Goal: Information Seeking & Learning: Learn about a topic

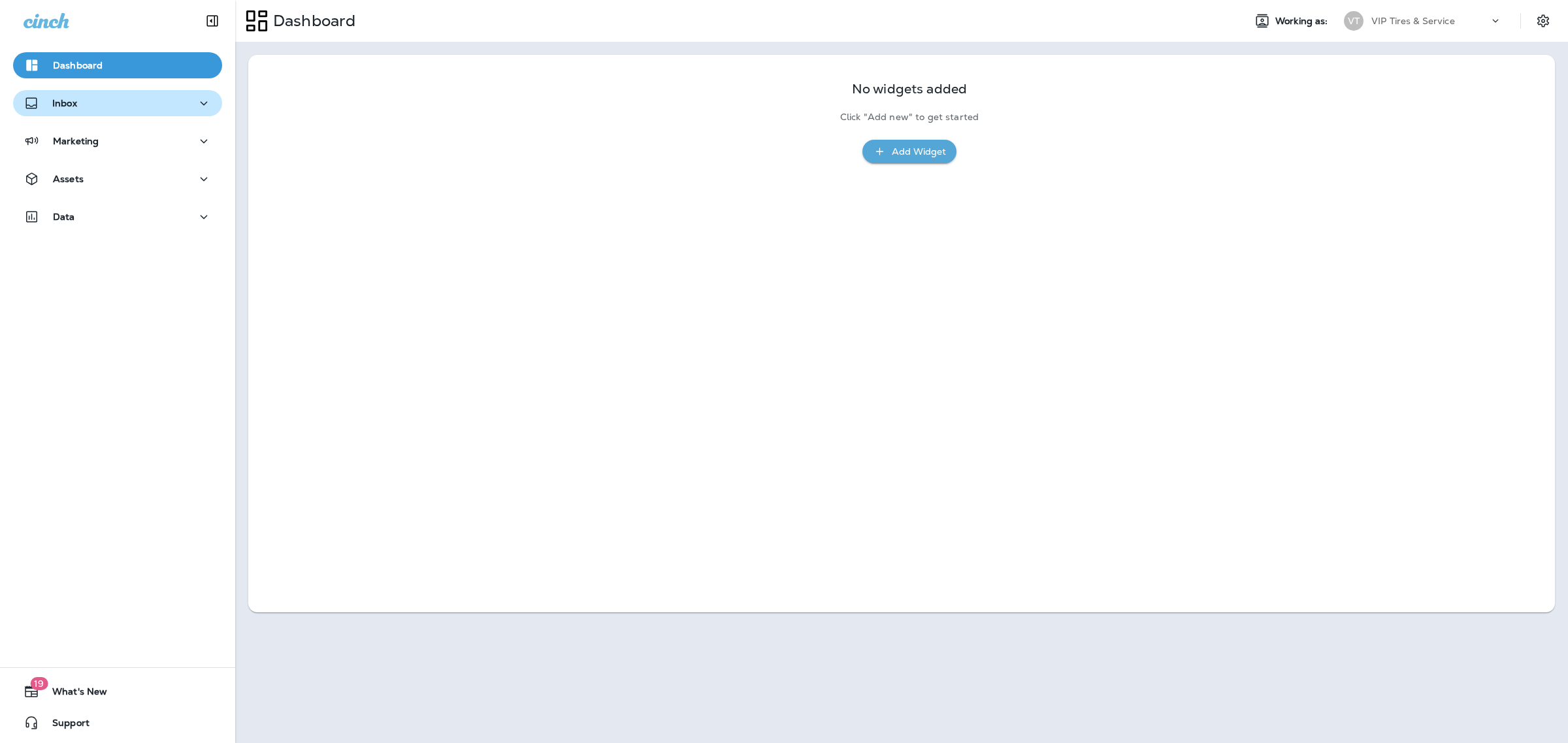
click at [150, 106] on div "Inbox" at bounding box center [118, 103] width 188 height 16
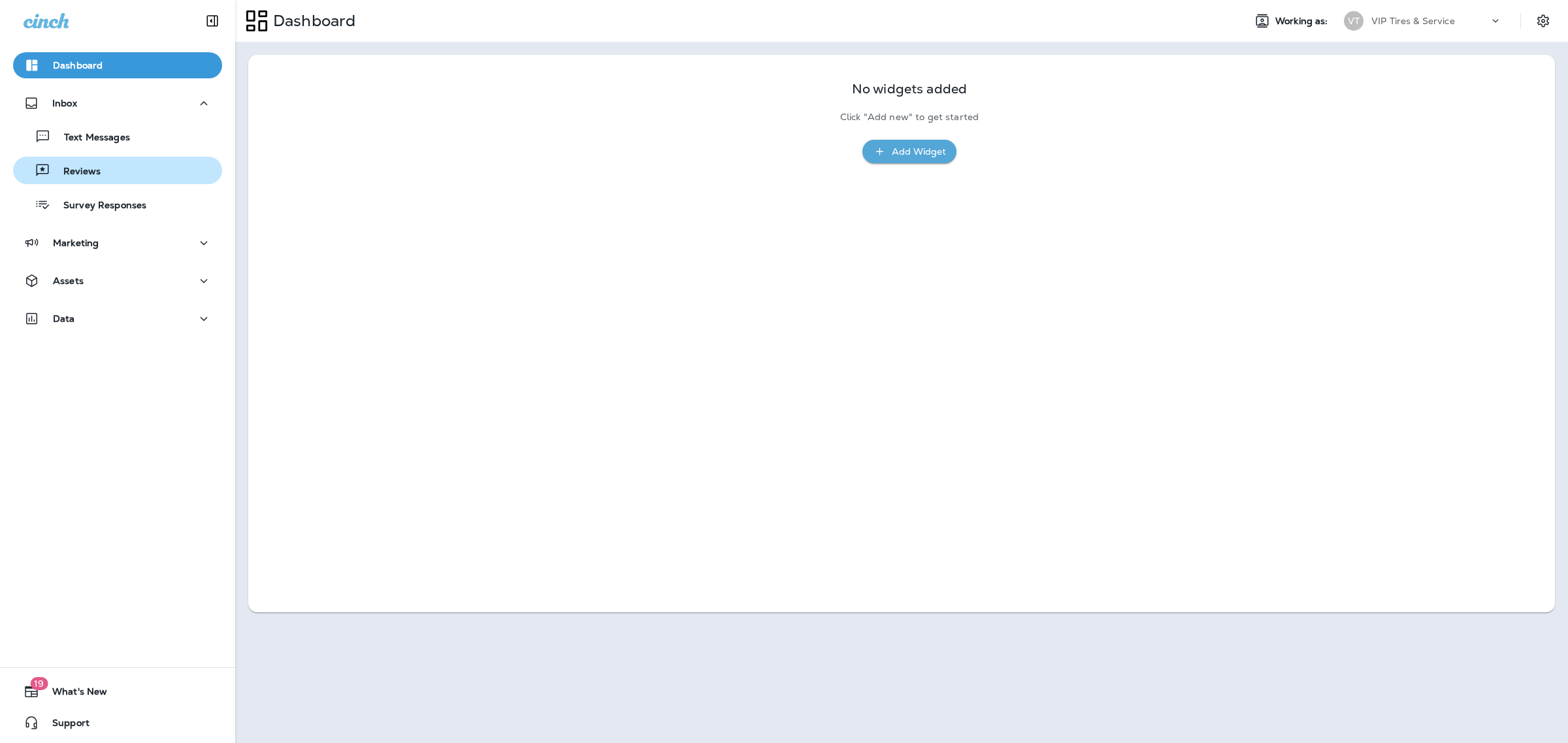
click at [112, 182] on button "Reviews" at bounding box center [117, 170] width 209 height 27
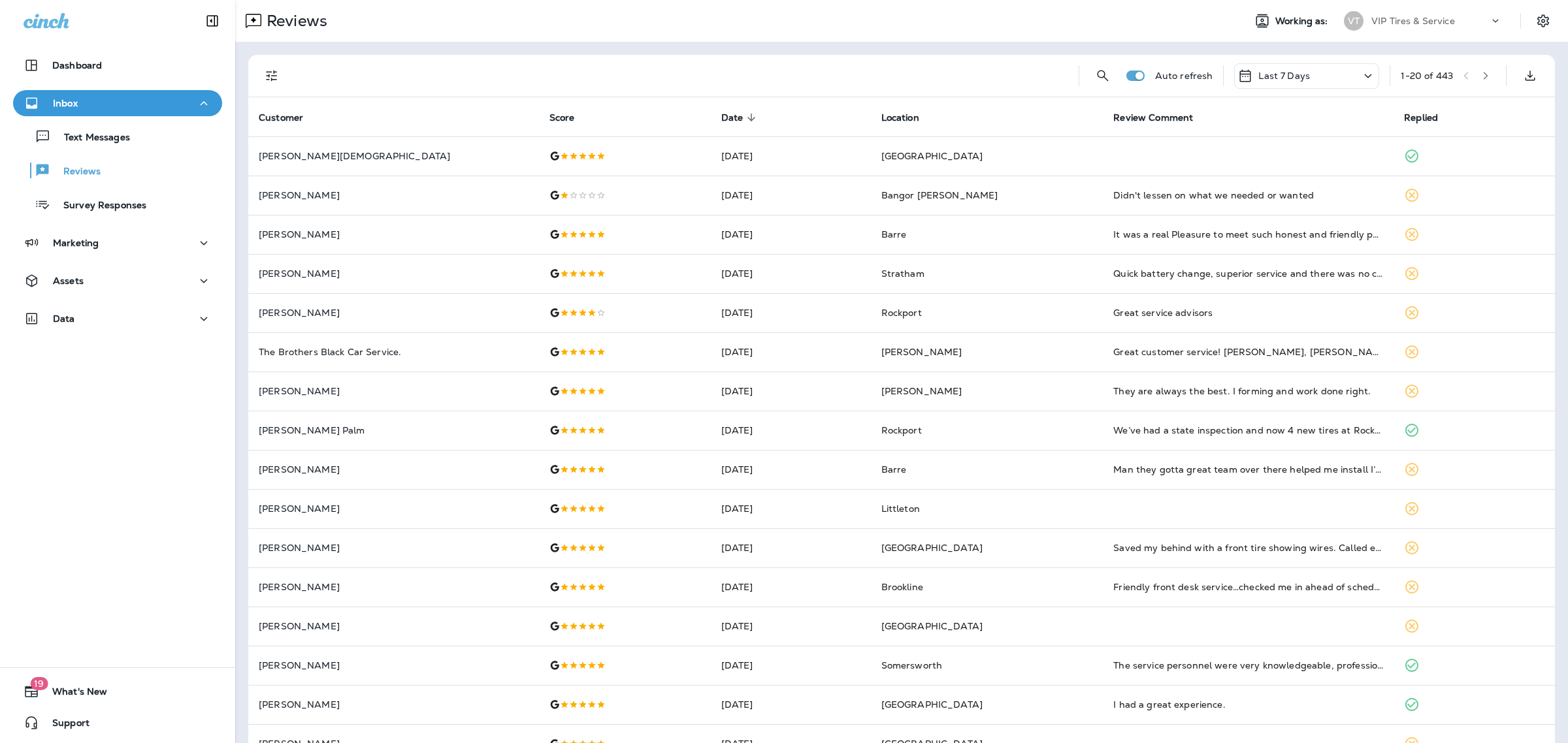
click at [273, 73] on icon "Filters" at bounding box center [271, 75] width 16 height 16
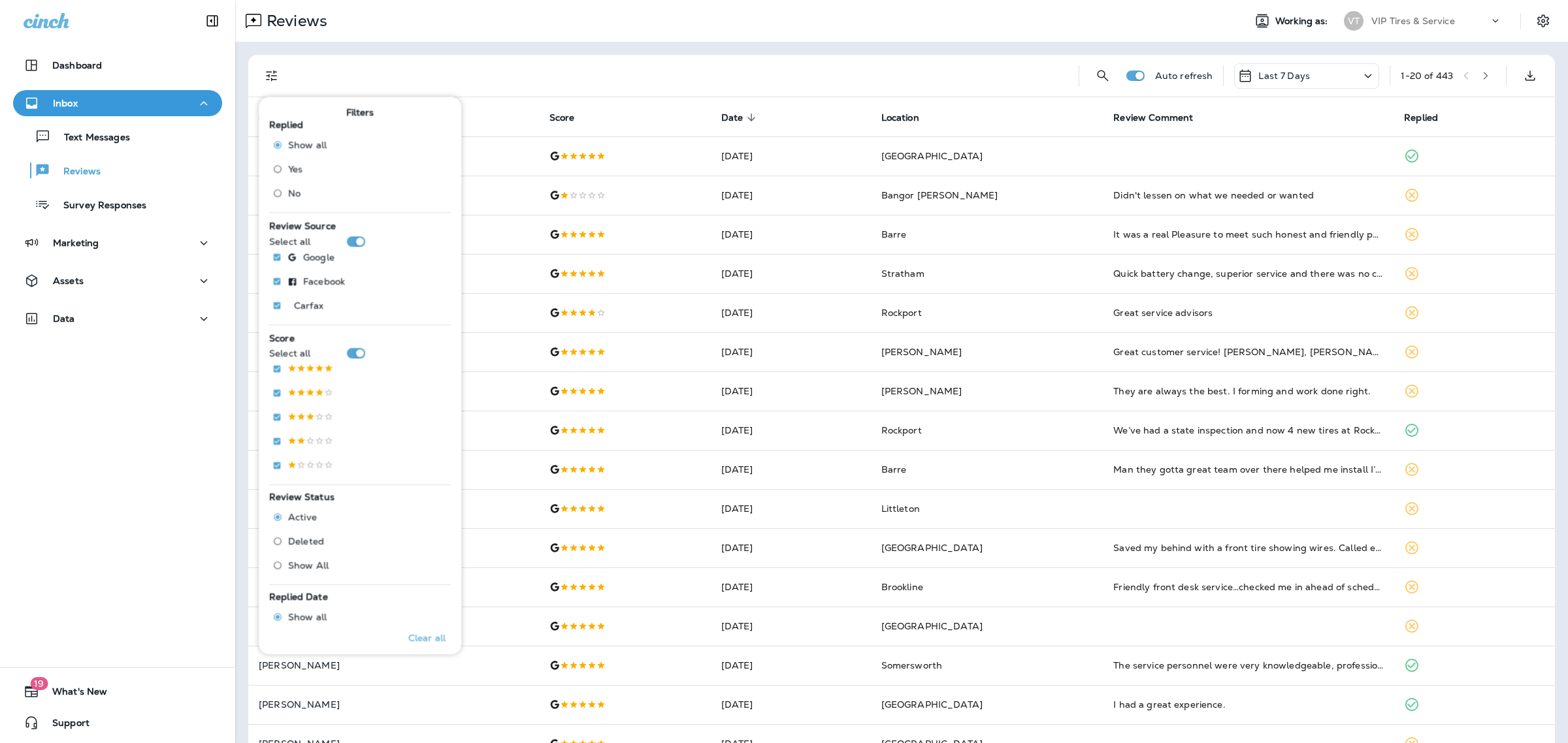
click at [291, 190] on span "No" at bounding box center [294, 194] width 12 height 11
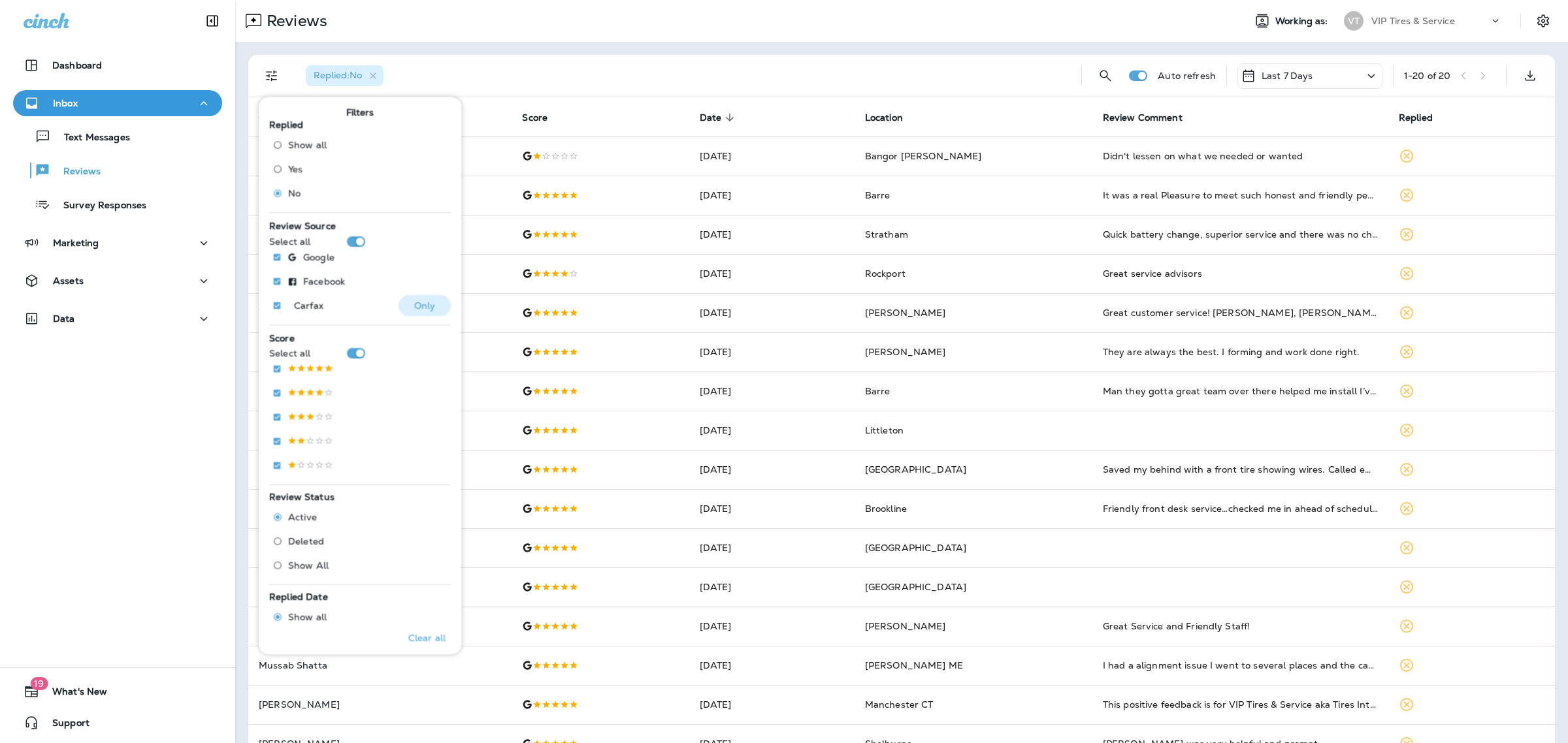
click at [400, 305] on button "Only" at bounding box center [424, 306] width 52 height 21
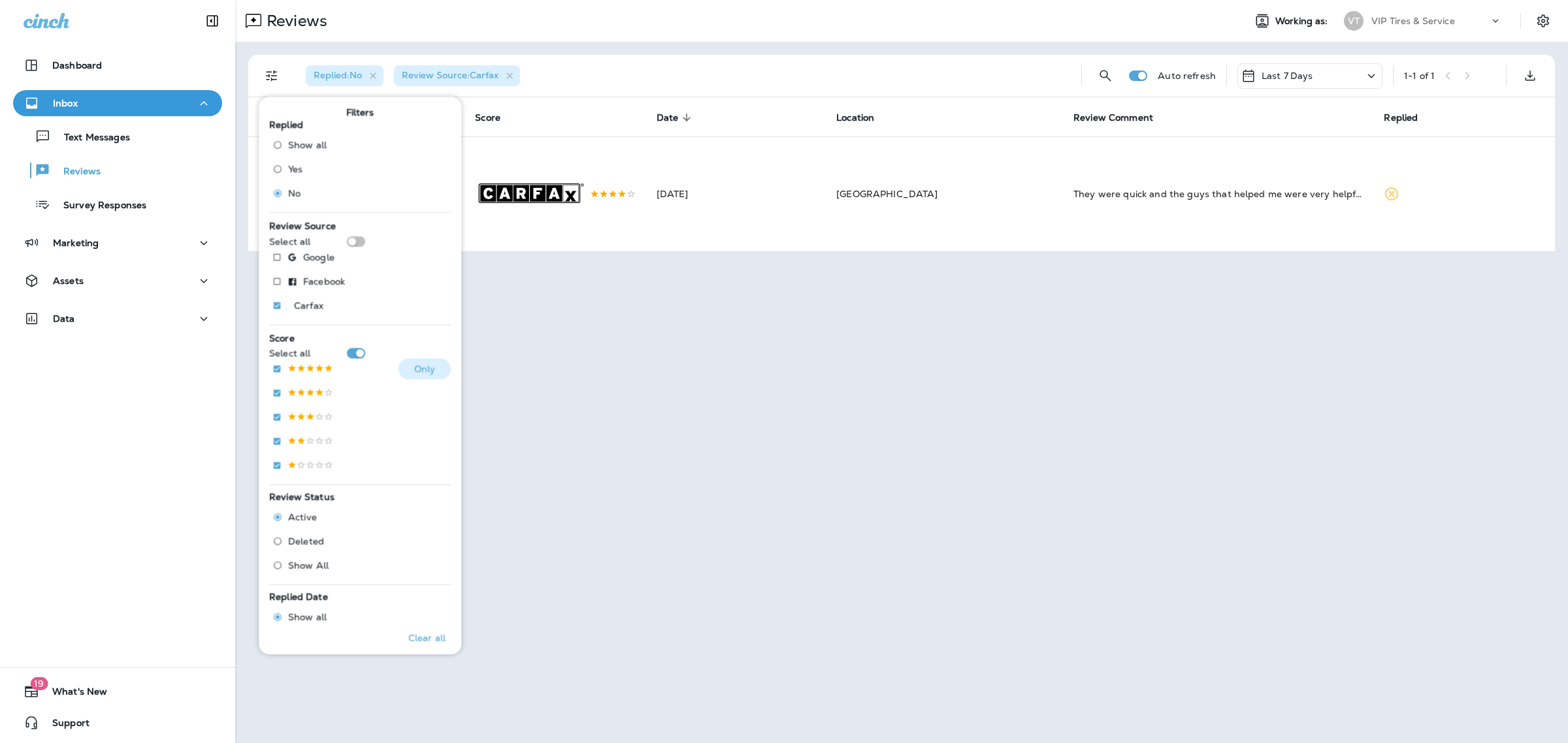
click at [414, 370] on p "Only" at bounding box center [425, 369] width 21 height 11
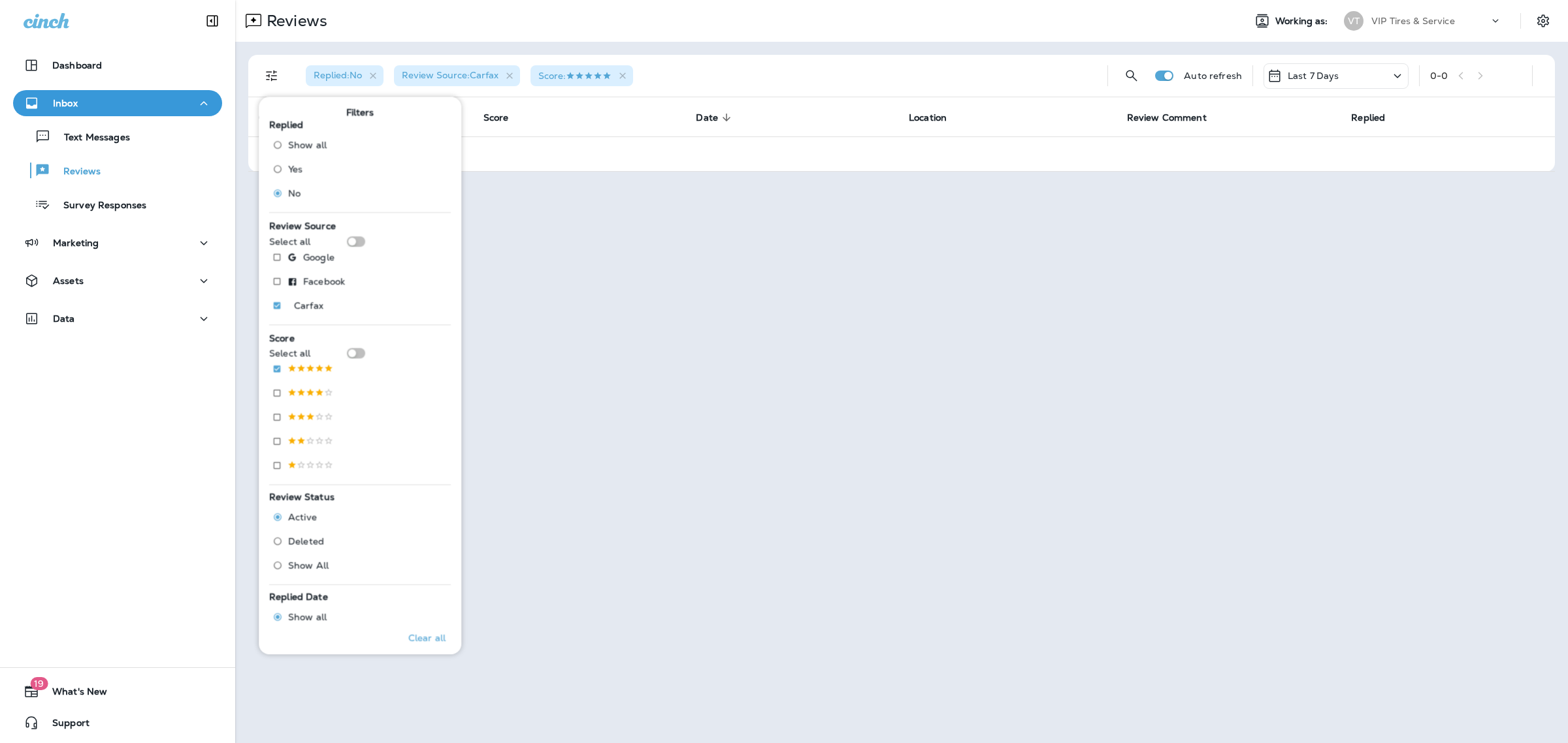
click at [716, 50] on div "Replied : No Review Source : Carfax Score : Auto refresh Last 7 Days 0 - 0 Cust…" at bounding box center [902, 113] width 1332 height 143
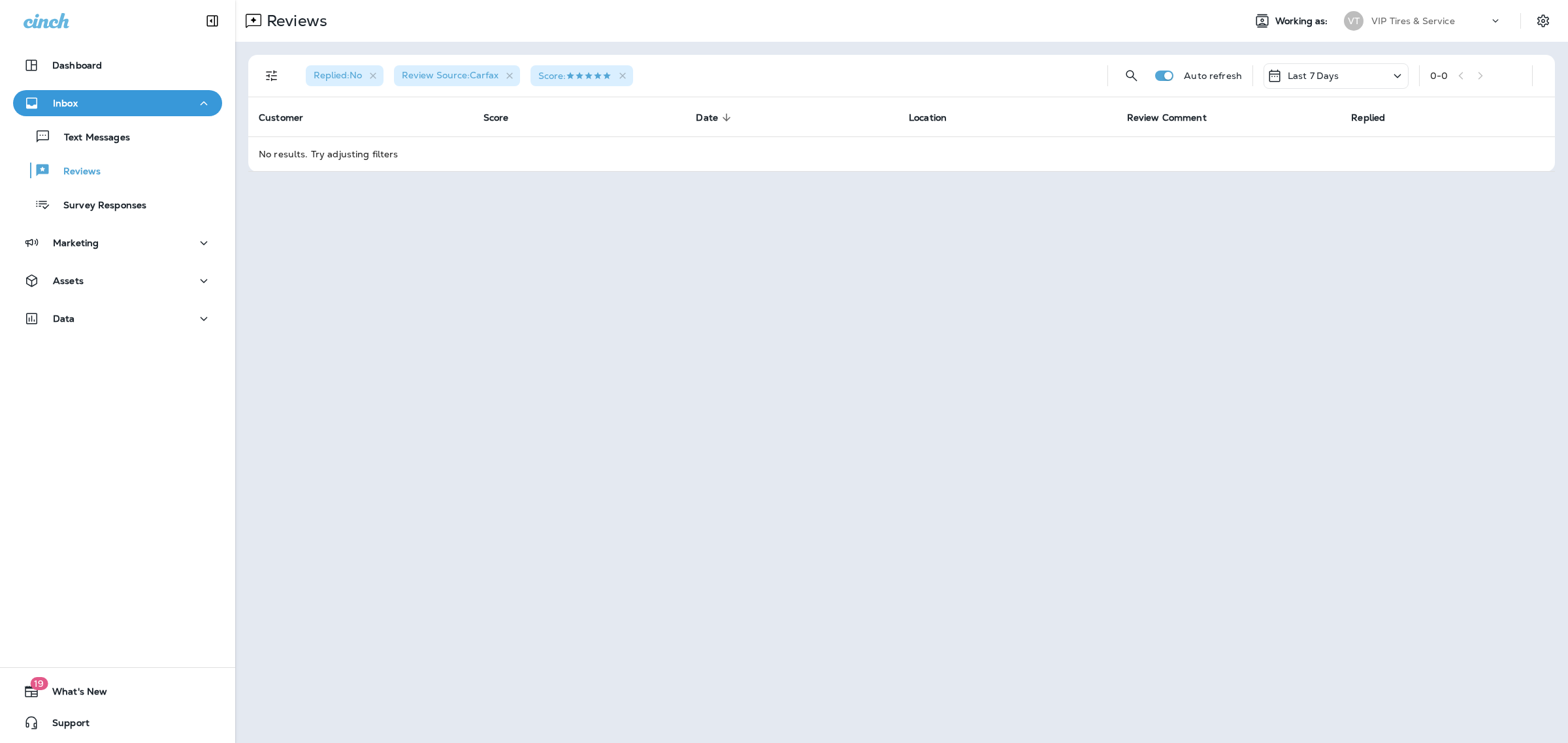
click at [459, 298] on div "Reviews Working as: VT VIP Tires & Service Replied : No Review Source : Carfax …" at bounding box center [902, 372] width 1332 height 743
click at [374, 77] on icon "button" at bounding box center [373, 76] width 11 height 11
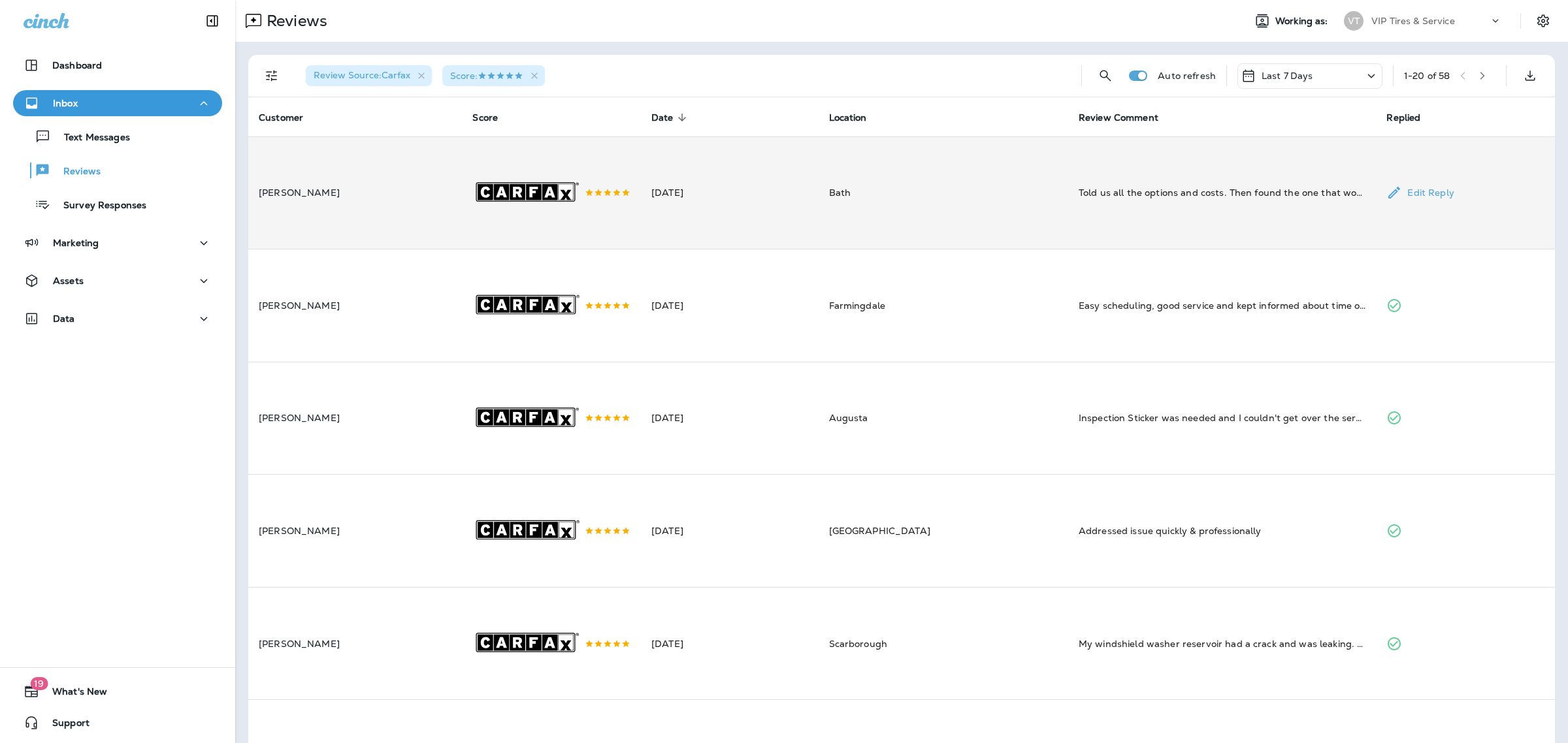
click at [533, 181] on icon ".st0{fill-rule:evenodd;clip-rule:evenodd;fill:#FFFFFF;} .st1{fill-rule:evenodd;…" at bounding box center [529, 194] width 112 height 112
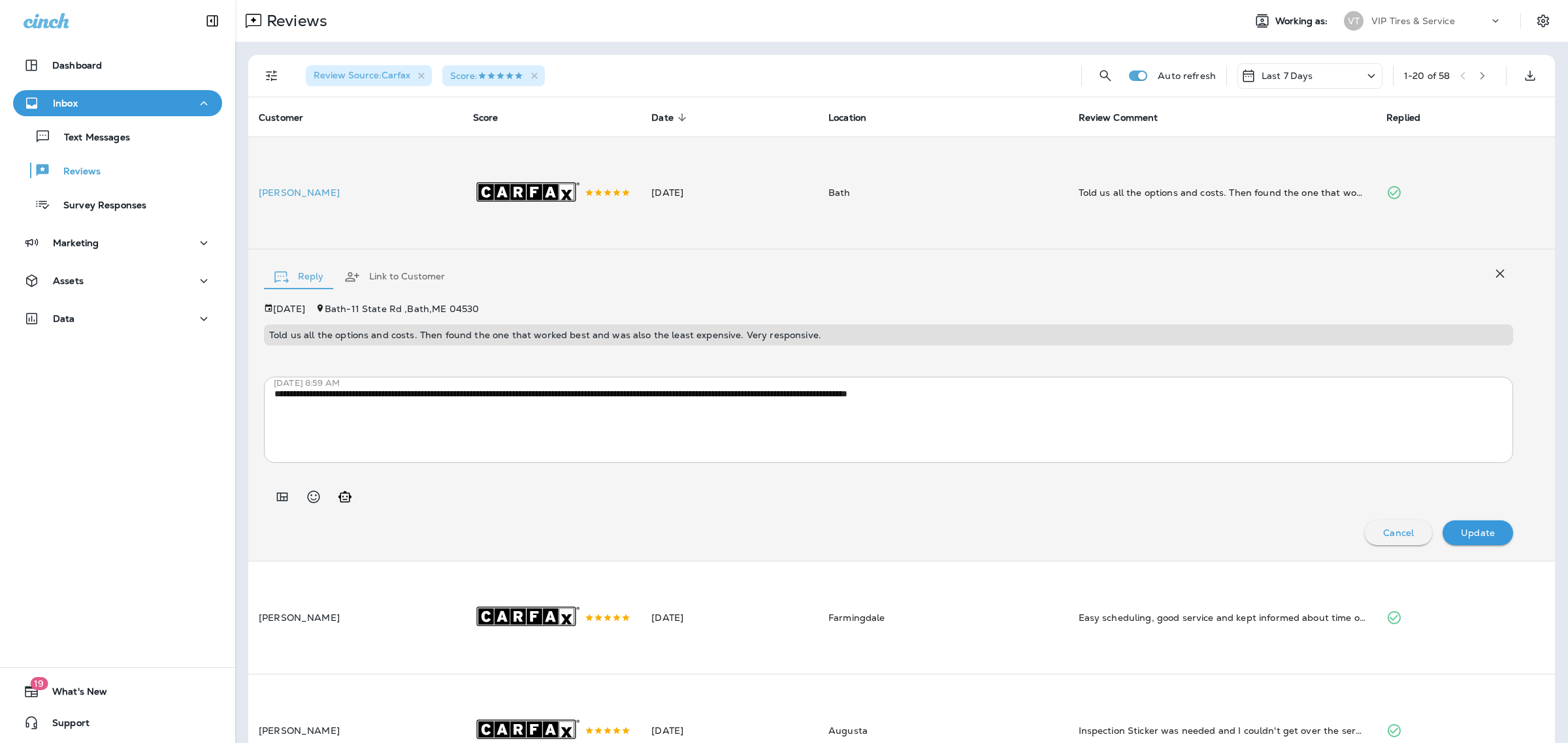
click at [1364, 541] on button "Cancel" at bounding box center [1398, 533] width 68 height 25
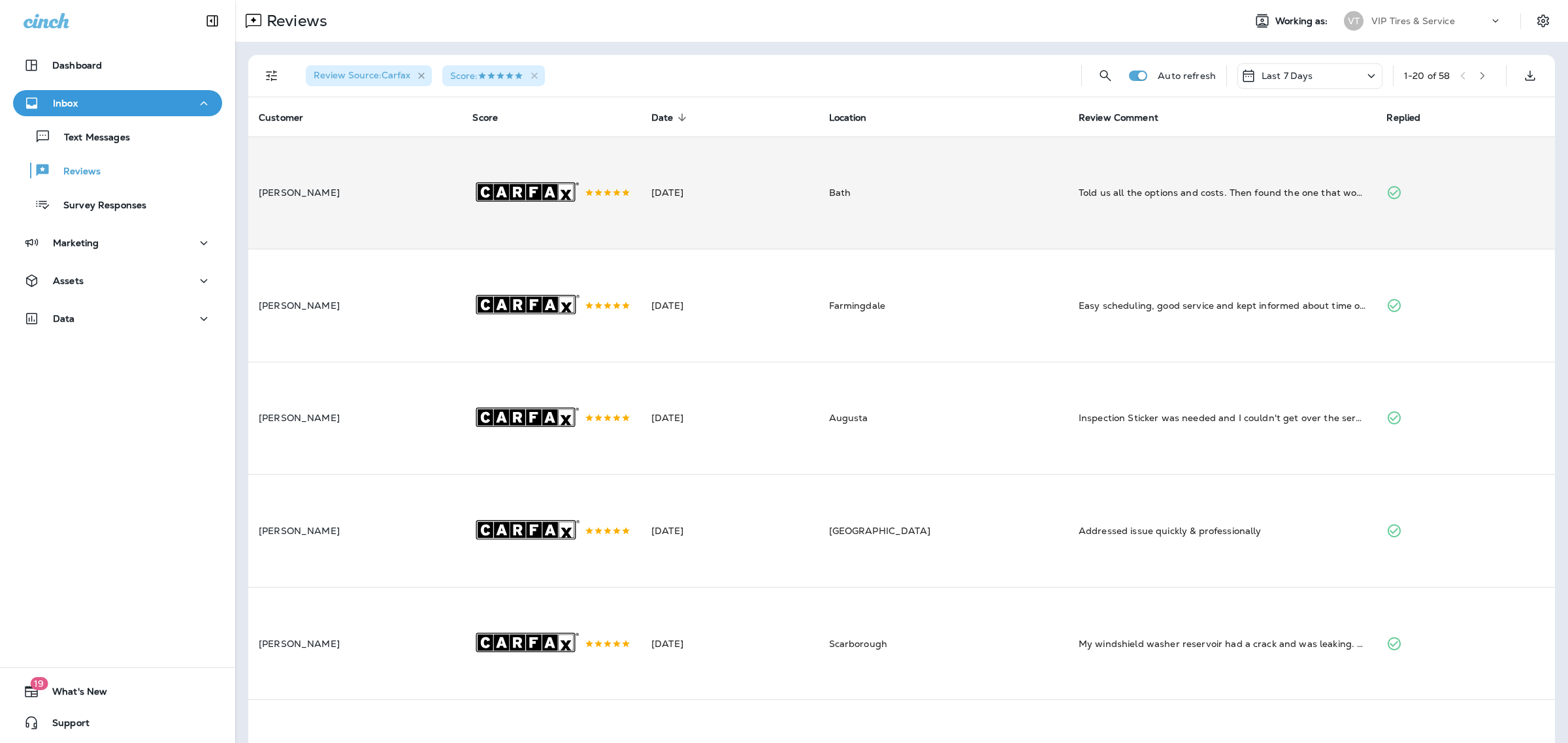
click at [418, 72] on icon "button" at bounding box center [422, 76] width 11 height 11
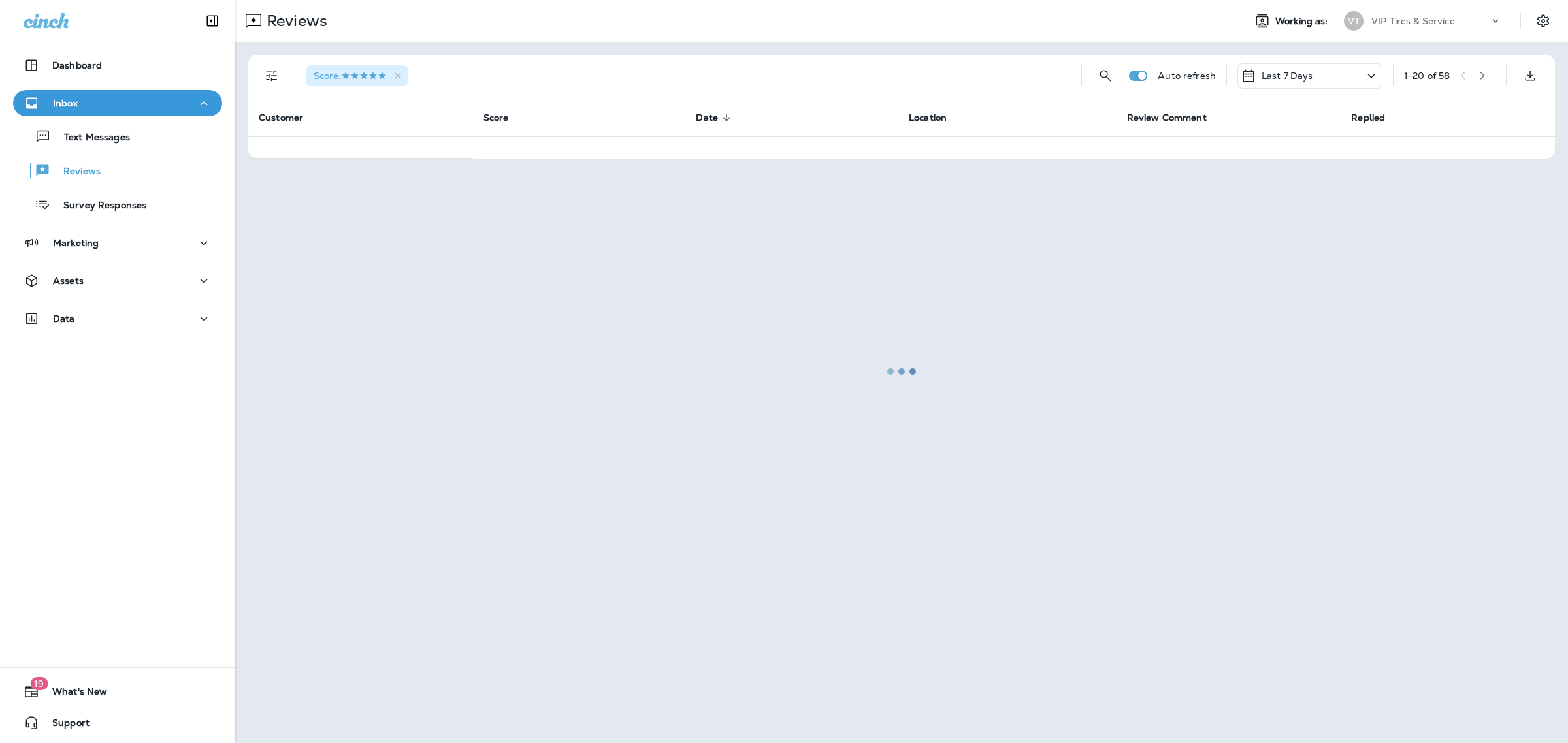
click at [418, 72] on div at bounding box center [901, 372] width 1330 height 741
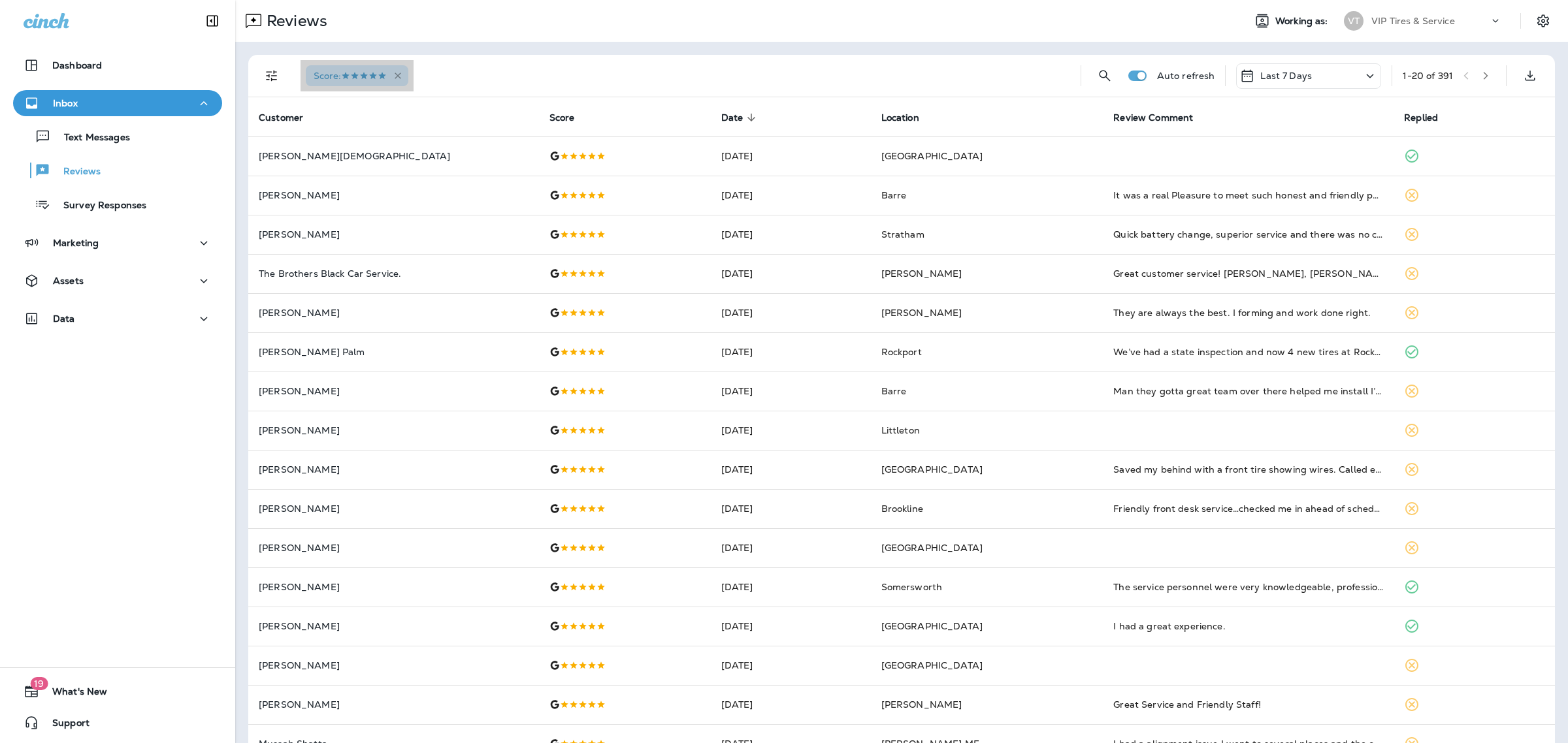
click at [399, 75] on icon "button" at bounding box center [397, 75] width 7 height 7
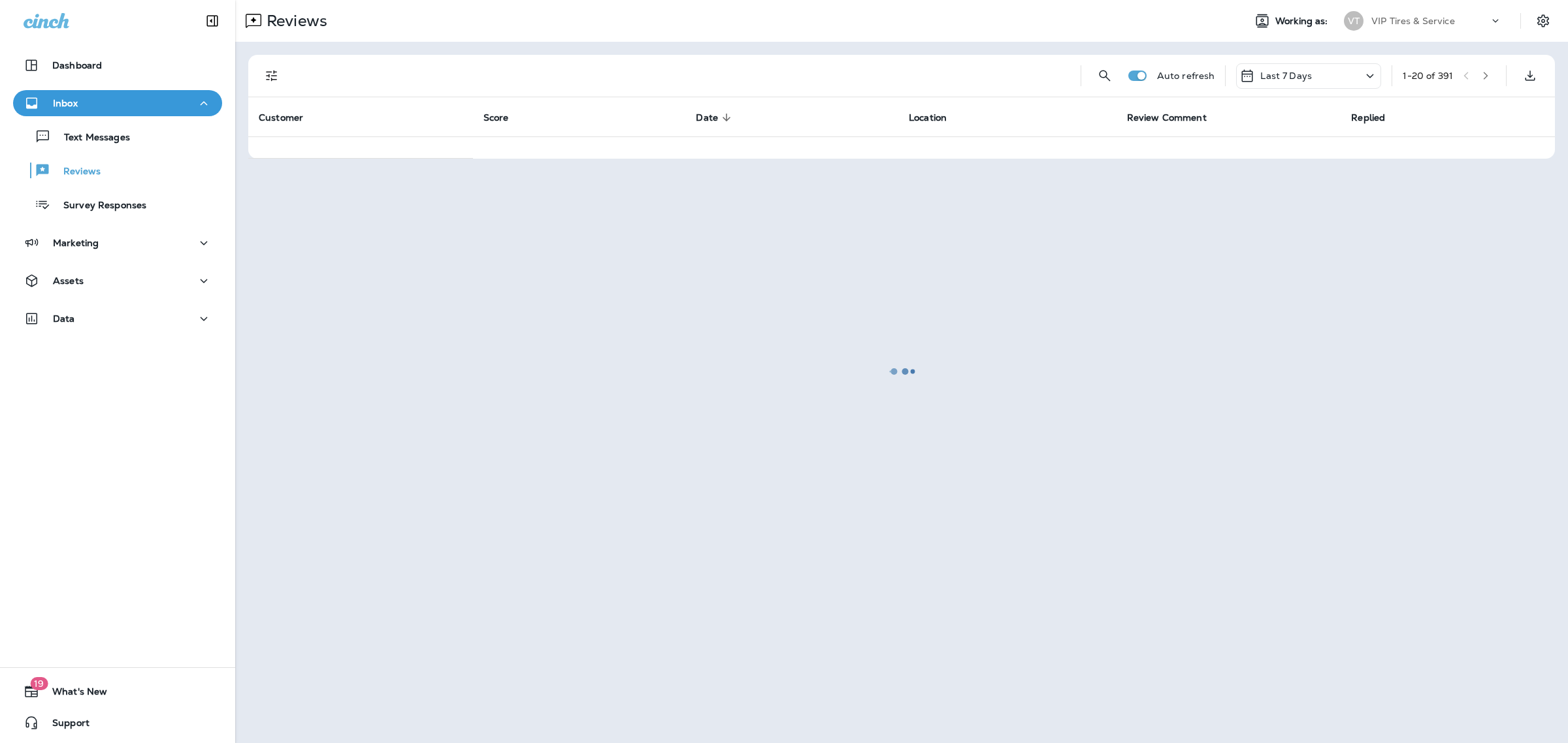
click at [330, 68] on div at bounding box center [901, 372] width 1330 height 741
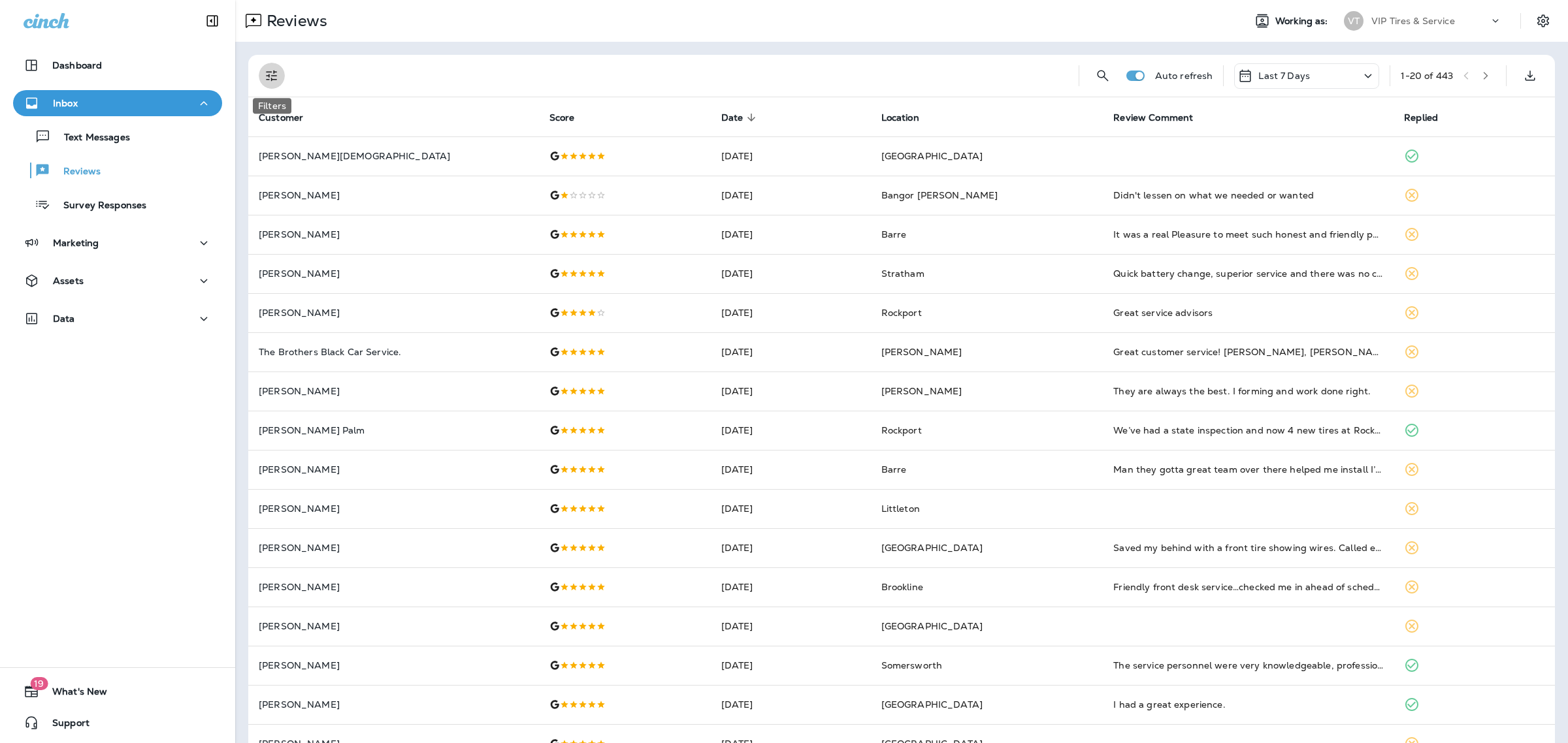
click at [267, 73] on icon "Filters" at bounding box center [271, 75] width 16 height 16
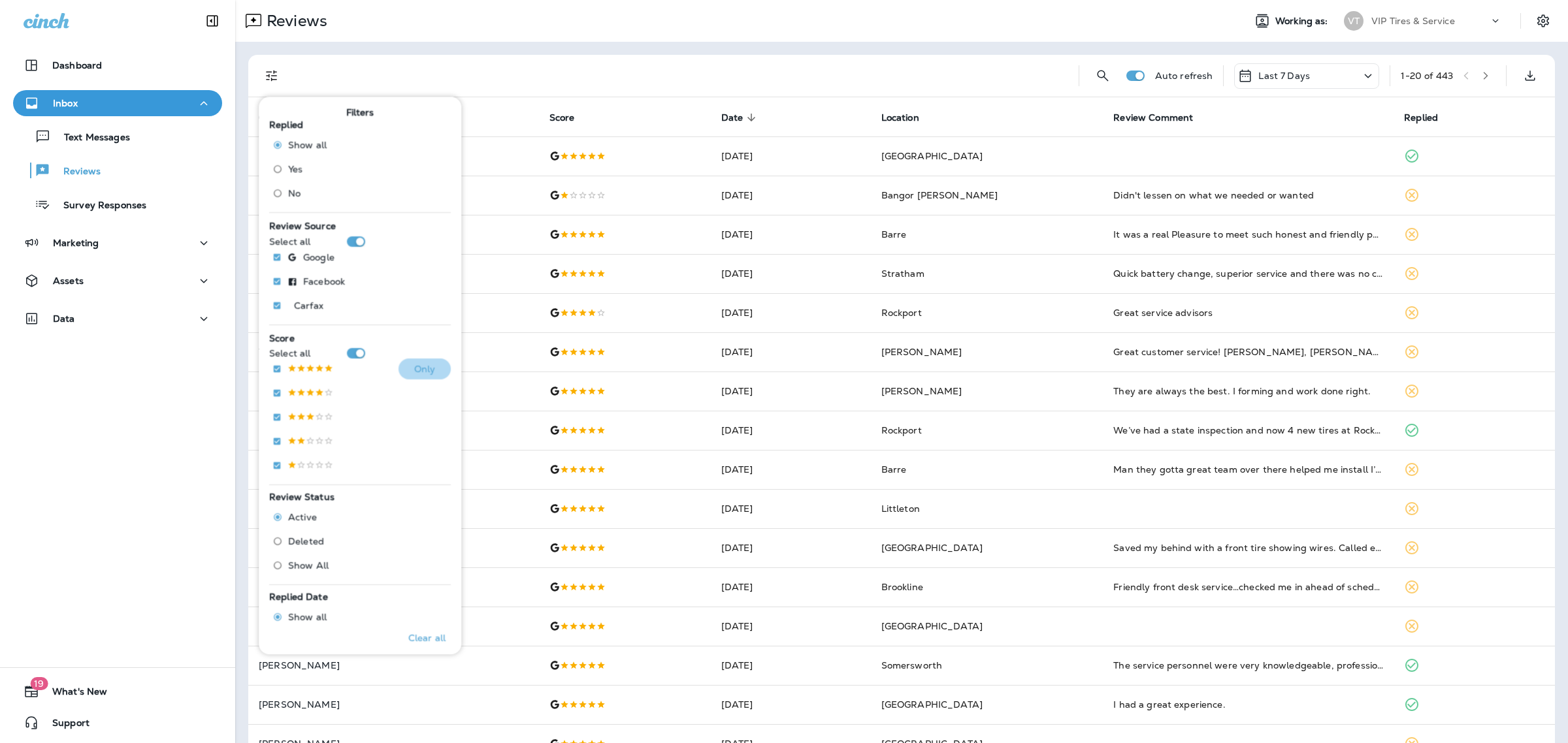
click at [416, 365] on p "Only" at bounding box center [425, 369] width 21 height 11
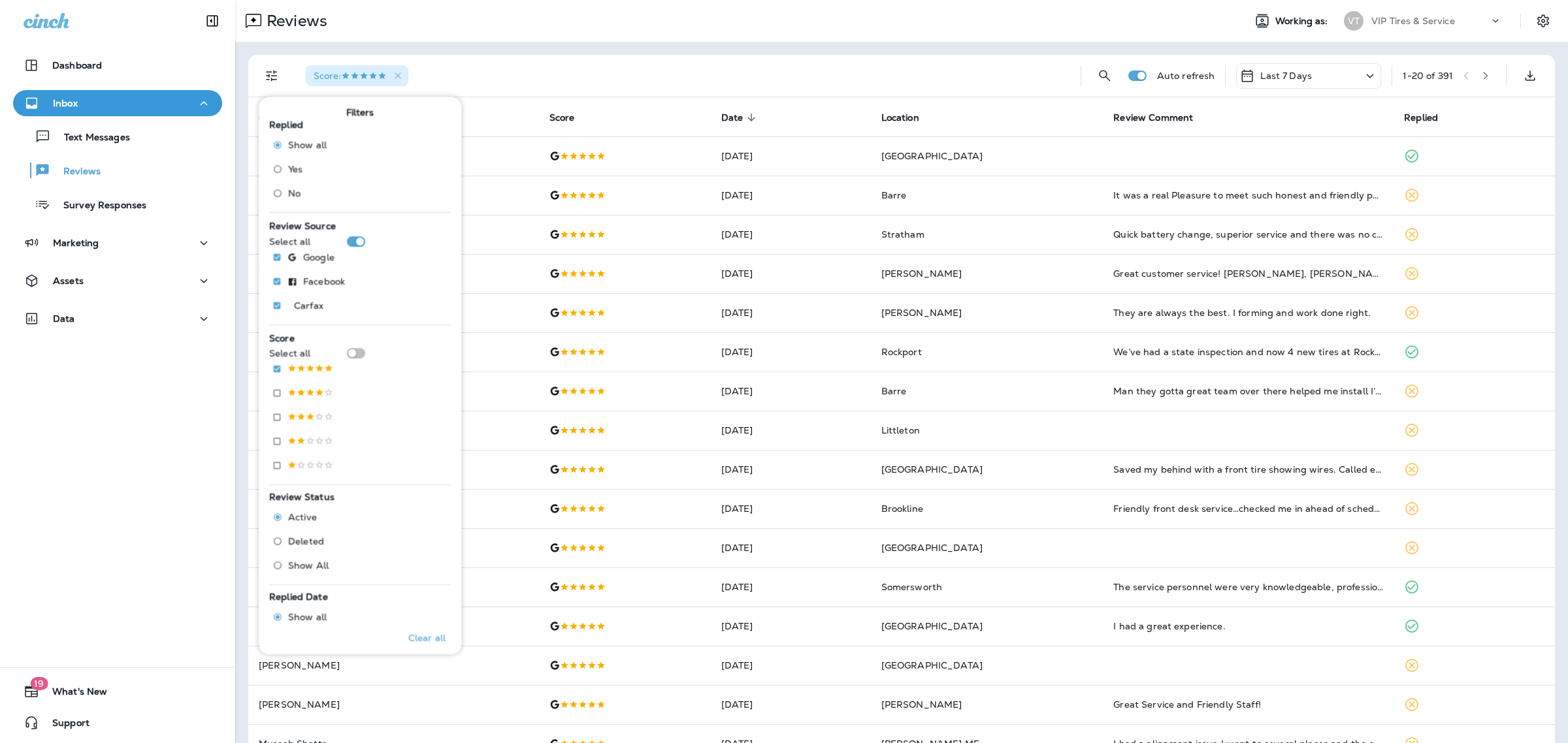
click at [520, 77] on div "Score :" at bounding box center [683, 75] width 775 height 42
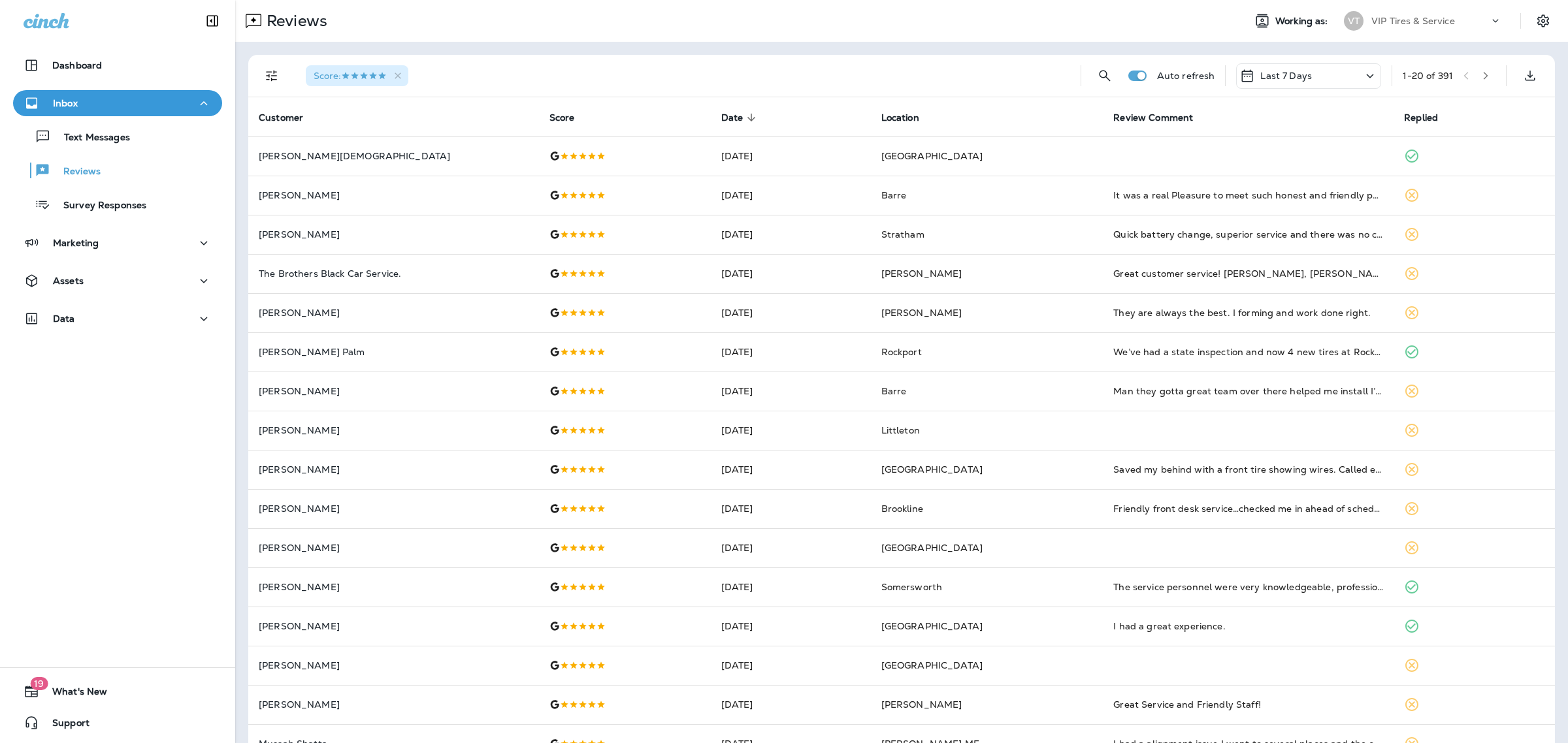
click at [527, 68] on div "Score :" at bounding box center [683, 75] width 775 height 42
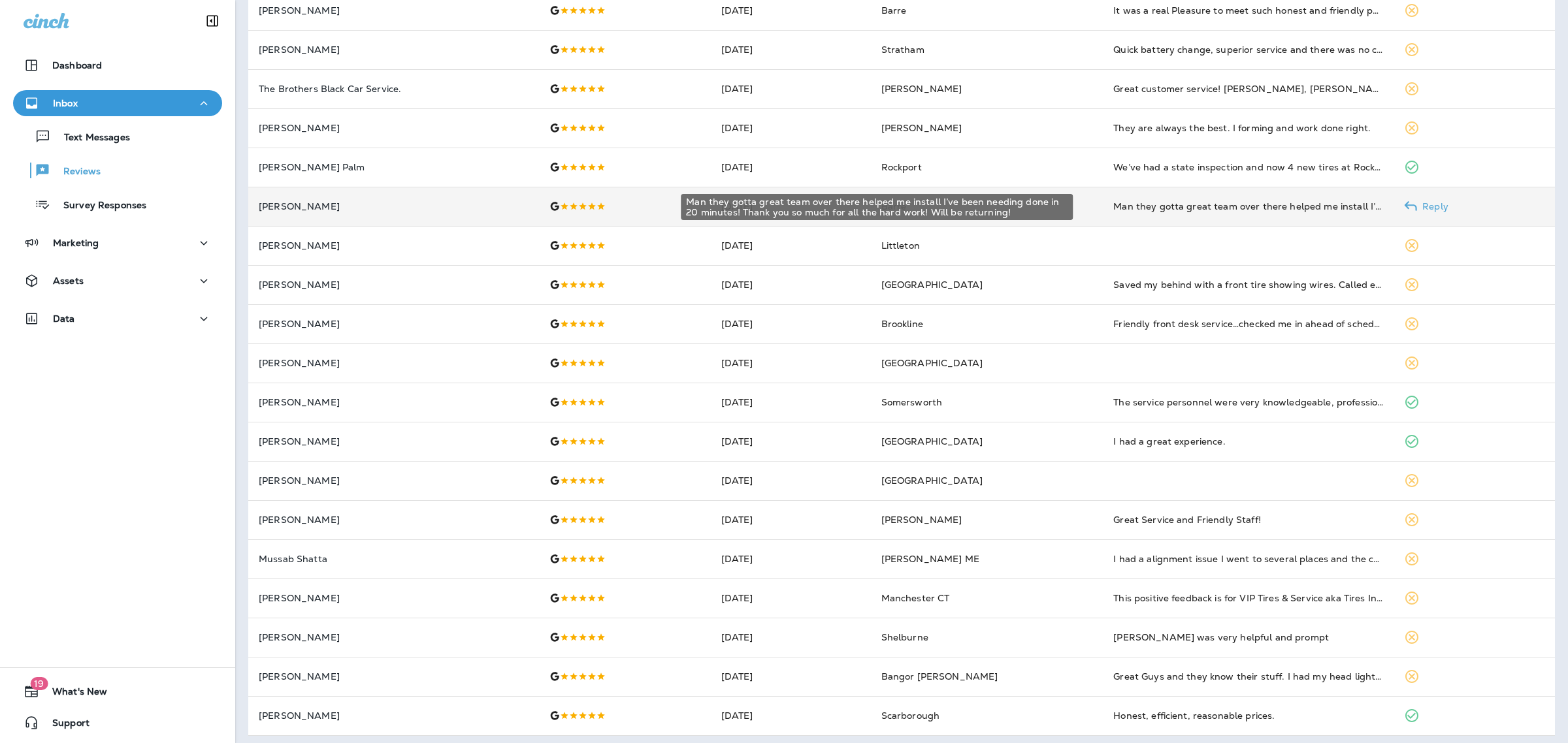
scroll to position [186, 0]
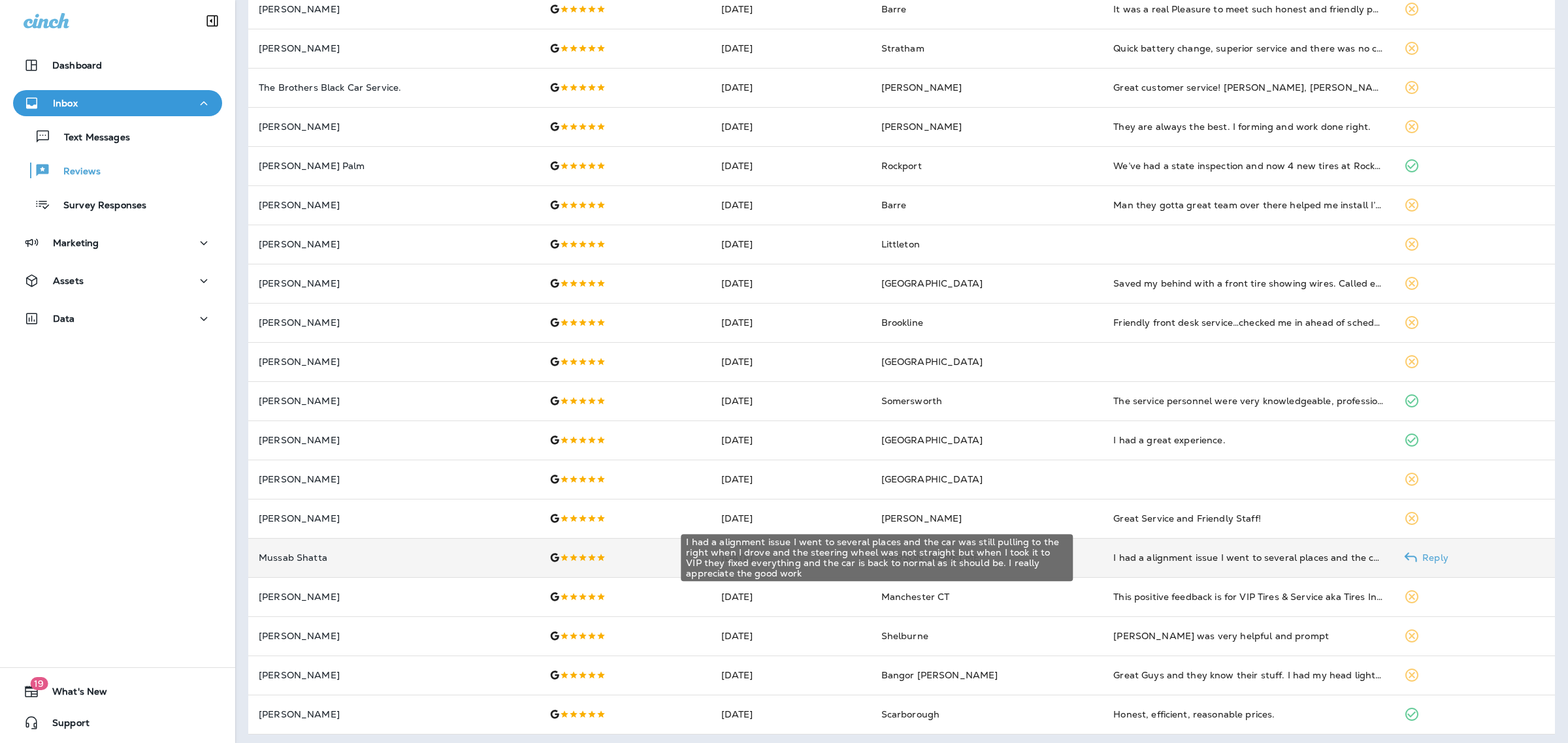
click at [1125, 558] on div "I had a alignment issue I went to several places and the car was still pulling …" at bounding box center [1247, 558] width 270 height 13
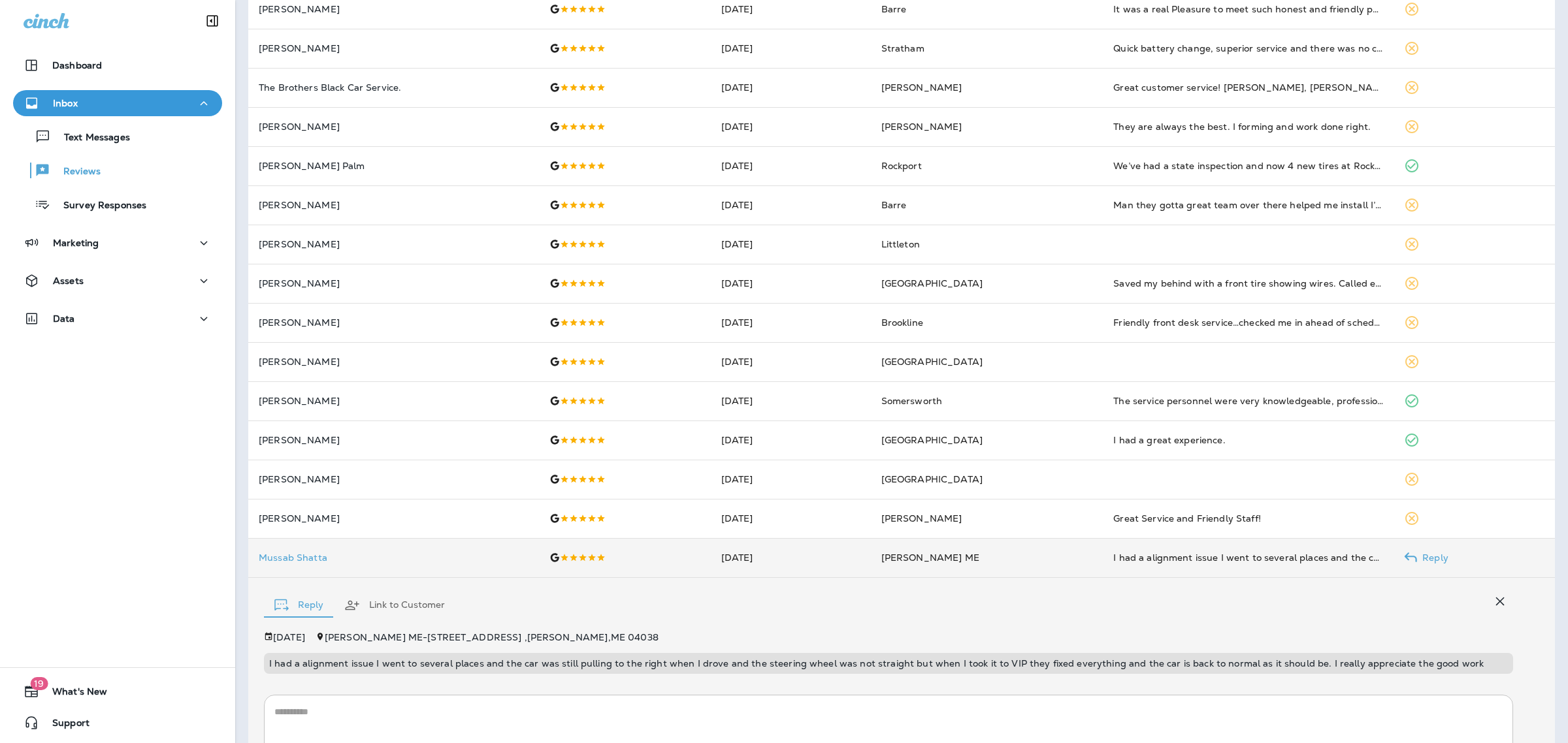
scroll to position [321, 0]
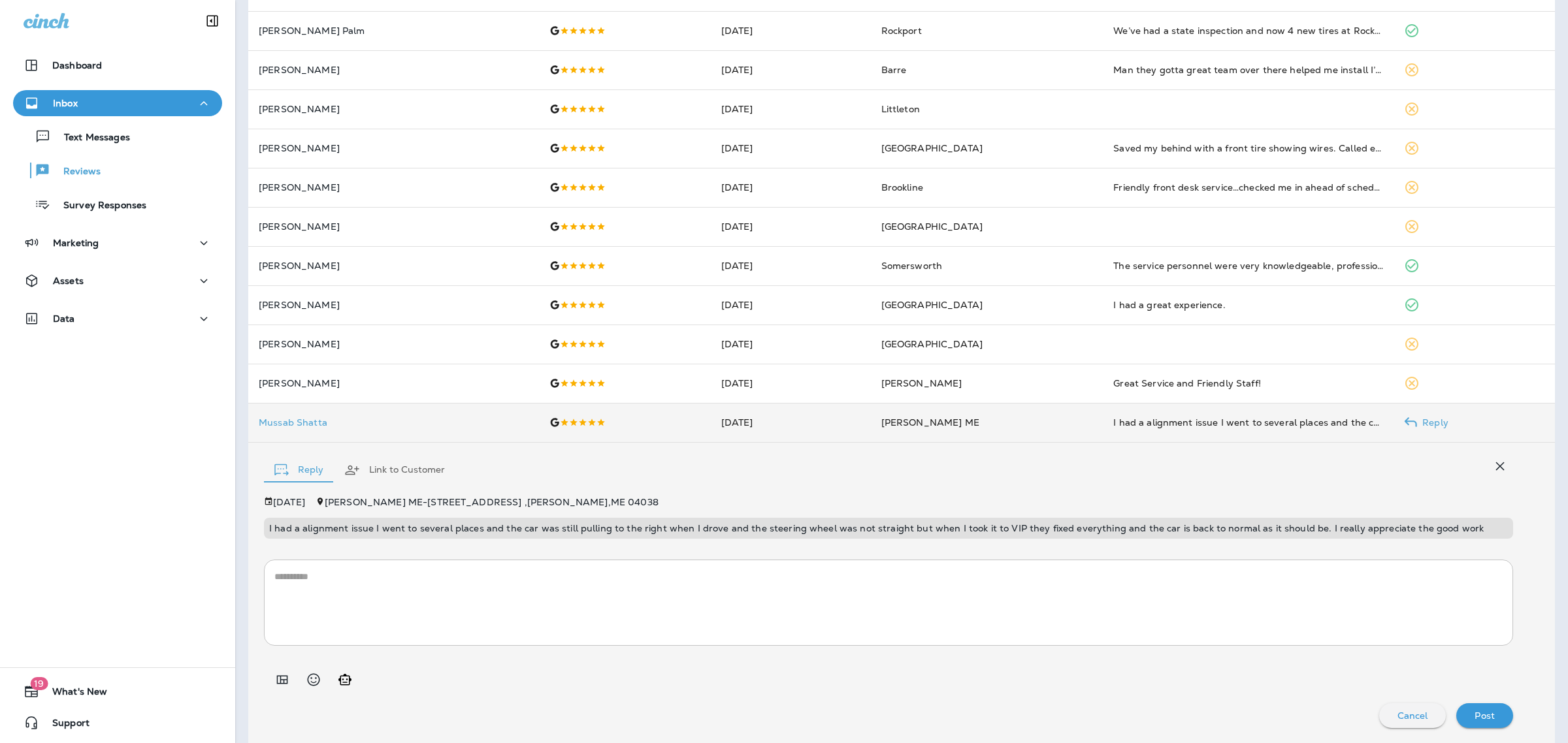
click at [968, 527] on p "I had a alignment issue I went to several places and the car was still pulling …" at bounding box center [888, 529] width 1238 height 11
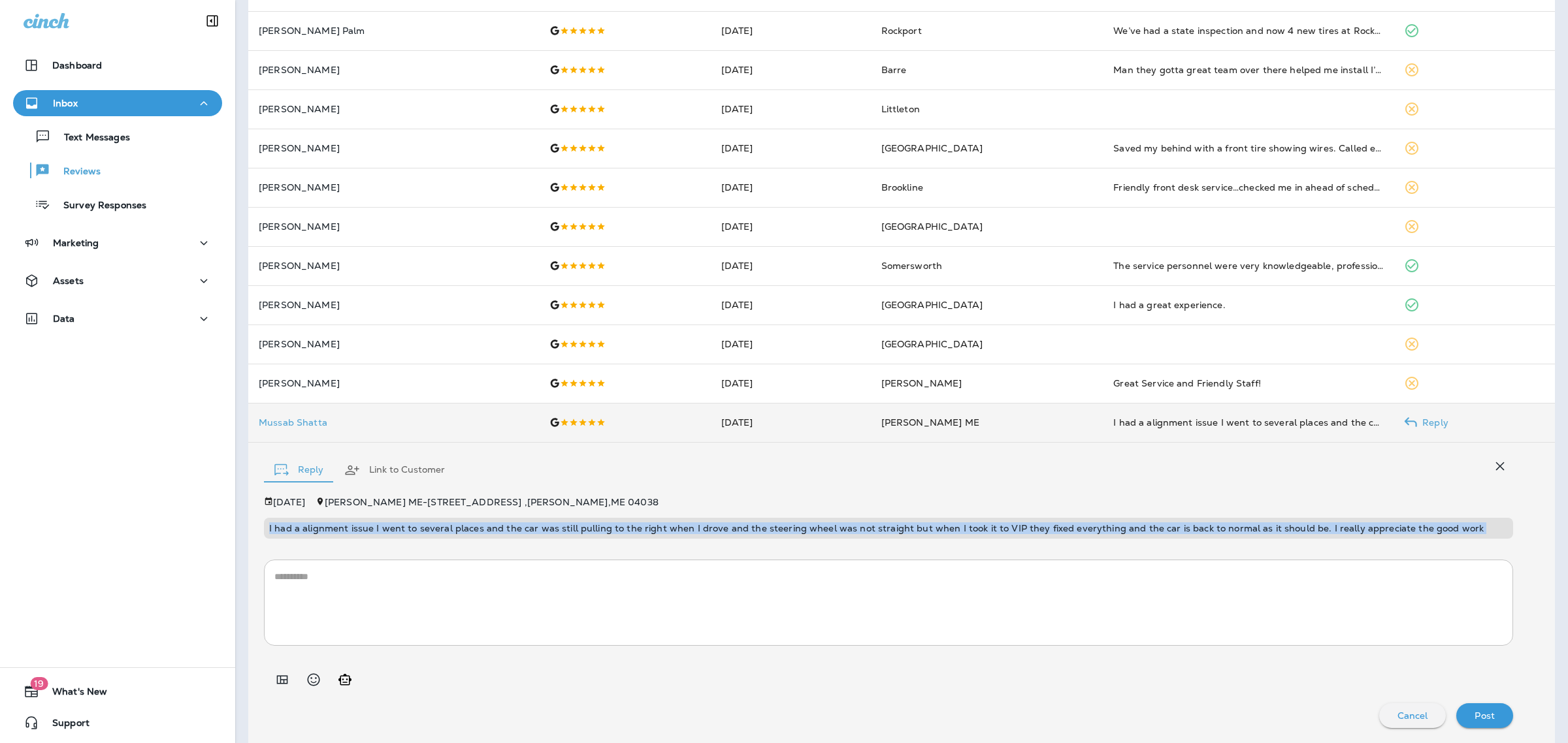
click at [968, 527] on p "I had a alignment issue I went to several places and the car was still pulling …" at bounding box center [888, 529] width 1238 height 11
copy p "I had a alignment issue I went to several places and the car was still pulling …"
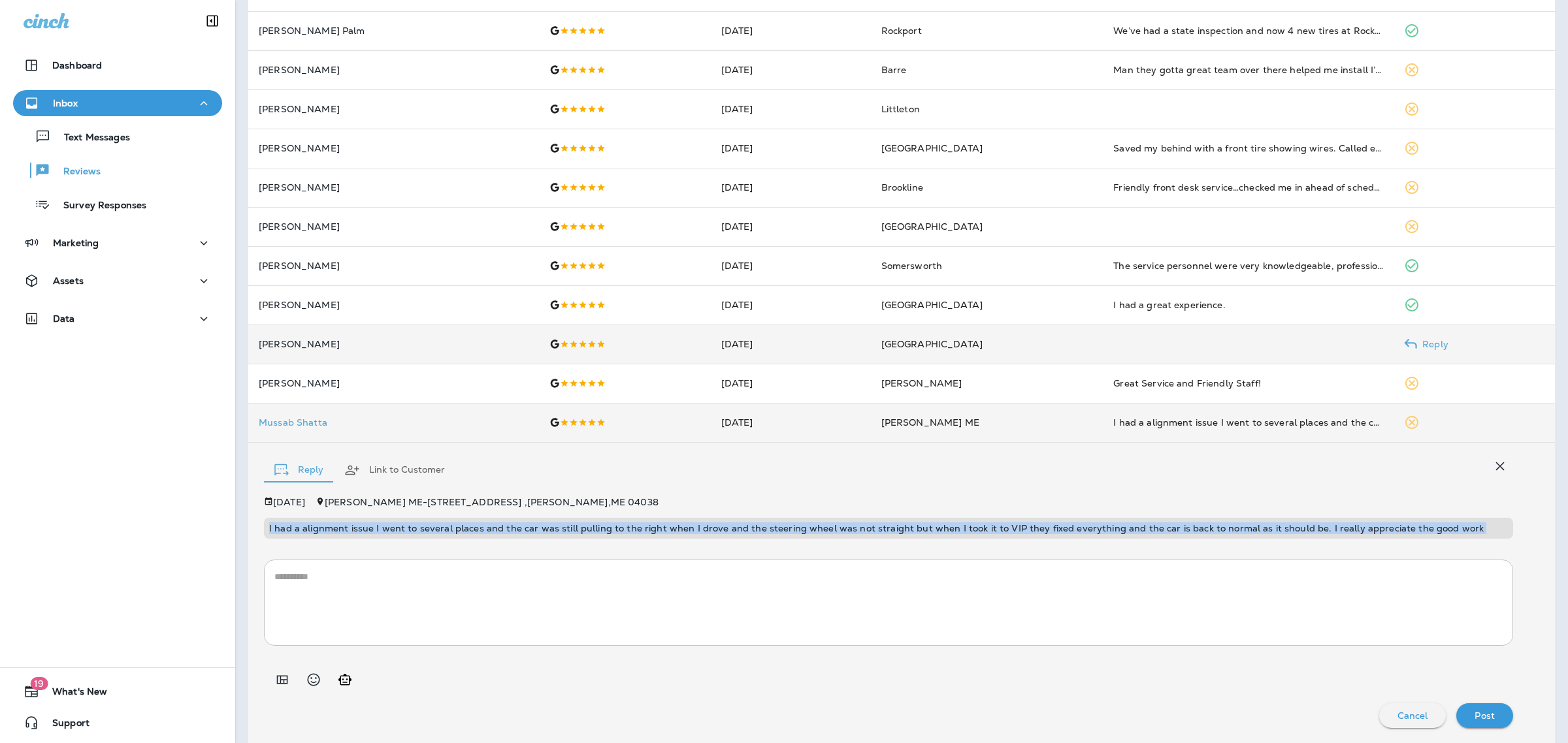
scroll to position [492, 0]
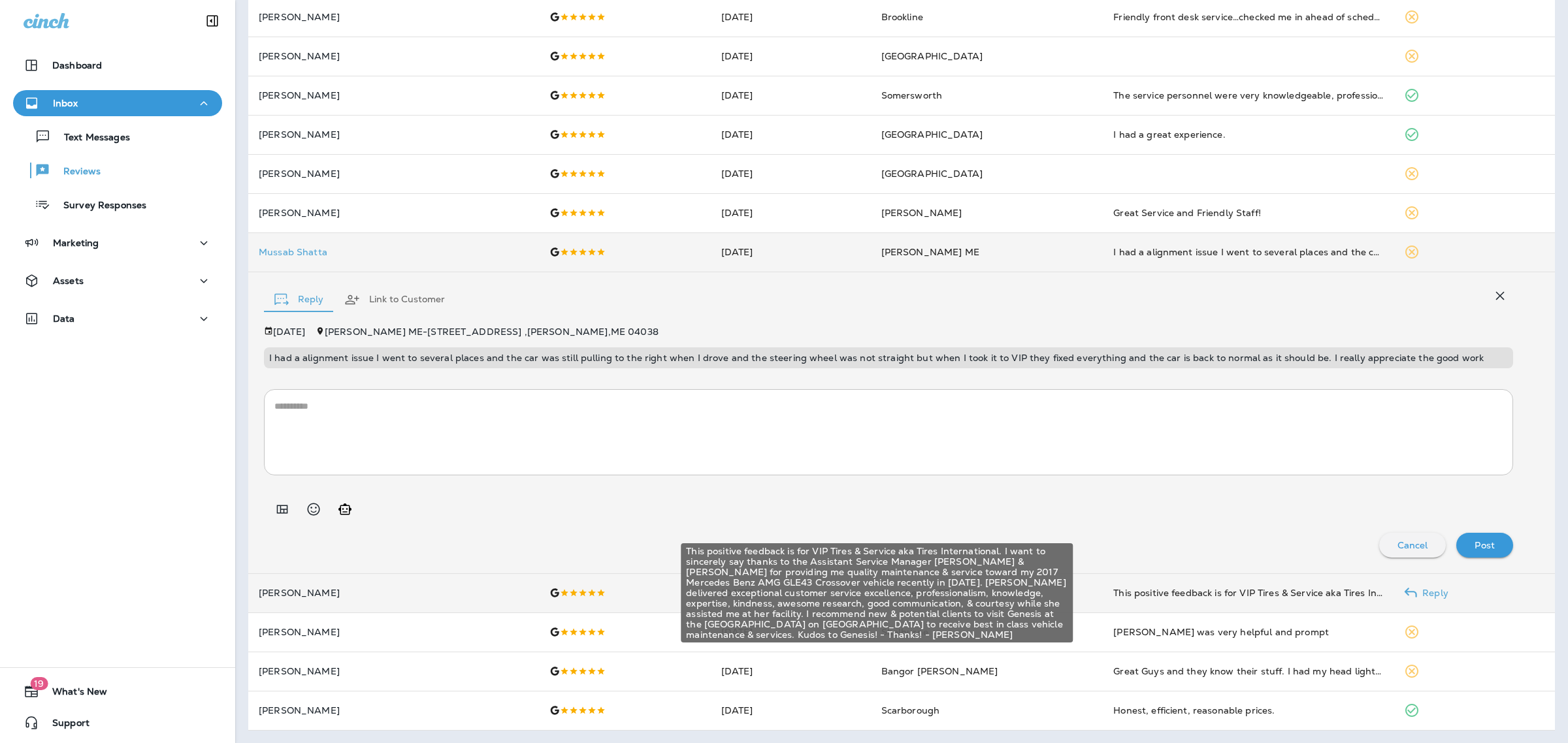
click at [1143, 589] on div "This positive feedback is for VIP Tires & Service aka Tires International. I wa…" at bounding box center [1247, 593] width 270 height 13
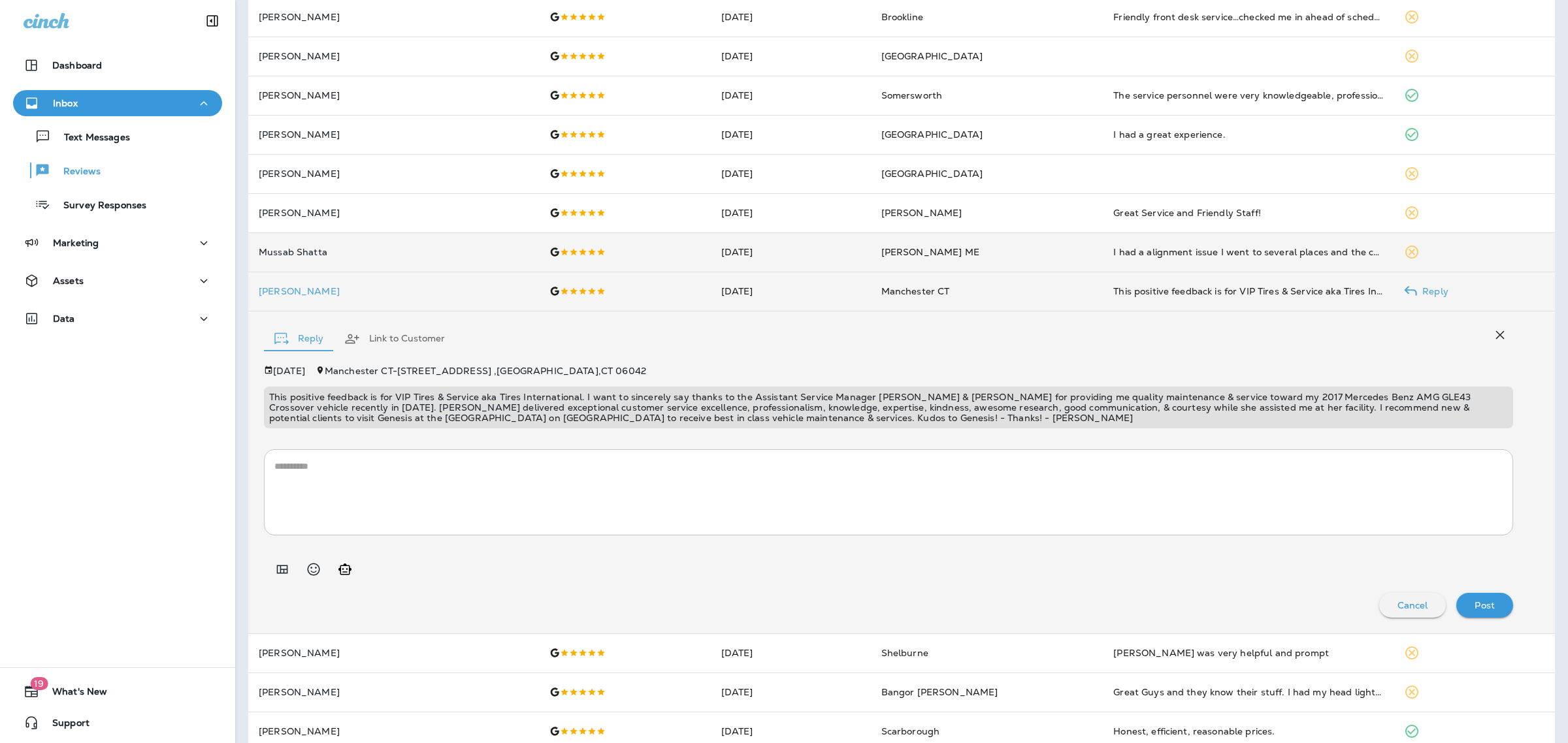
click at [604, 405] on p "This positive feedback is for VIP Tires & Service aka Tires International. I wa…" at bounding box center [888, 407] width 1238 height 31
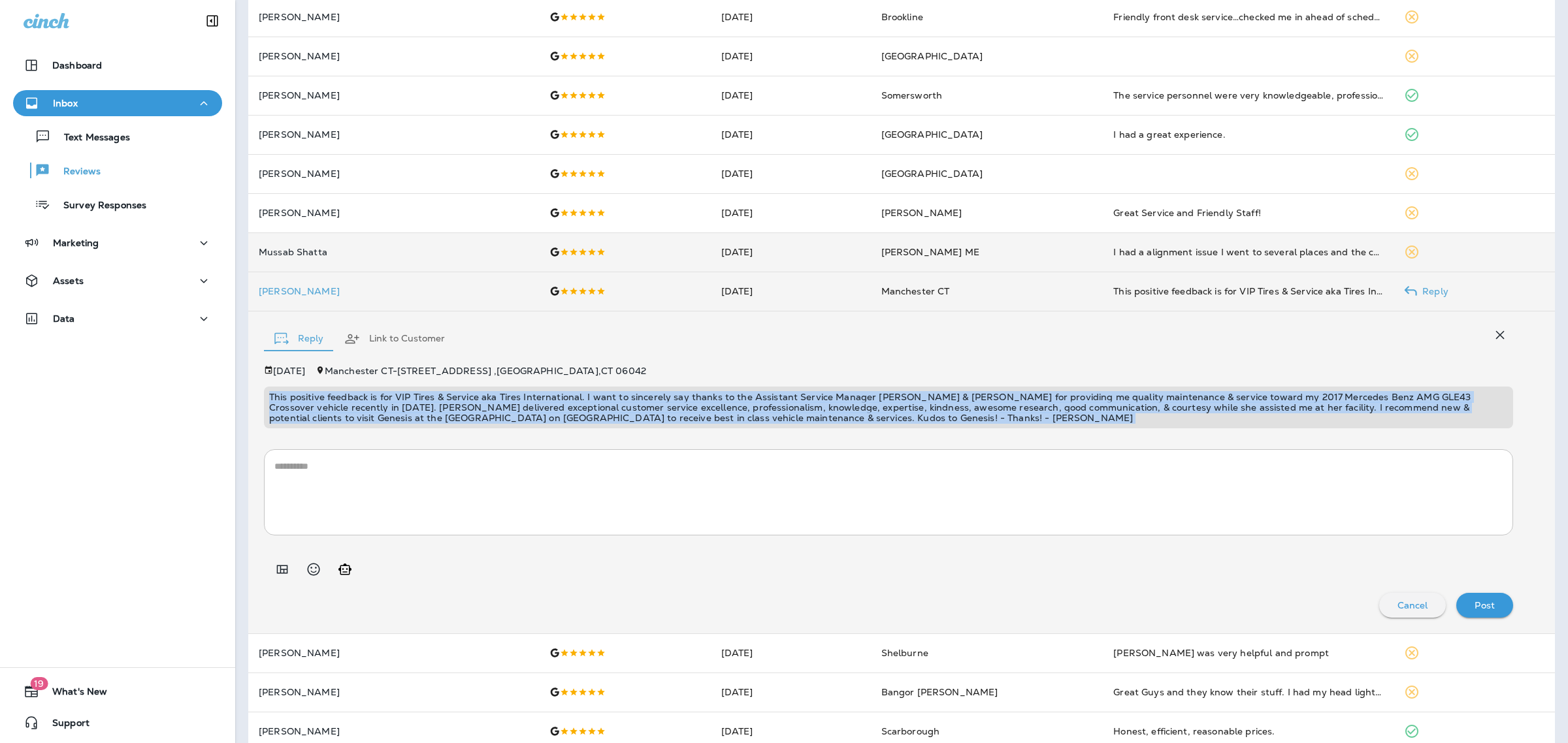
click at [604, 405] on p "This positive feedback is for VIP Tires & Service aka Tires International. I wa…" at bounding box center [888, 407] width 1238 height 31
copy p "This positive feedback is for VIP Tires & Service aka Tires International. I wa…"
click at [542, 422] on div "This positive feedback is for VIP Tires & Service aka Tires International. I wa…" at bounding box center [888, 407] width 1249 height 42
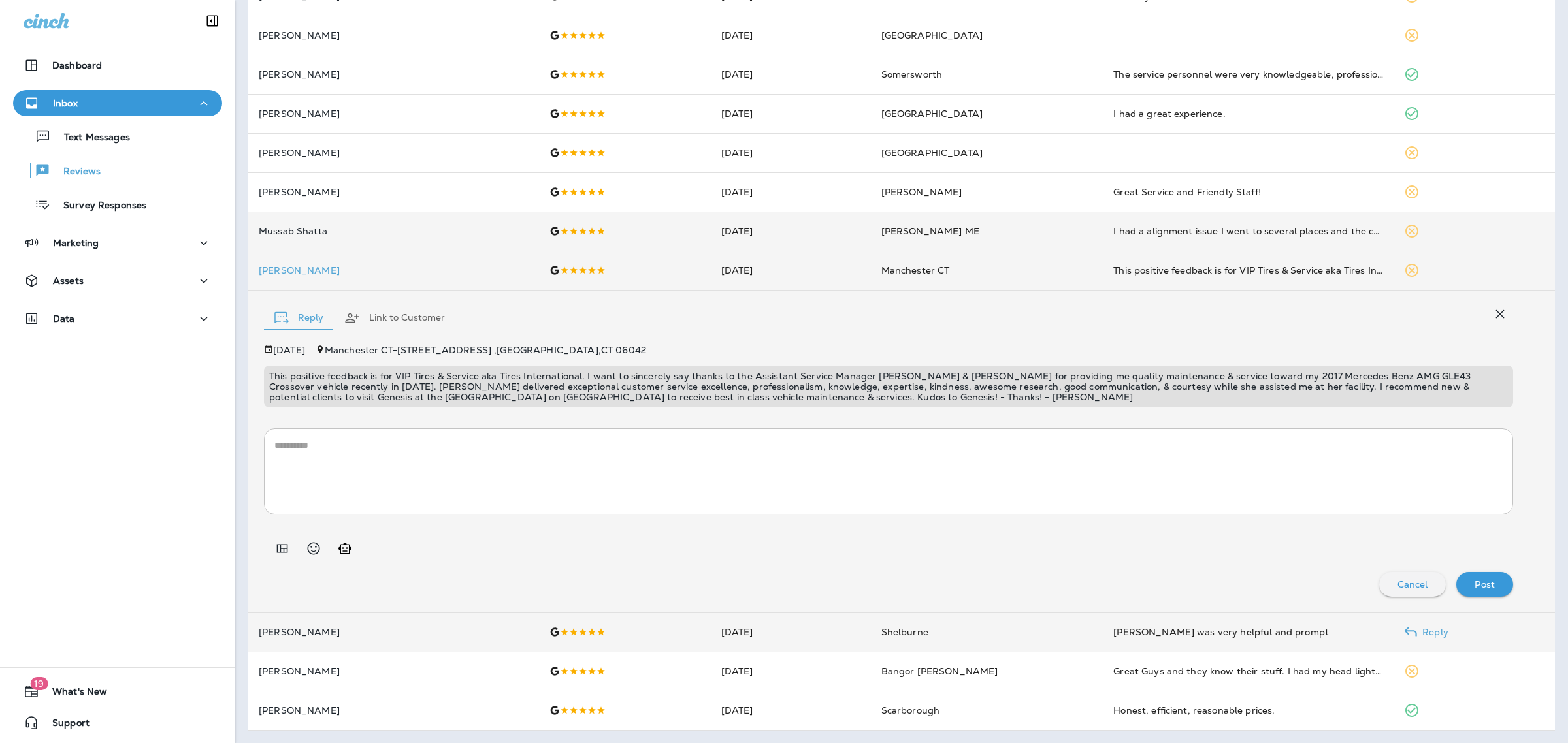
scroll to position [0, 0]
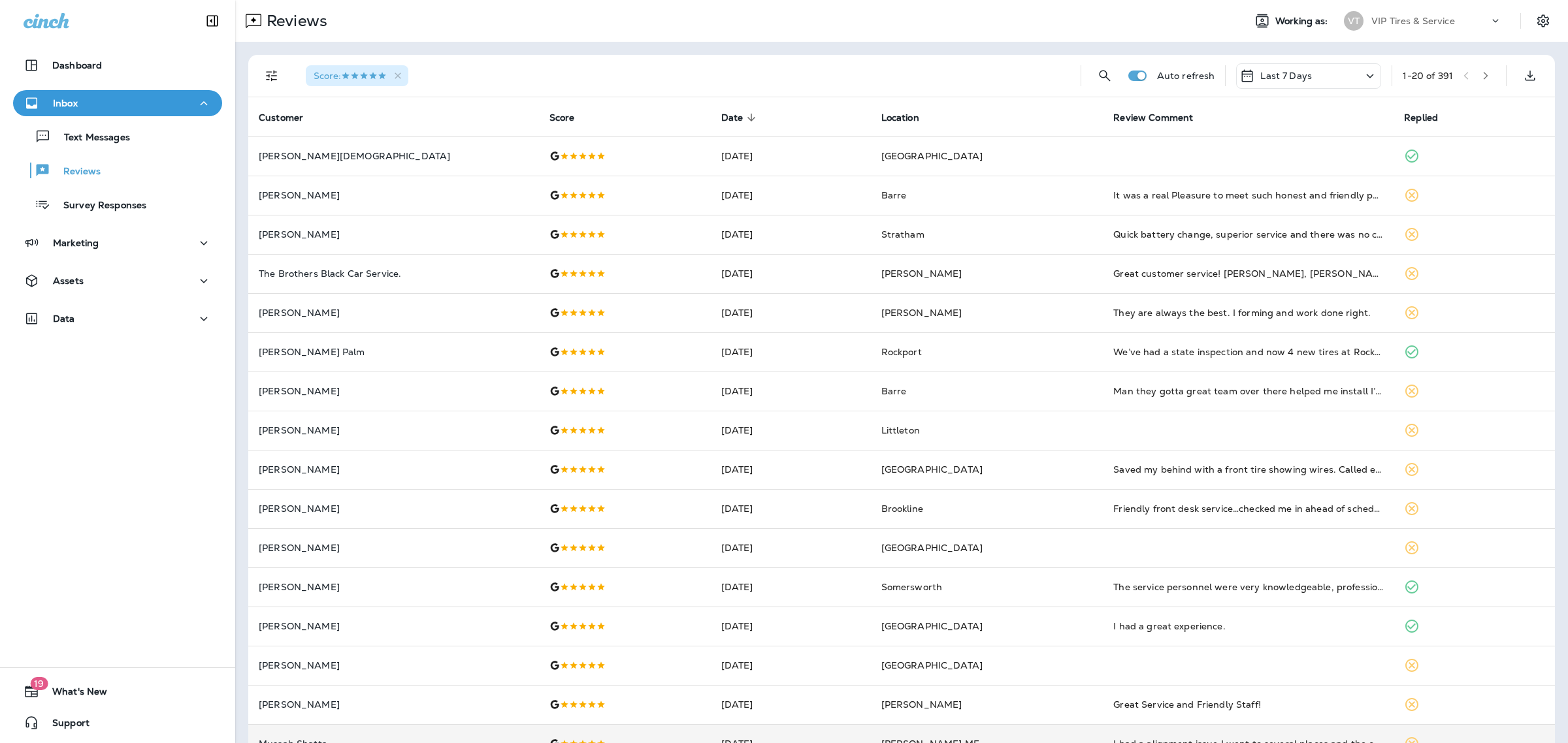
click at [1484, 73] on div "Score : Auto refresh Last 7 Days 1 - 20 of 391" at bounding box center [903, 75] width 1291 height 42
click at [1484, 73] on div "Score : Auto refresh Last 7 Days 1 - 20 of 391" at bounding box center [903, 75] width 1291 height 42
click at [1475, 76] on button "button" at bounding box center [1485, 76] width 20 height 20
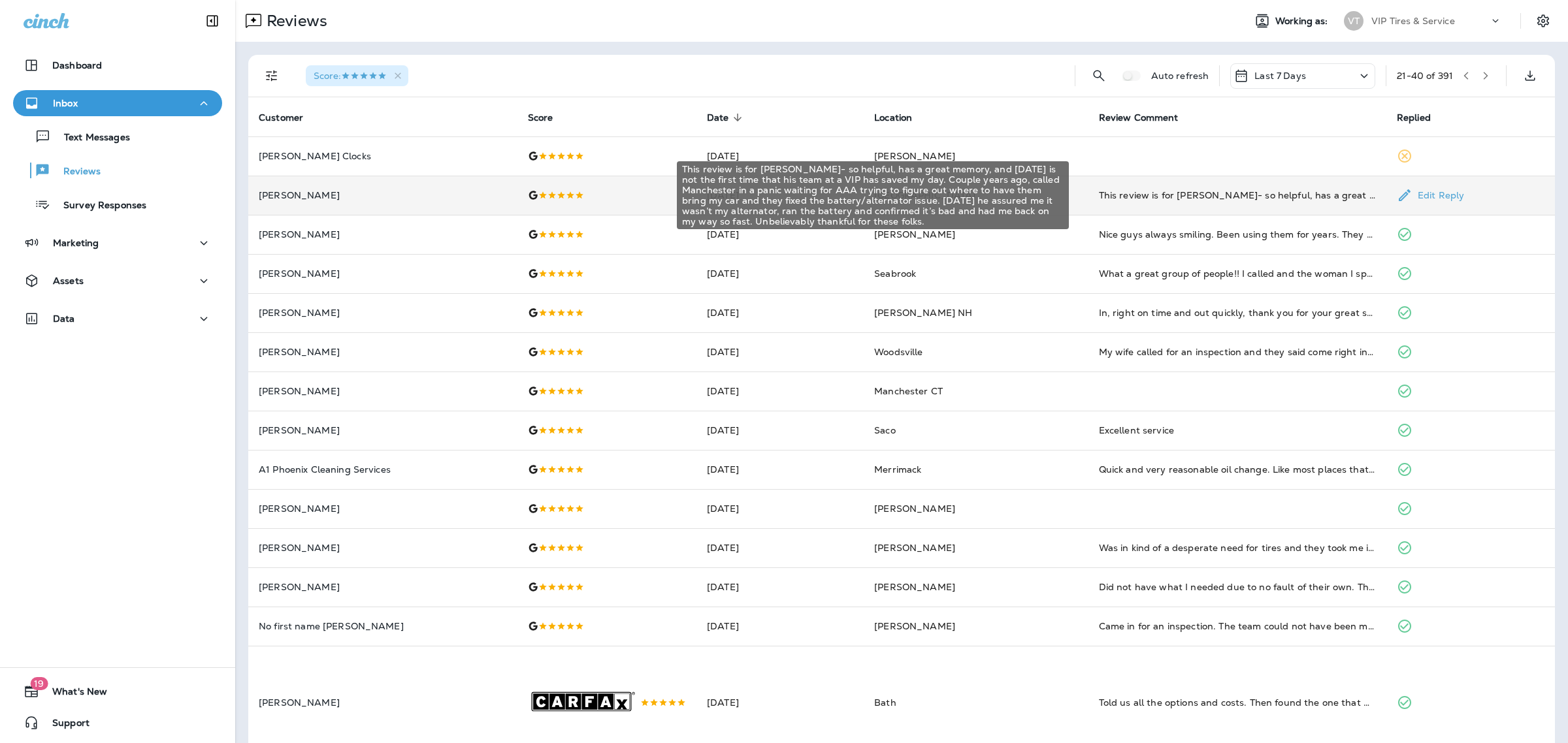
click at [1165, 197] on div "This review is for [PERSON_NAME]- so helpful, has a great memory, and [DATE] is…" at bounding box center [1237, 194] width 277 height 13
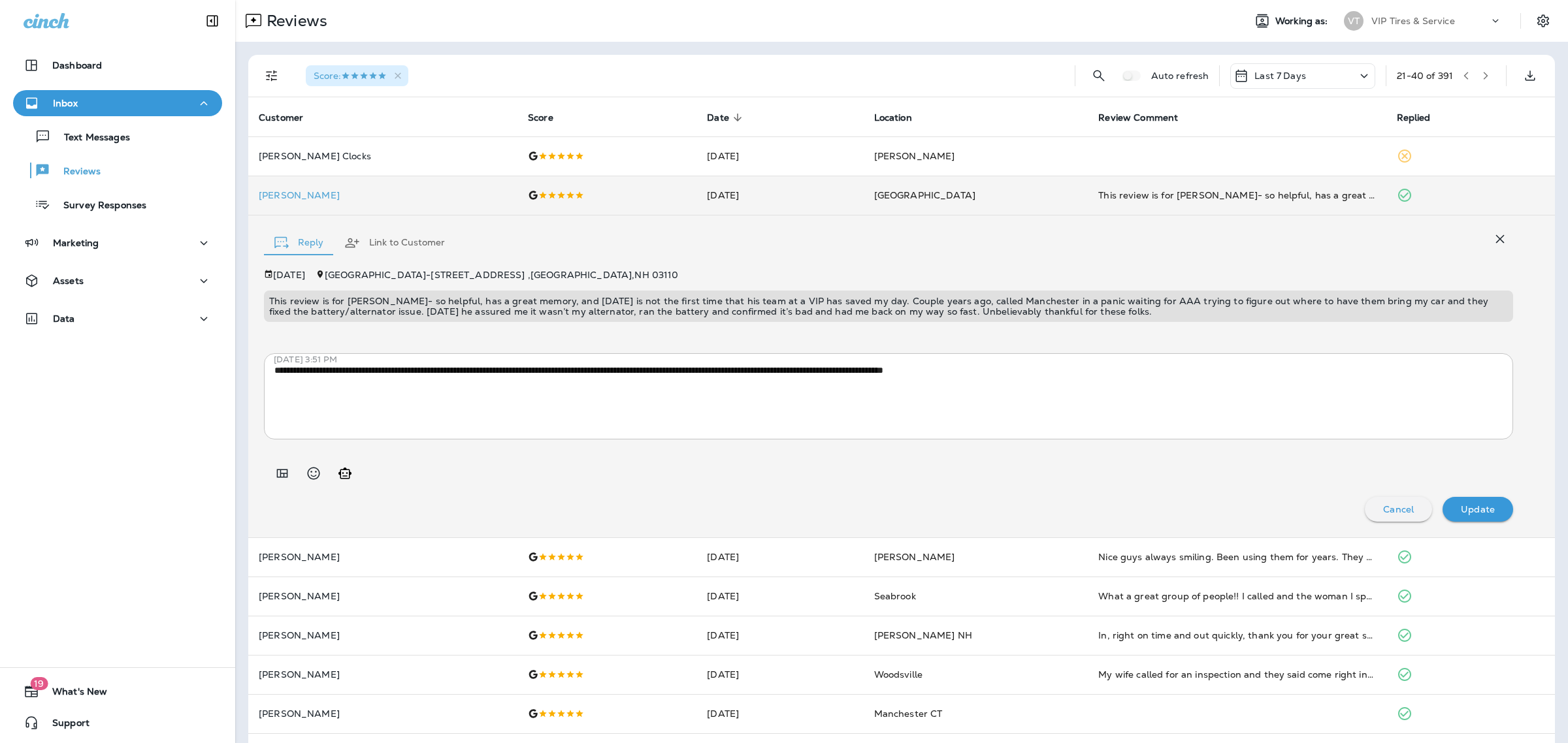
click at [560, 314] on p "This review is for [PERSON_NAME]- so helpful, has a great memory, and [DATE] is…" at bounding box center [888, 307] width 1238 height 21
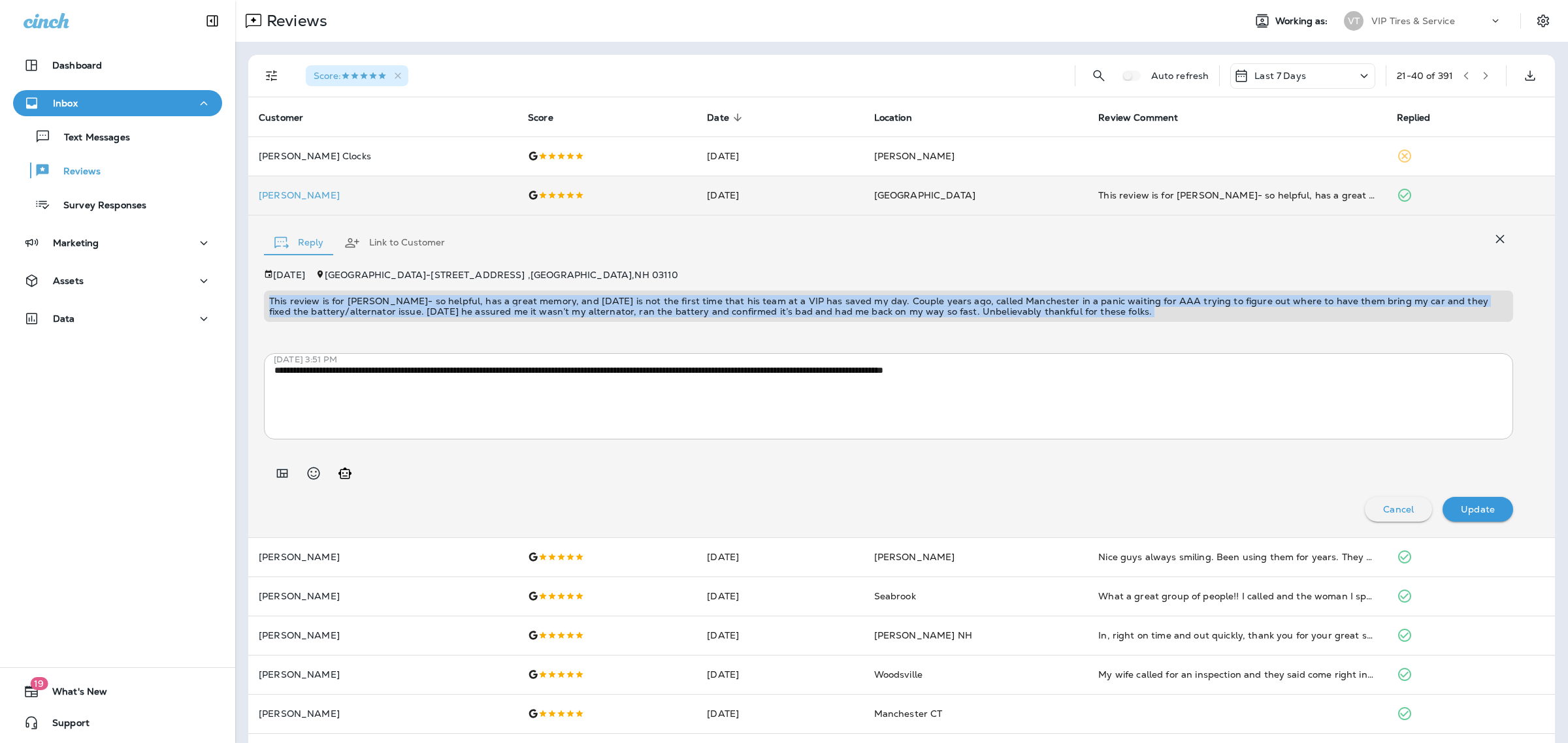
click at [560, 314] on p "This review is for [PERSON_NAME]- so helpful, has a great memory, and [DATE] is…" at bounding box center [888, 307] width 1238 height 21
copy p "This review is for [PERSON_NAME]- so helpful, has a great memory, and [DATE] is…"
click at [539, 319] on div "This review is for [PERSON_NAME]- so helpful, has a great memory, and [DATE] is…" at bounding box center [888, 306] width 1249 height 31
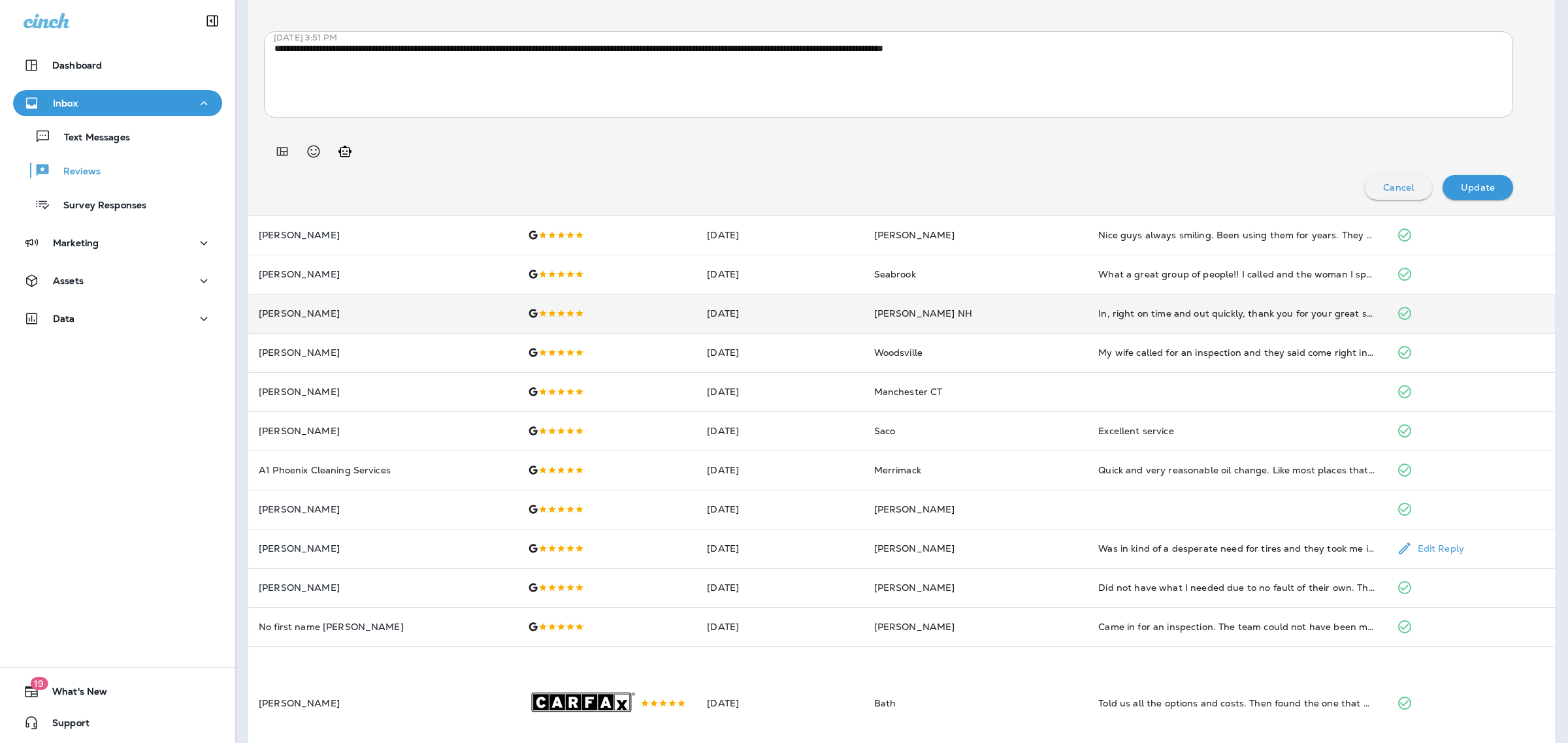
scroll to position [324, 0]
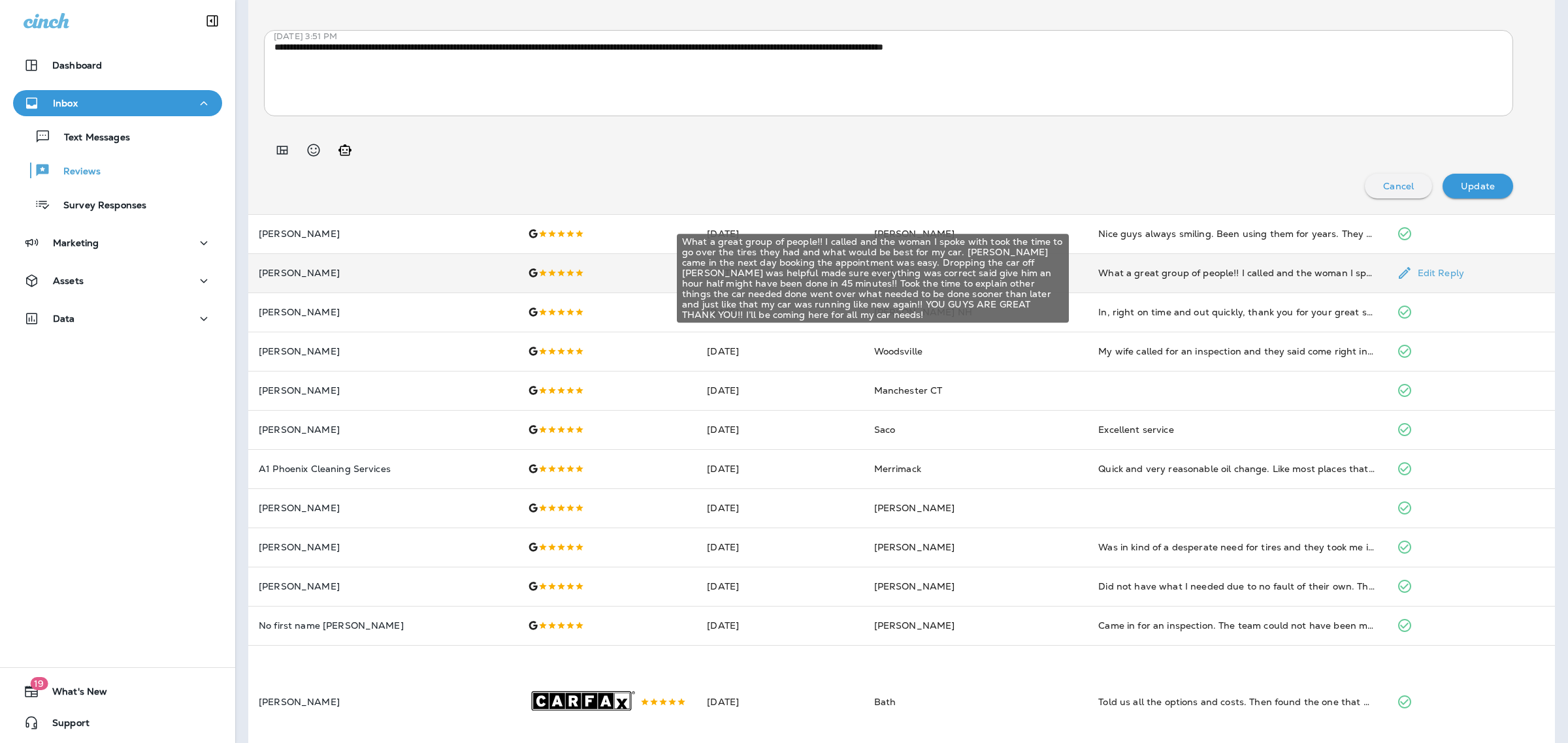
click at [1155, 273] on div "What a great group of people!! I called and the woman I spoke with took the tim…" at bounding box center [1236, 273] width 277 height 13
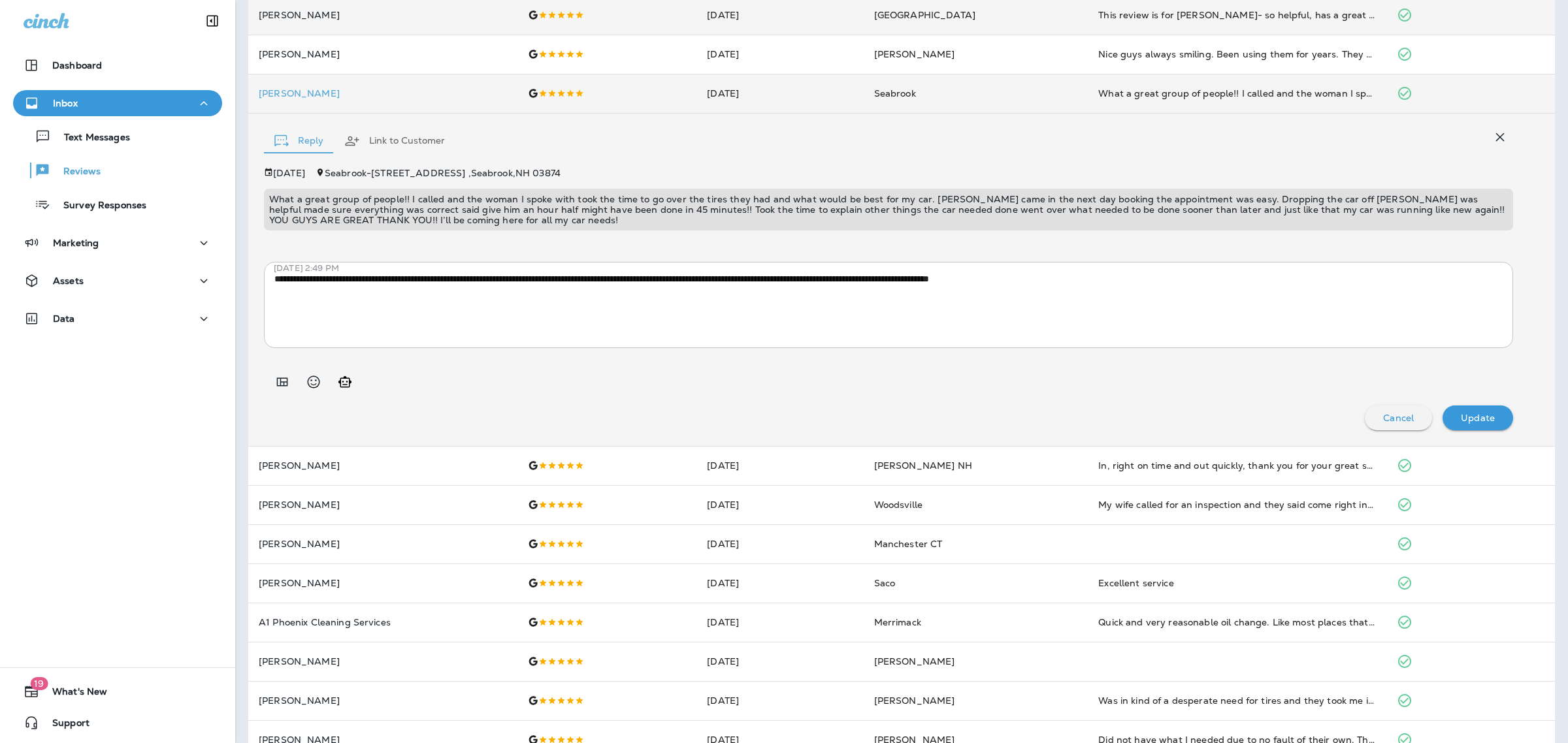
scroll to position [177, 0]
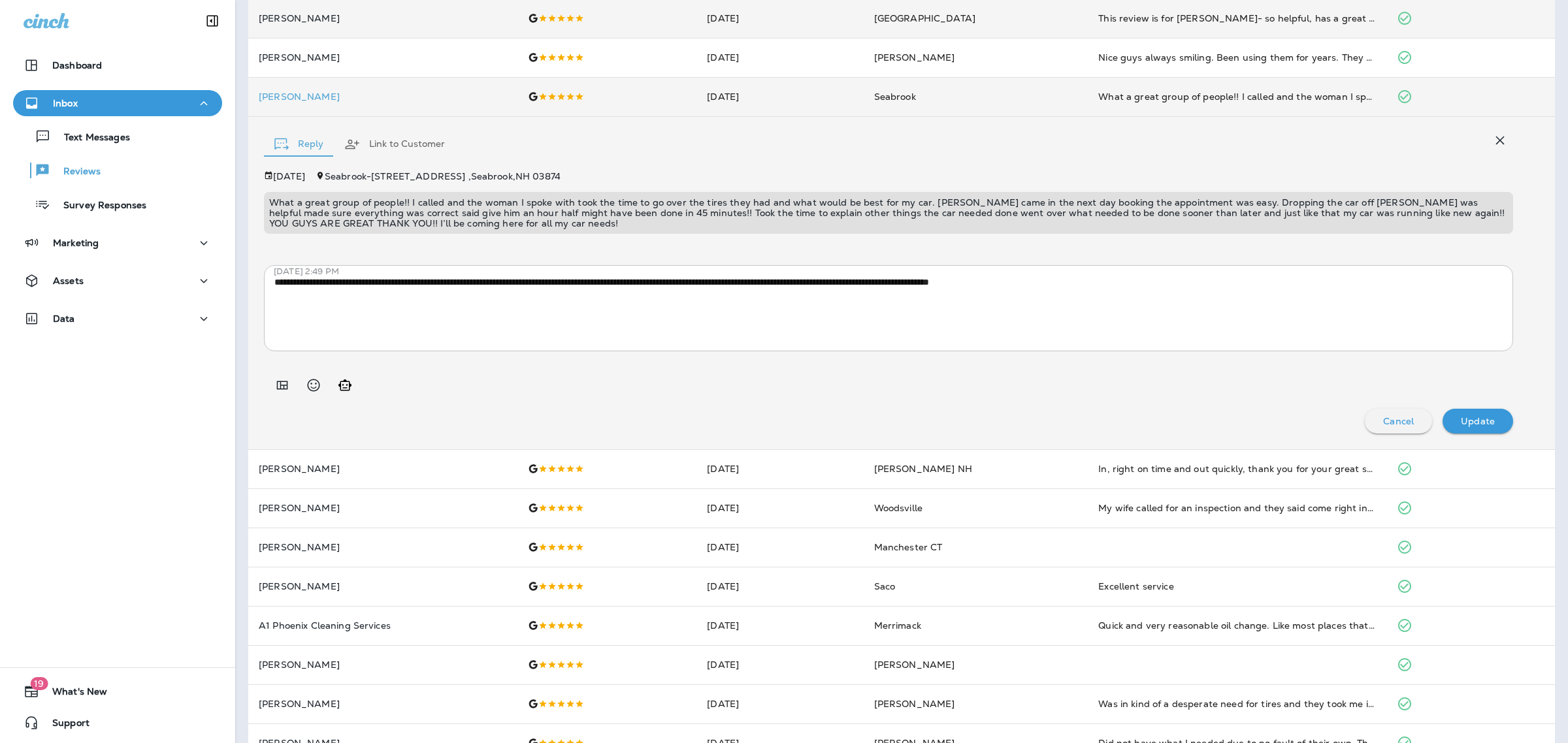
click at [601, 207] on p "What a great group of people!! I called and the woman I spoke with took the tim…" at bounding box center [888, 213] width 1238 height 31
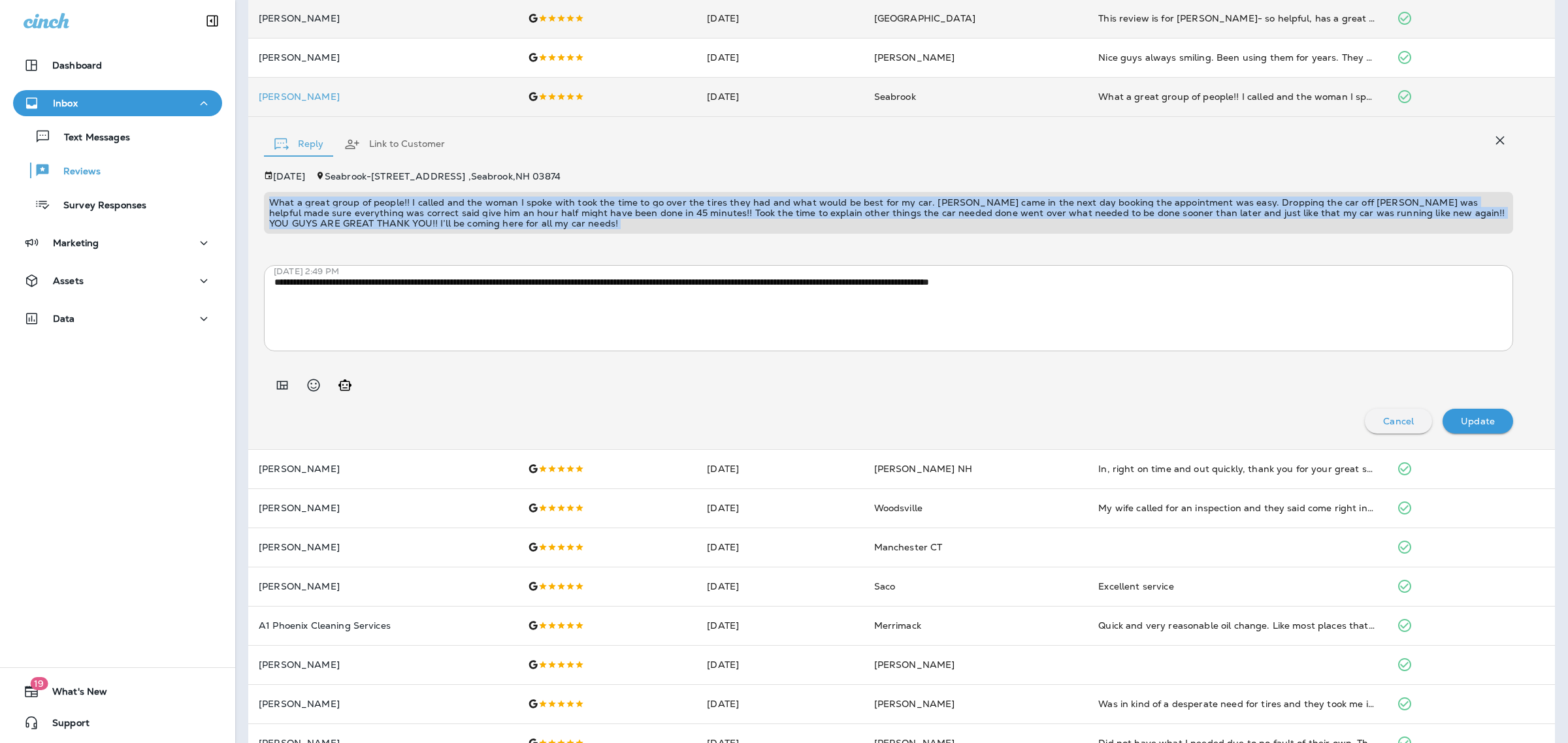
click at [601, 207] on p "What a great group of people!! I called and the woman I spoke with took the tim…" at bounding box center [888, 213] width 1238 height 31
copy p "What a great group of people!! I called and the woman I spoke with took the tim…"
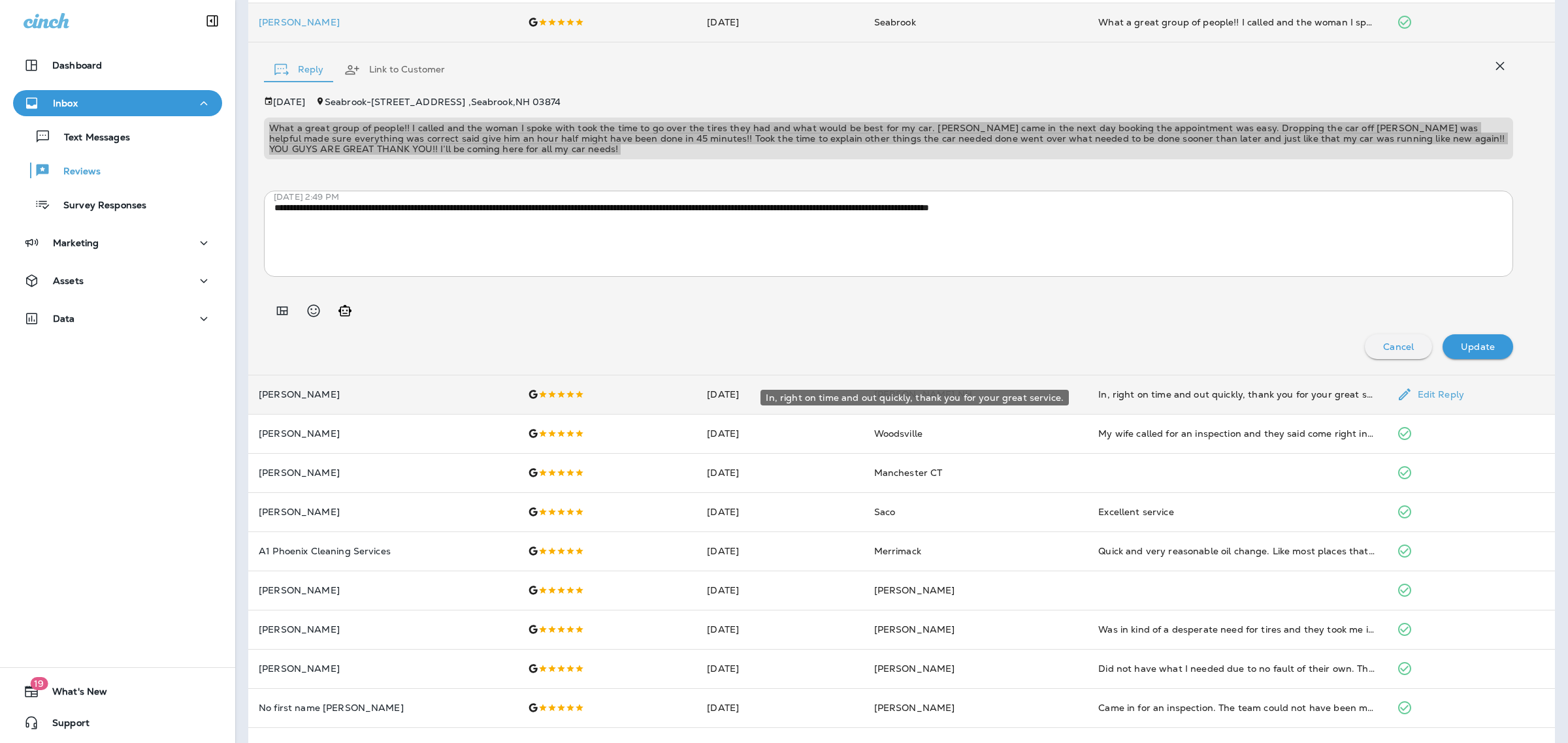
scroll to position [255, 0]
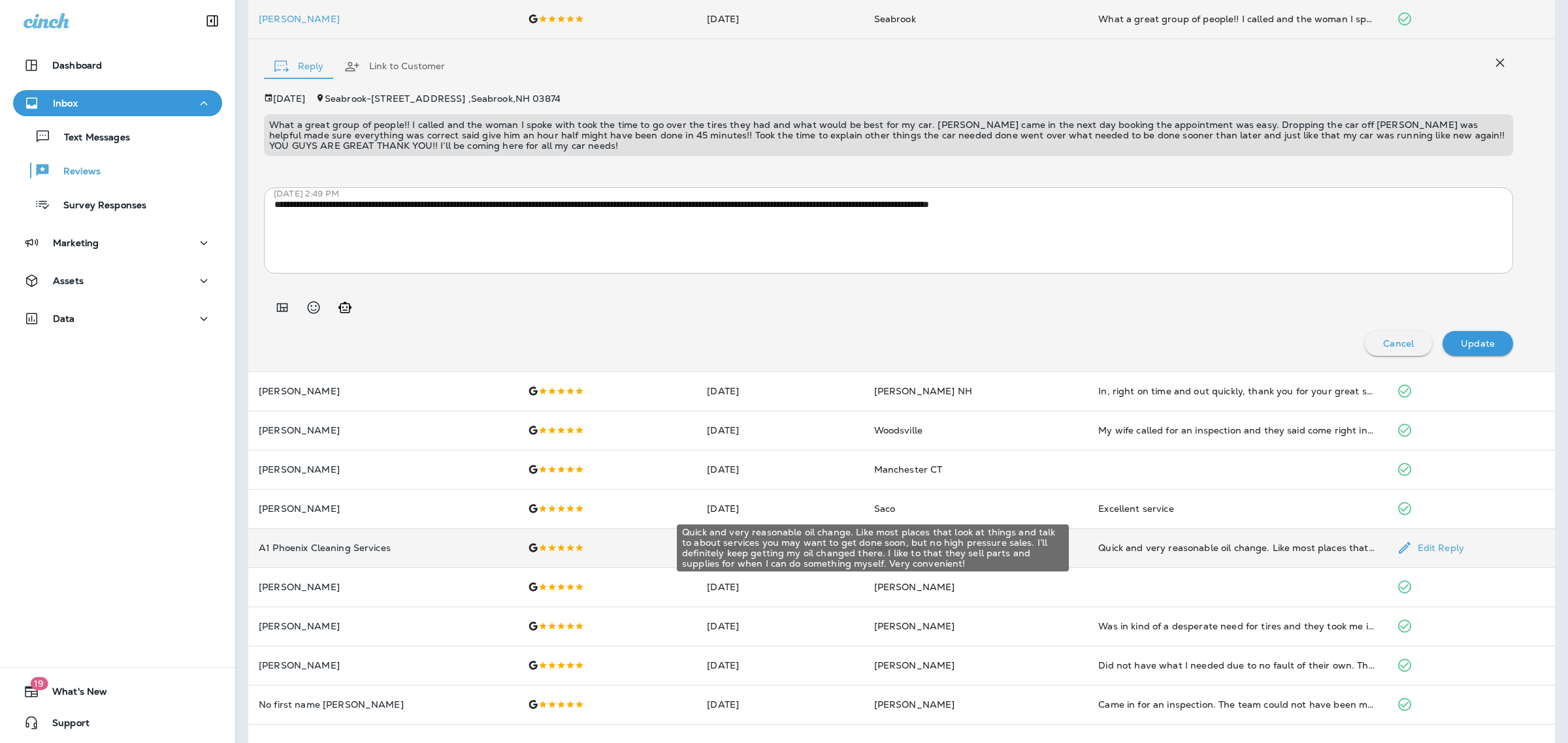
click at [1122, 545] on div "Quick and very reasonable oil change. Like most places that look at things and …" at bounding box center [1236, 548] width 277 height 13
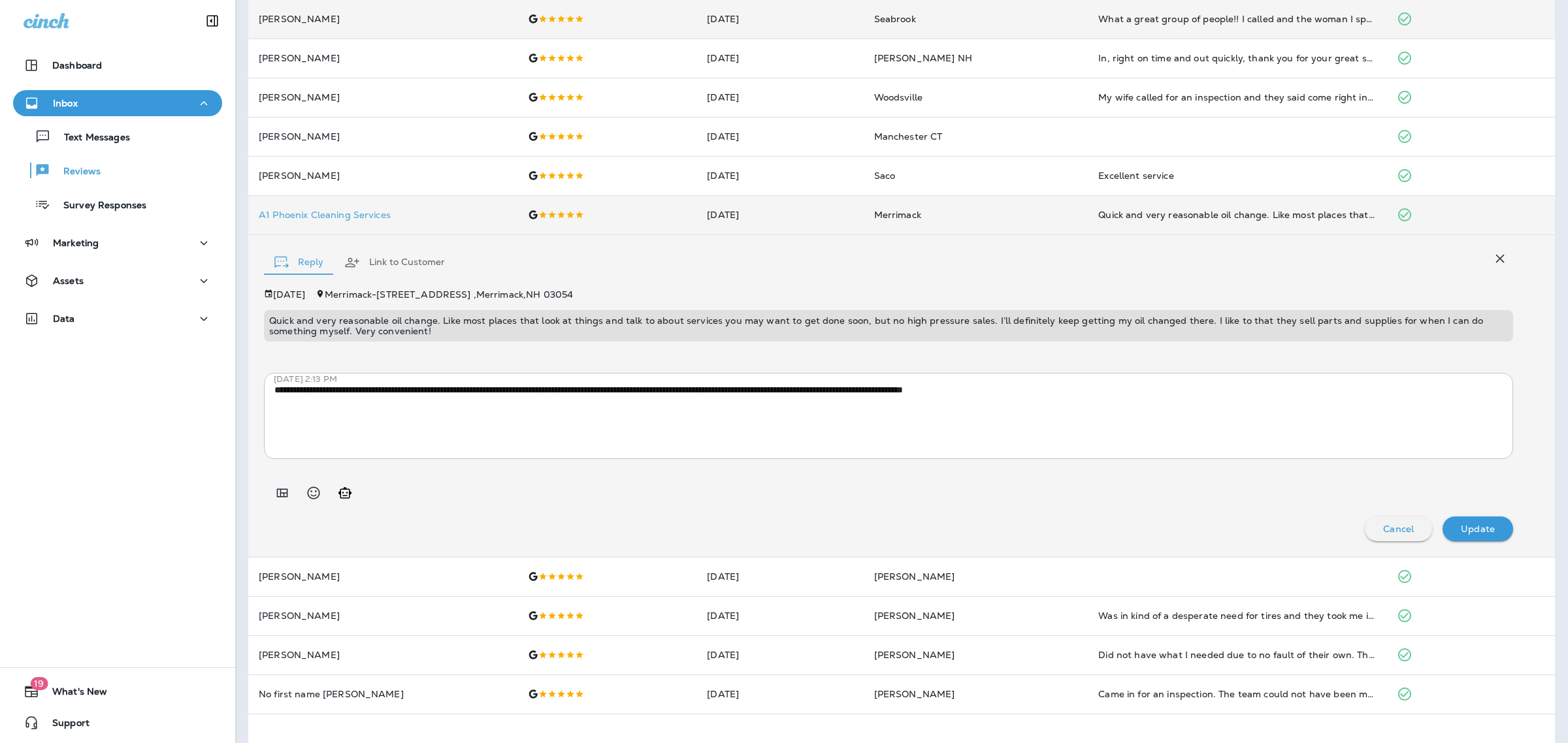
click at [497, 318] on p "Quick and very reasonable oil change. Like most places that look at things and …" at bounding box center [888, 326] width 1238 height 21
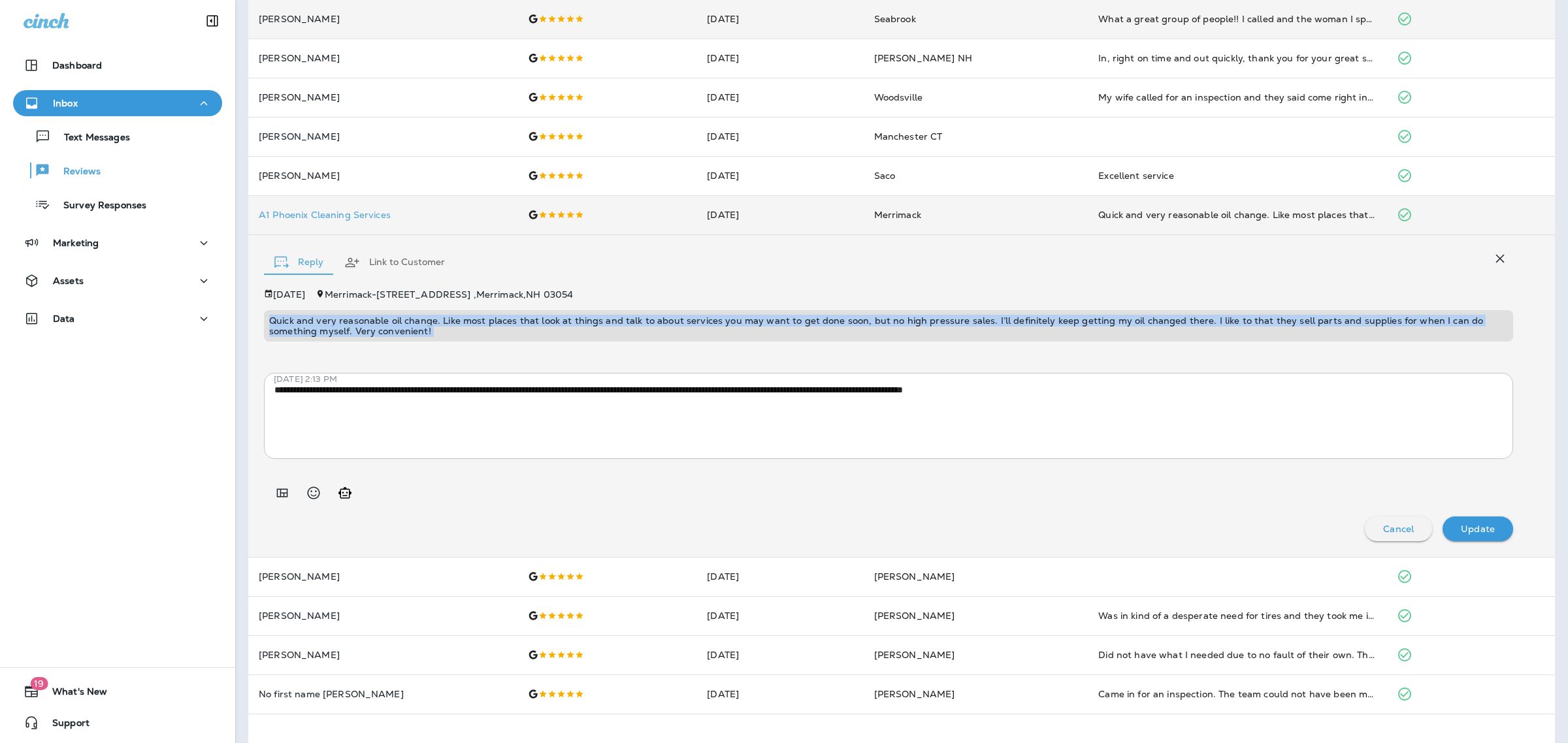
click at [497, 318] on p "Quick and very reasonable oil change. Like most places that look at things and …" at bounding box center [888, 326] width 1238 height 21
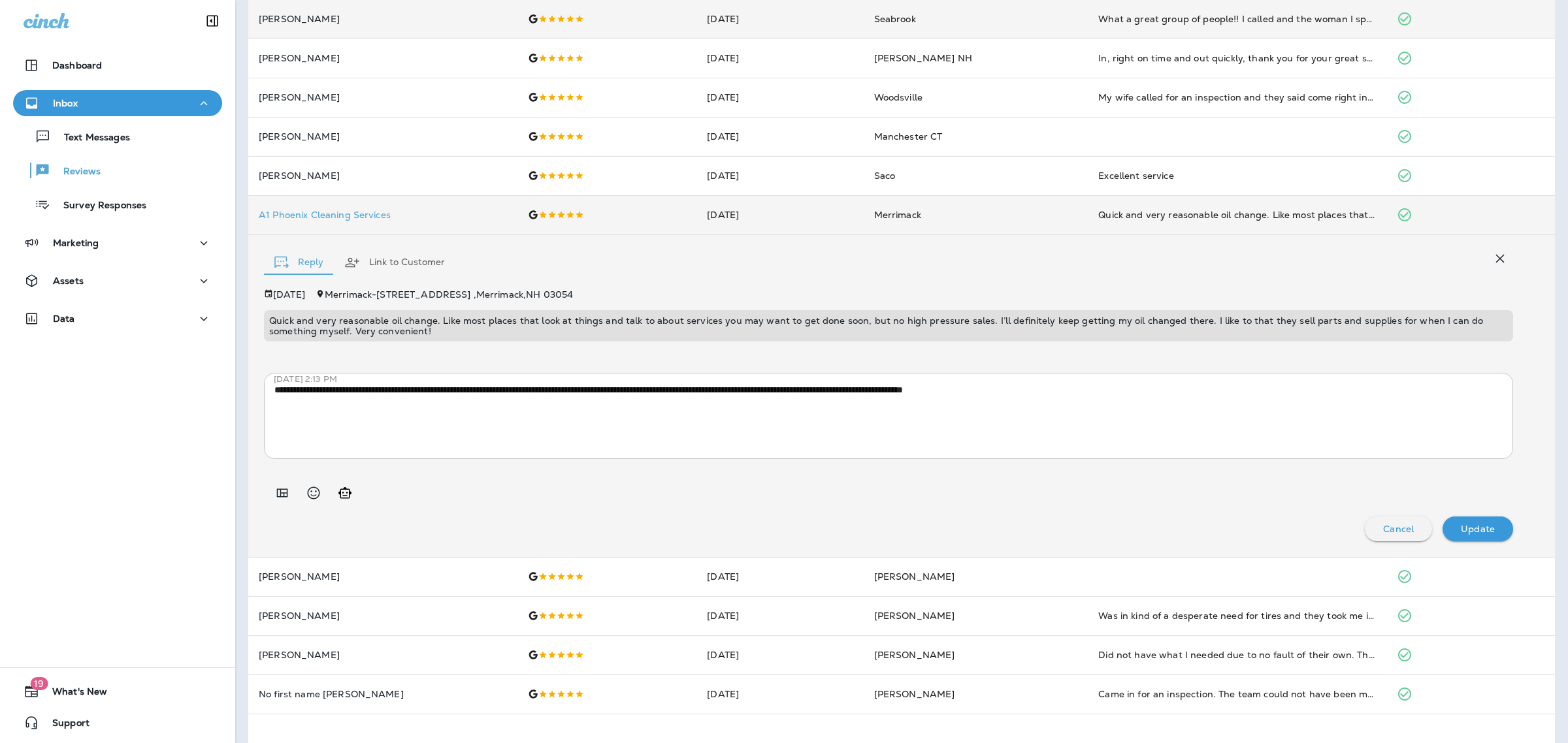
drag, startPoint x: 497, startPoint y: 318, endPoint x: 413, endPoint y: 483, distance: 185.2
click at [413, 483] on div at bounding box center [888, 488] width 1249 height 36
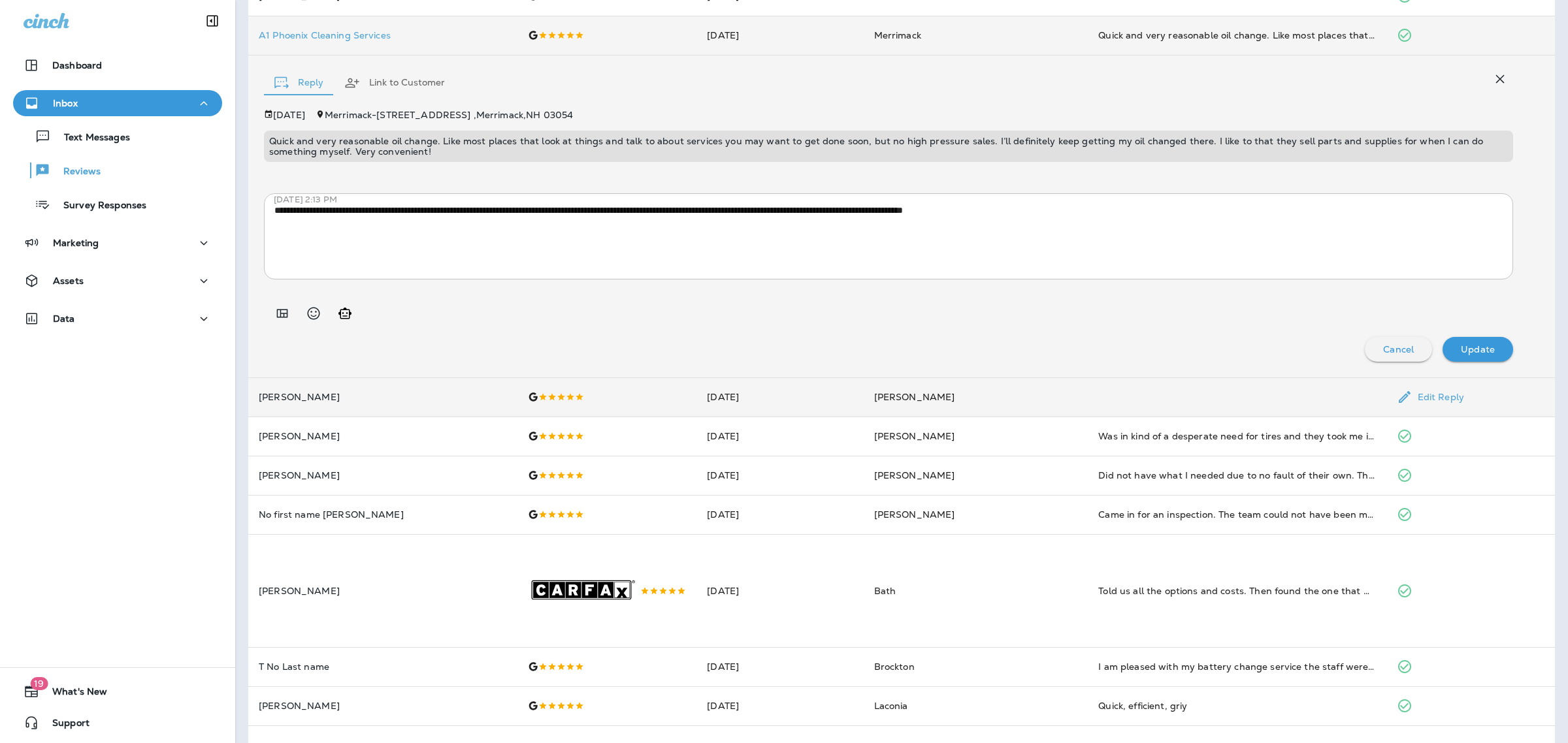
scroll to position [443, 0]
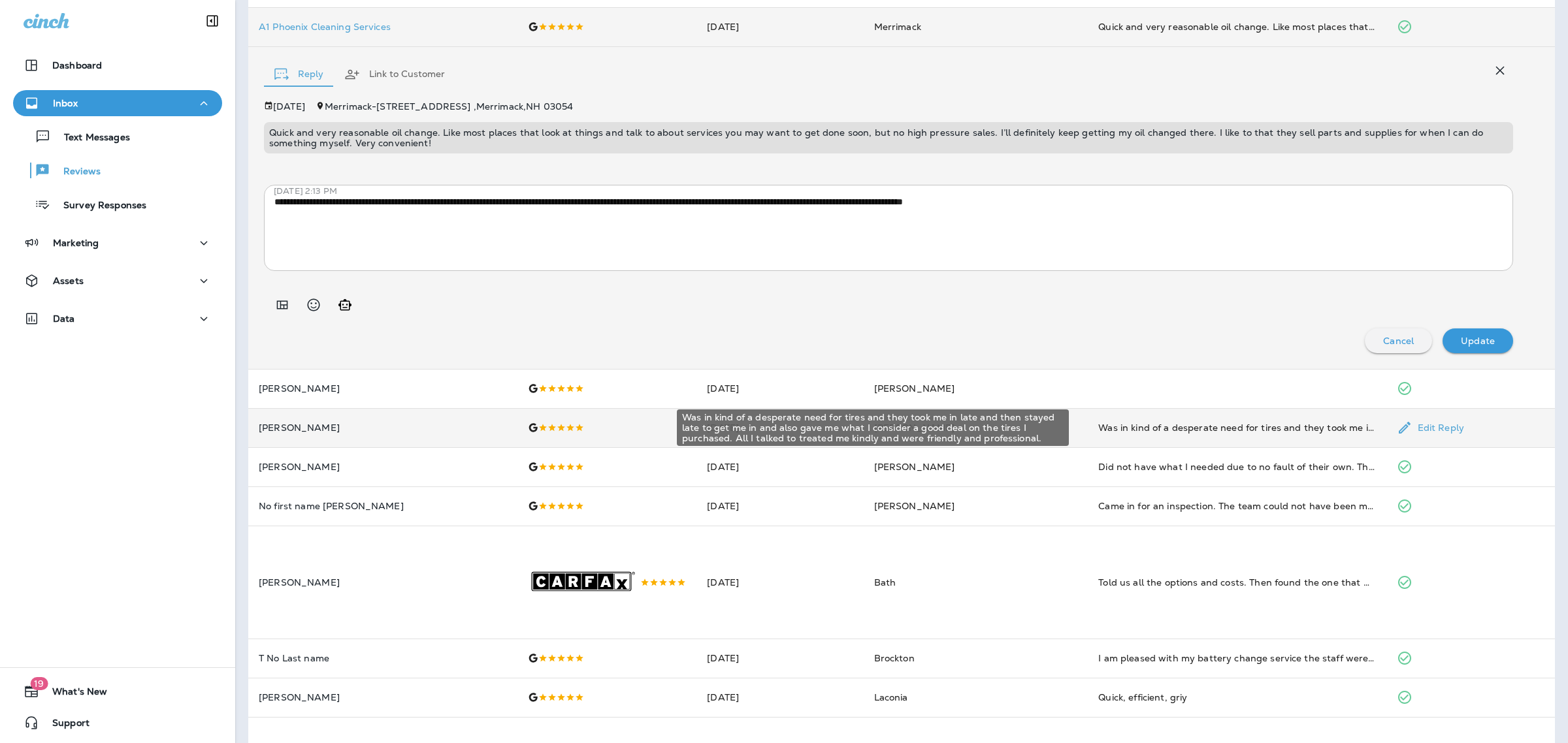
click at [1140, 429] on div "Was in kind of a desperate need for tires and they took me in late and then sta…" at bounding box center [1236, 428] width 277 height 13
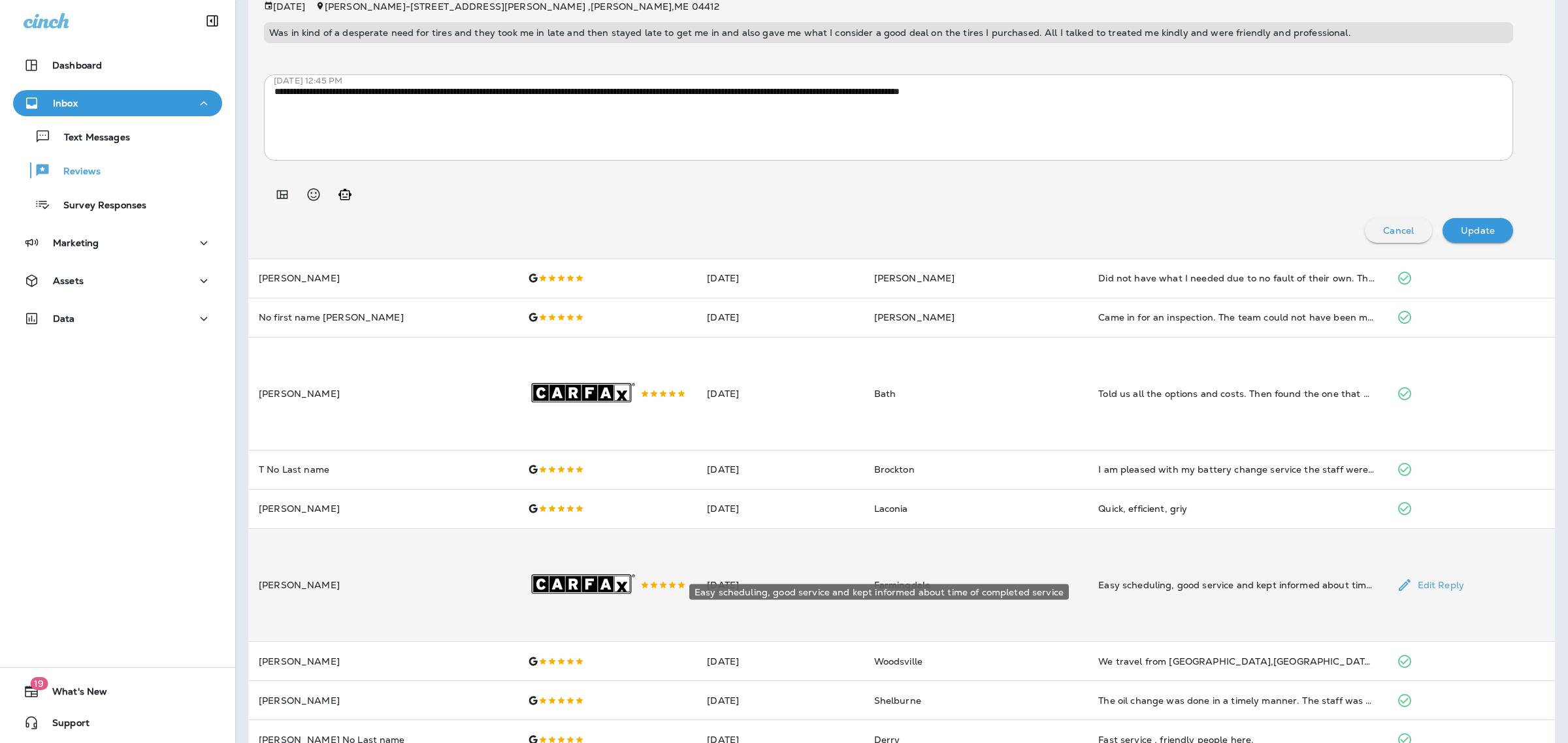
scroll to position [659, 0]
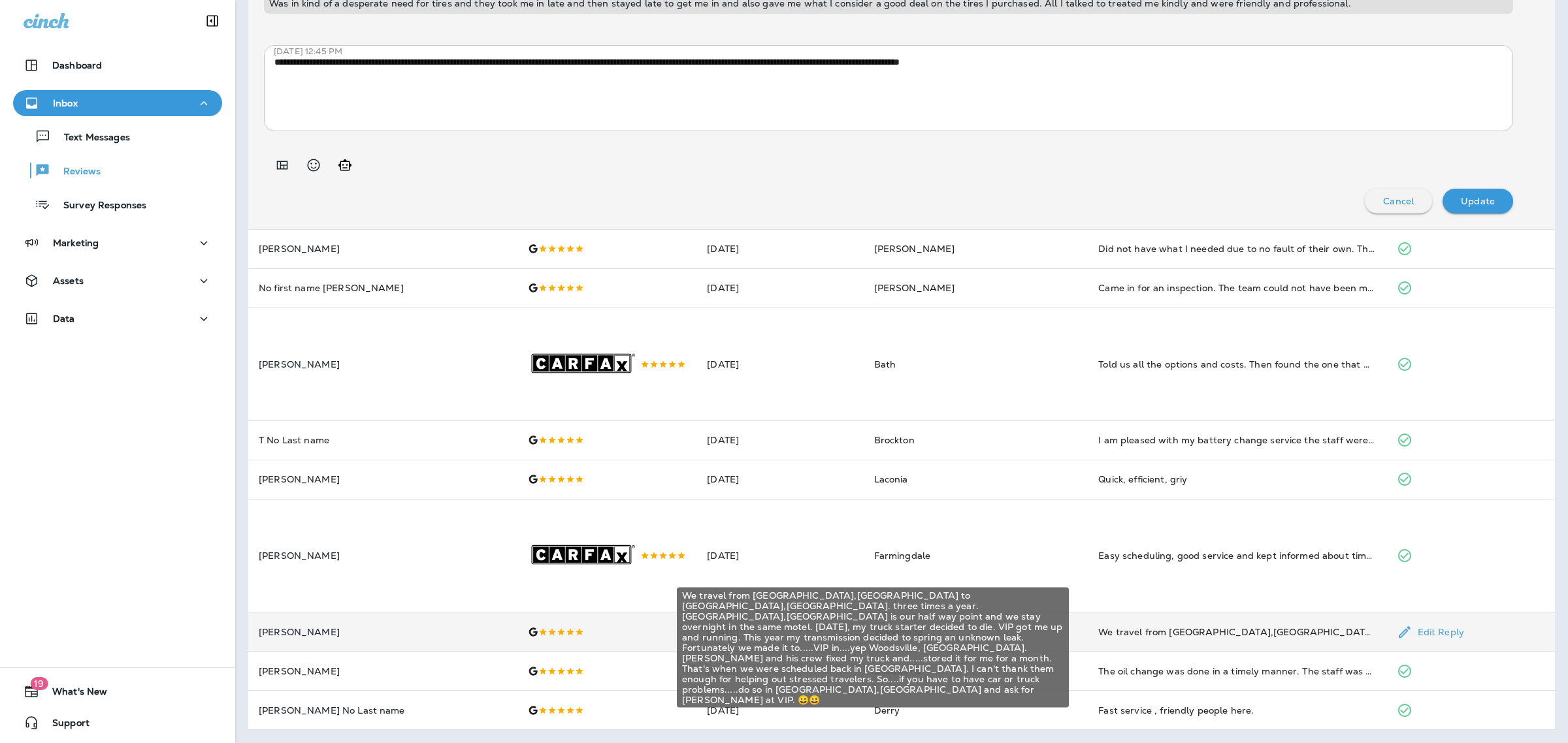
click at [1153, 631] on div "We travel from [GEOGRAPHIC_DATA],[GEOGRAPHIC_DATA] to [GEOGRAPHIC_DATA],[GEOGRA…" at bounding box center [1236, 632] width 277 height 13
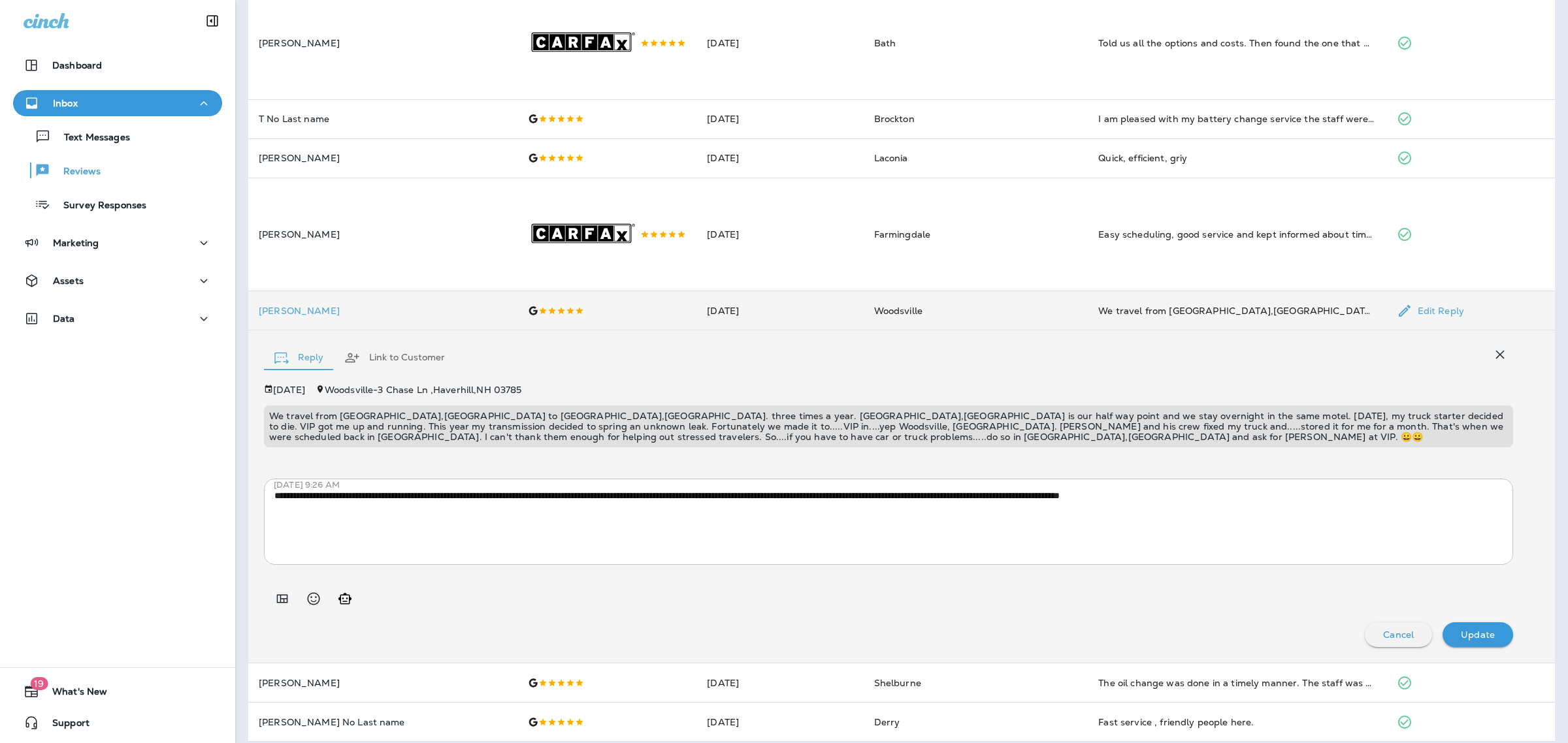
click at [483, 430] on p "We travel from [GEOGRAPHIC_DATA],[GEOGRAPHIC_DATA] to [GEOGRAPHIC_DATA],[GEOGRA…" at bounding box center [888, 426] width 1238 height 31
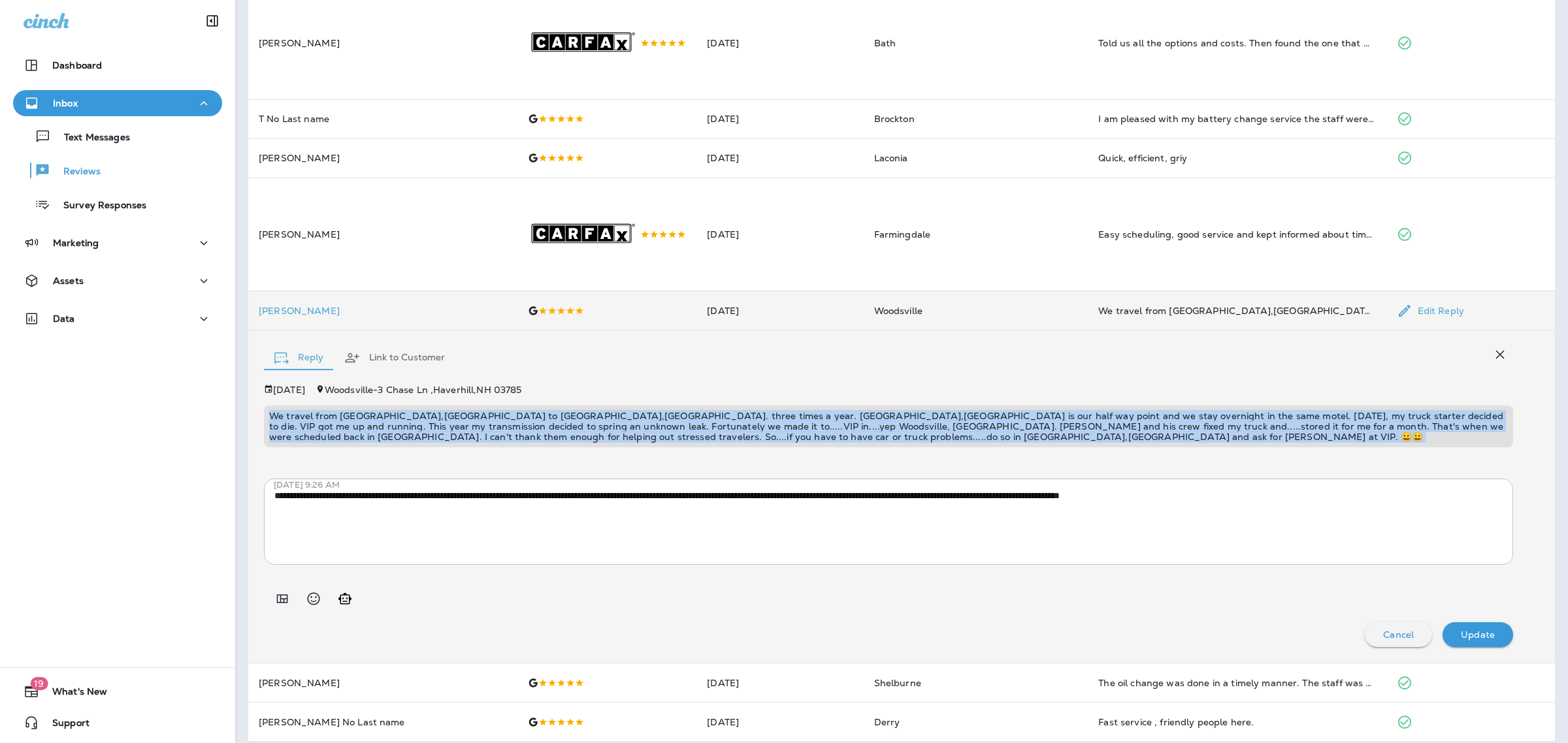
click at [483, 430] on p "We travel from [GEOGRAPHIC_DATA],[GEOGRAPHIC_DATA] to [GEOGRAPHIC_DATA],[GEOGRA…" at bounding box center [888, 426] width 1238 height 31
copy p "We travel from [GEOGRAPHIC_DATA],[GEOGRAPHIC_DATA] to [GEOGRAPHIC_DATA],[GEOGRA…"
click at [523, 460] on div "**********" at bounding box center [888, 516] width 1249 height 263
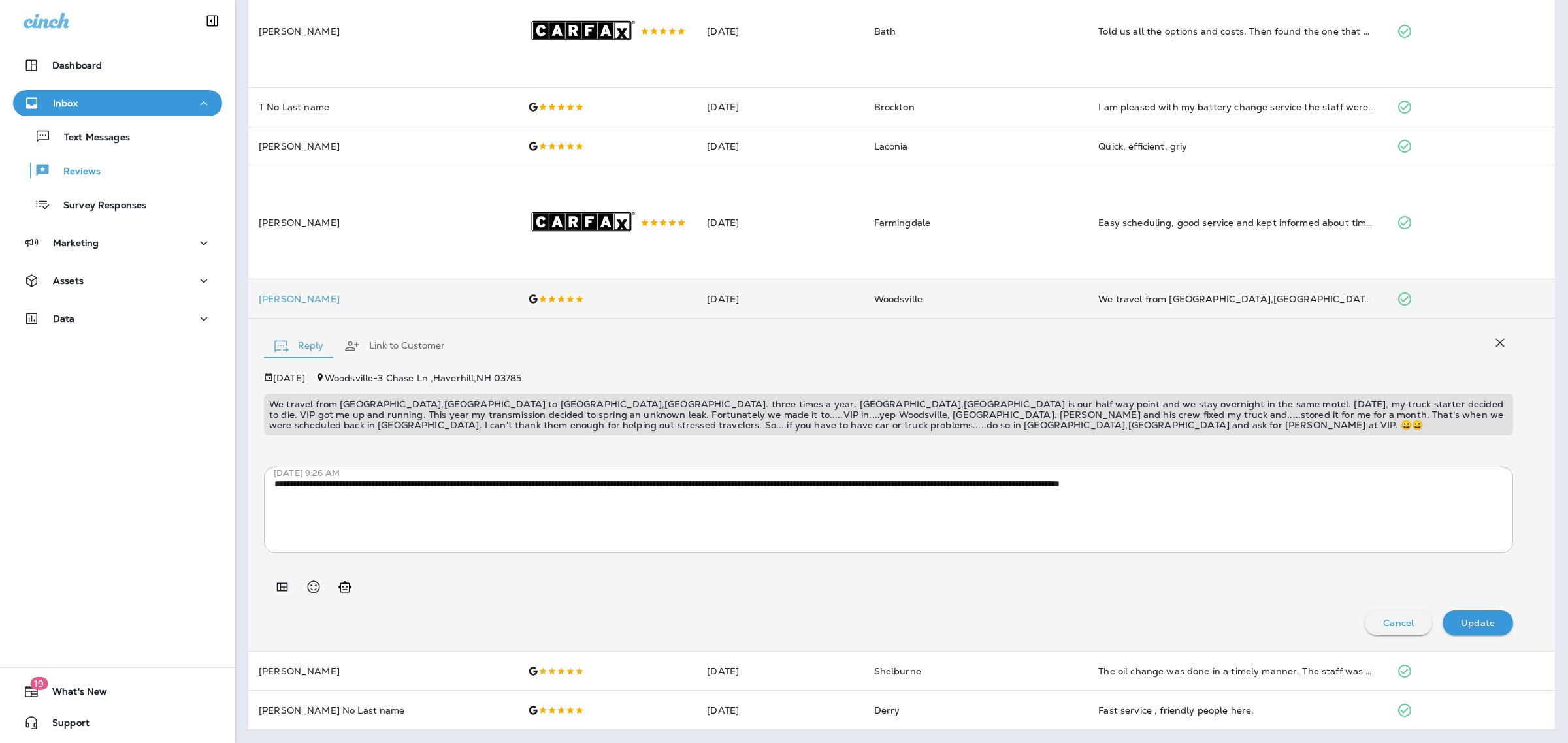
scroll to position [0, 0]
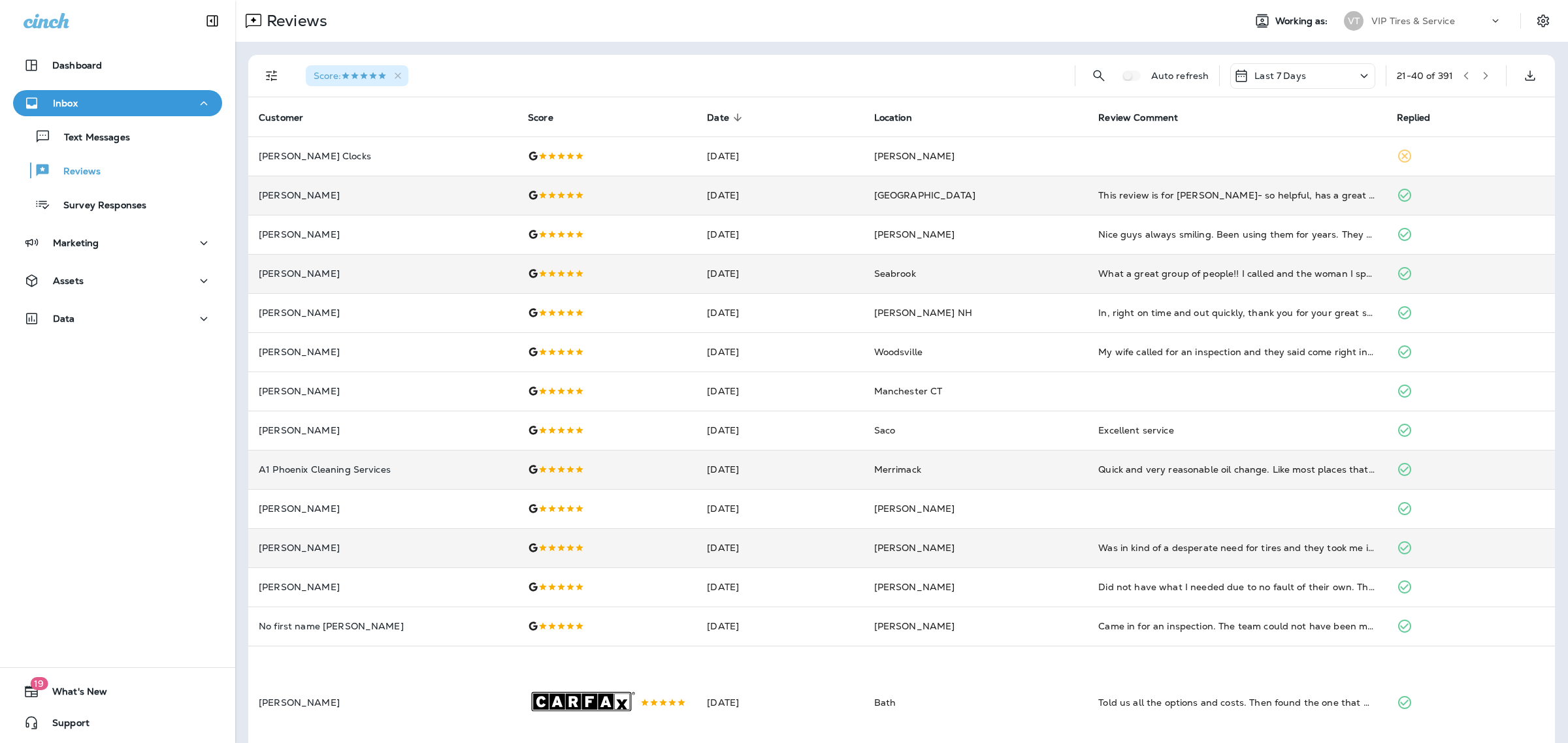
click at [1481, 72] on icon "button" at bounding box center [1485, 76] width 9 height 9
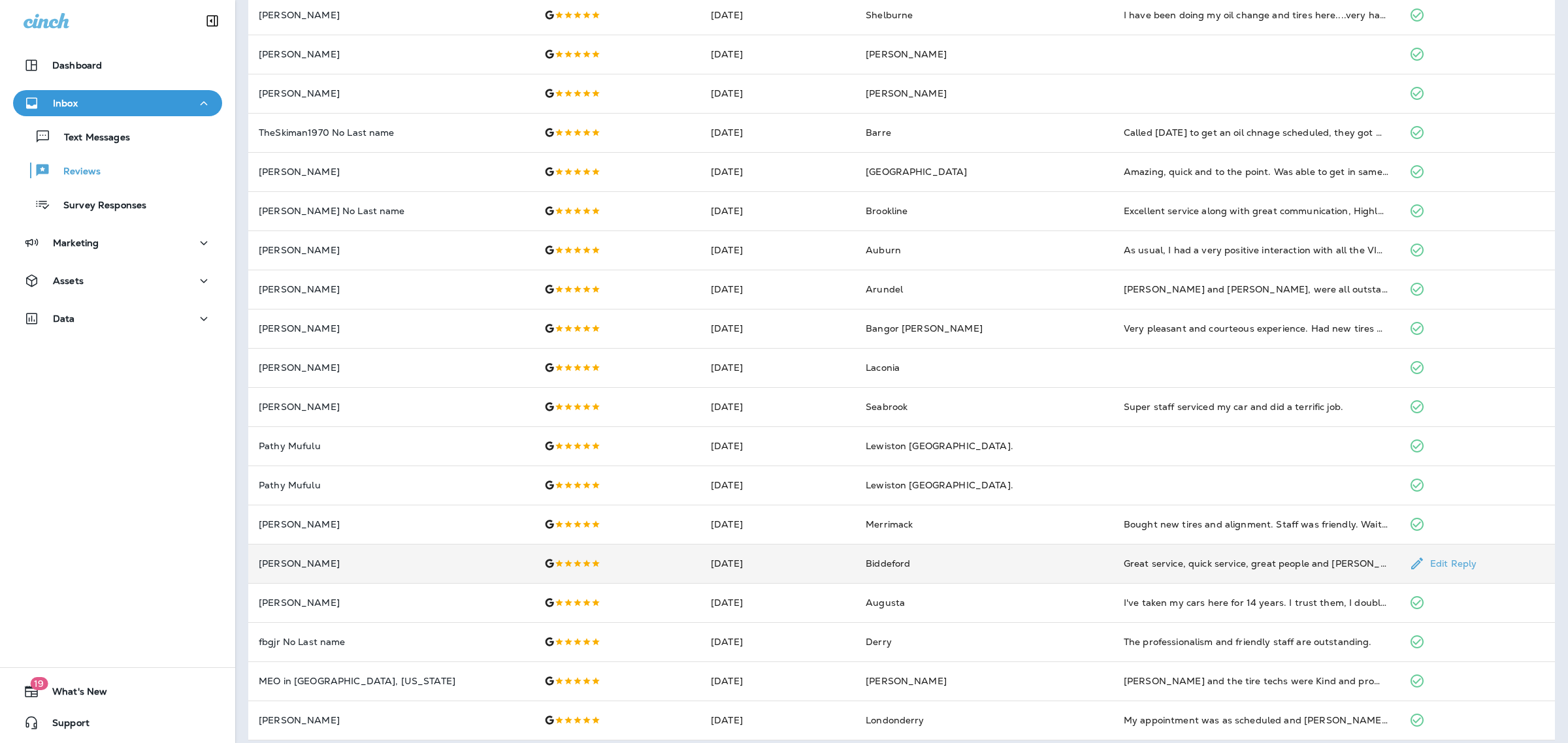
scroll to position [190, 0]
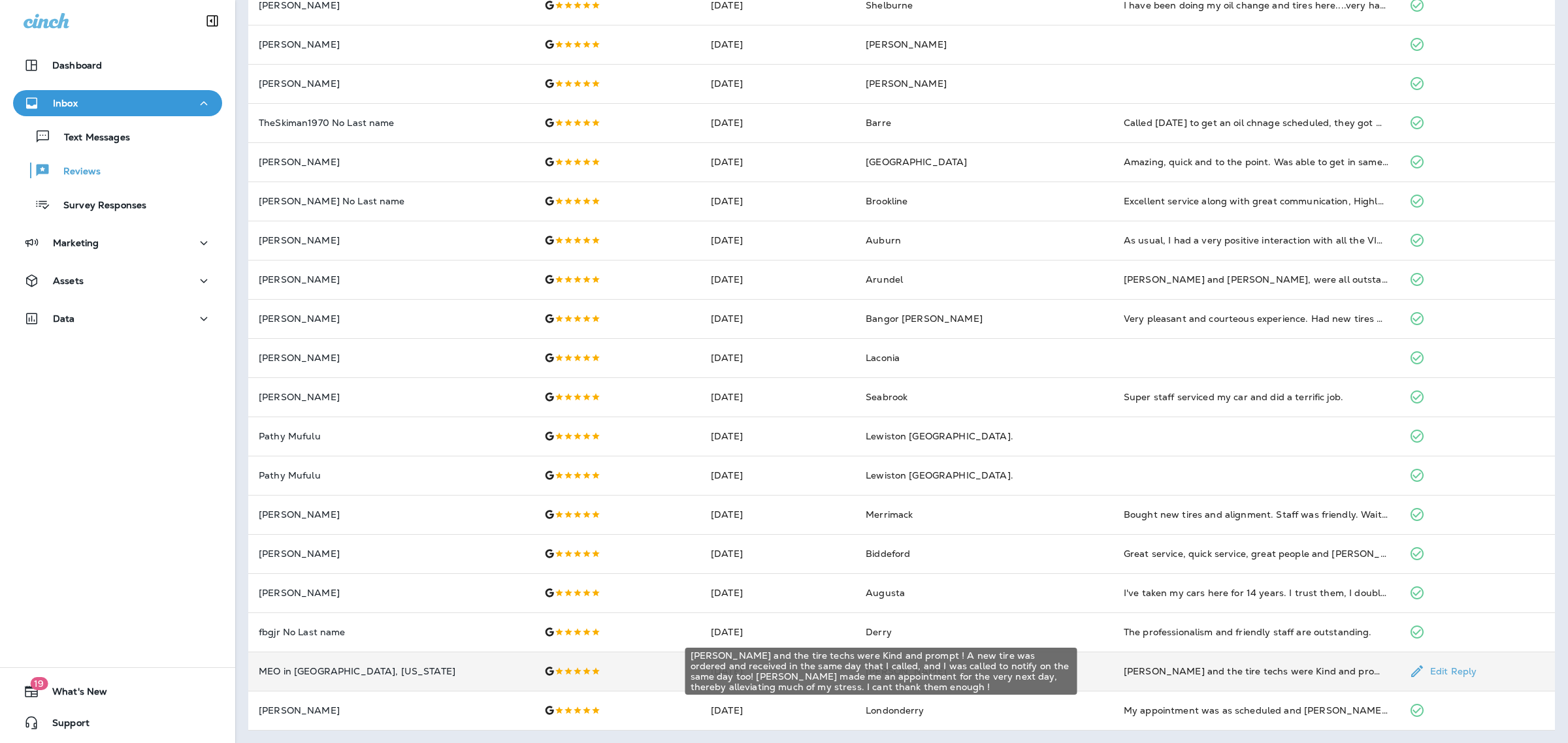
click at [1174, 675] on div "[PERSON_NAME] and the tire techs were Kind and prompt ! A new tire was ordered …" at bounding box center [1256, 671] width 264 height 13
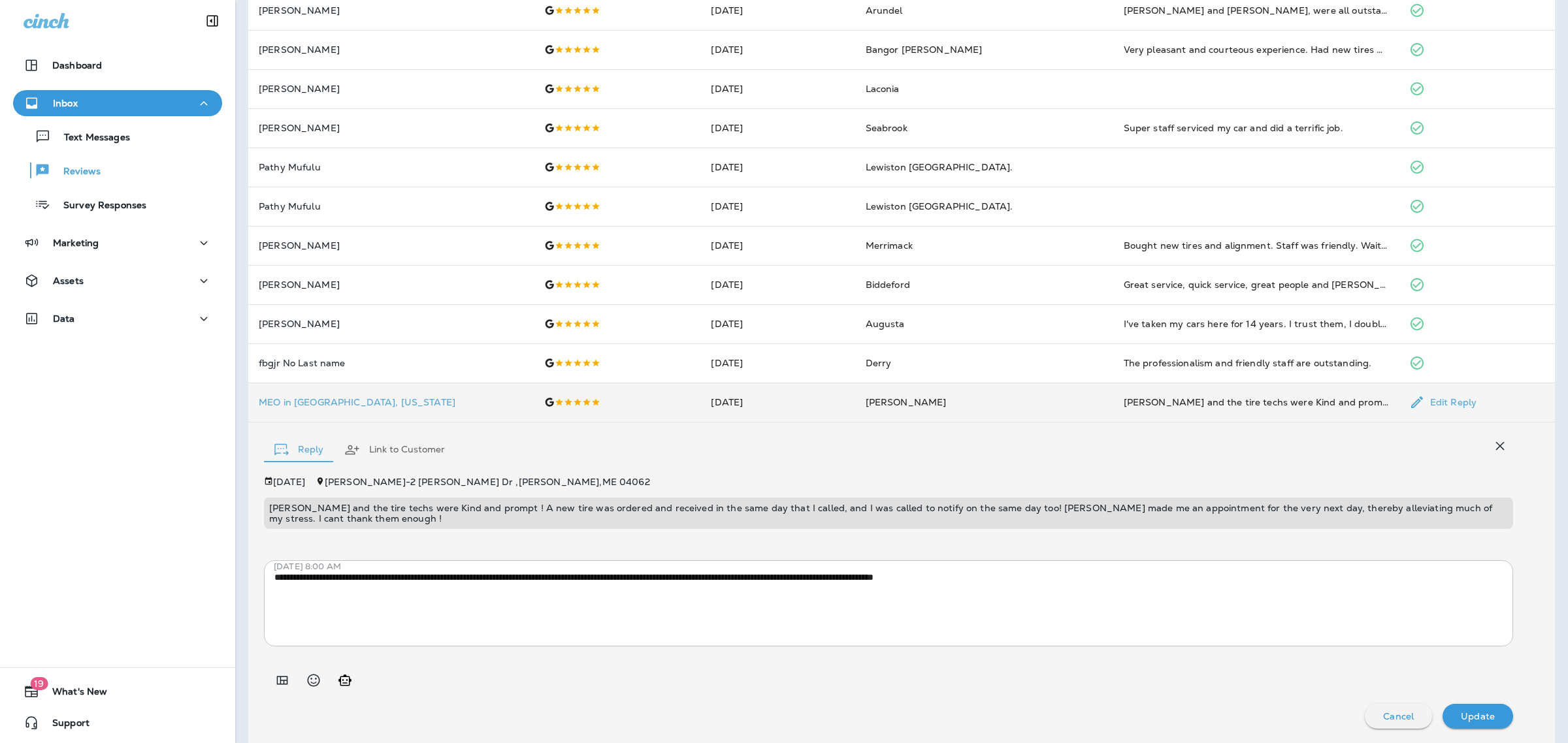
scroll to position [513, 0]
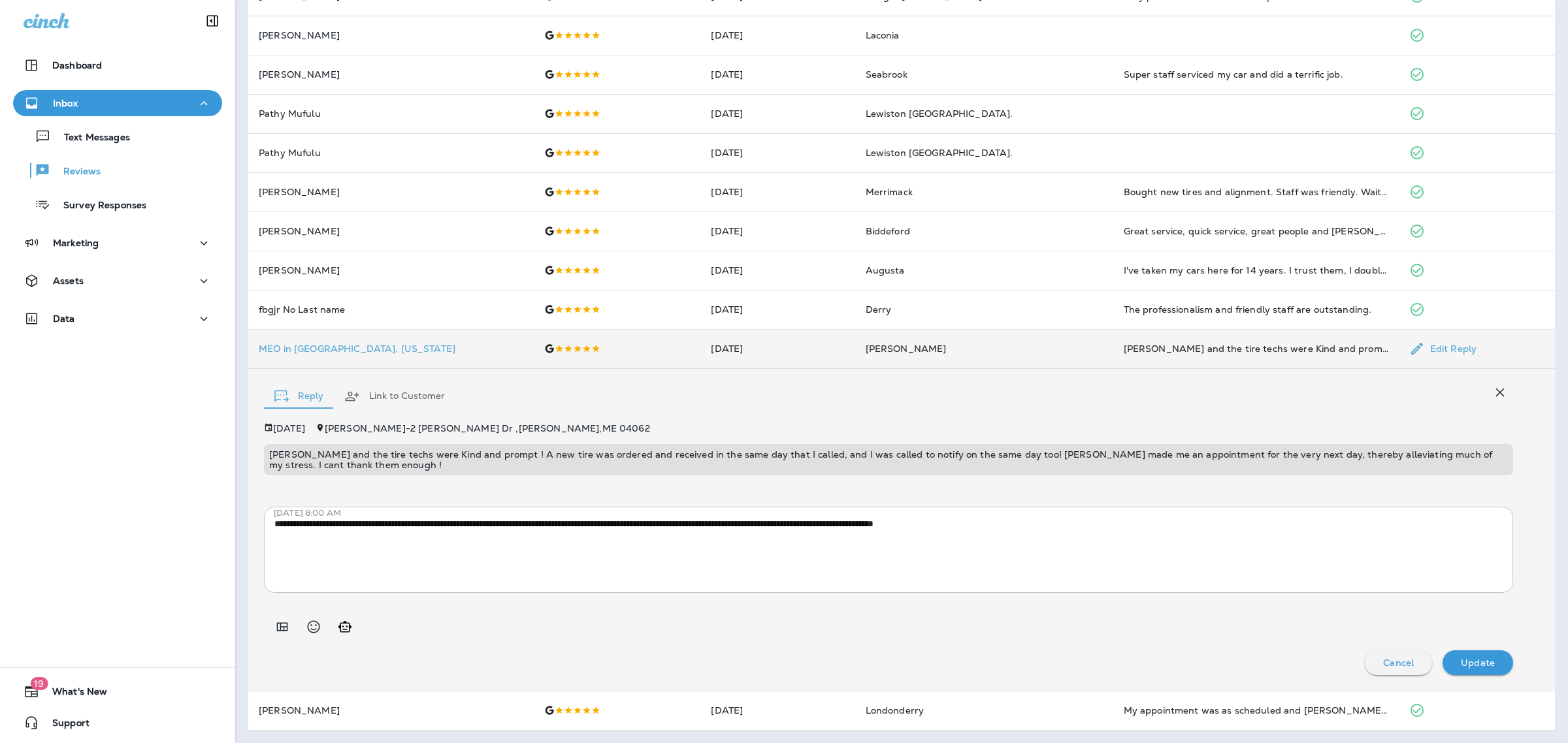
click at [729, 454] on p "[PERSON_NAME] and the tire techs were Kind and prompt ! A new tire was ordered …" at bounding box center [888, 460] width 1238 height 21
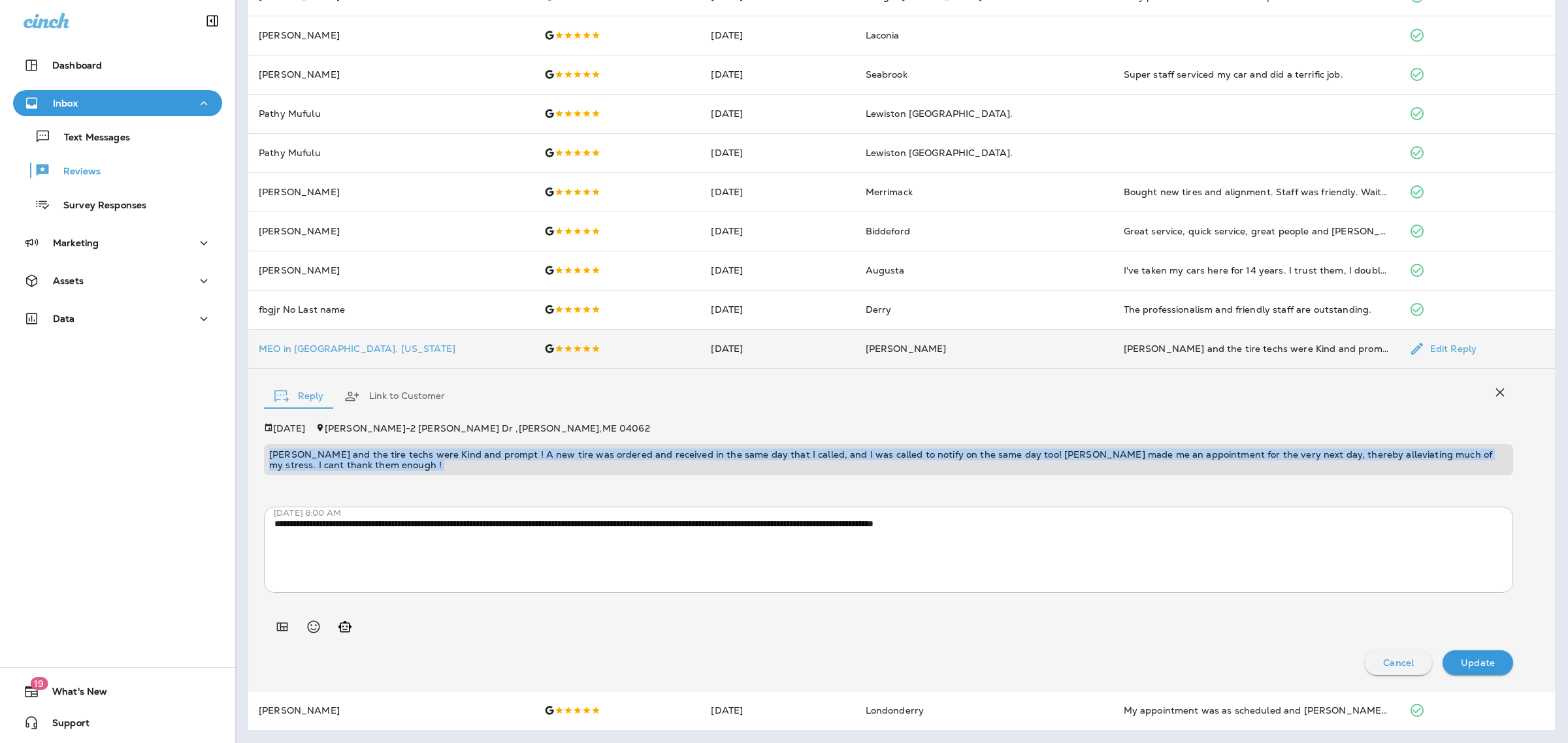
click at [729, 454] on p "[PERSON_NAME] and the tire techs were Kind and prompt ! A new tire was ordered …" at bounding box center [888, 460] width 1238 height 21
click at [707, 479] on div "**********" at bounding box center [888, 549] width 1249 height 252
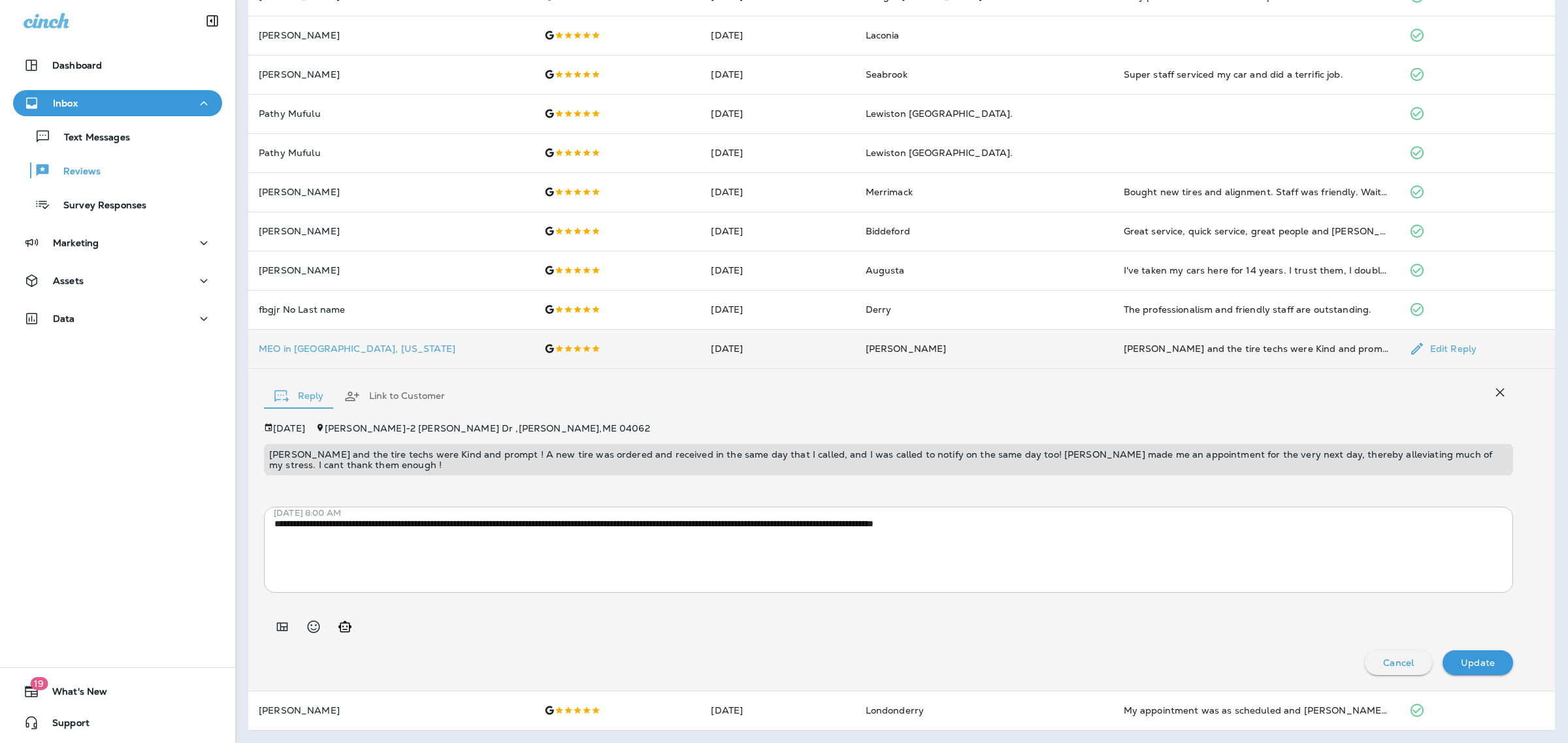
click at [606, 458] on p "[PERSON_NAME] and the tire techs were Kind and prompt ! A new tire was ordered …" at bounding box center [888, 460] width 1238 height 21
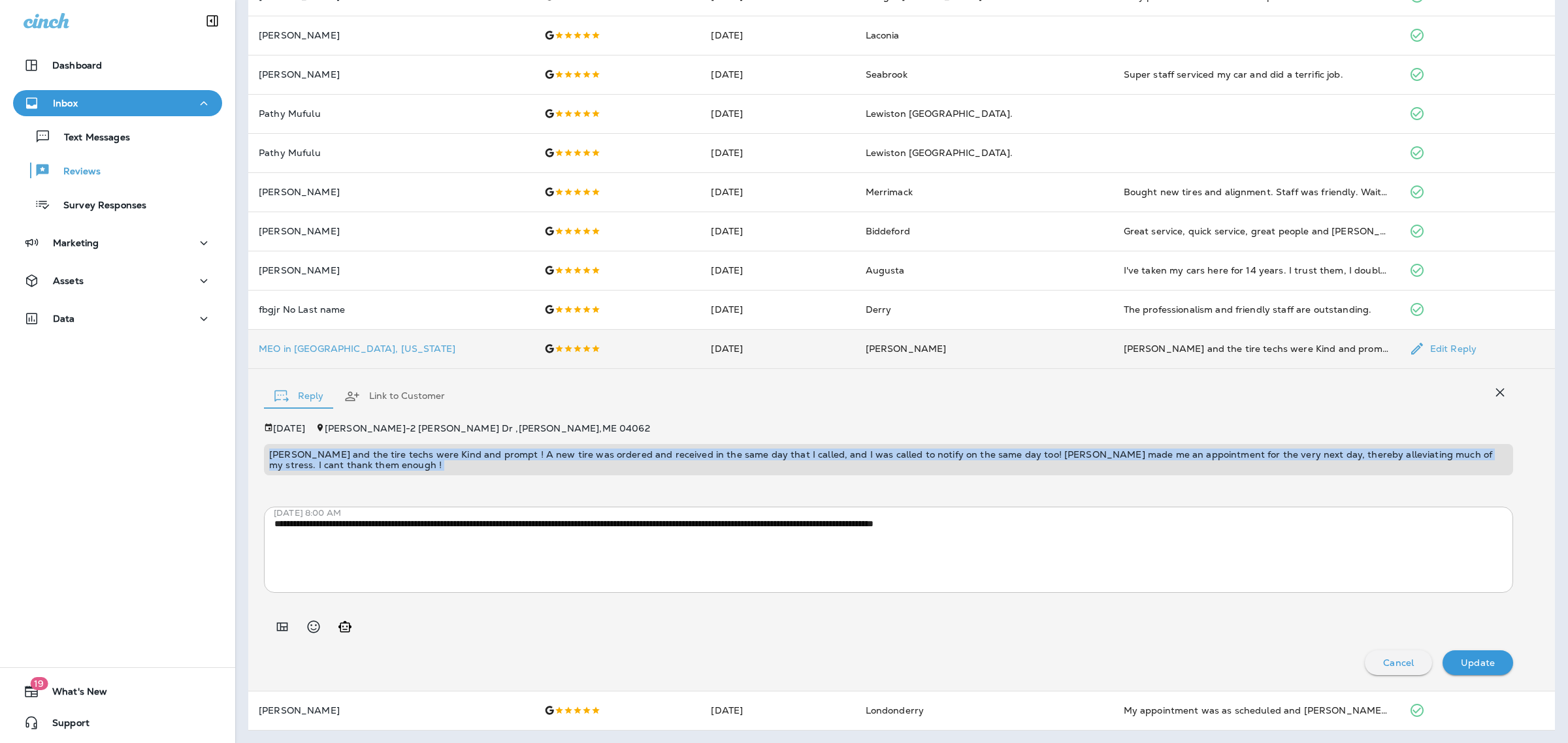
click at [606, 458] on p "[PERSON_NAME] and the tire techs were Kind and prompt ! A new tire was ordered …" at bounding box center [888, 460] width 1238 height 21
copy p "[PERSON_NAME] and the tire techs were Kind and prompt ! A new tire was ordered …"
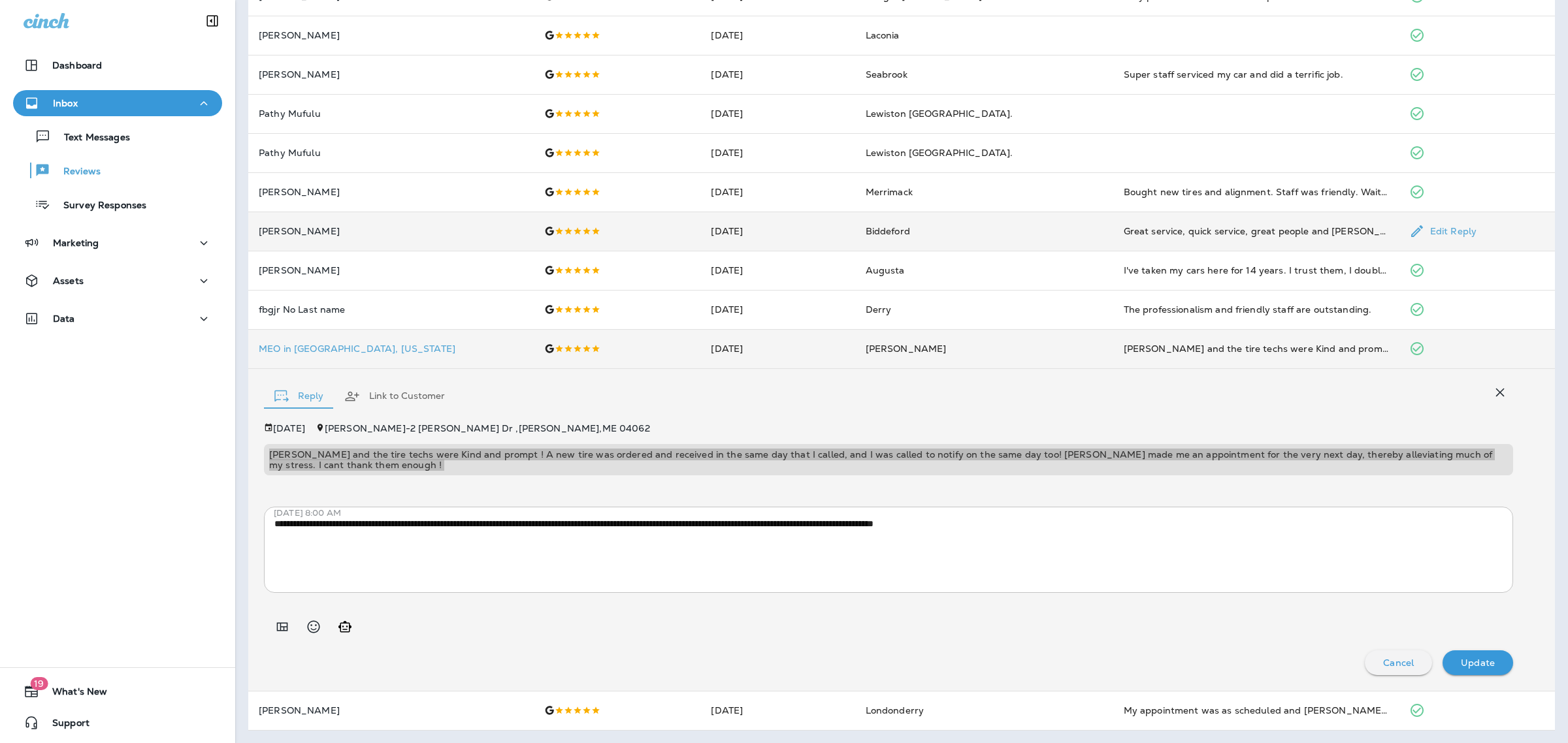
scroll to position [0, 0]
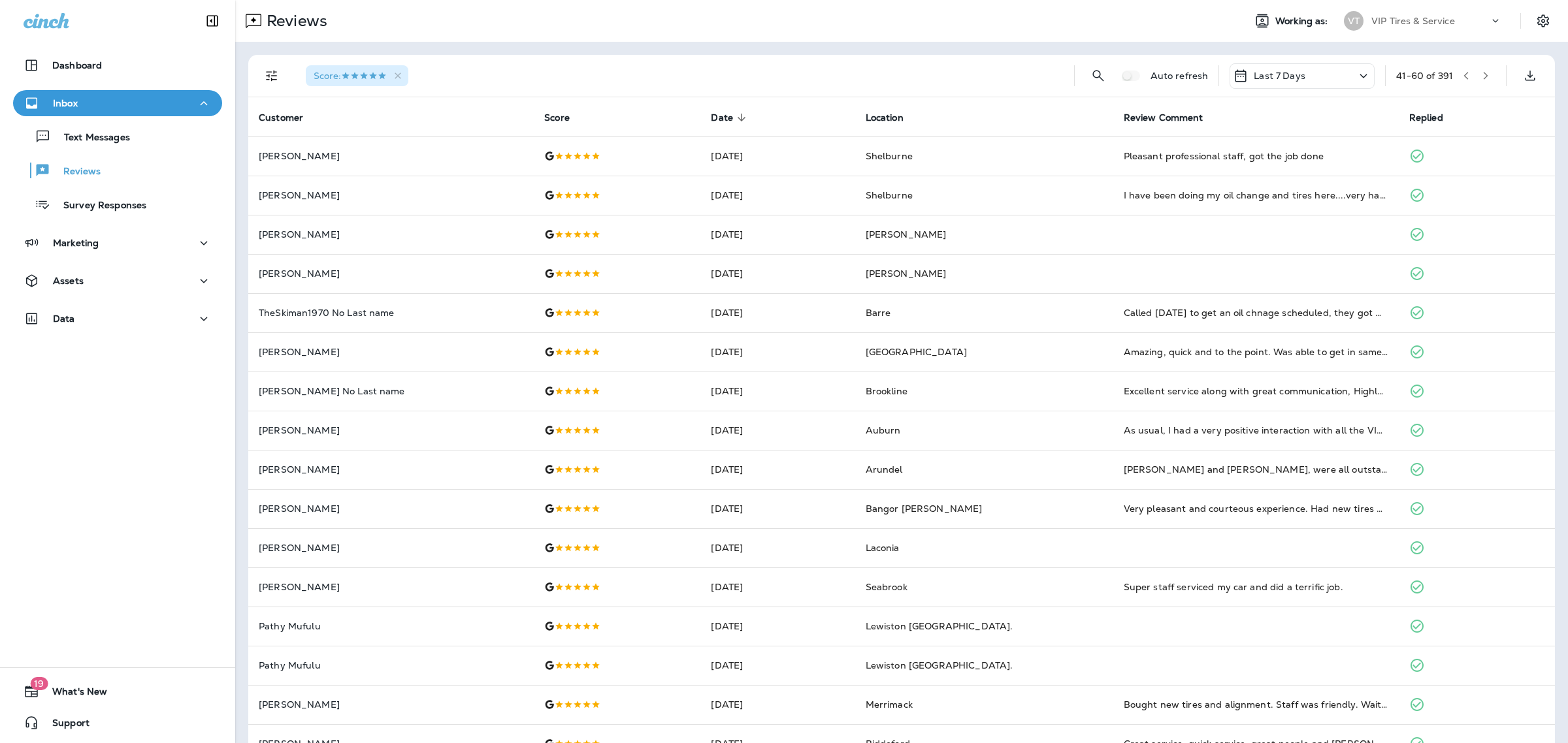
click at [1478, 81] on button "button" at bounding box center [1485, 76] width 20 height 20
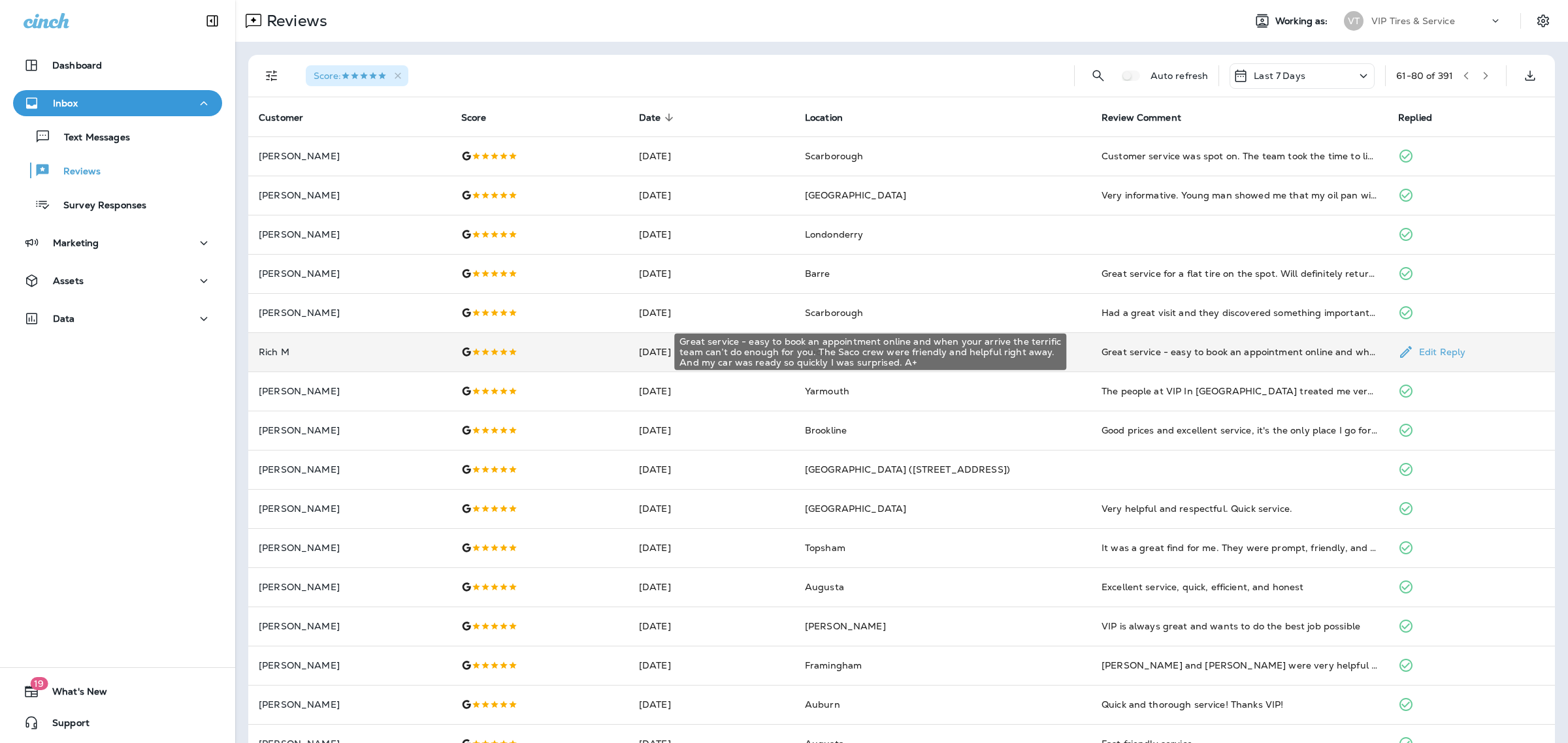
click at [1119, 350] on div "Great service - easy to book an appointment online and when your arrive the ter…" at bounding box center [1239, 352] width 276 height 13
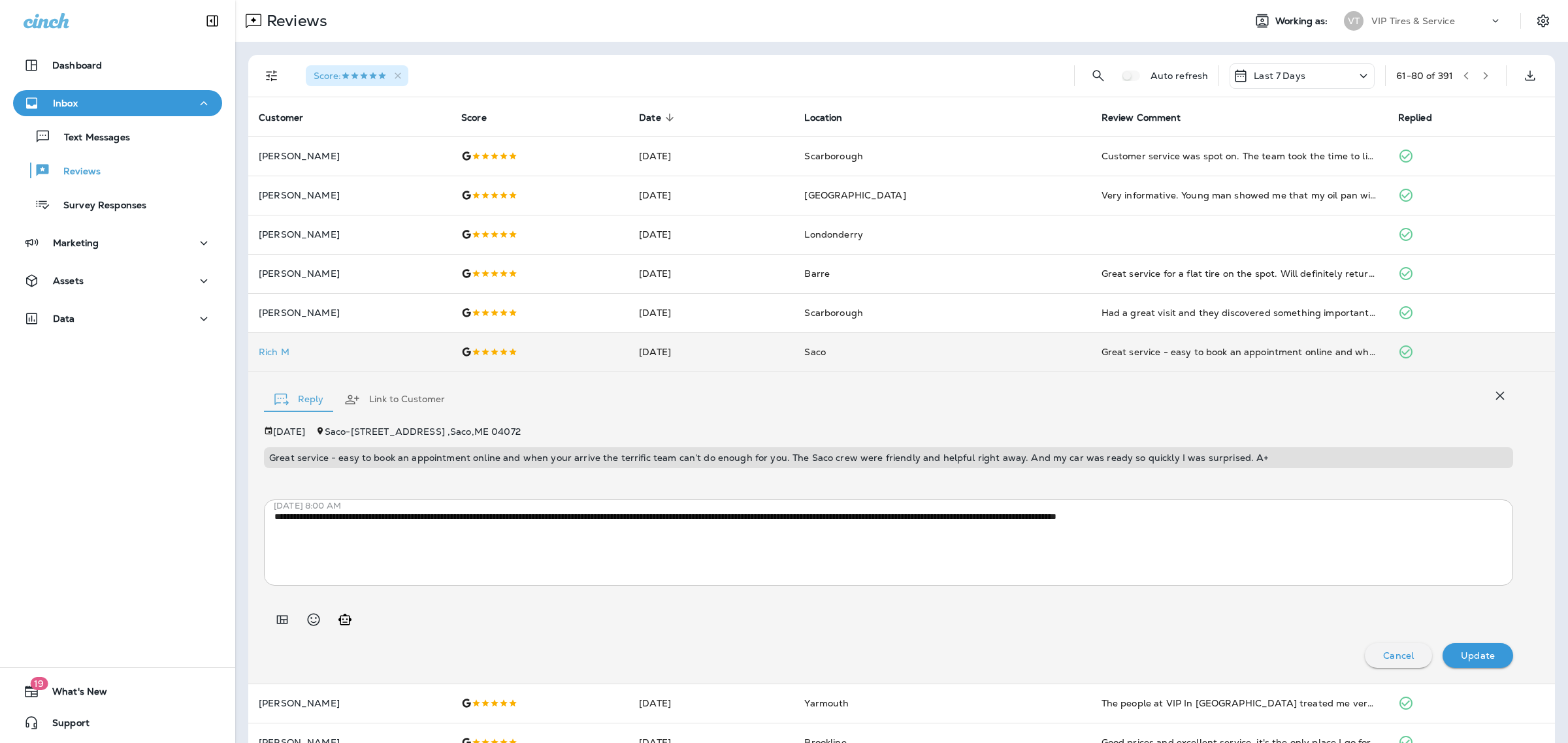
click at [639, 459] on p "Great service - easy to book an appointment online and when your arrive the ter…" at bounding box center [888, 458] width 1238 height 11
copy p "Great service - easy to book an appointment online and when your arrive the ter…"
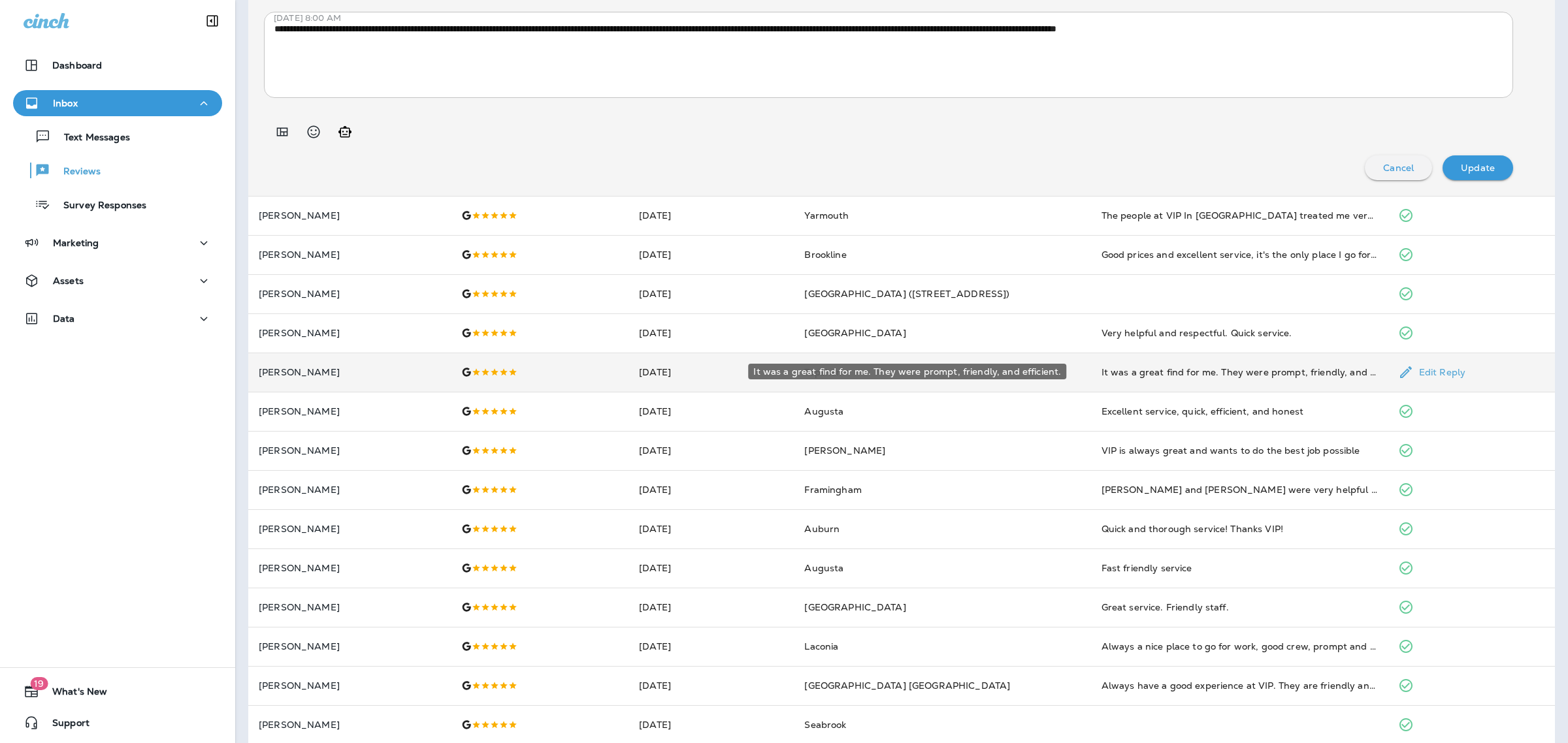
scroll to position [490, 0]
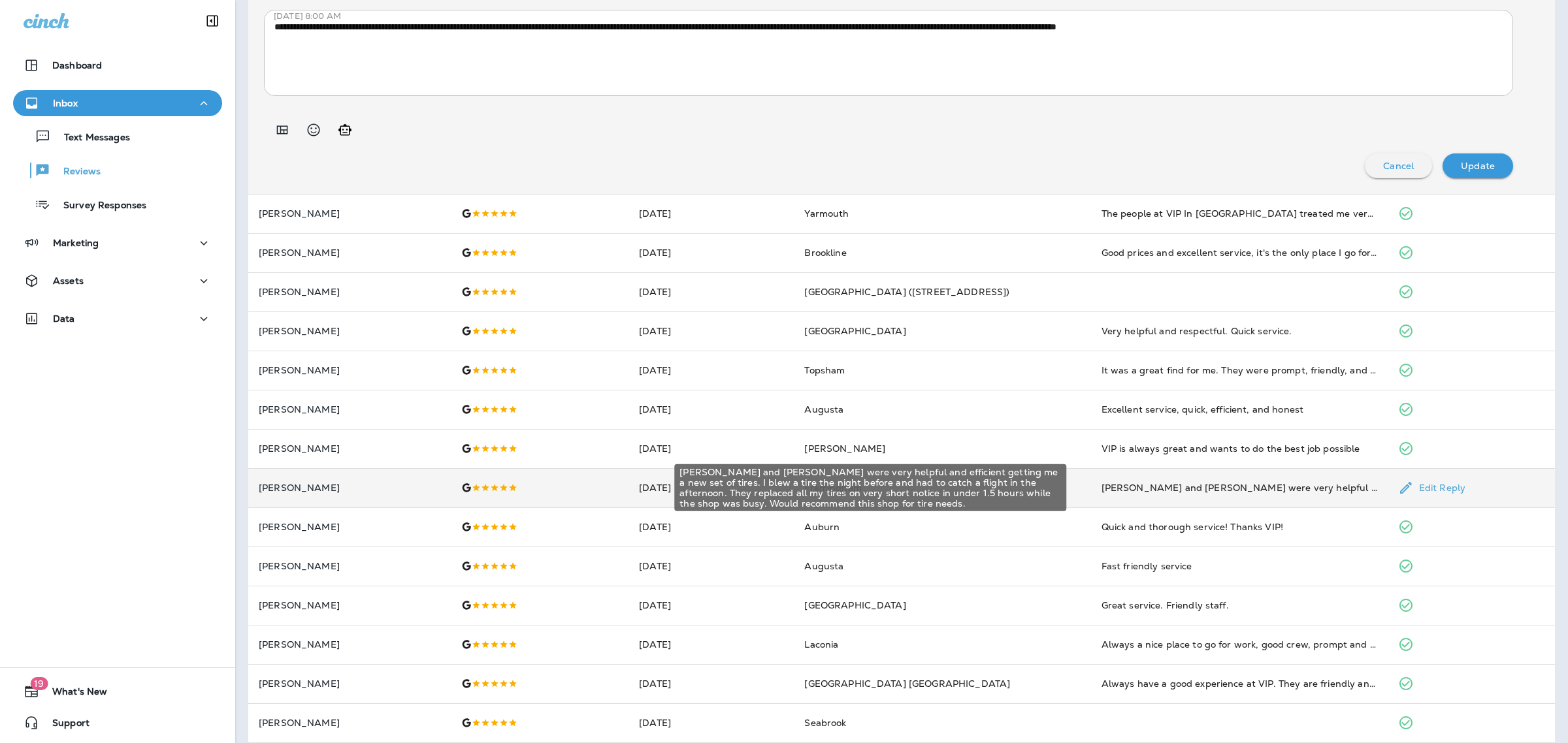
click at [1142, 491] on div "[PERSON_NAME] and [PERSON_NAME] were very helpful and efficient getting me a ne…" at bounding box center [1239, 488] width 276 height 13
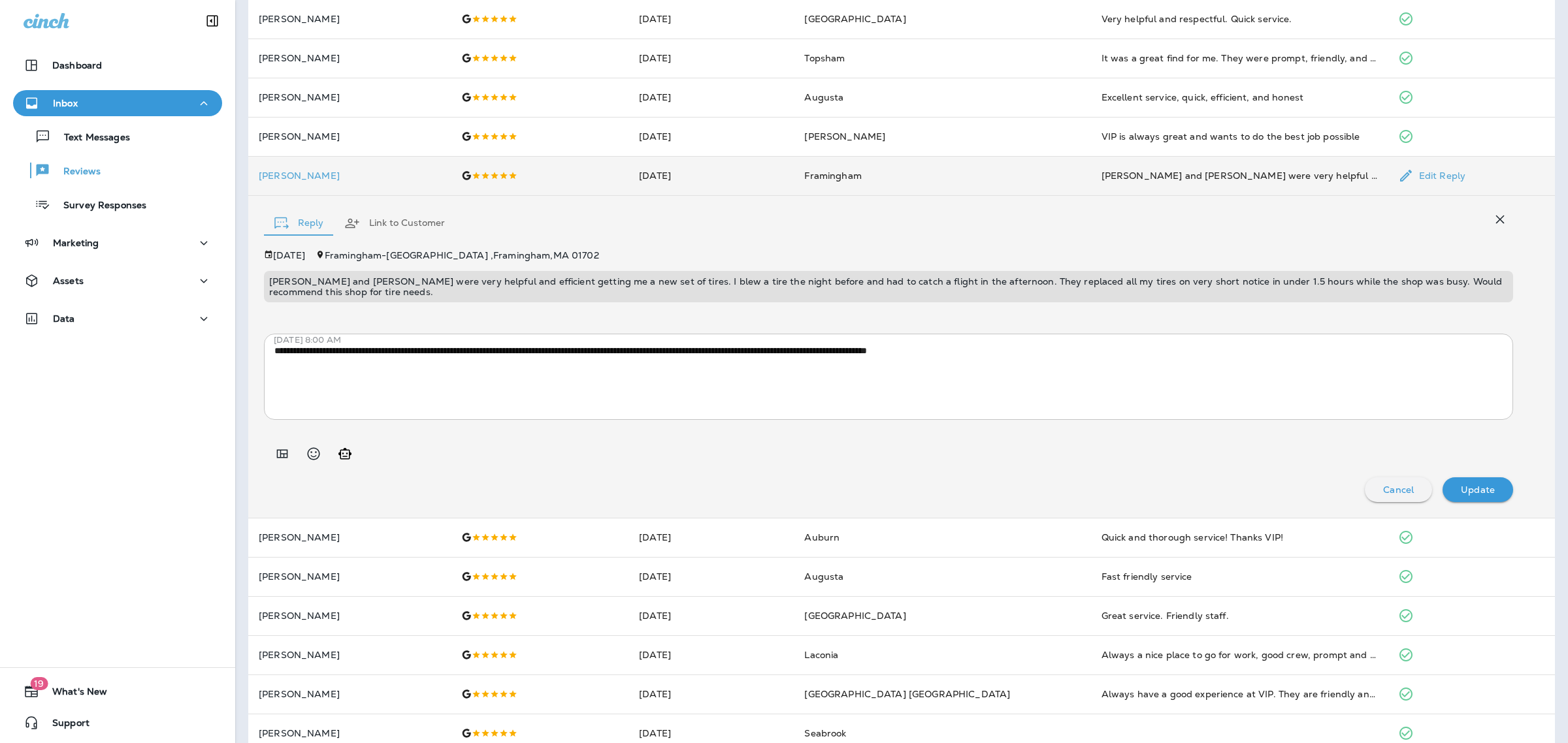
click at [855, 271] on div "[PERSON_NAME] and [PERSON_NAME] were very helpful and efficient getting me a ne…" at bounding box center [888, 286] width 1249 height 31
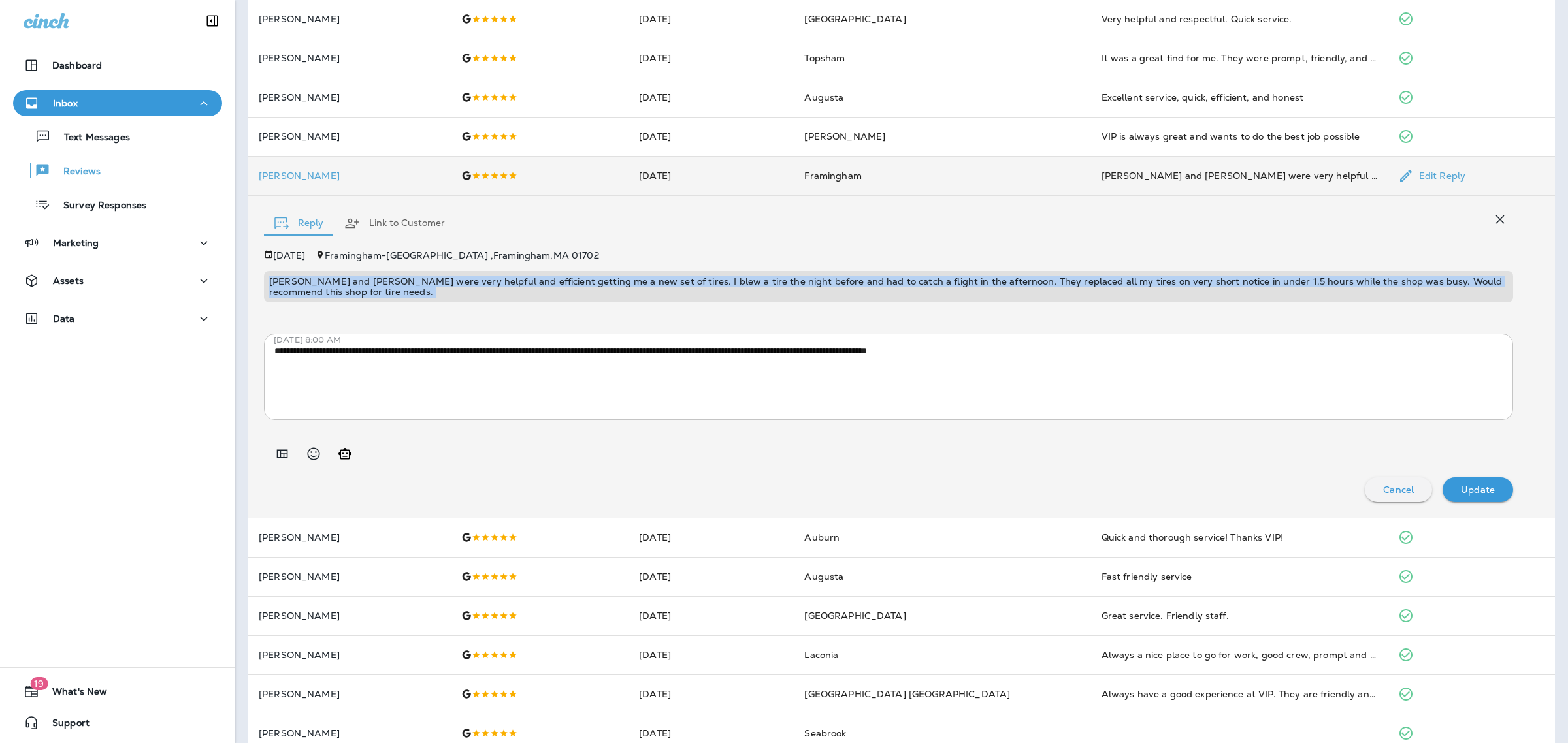
click at [855, 271] on div "[PERSON_NAME] and [PERSON_NAME] were very helpful and efficient getting me a ne…" at bounding box center [888, 286] width 1249 height 31
copy p "[PERSON_NAME] and [PERSON_NAME] were very helpful and efficient getting me a ne…"
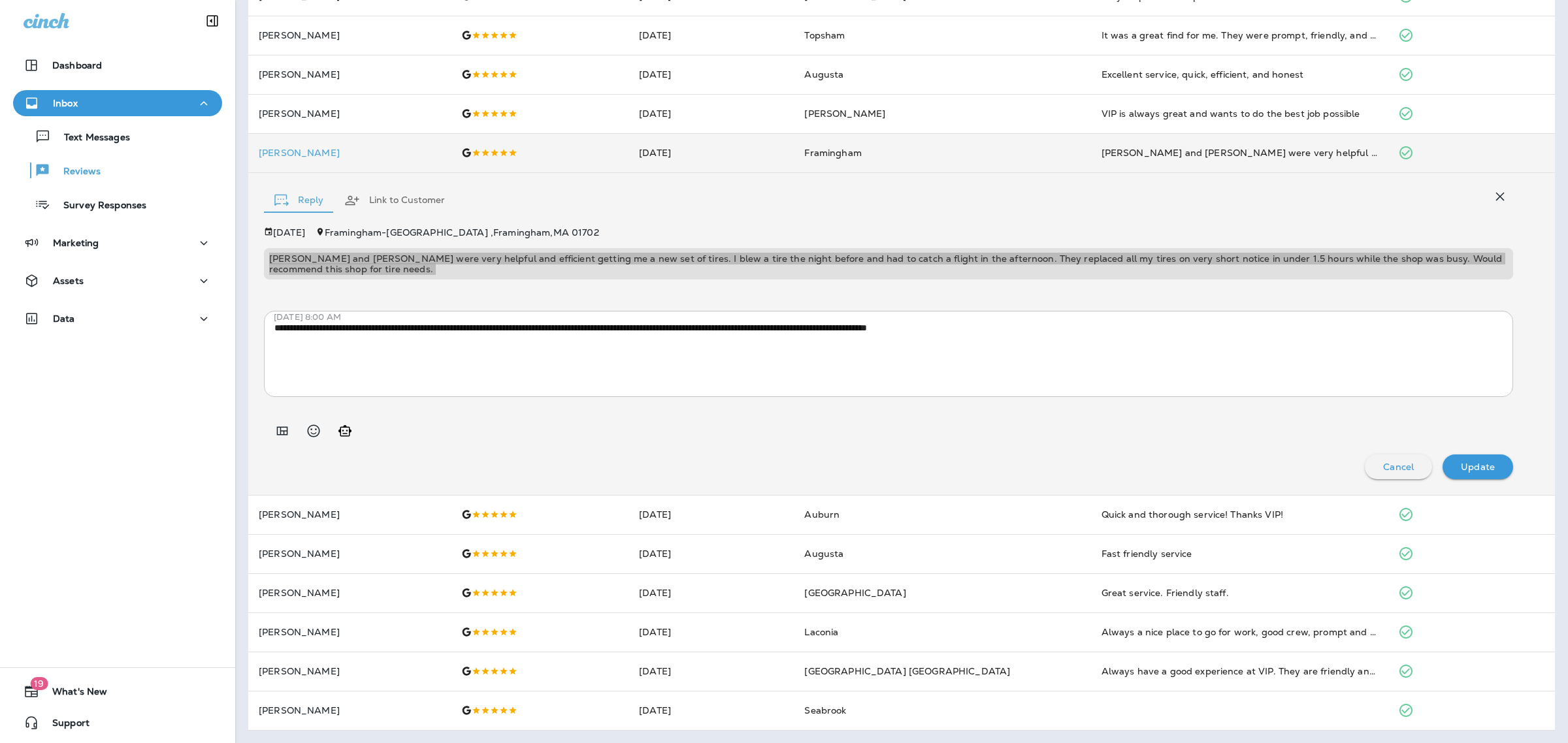
scroll to position [0, 0]
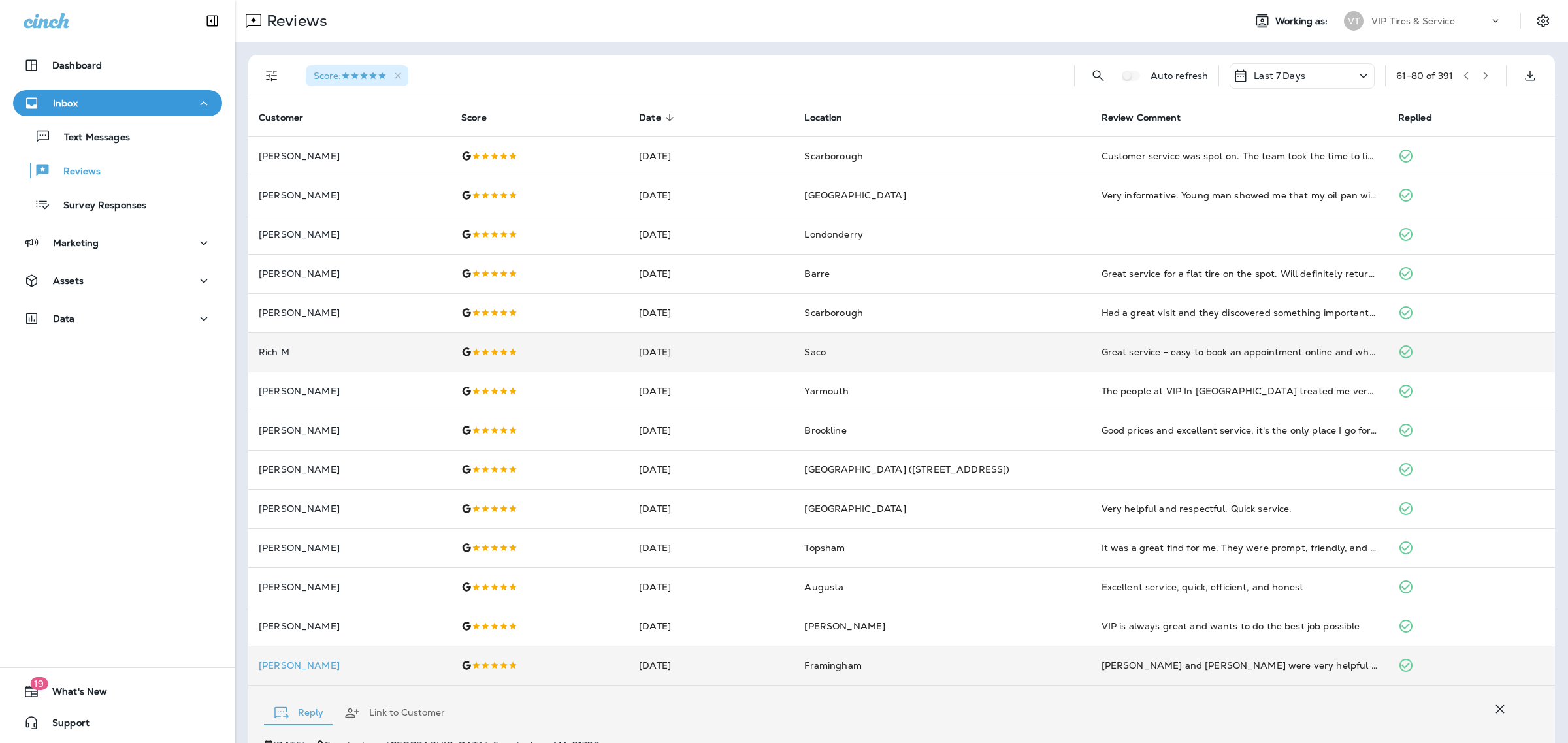
click at [1475, 69] on button "button" at bounding box center [1485, 76] width 20 height 20
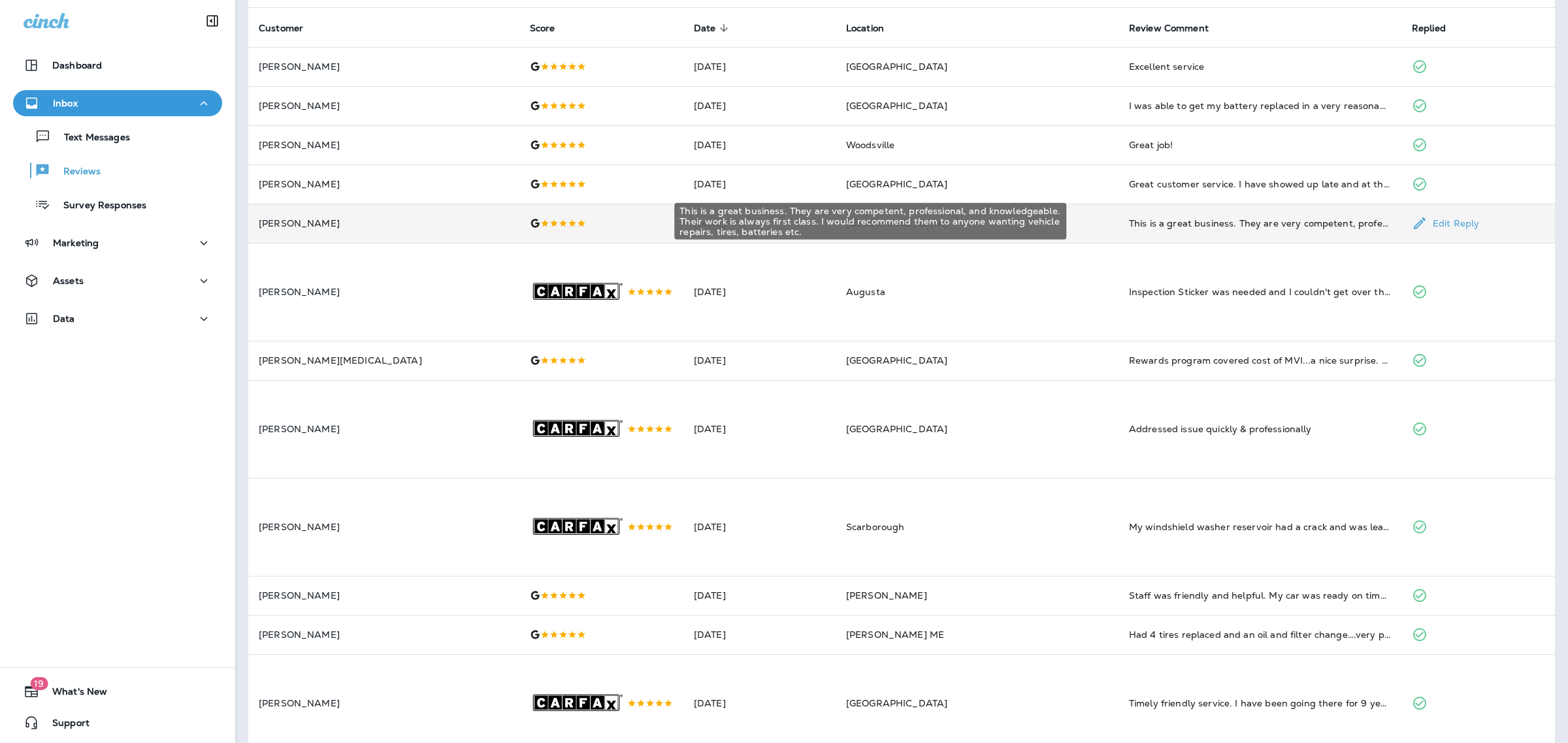
scroll to position [92, 0]
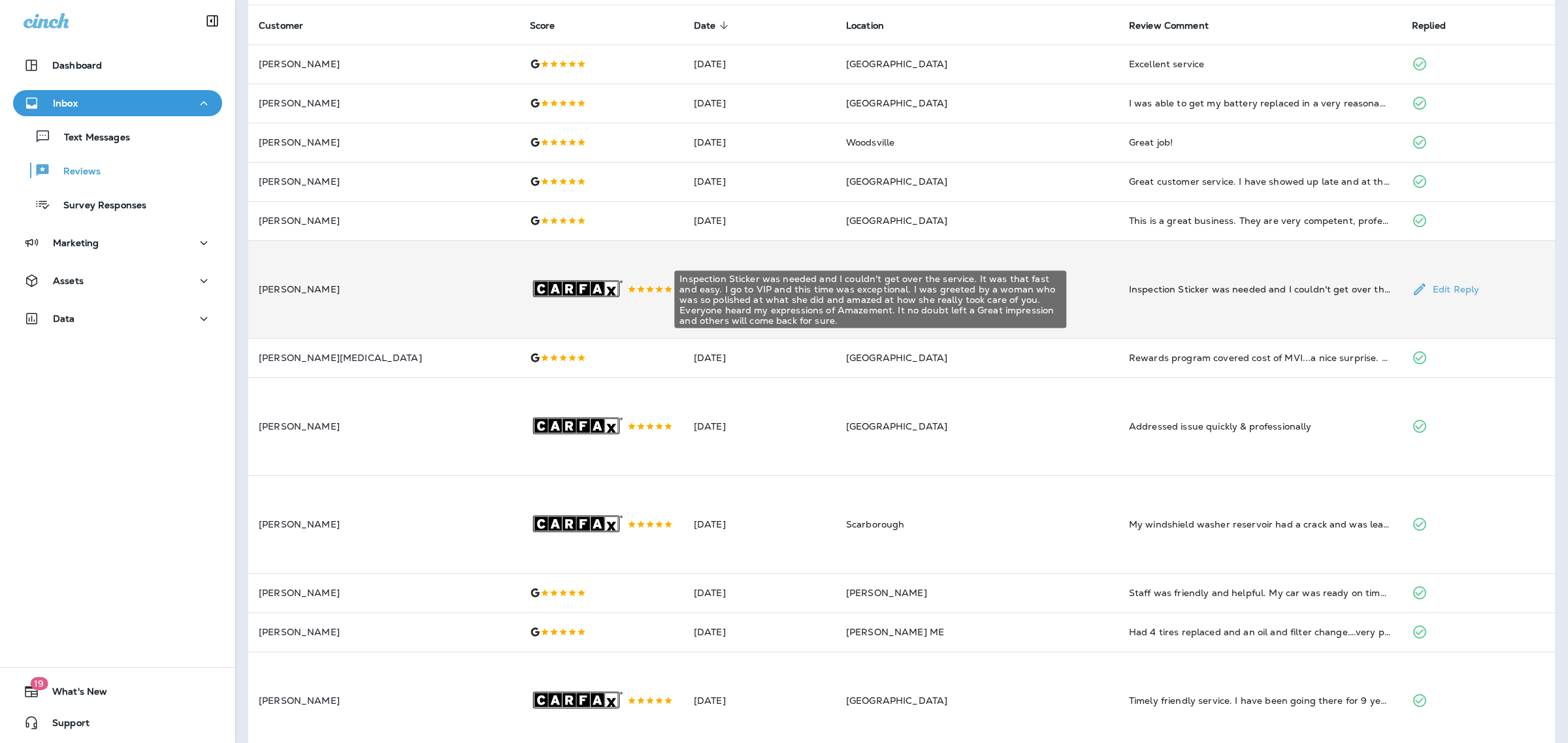
click at [1129, 296] on div "Inspection Sticker was needed and I couldn't get over the service. It was that …" at bounding box center [1260, 289] width 262 height 13
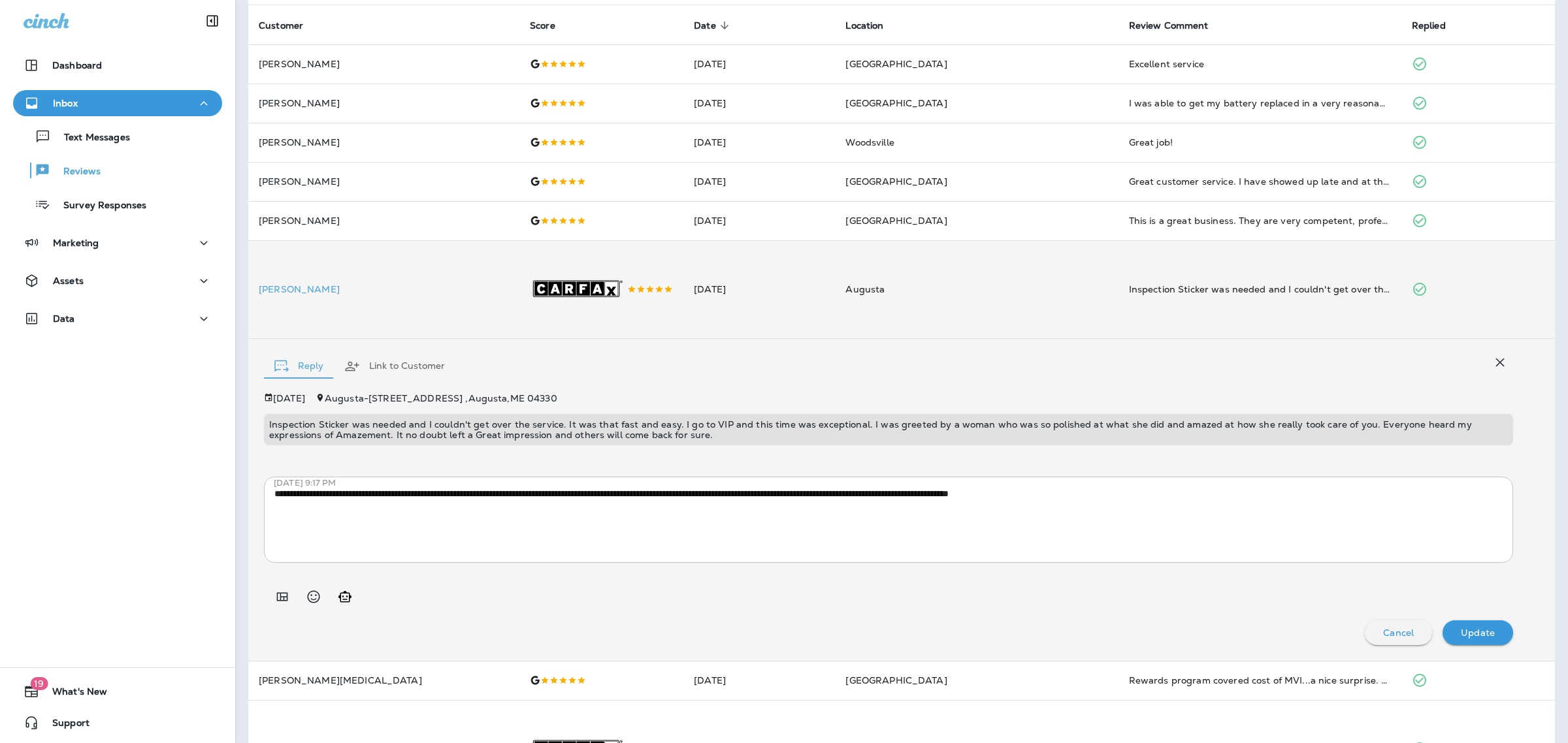
click at [984, 441] on p "Inspection Sticker was needed and I couldn't get over the service. It was that …" at bounding box center [888, 430] width 1238 height 21
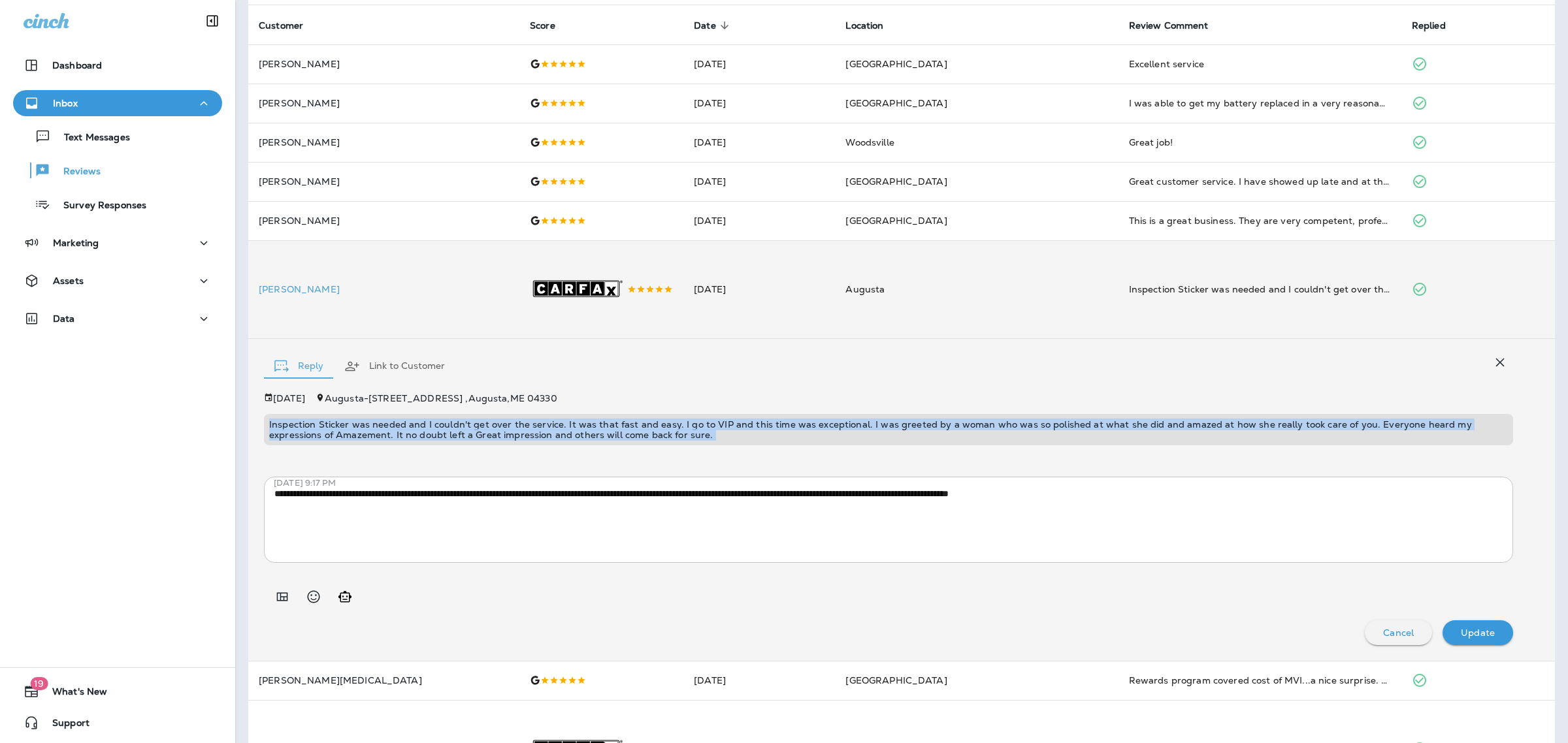
click at [984, 441] on p "Inspection Sticker was needed and I couldn't get over the service. It was that …" at bounding box center [888, 430] width 1238 height 21
copy p "Inspection Sticker was needed and I couldn't get over the service. It was that …"
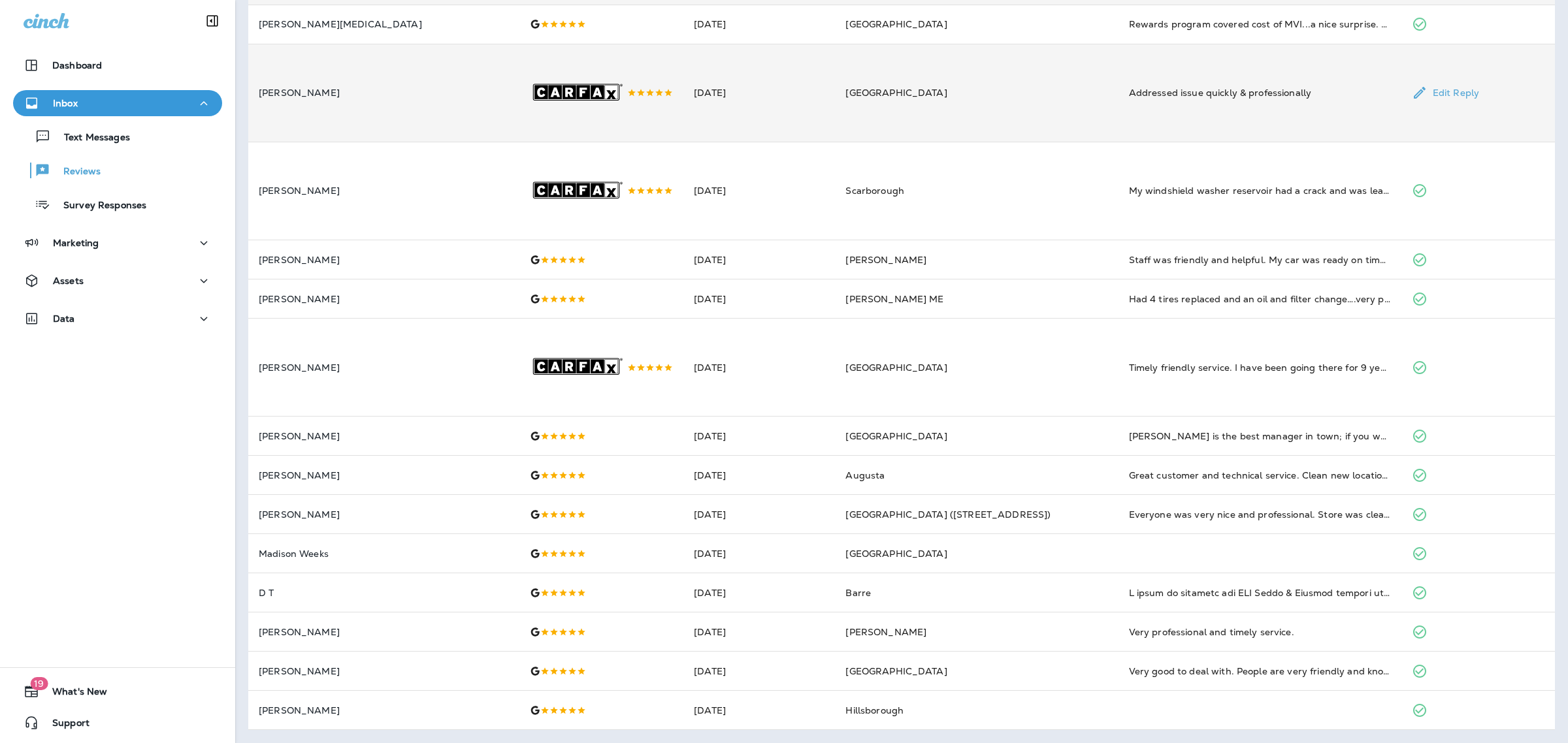
scroll to position [831, 0]
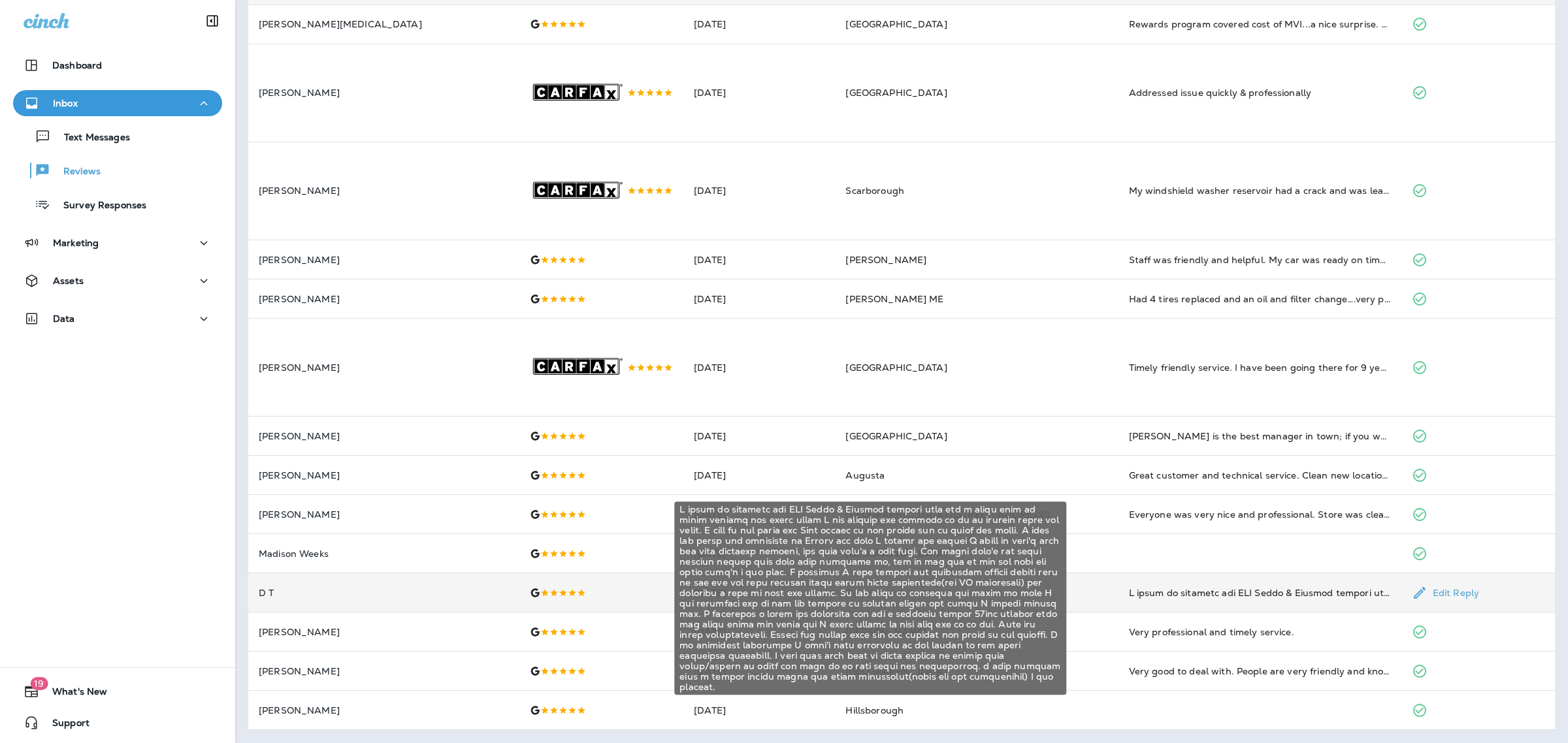
click at [1129, 594] on div "I ended up checking out VIP Tires & Service because they had a great deal on th…" at bounding box center [1260, 593] width 262 height 13
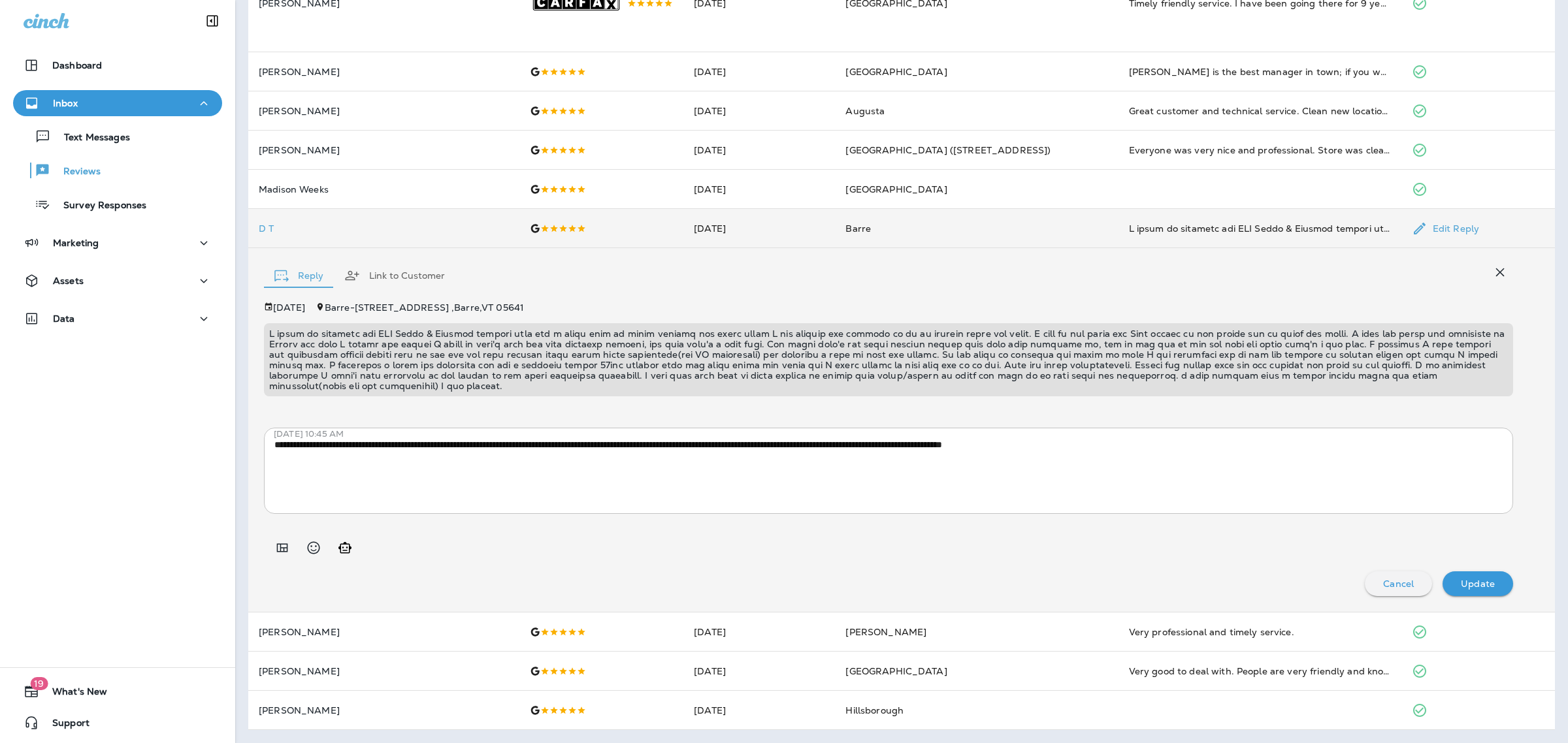
click at [791, 391] on p at bounding box center [888, 359] width 1238 height 63
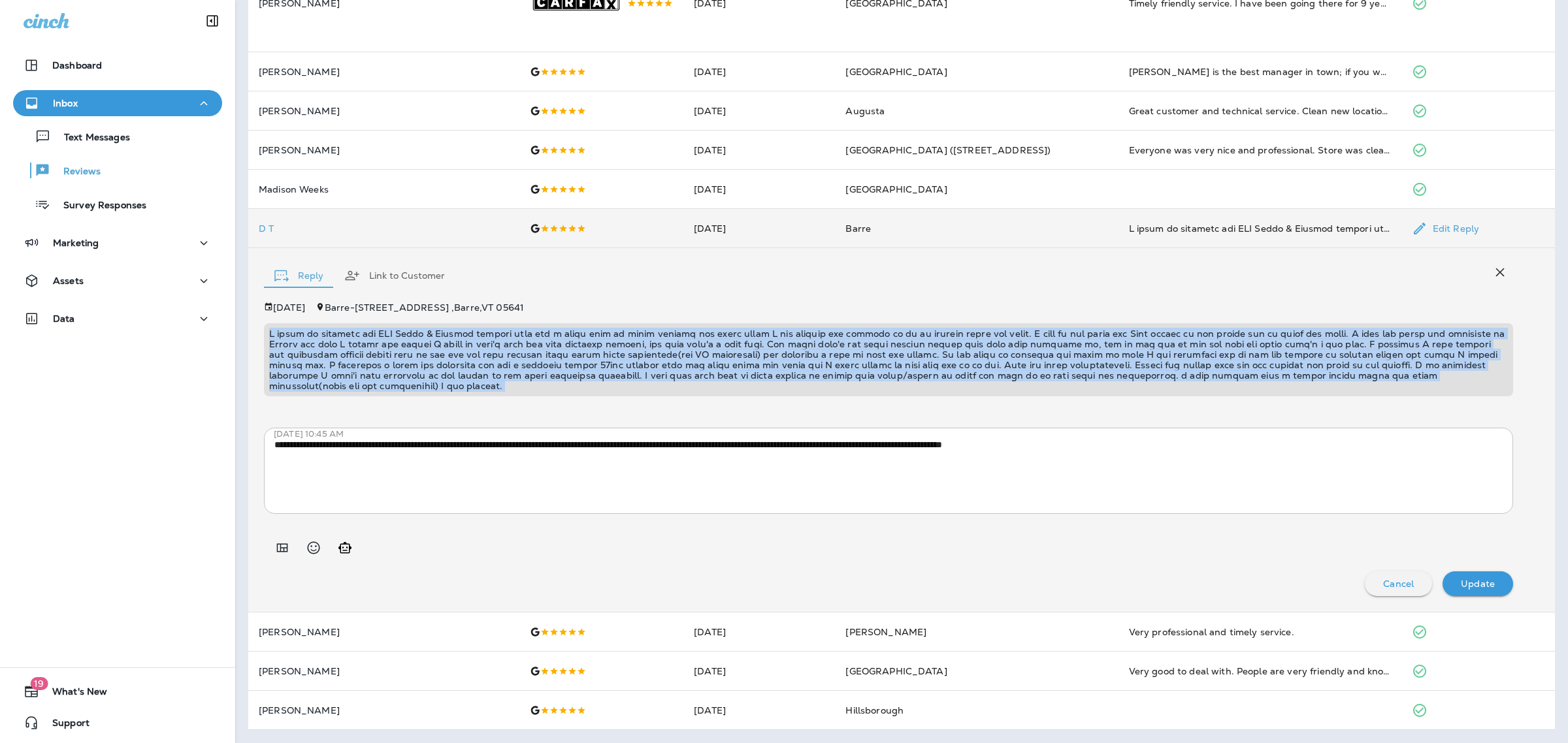
click at [791, 391] on p at bounding box center [888, 359] width 1238 height 63
copy p "I ended up checking out VIP Tires & Service because they had a great deal on th…"
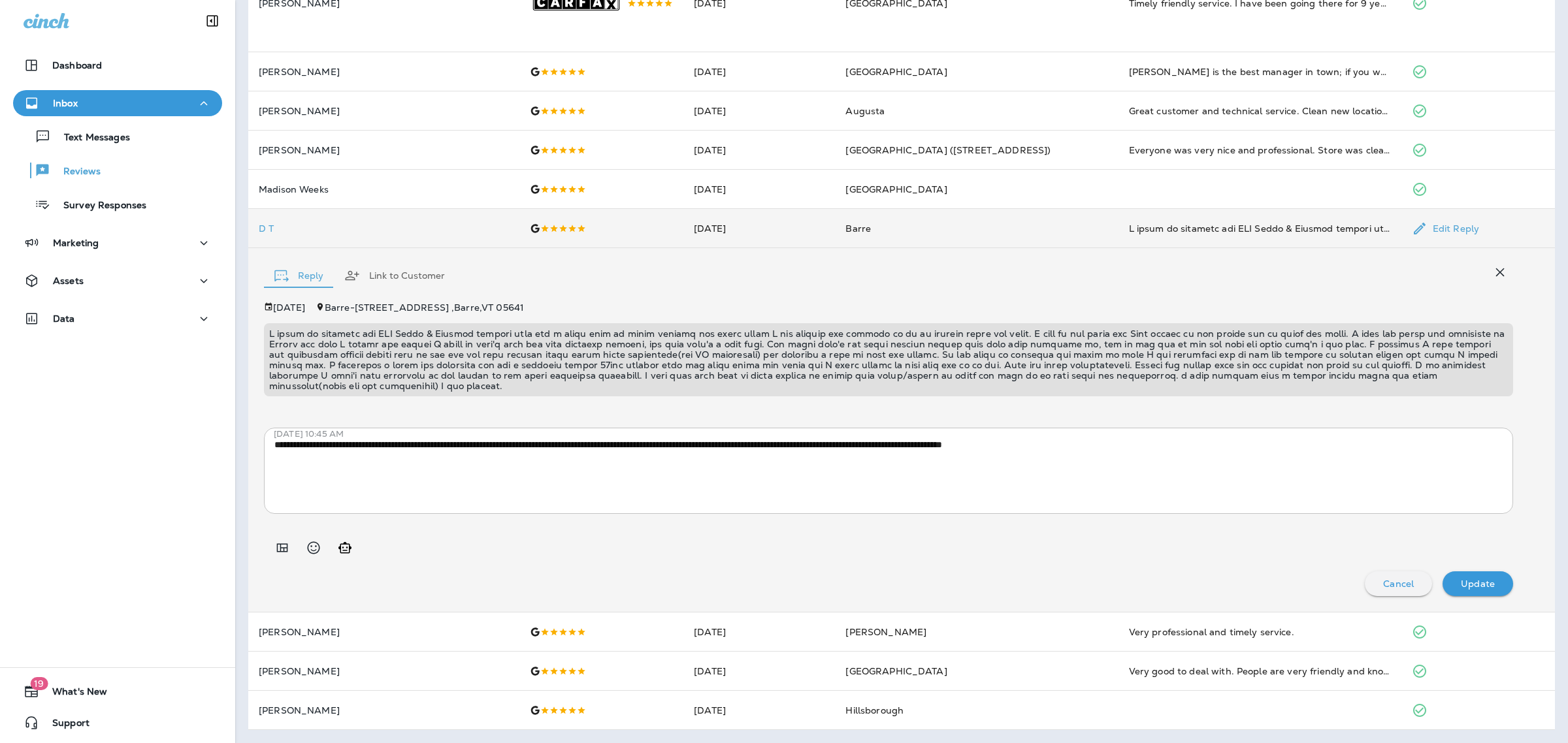
click at [746, 445] on div "**********" at bounding box center [888, 449] width 1249 height 294
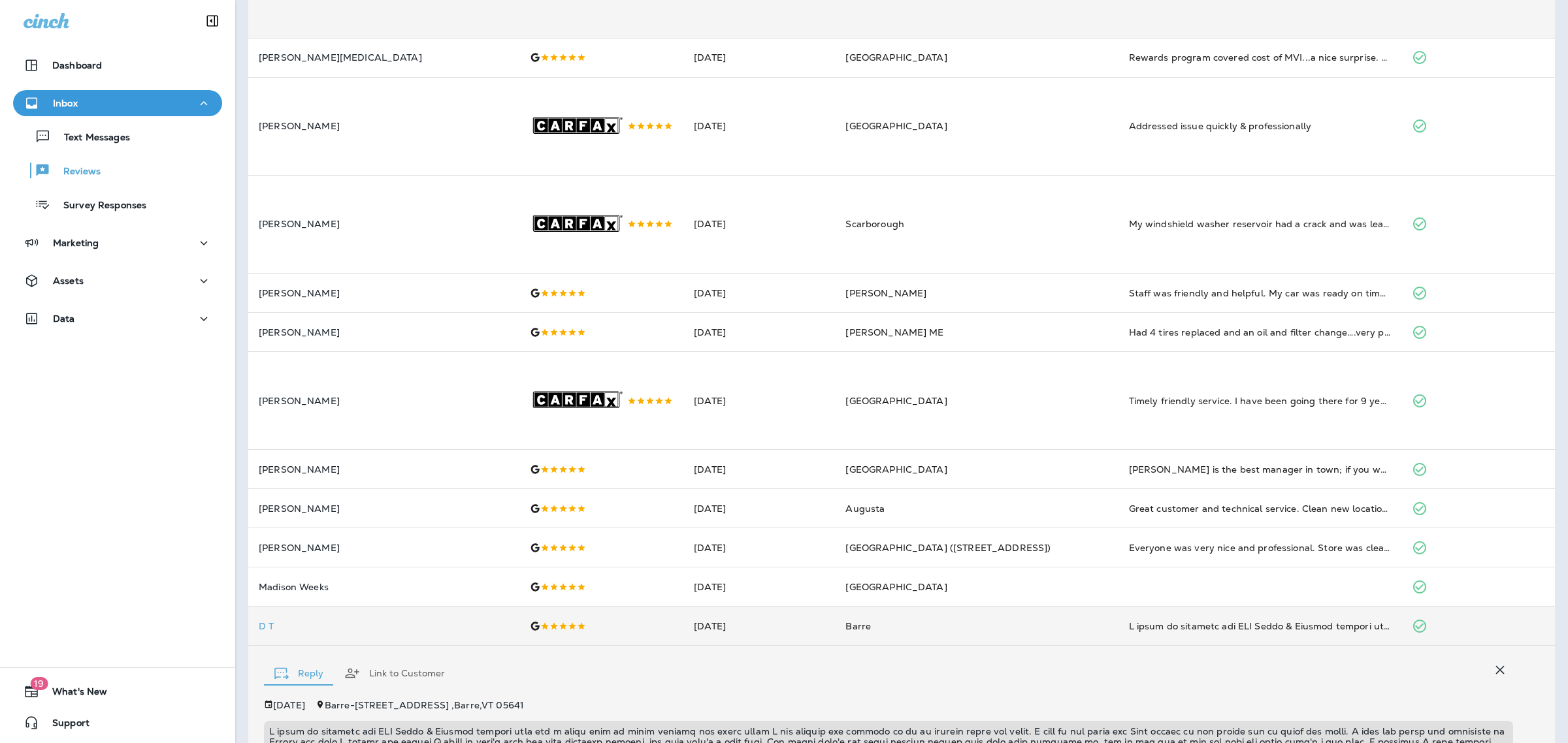
scroll to position [0, 0]
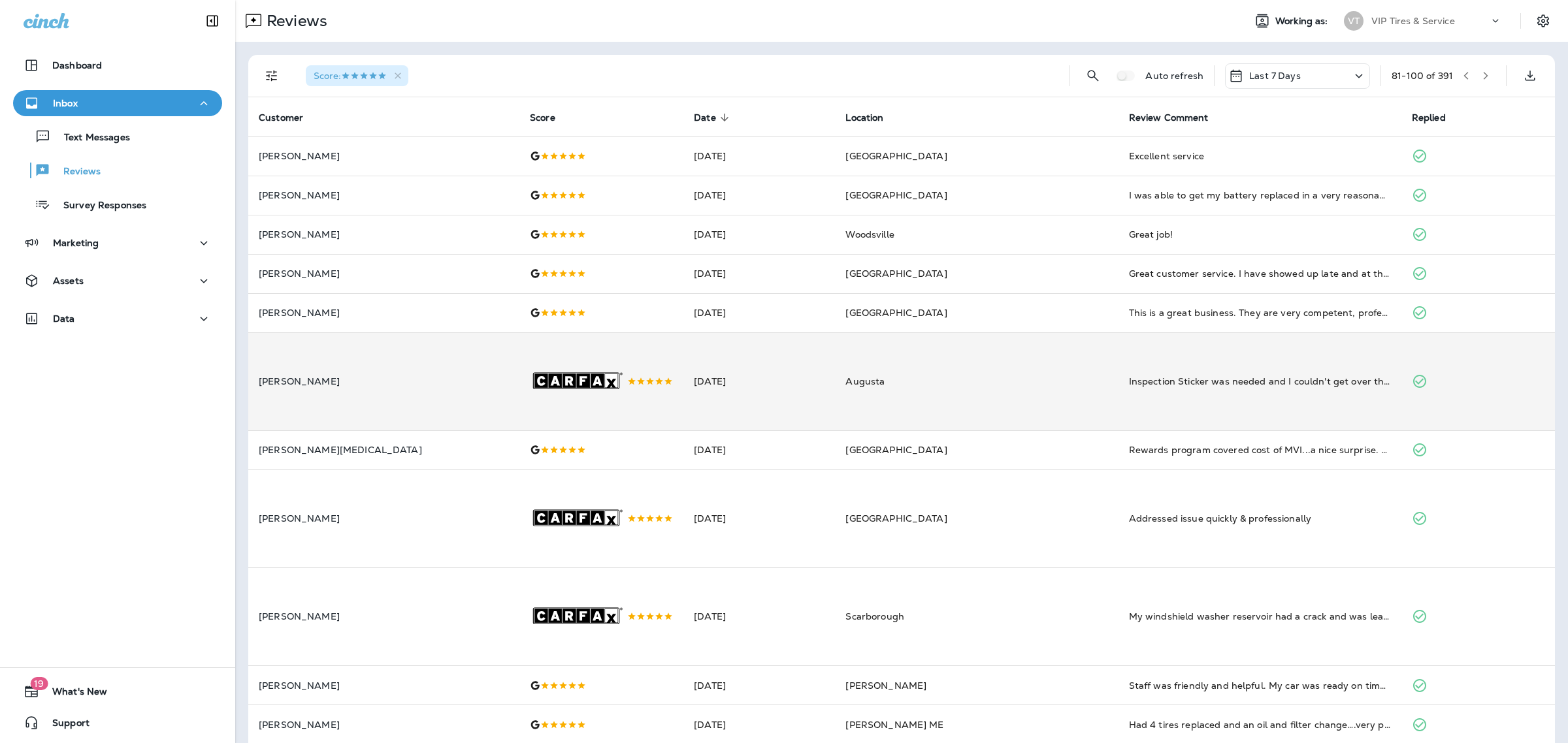
click at [1475, 70] on button "button" at bounding box center [1485, 76] width 20 height 20
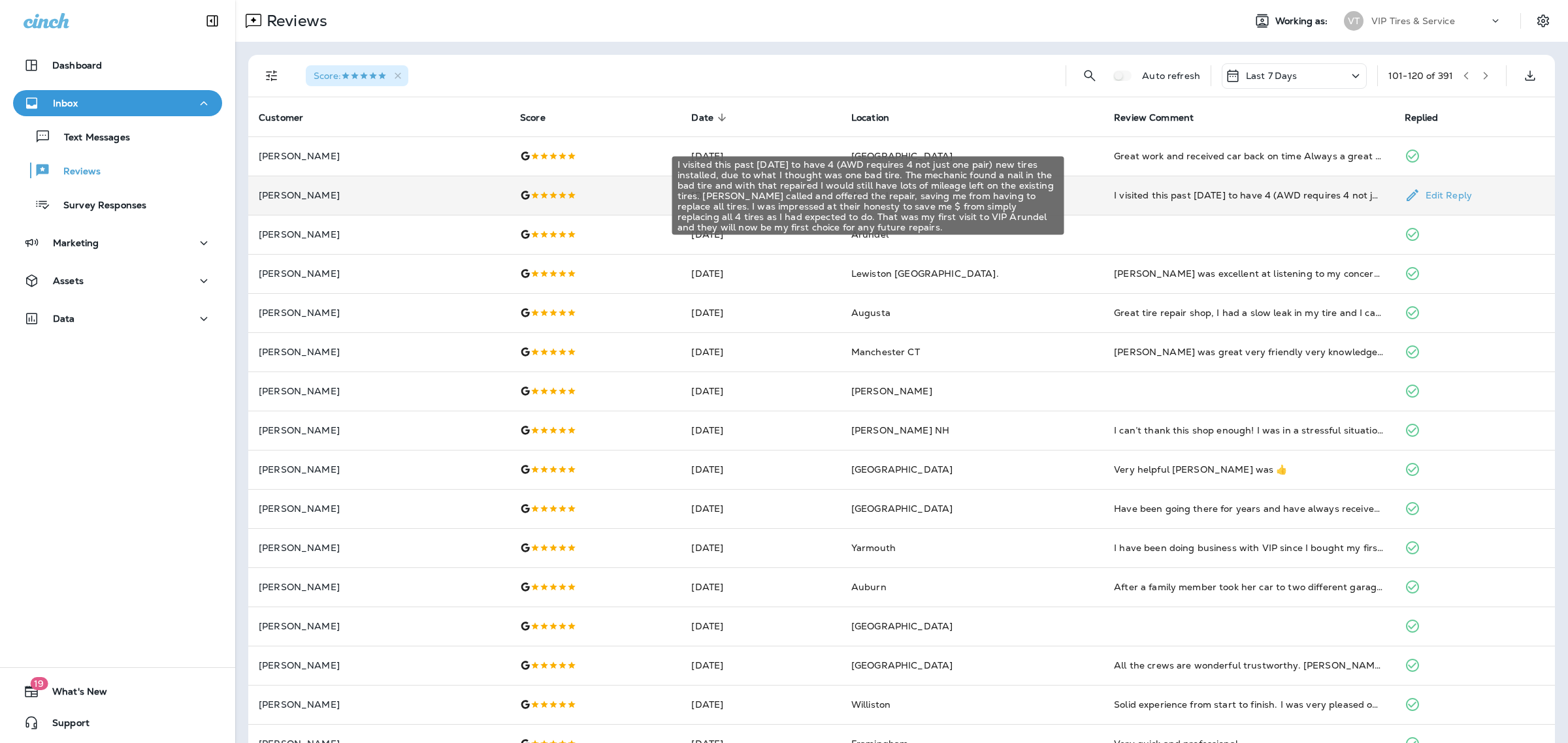
click at [1252, 189] on div "I visited this past [DATE] to have 4 (AWD requires 4 not just one pair) new tir…" at bounding box center [1248, 194] width 269 height 13
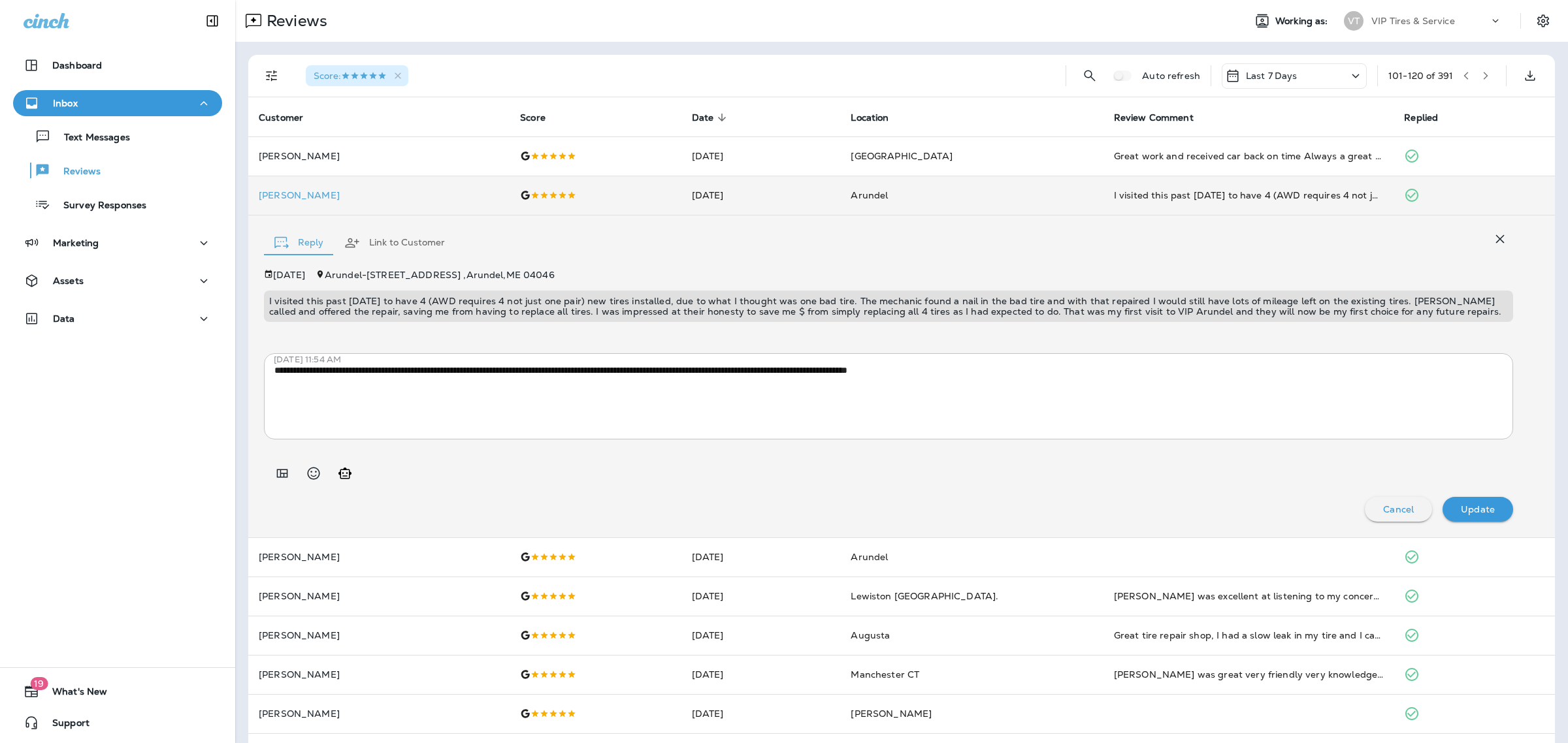
click at [795, 308] on p "I visited this past [DATE] to have 4 (AWD requires 4 not just one pair) new tir…" at bounding box center [888, 307] width 1238 height 21
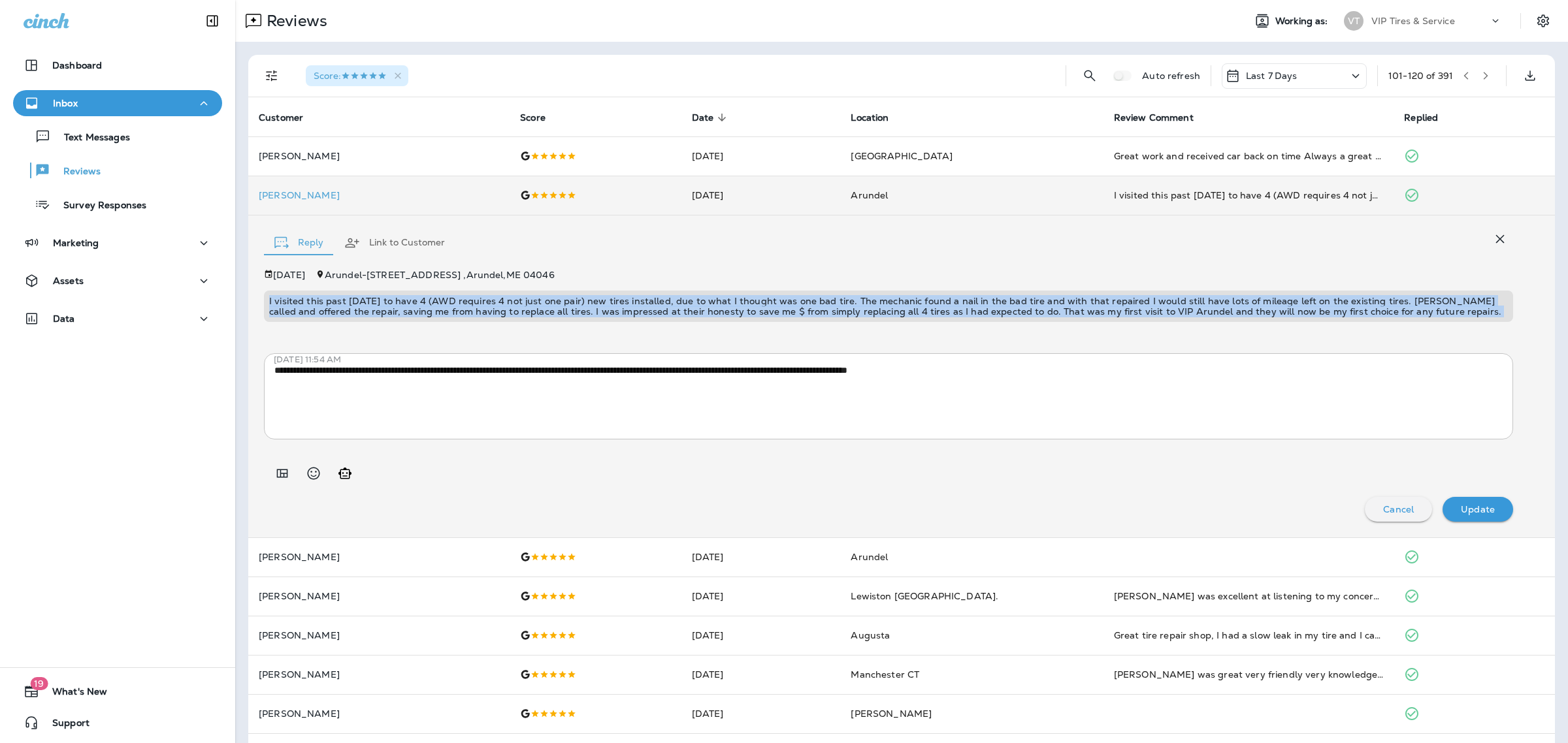
click at [795, 308] on p "I visited this past [DATE] to have 4 (AWD requires 4 not just one pair) new tir…" at bounding box center [888, 307] width 1238 height 21
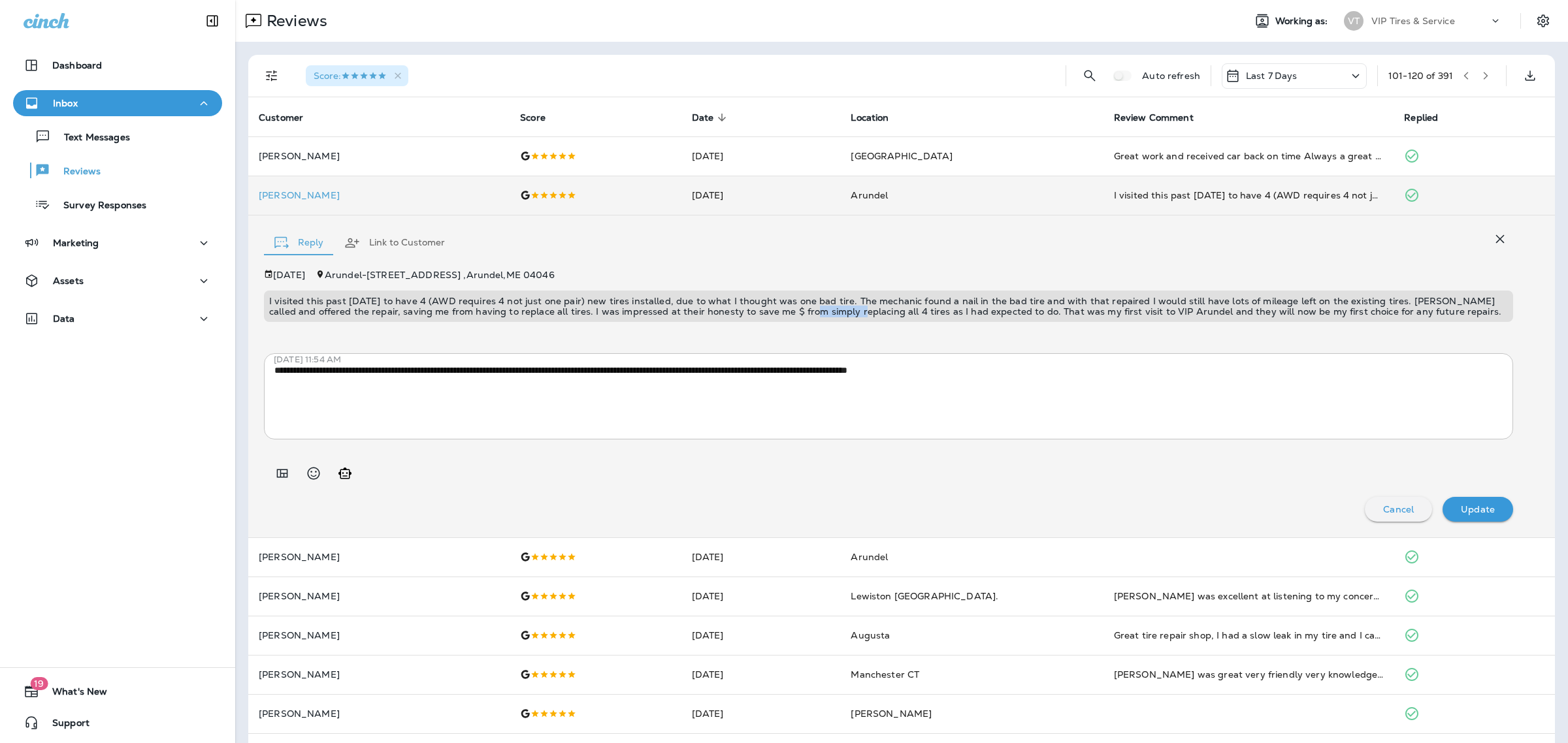
click at [795, 308] on p "I visited this past [DATE] to have 4 (AWD requires 4 not just one pair) new tir…" at bounding box center [888, 307] width 1238 height 21
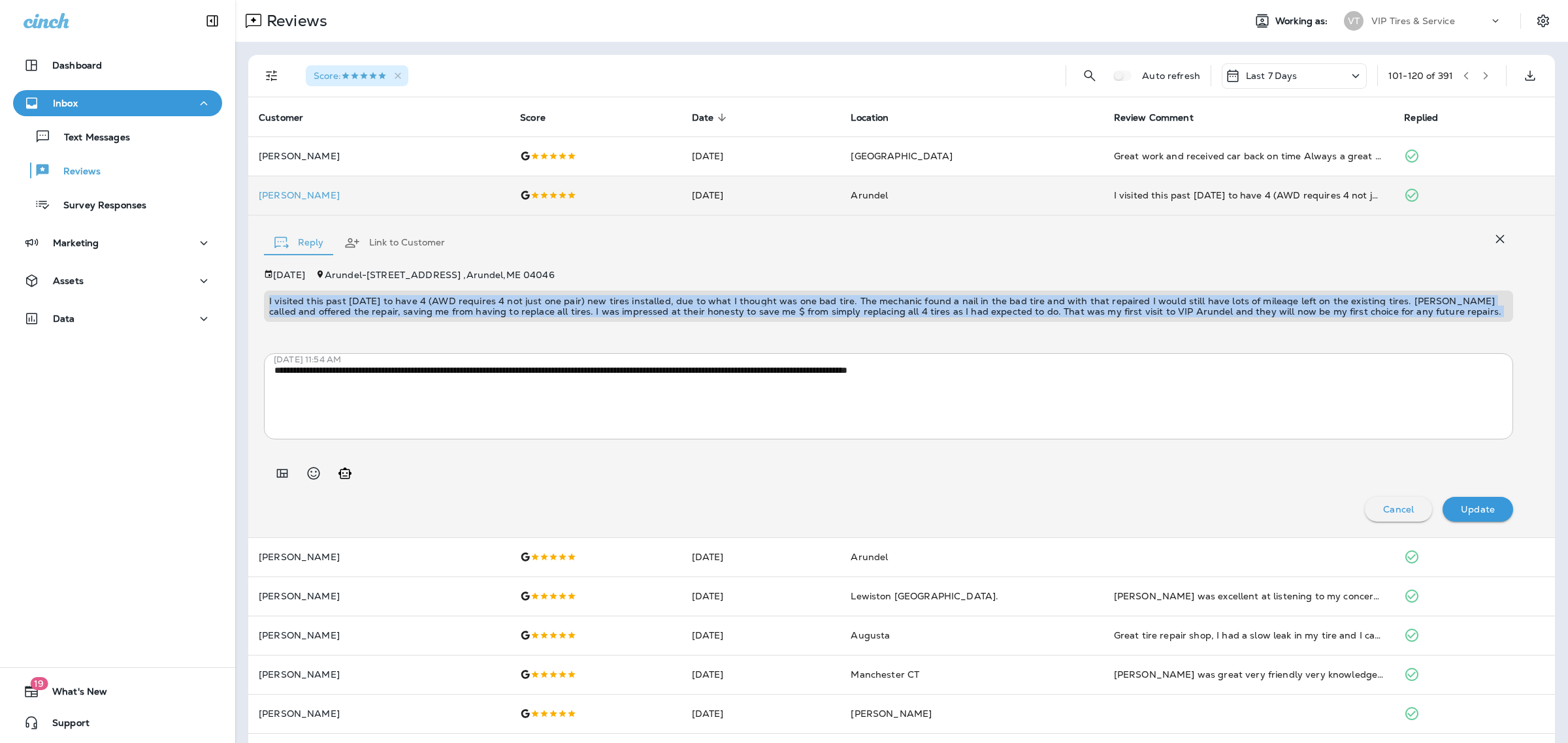
click at [795, 308] on p "I visited this past [DATE] to have 4 (AWD requires 4 not just one pair) new tir…" at bounding box center [888, 307] width 1238 height 21
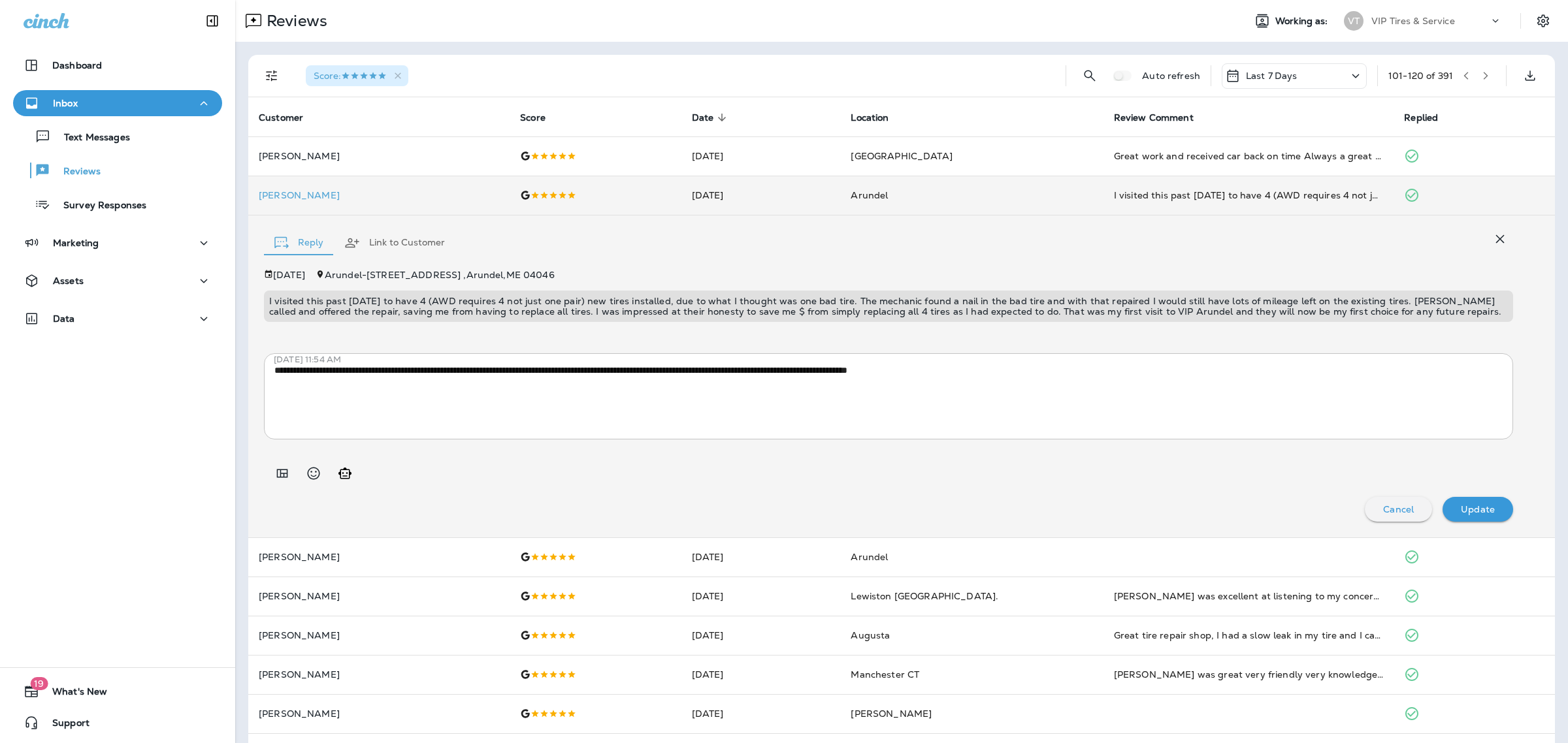
click at [507, 337] on div "**********" at bounding box center [888, 386] width 1249 height 107
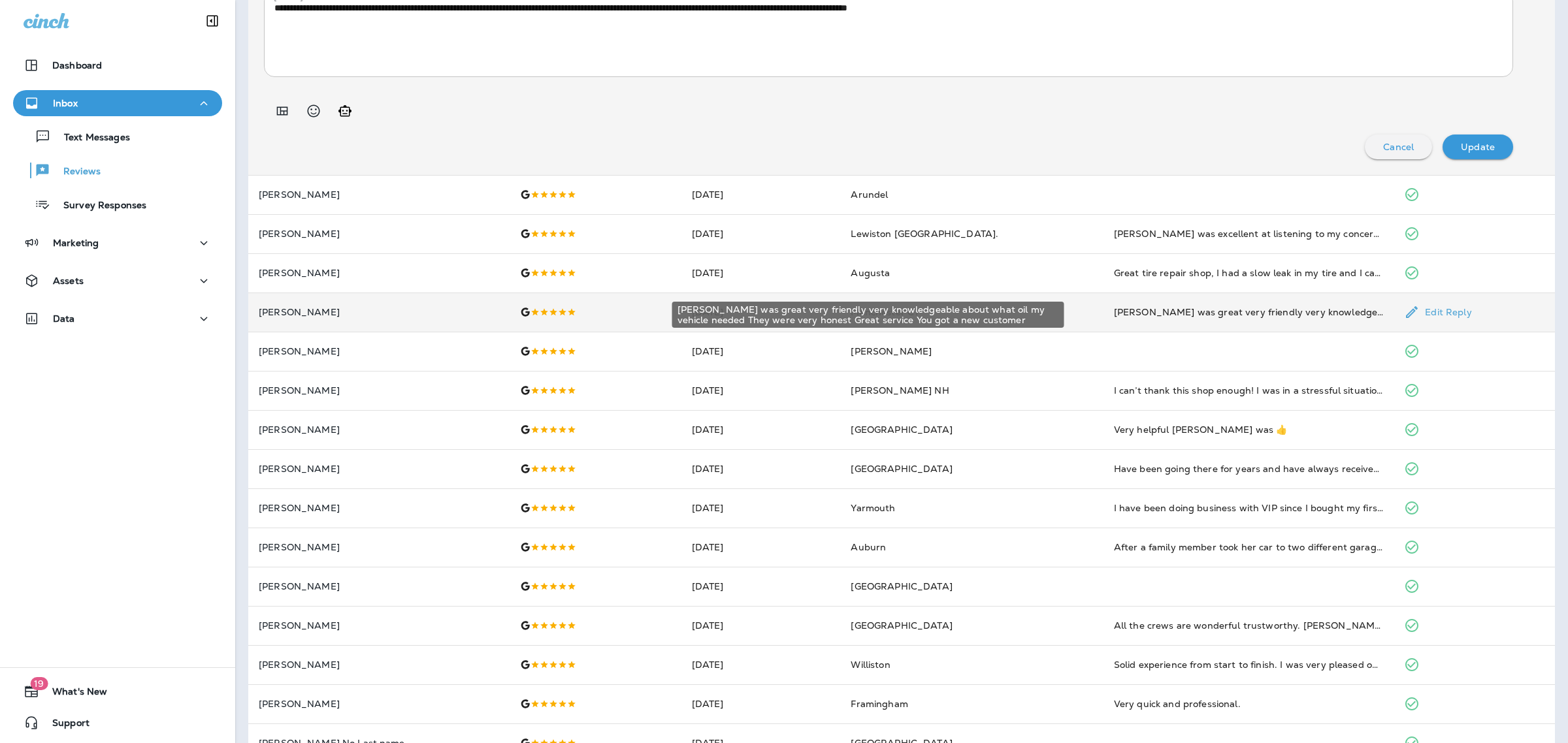
scroll to position [363, 0]
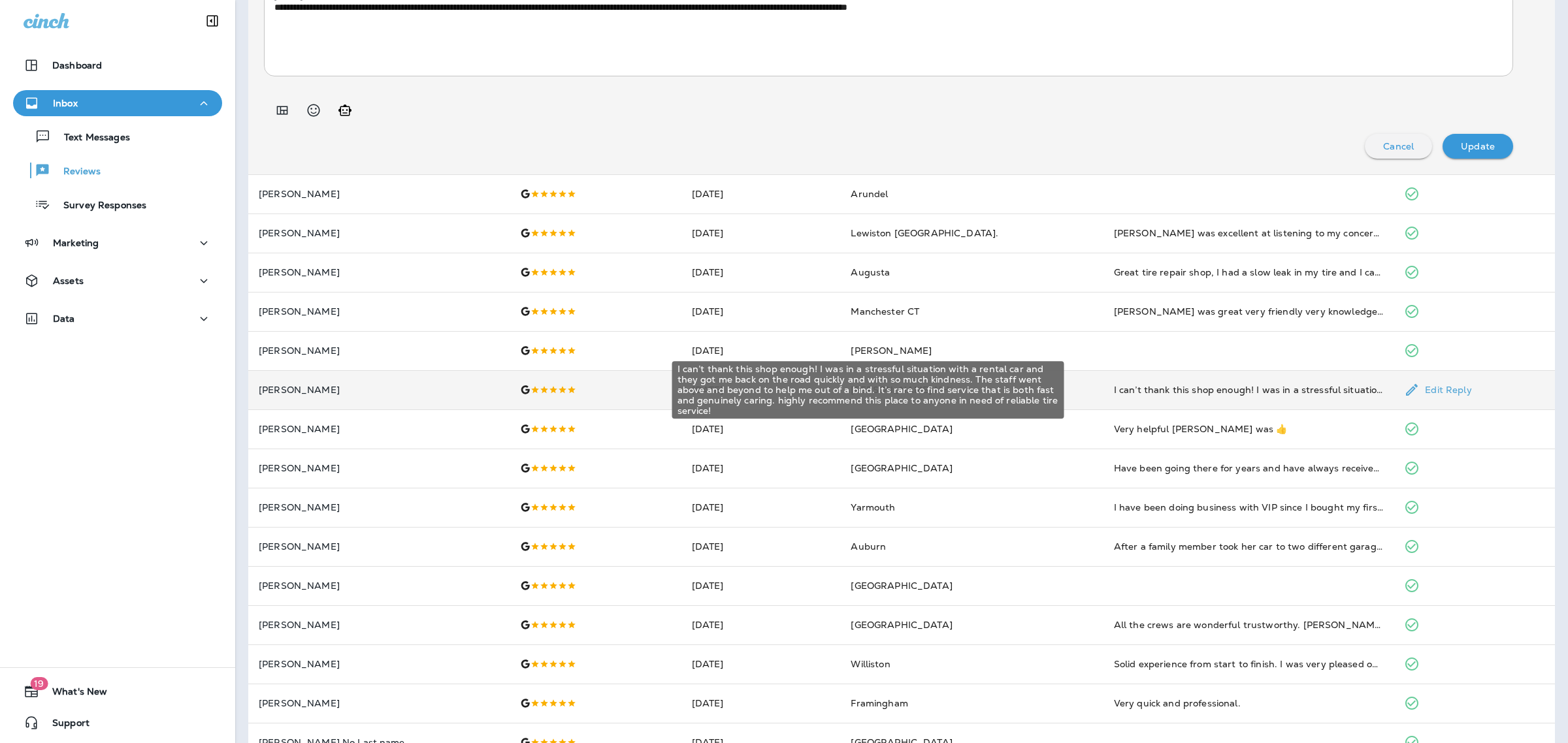
click at [1114, 393] on div "I can’t thank this shop enough! I was in a stressful situation with a rental ca…" at bounding box center [1248, 390] width 270 height 13
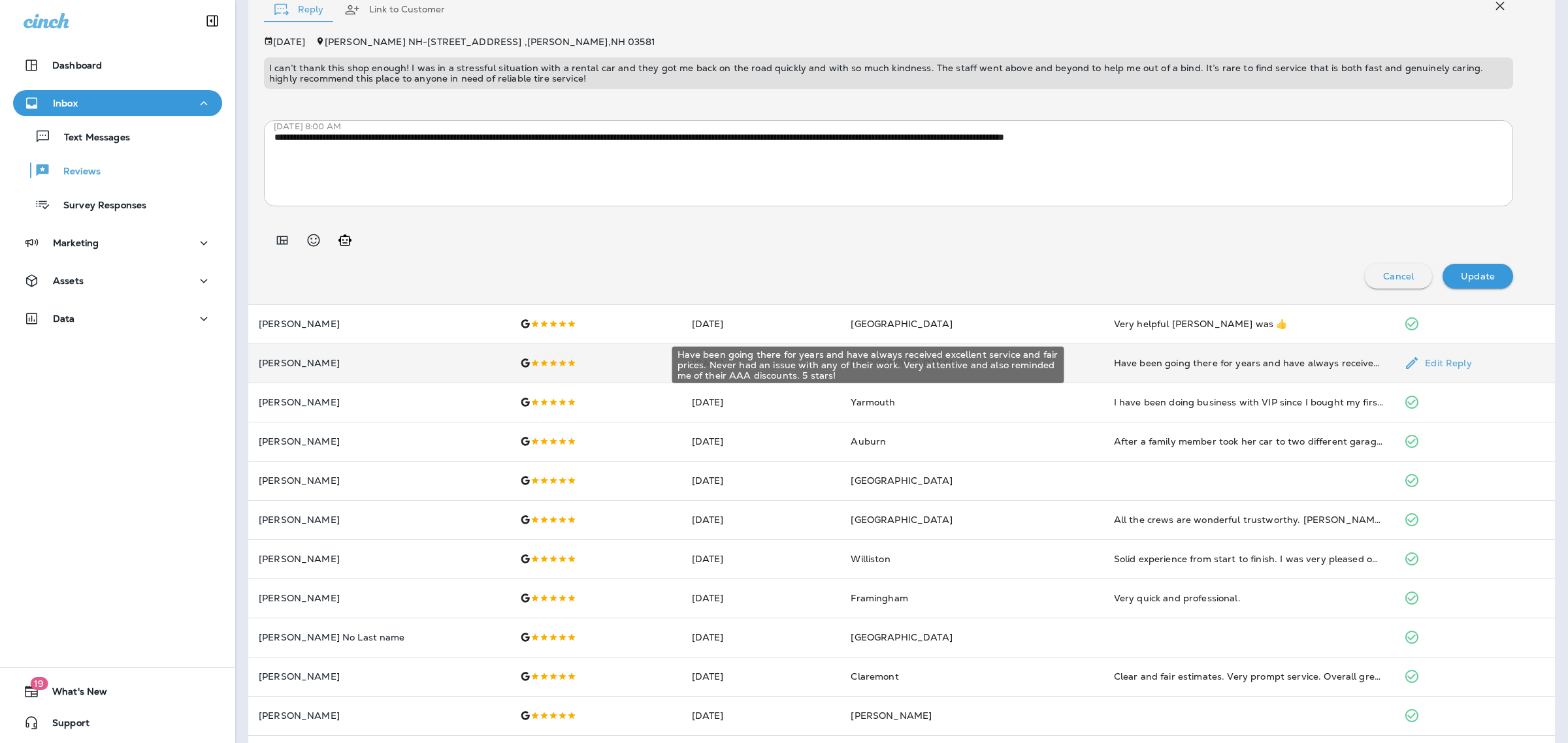
scroll to position [471, 0]
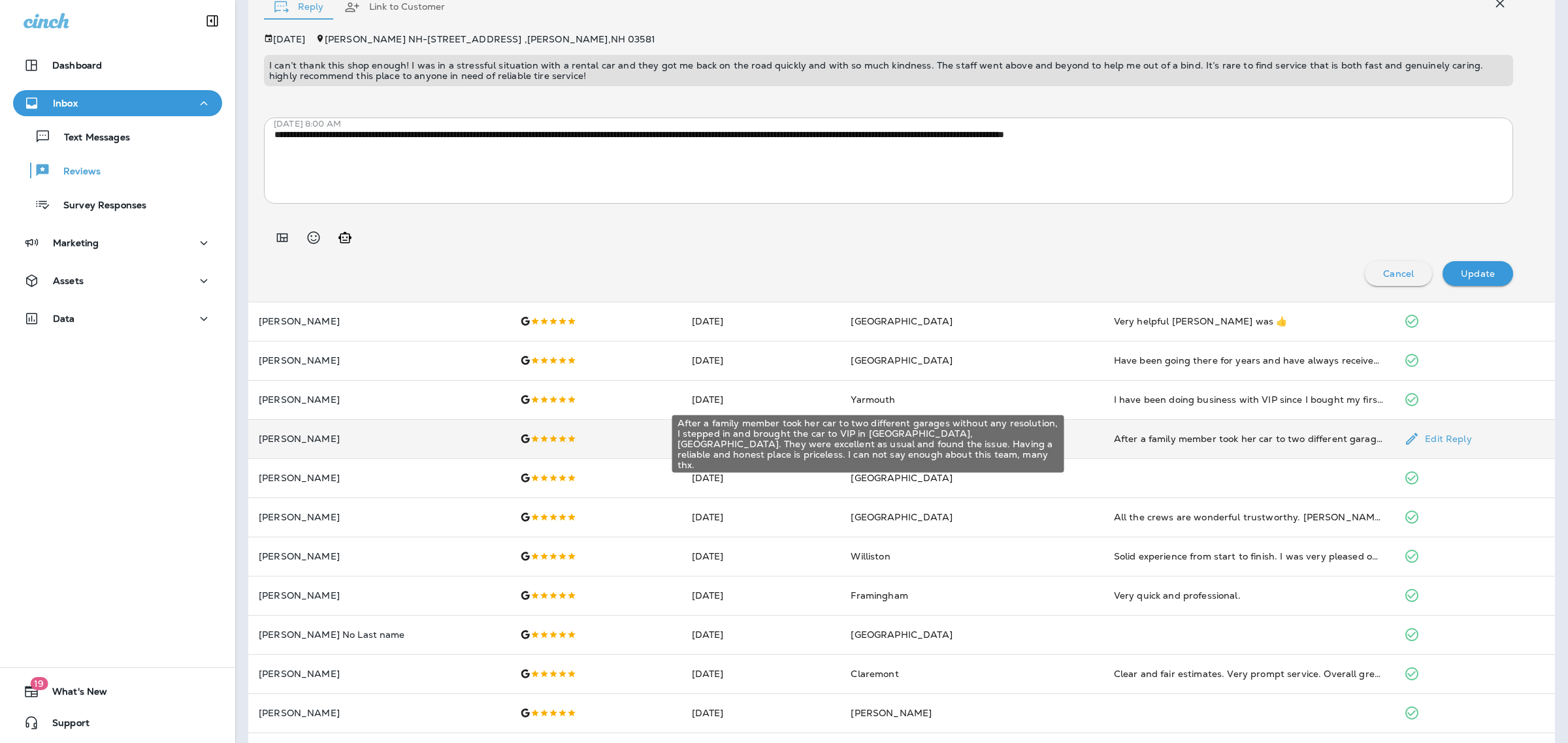
click at [1114, 441] on div "After a family member took her car to two different garages without any resolut…" at bounding box center [1248, 438] width 270 height 13
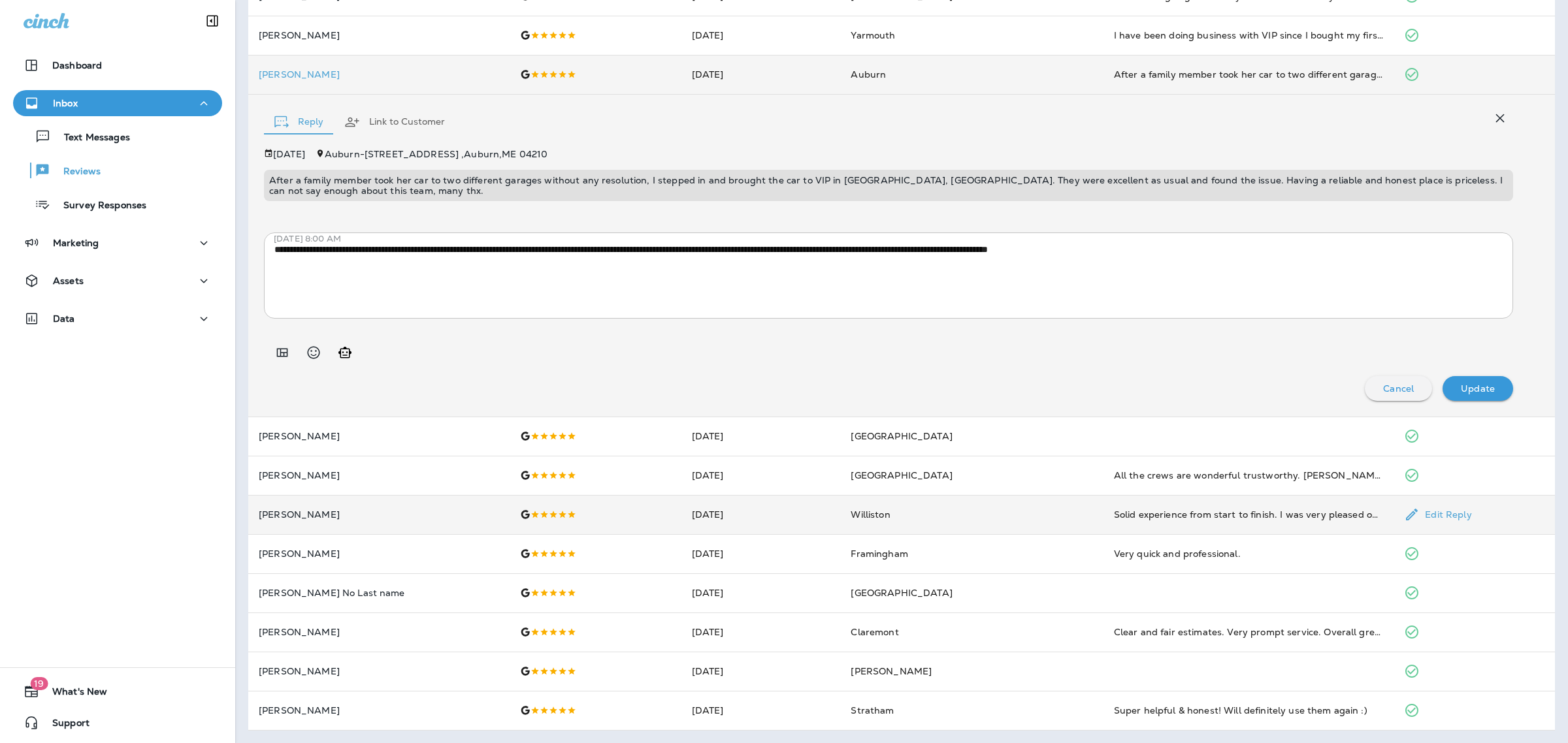
scroll to position [0, 0]
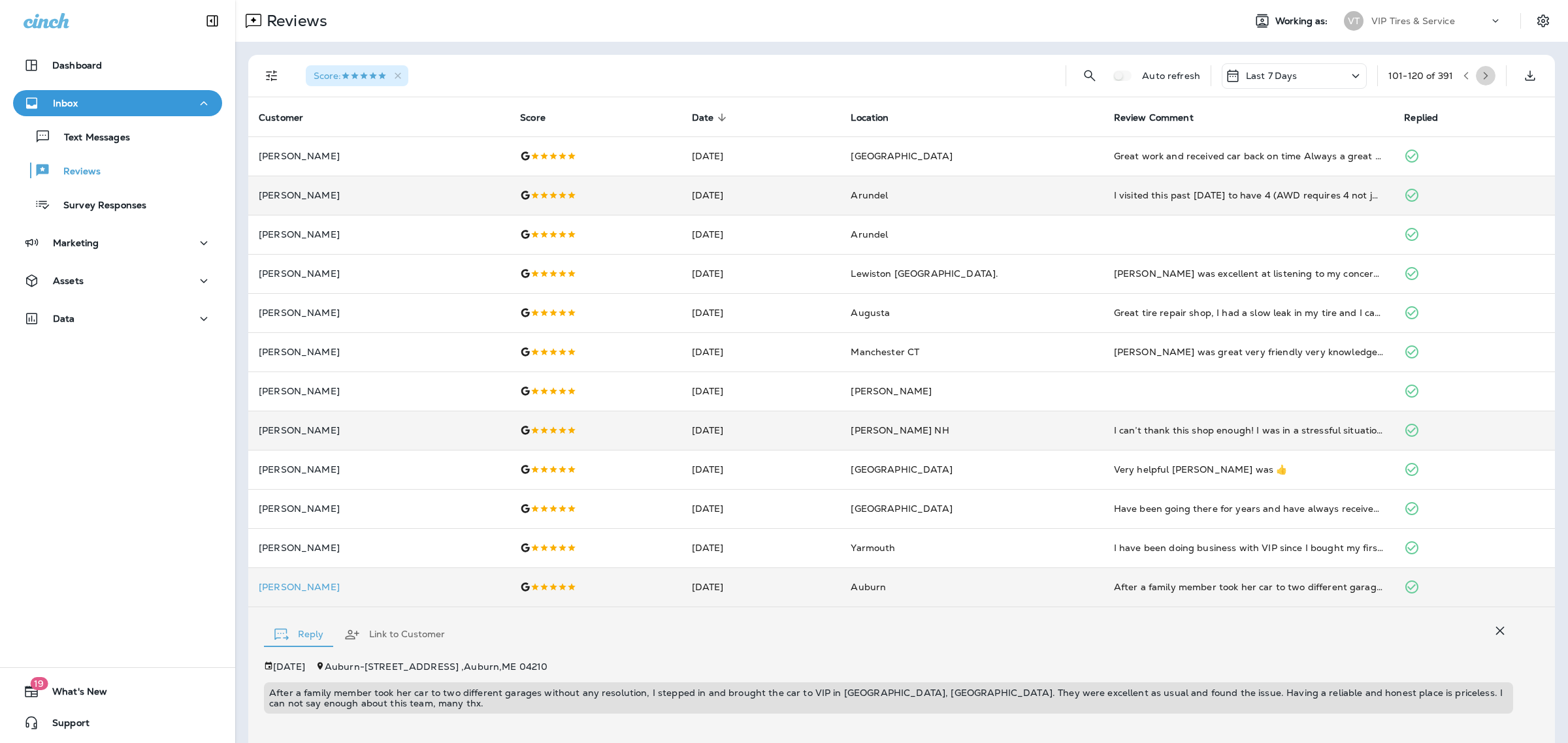
click at [1475, 81] on button "button" at bounding box center [1485, 76] width 20 height 20
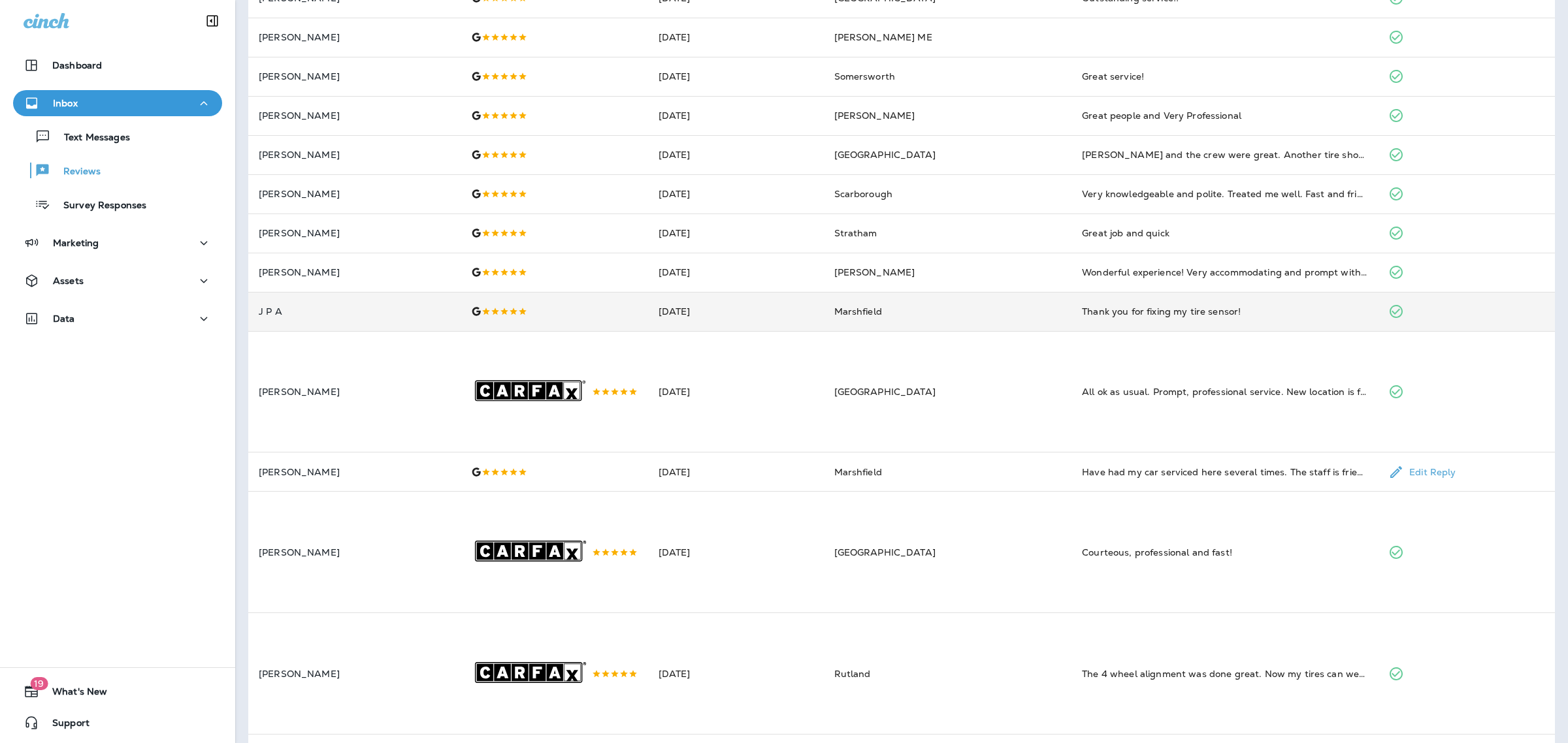
scroll to position [237, 0]
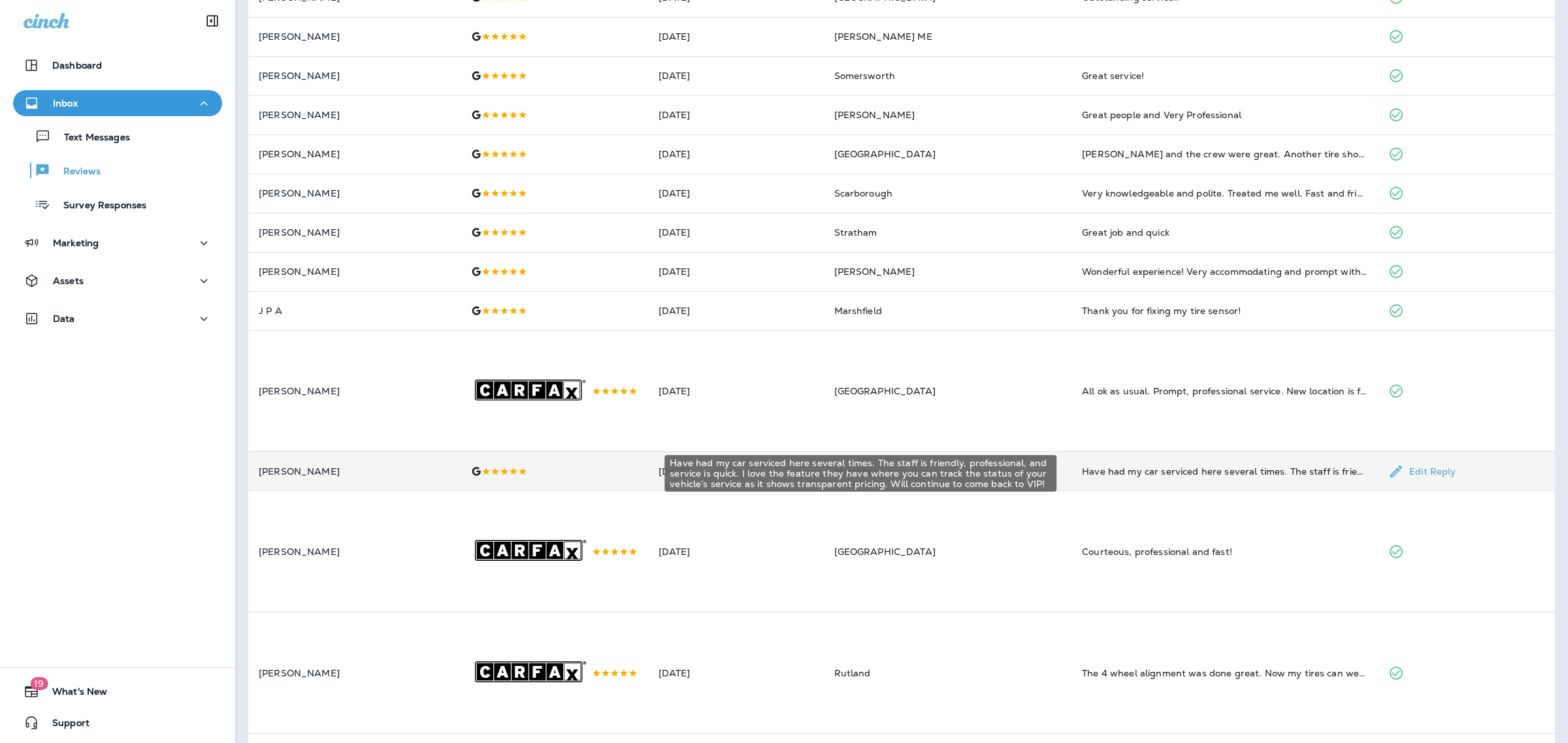
click at [1125, 471] on div "Have had my car serviced here several times. The staff is friendly, professiona…" at bounding box center [1225, 471] width 286 height 13
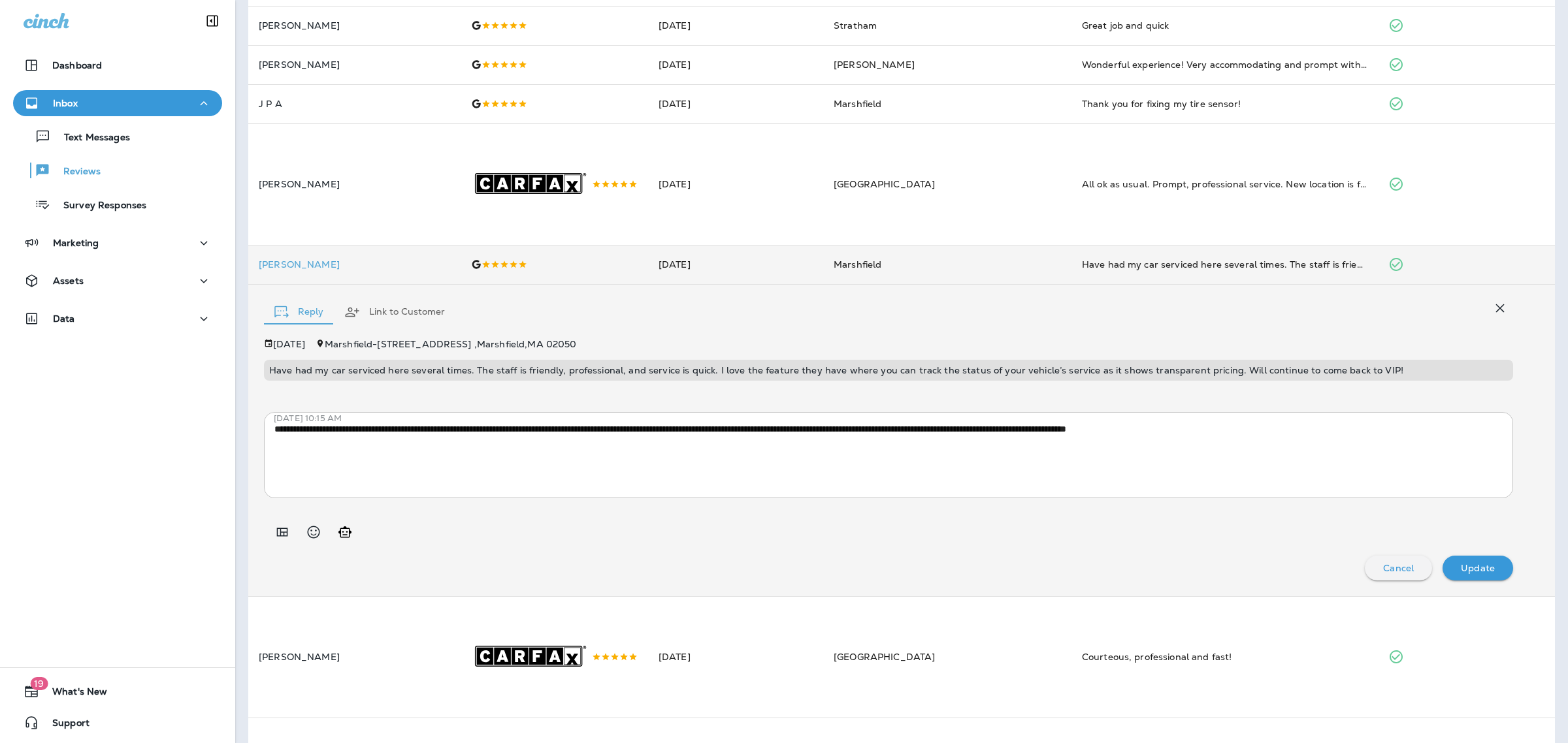
scroll to position [0, 0]
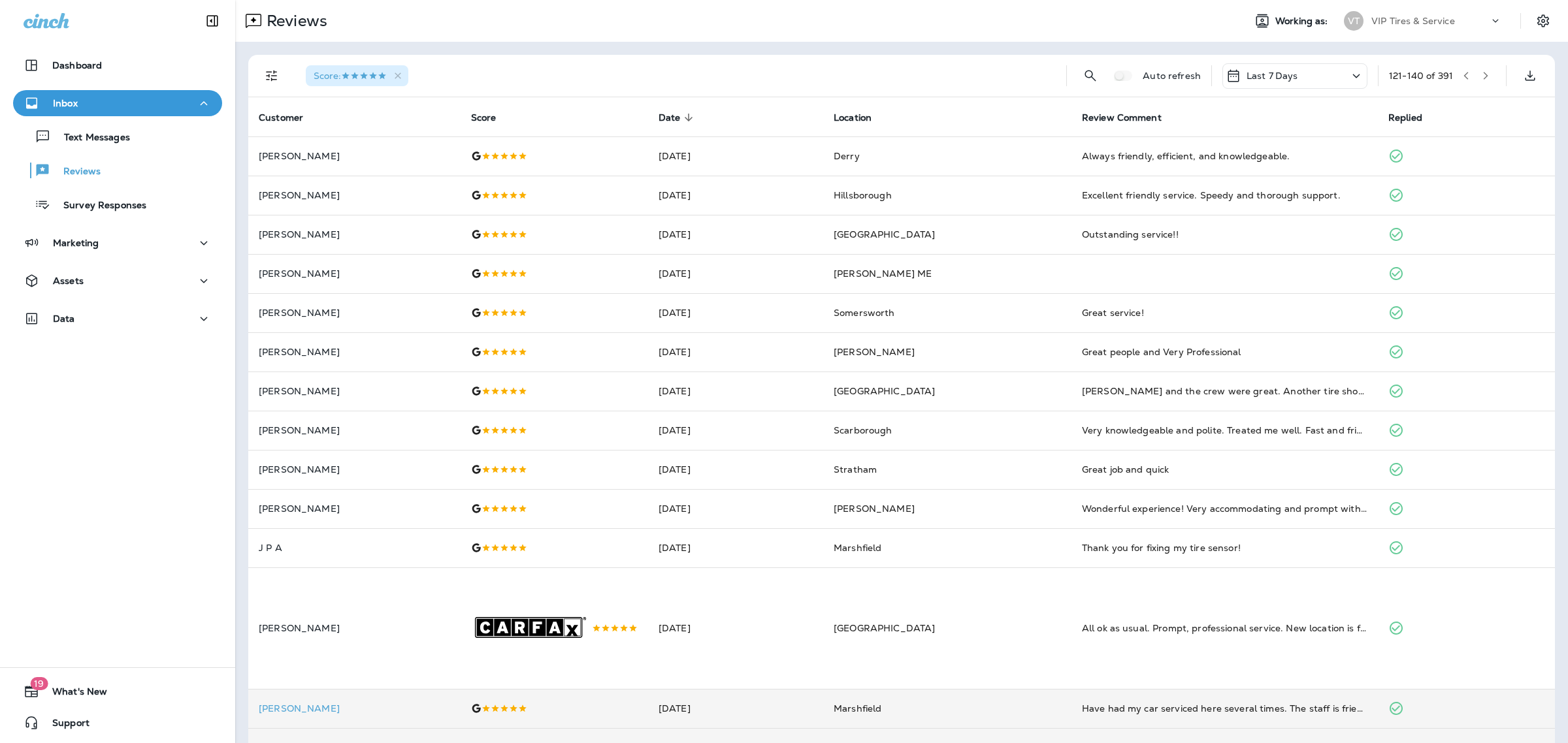
click at [1484, 78] on icon "button" at bounding box center [1486, 76] width 5 height 8
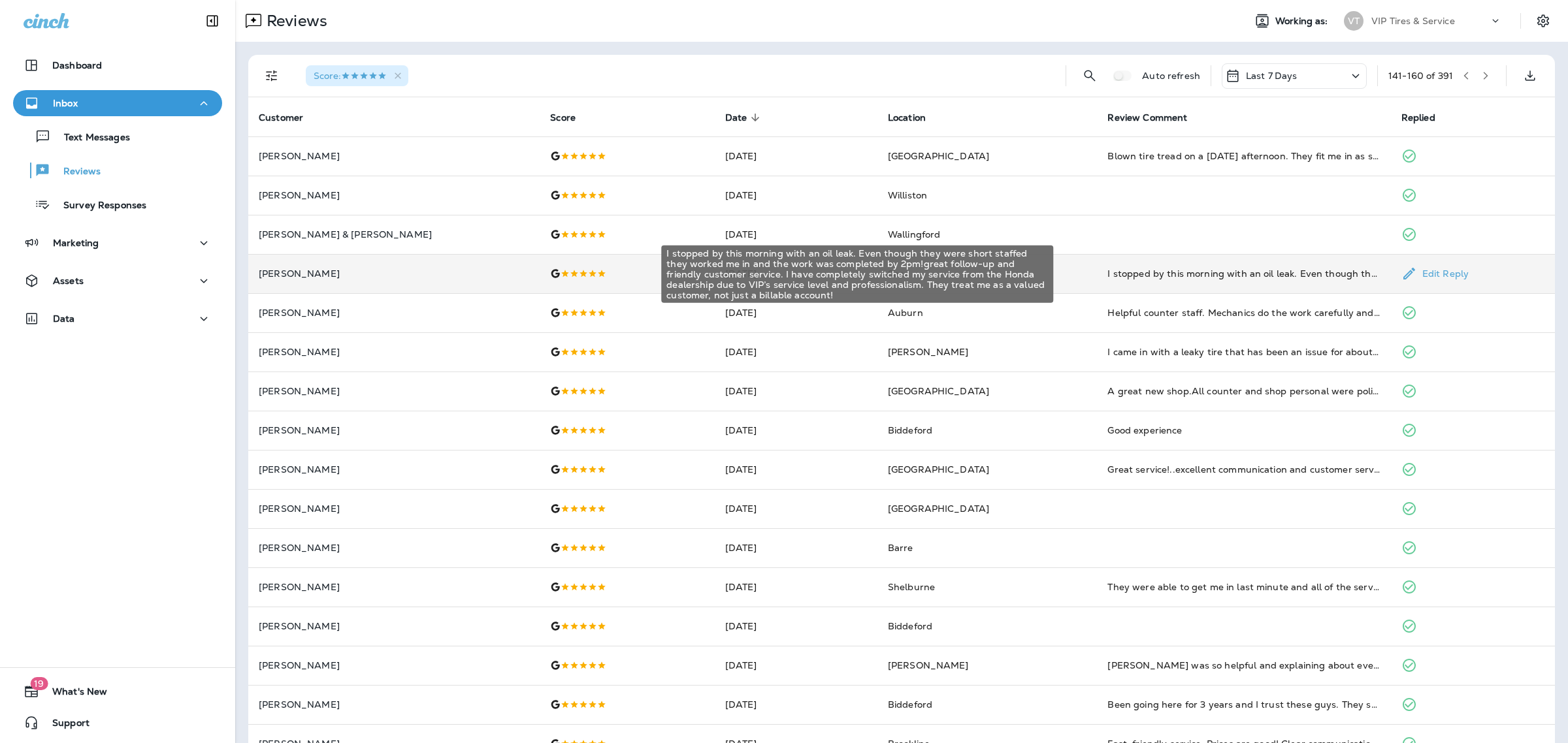
click at [1209, 272] on div "I stopped by this morning with an oil leak. Even though they were short staffed…" at bounding box center [1243, 273] width 273 height 13
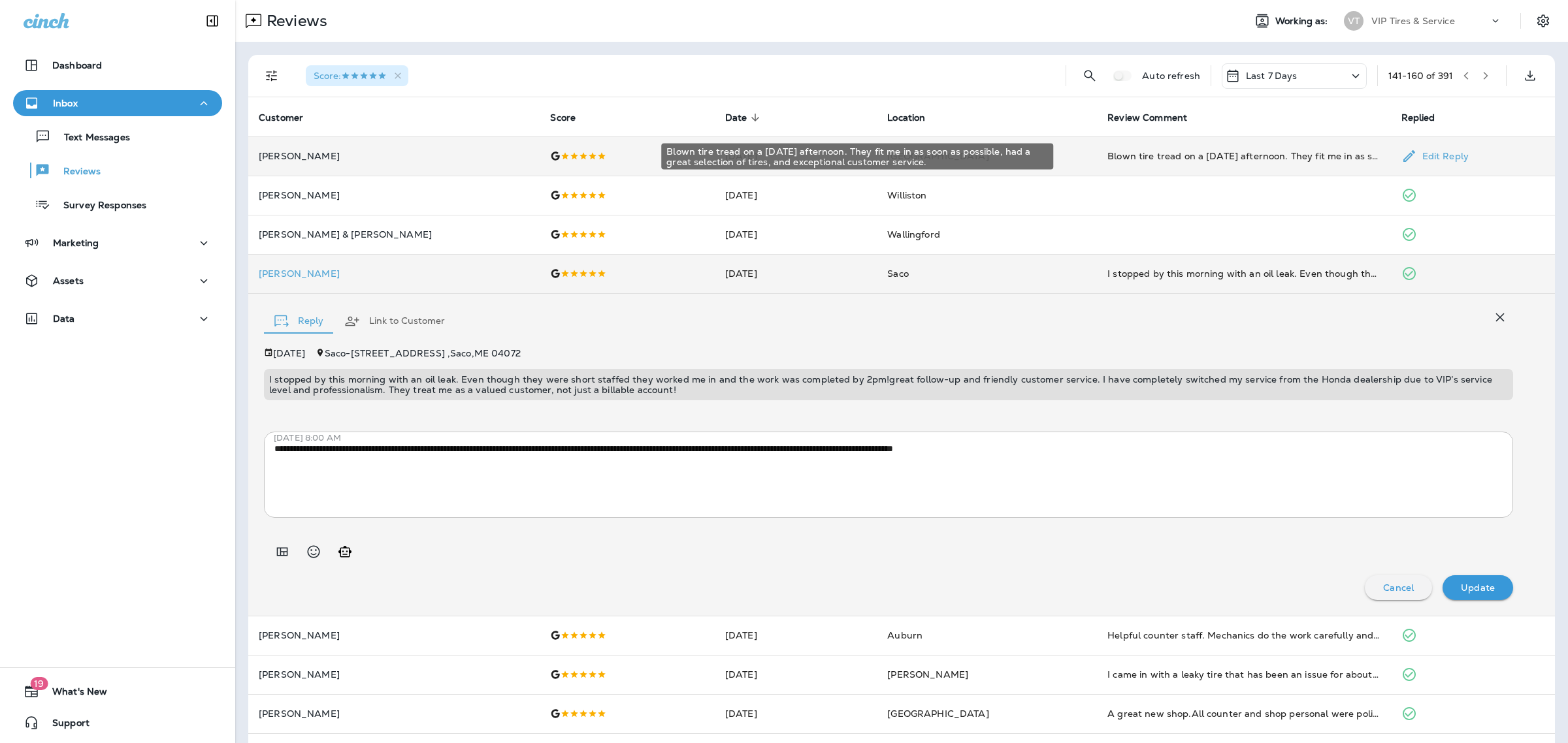
click at [1166, 155] on div "Blown tire tread on a [DATE] afternoon. They fit me in as soon as possible, had…" at bounding box center [1243, 156] width 273 height 13
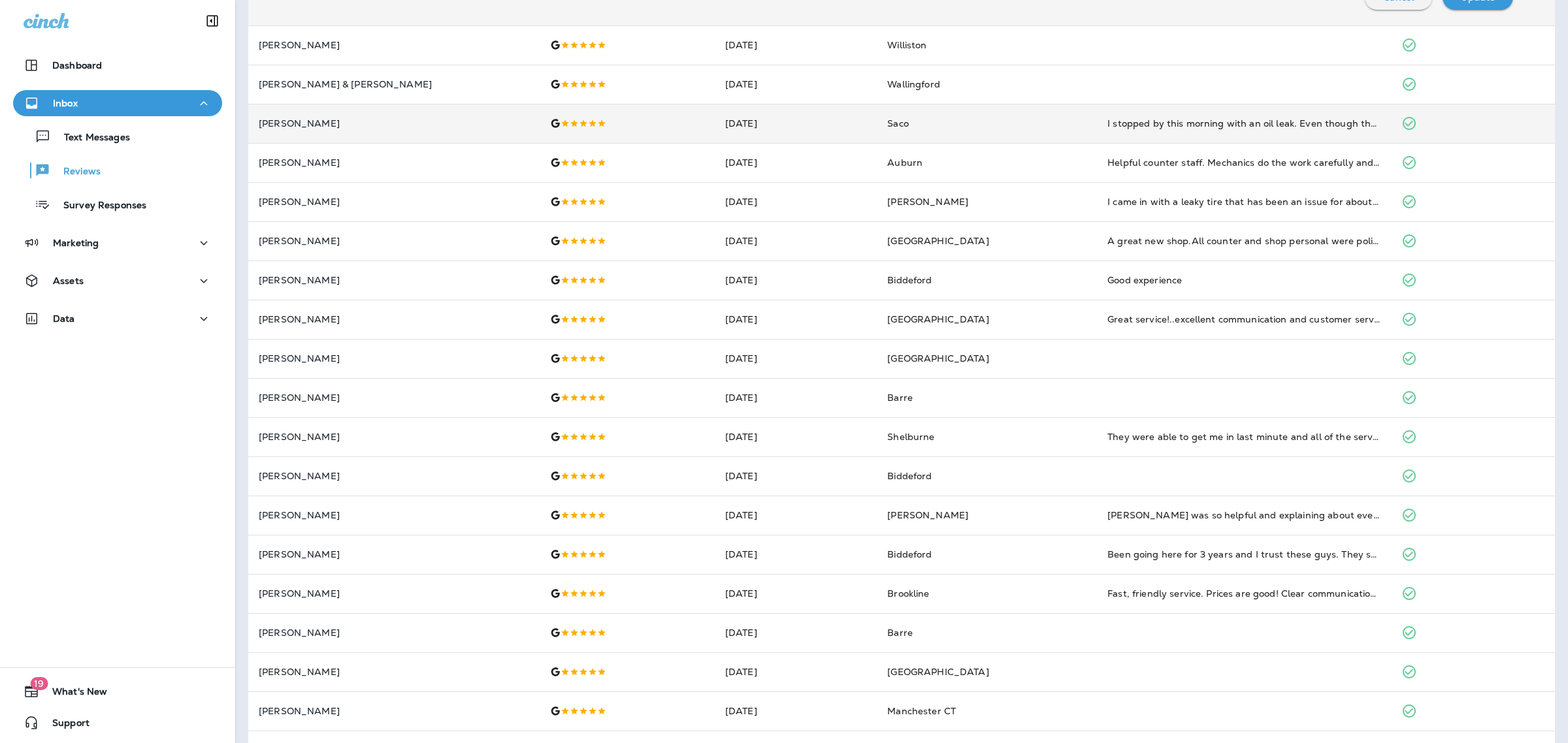
scroll to position [463, 0]
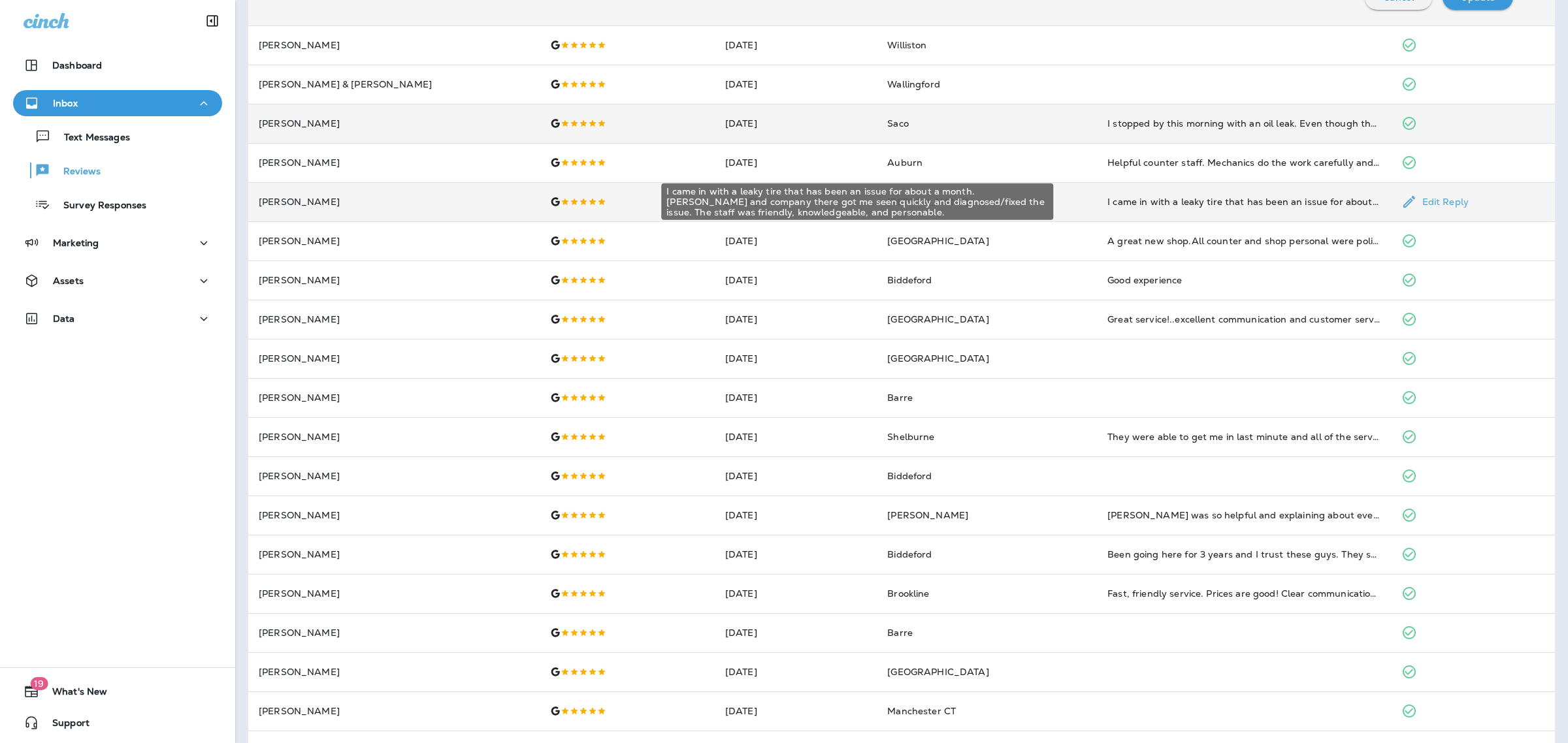
click at [1179, 203] on div "I came in with a leaky tire that has been an issue for about a month. [PERSON_N…" at bounding box center [1243, 201] width 273 height 13
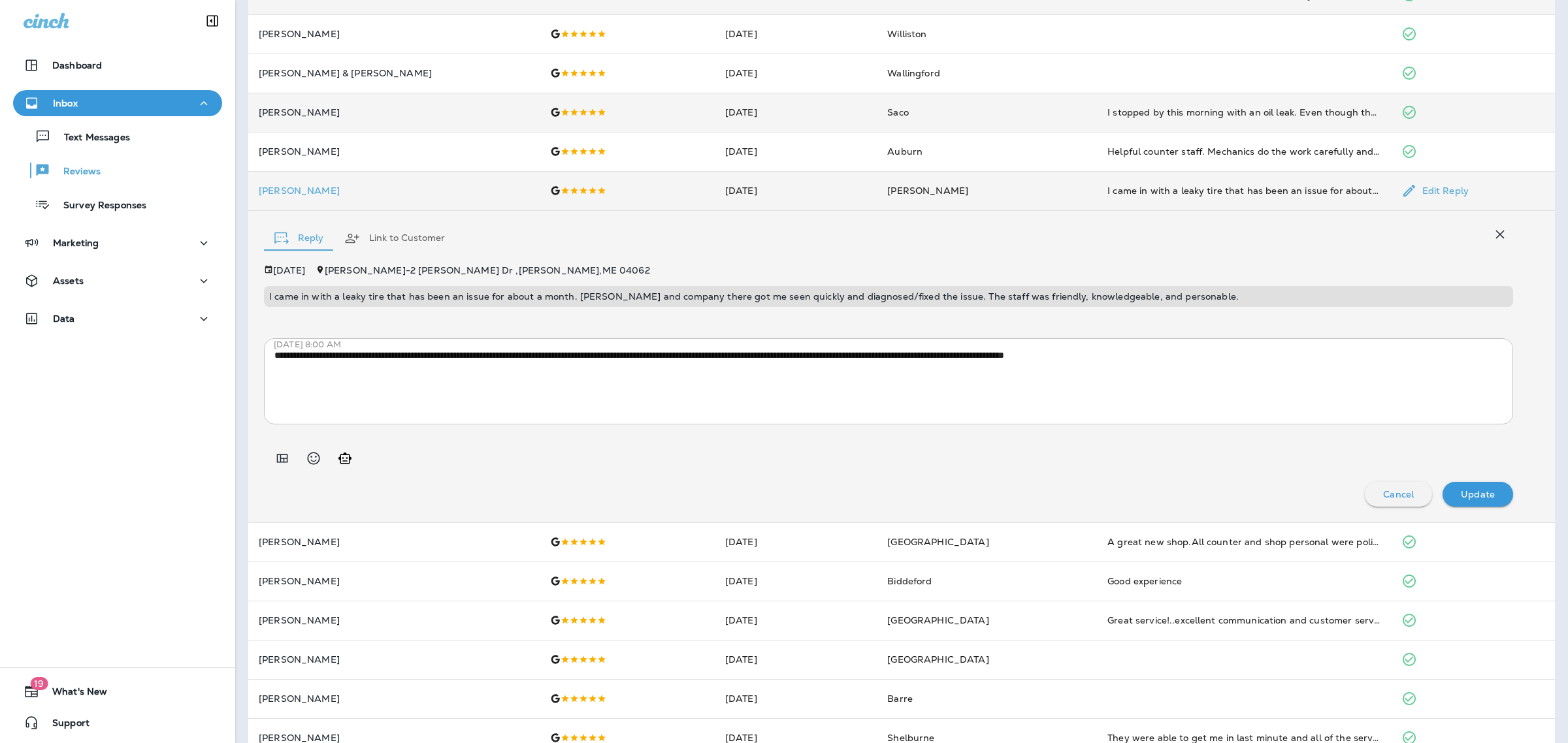
scroll to position [161, 0]
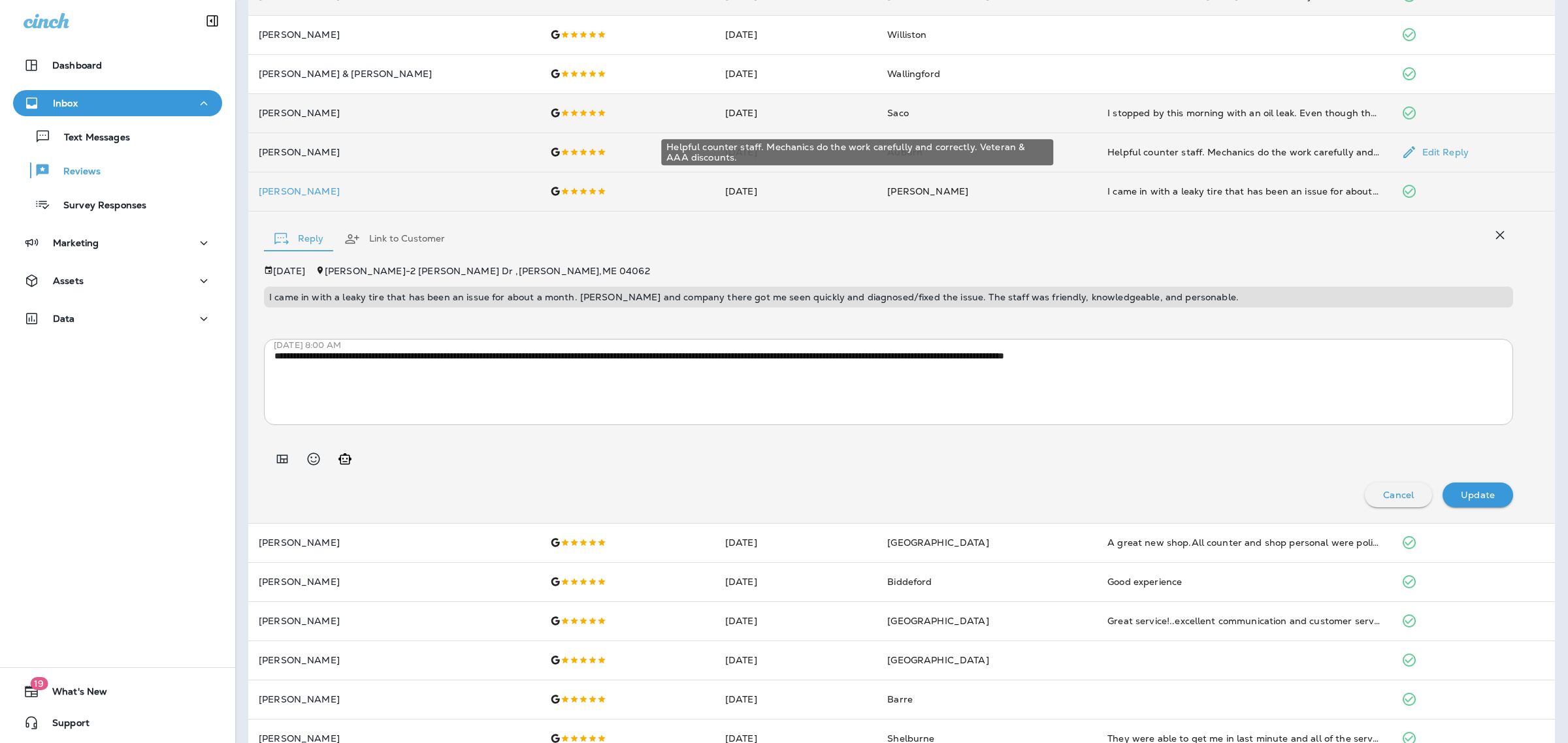
click at [1147, 147] on div "Helpful counter staff. Mechanics do the work carefully and correctly. Veteran &…" at bounding box center [1243, 152] width 273 height 13
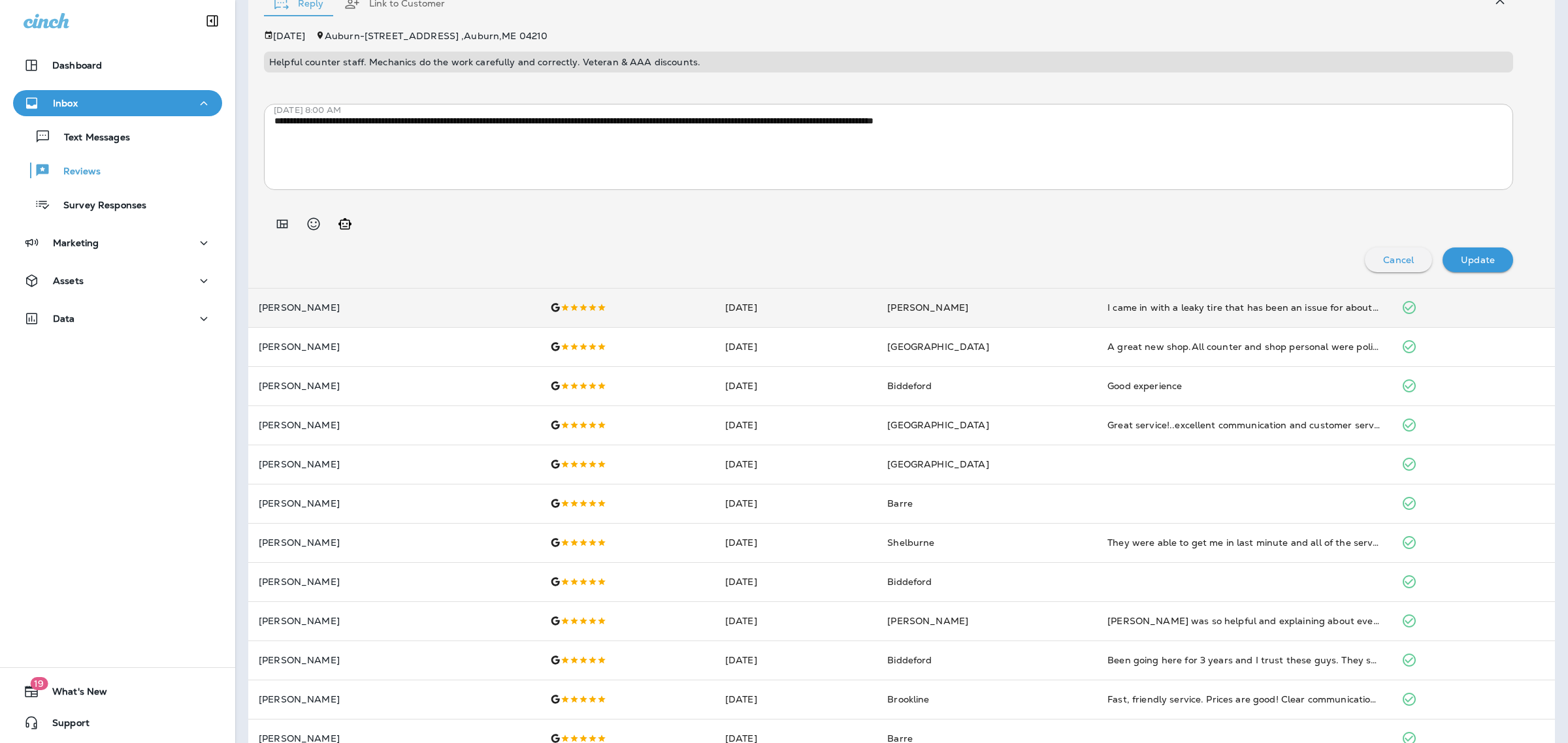
scroll to position [361, 0]
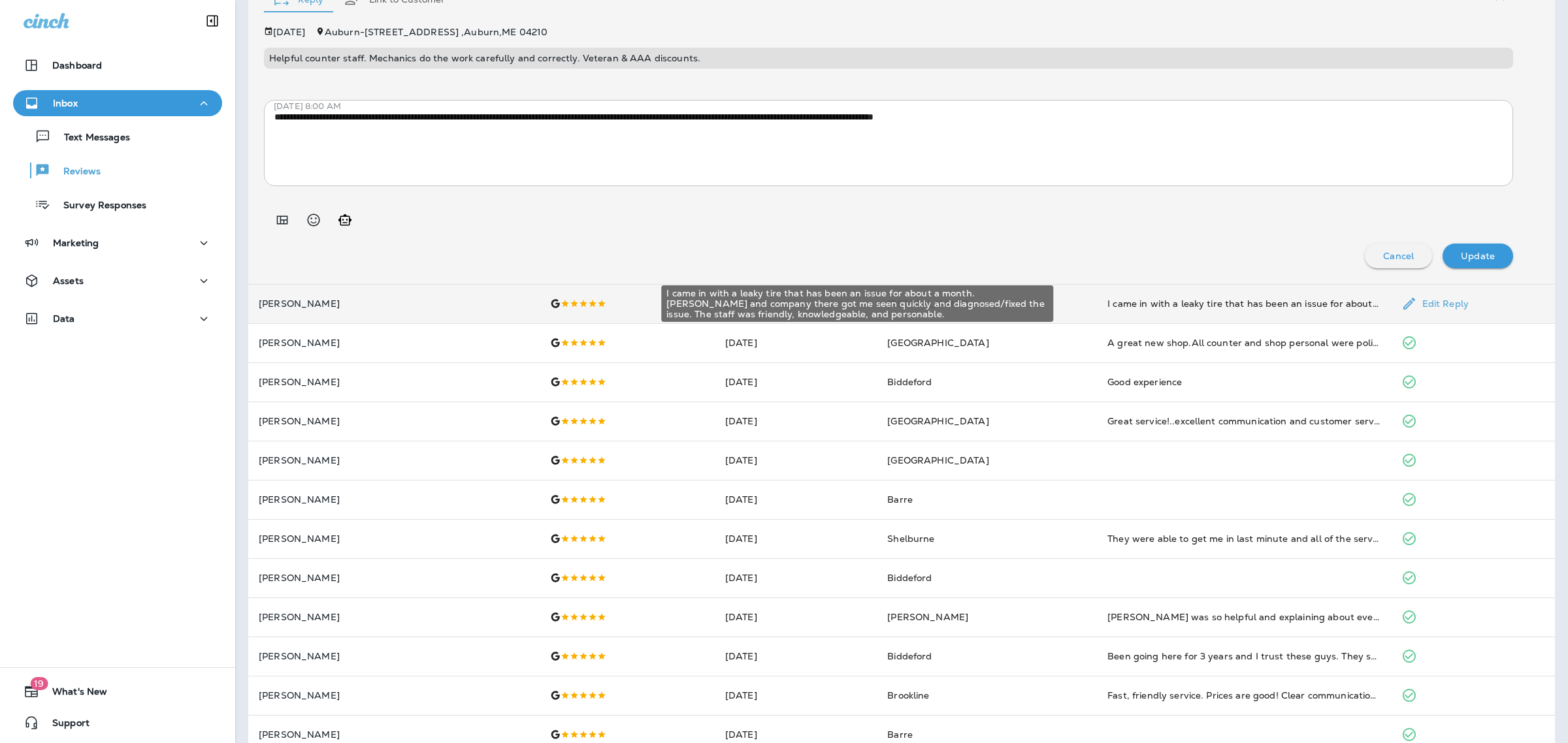
click at [1112, 305] on div "I came in with a leaky tire that has been an issue for about a month. [PERSON_N…" at bounding box center [1243, 303] width 273 height 13
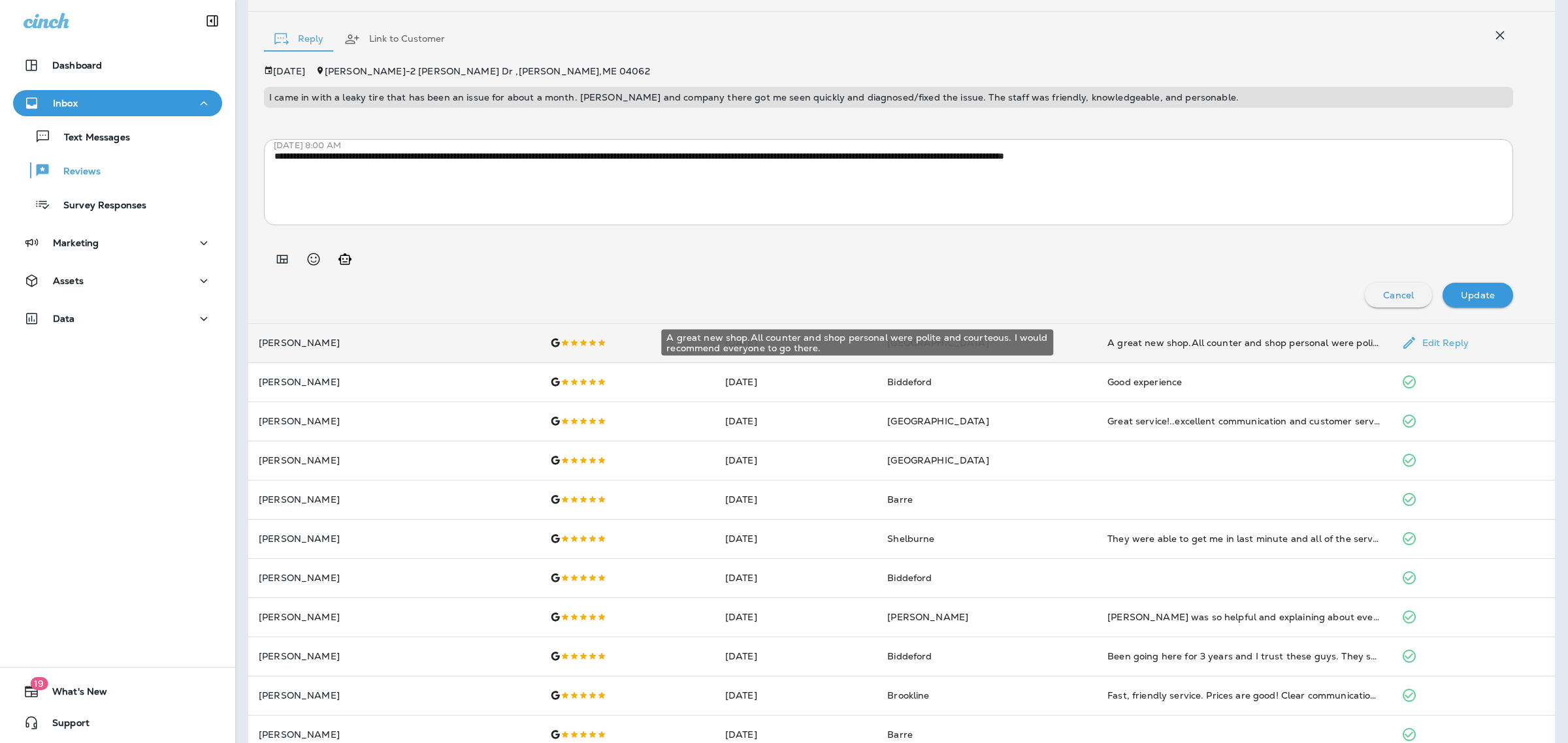
click at [1114, 340] on div "A great new shop.All counter and shop personal were polite and courteous. I wou…" at bounding box center [1243, 343] width 273 height 13
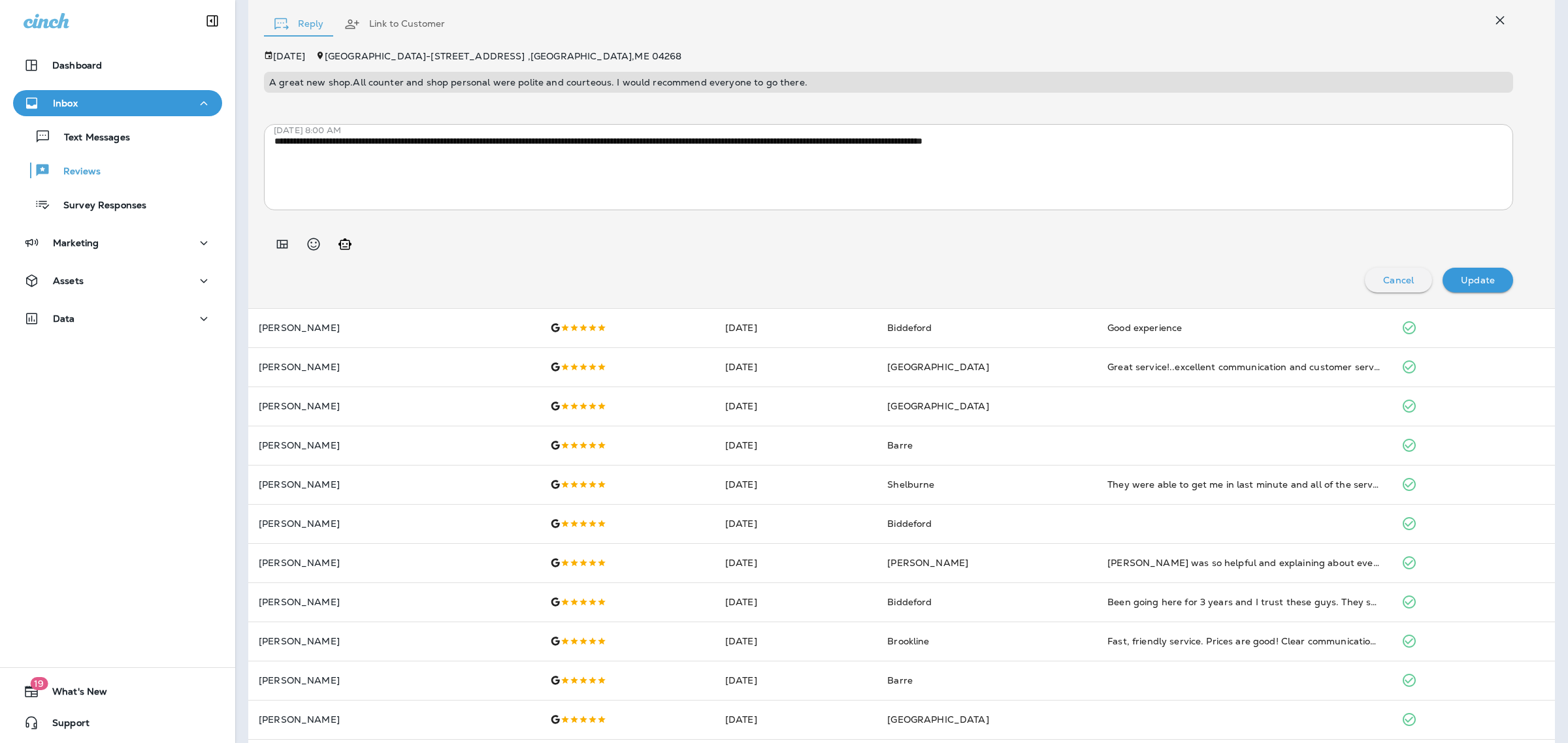
scroll to position [416, 0]
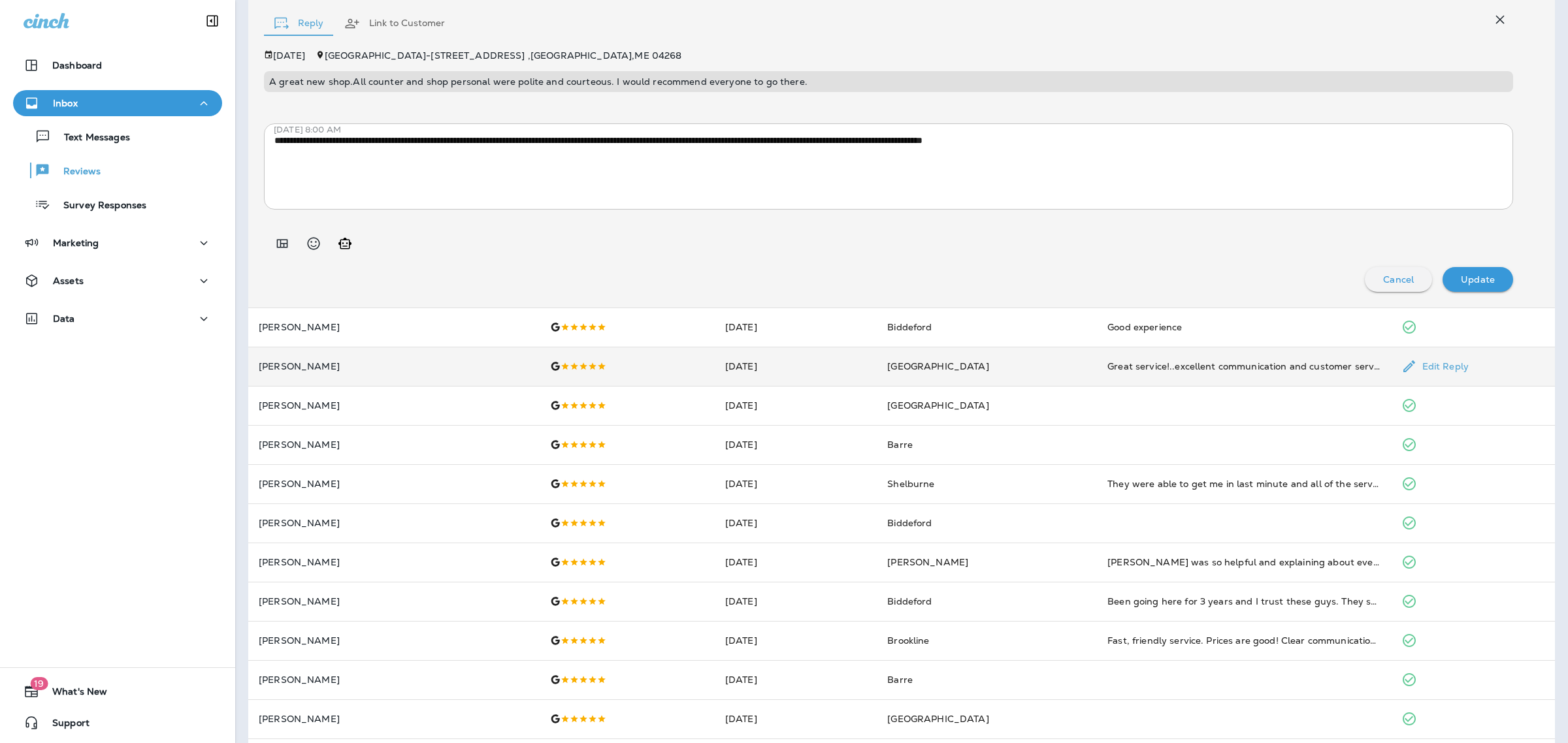
click at [1121, 369] on div "Great service!..excellent communication and customer service!…" at bounding box center [1243, 366] width 273 height 13
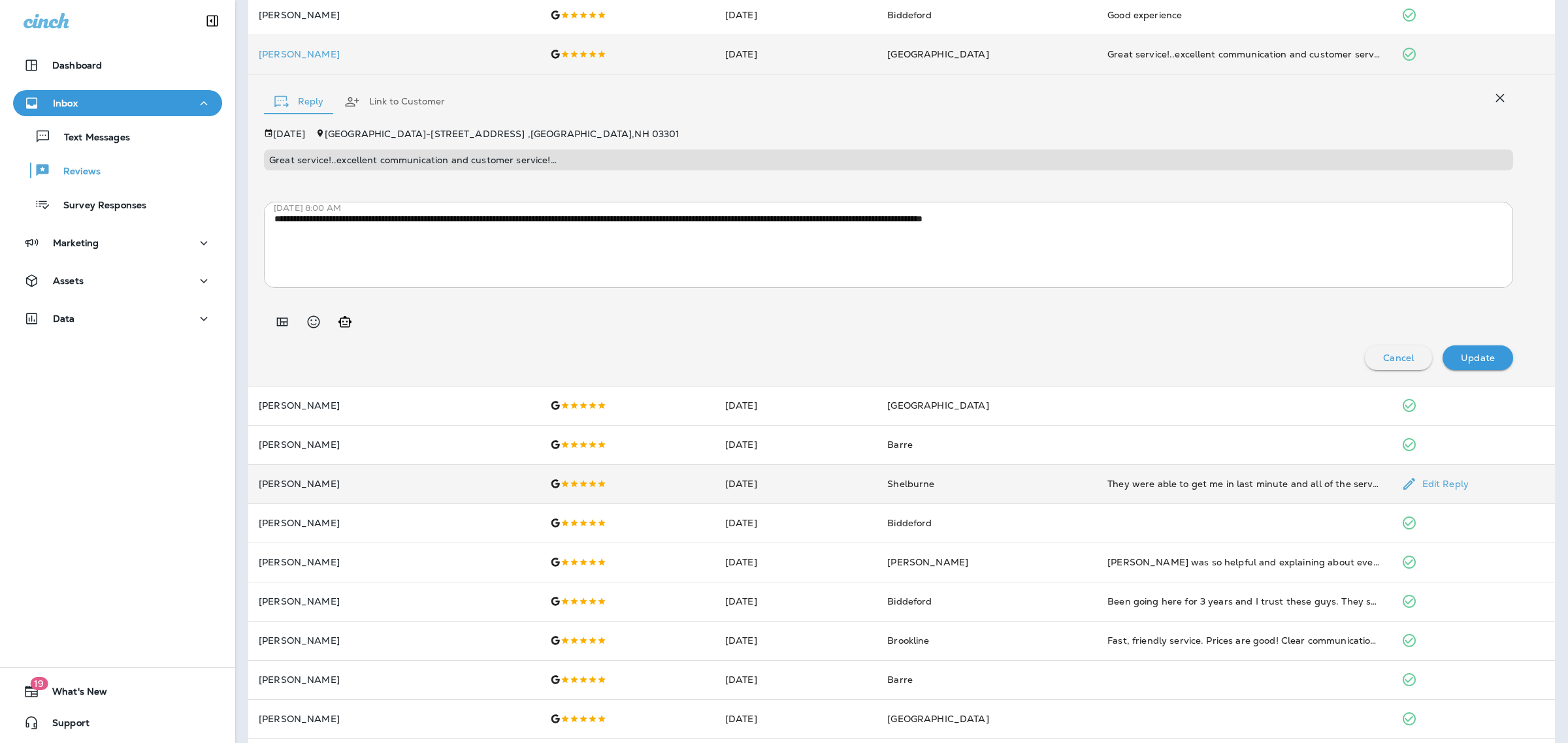
click at [1107, 483] on div "They were able to get me in last minute and all of the service people were very…" at bounding box center [1243, 484] width 273 height 13
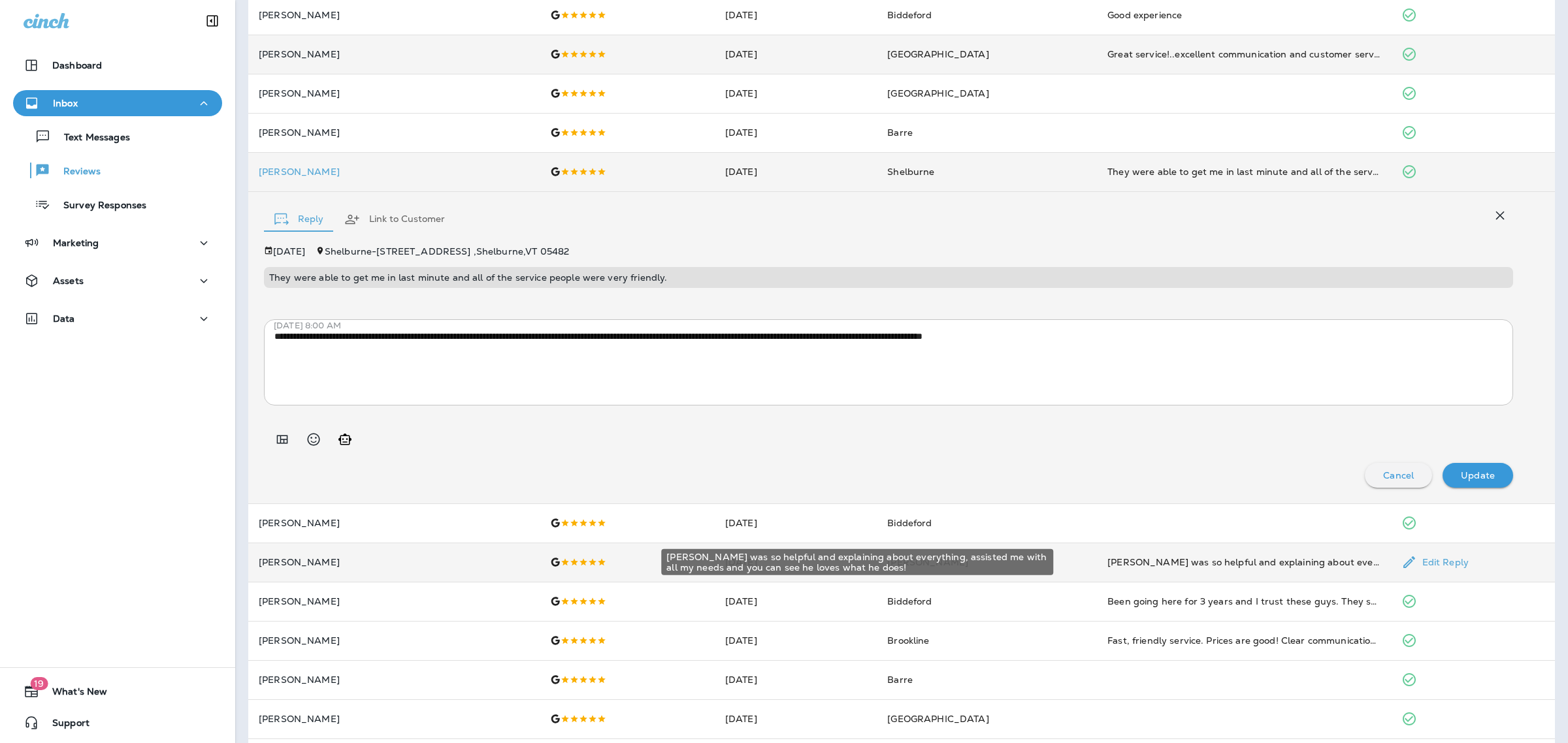
click at [1107, 559] on div "[PERSON_NAME] was so helpful and explaining about everything, assisted me with …" at bounding box center [1243, 562] width 273 height 13
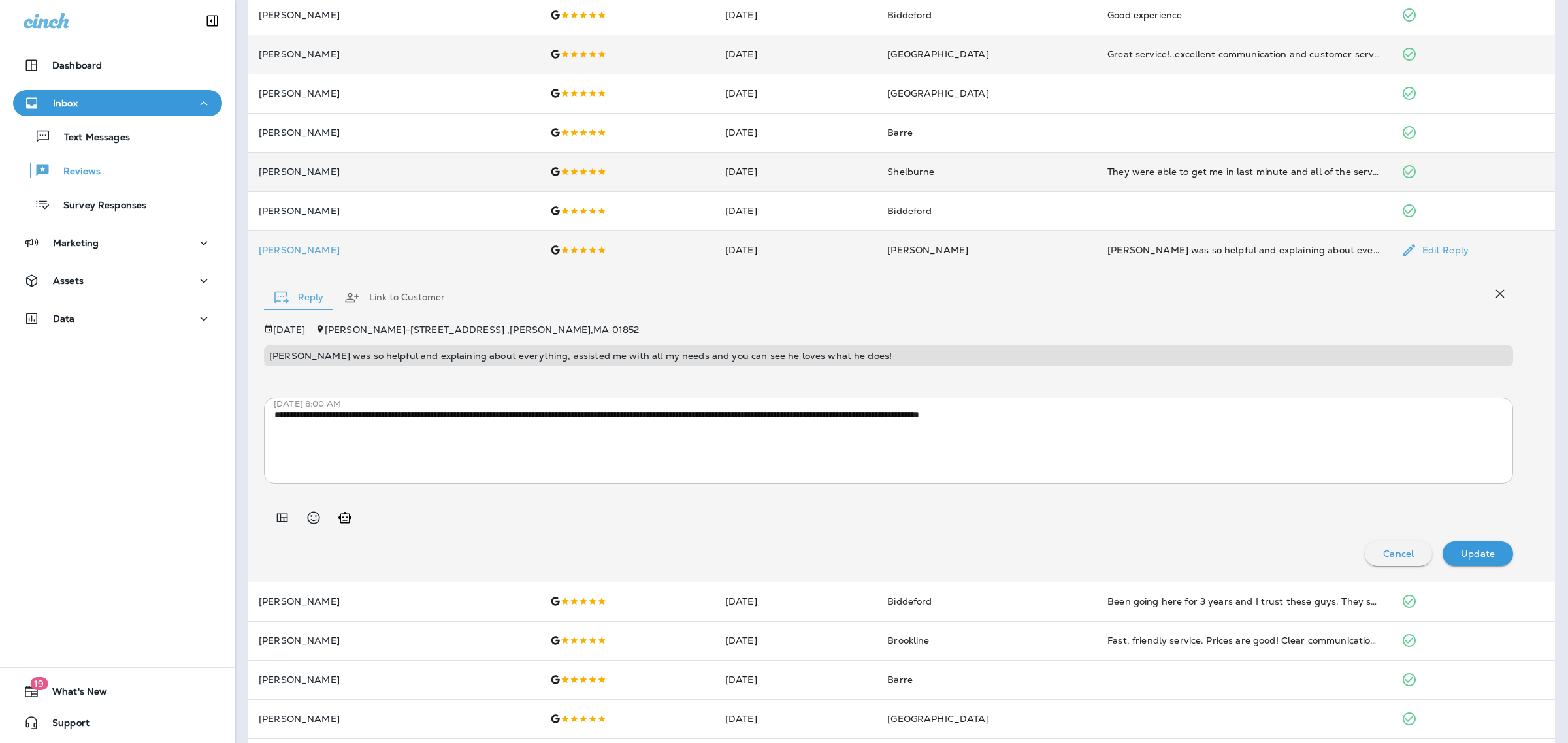
scroll to position [490, 0]
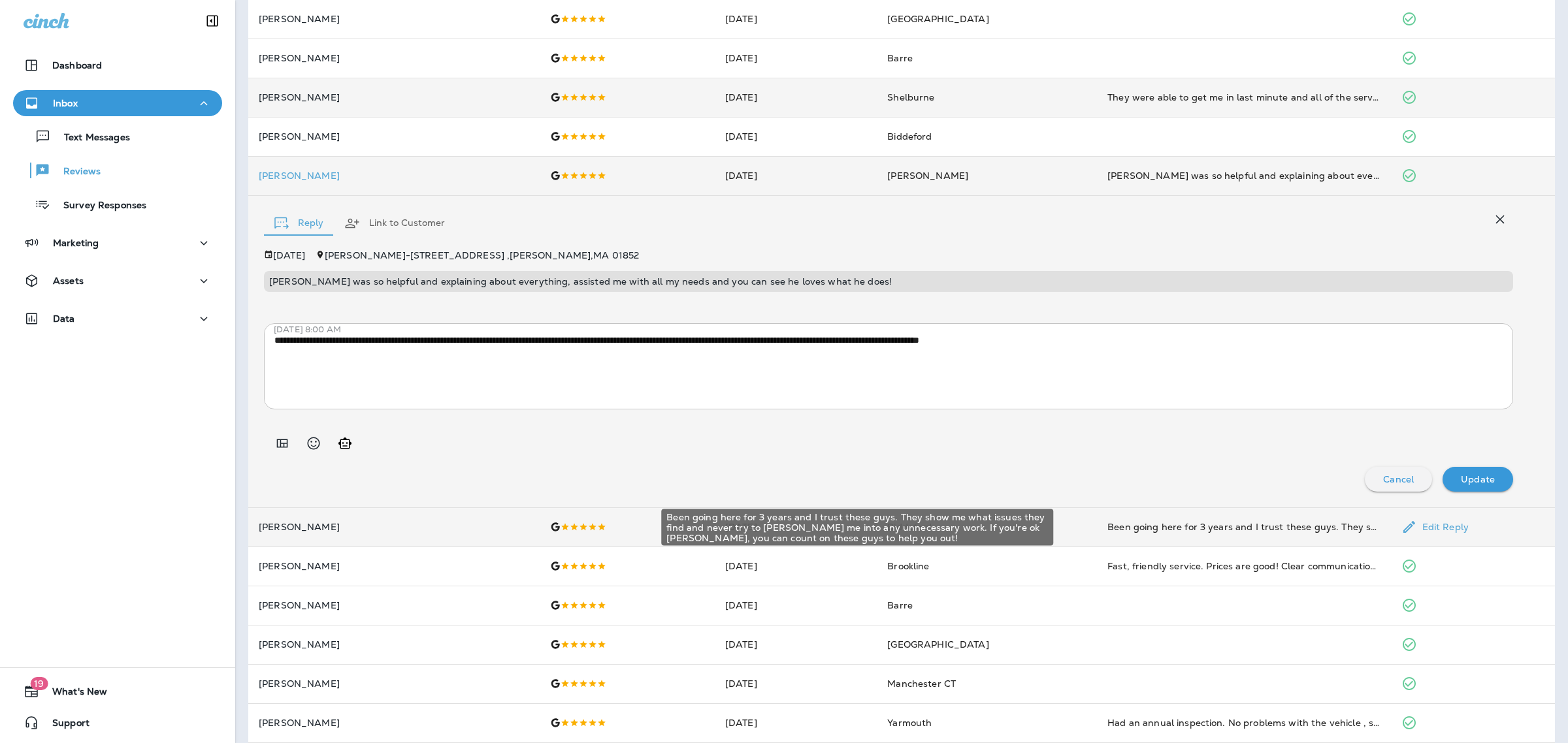
click at [1107, 520] on div "Been going here for 3 years and I trust these guys. They show me what issues th…" at bounding box center [1243, 526] width 273 height 13
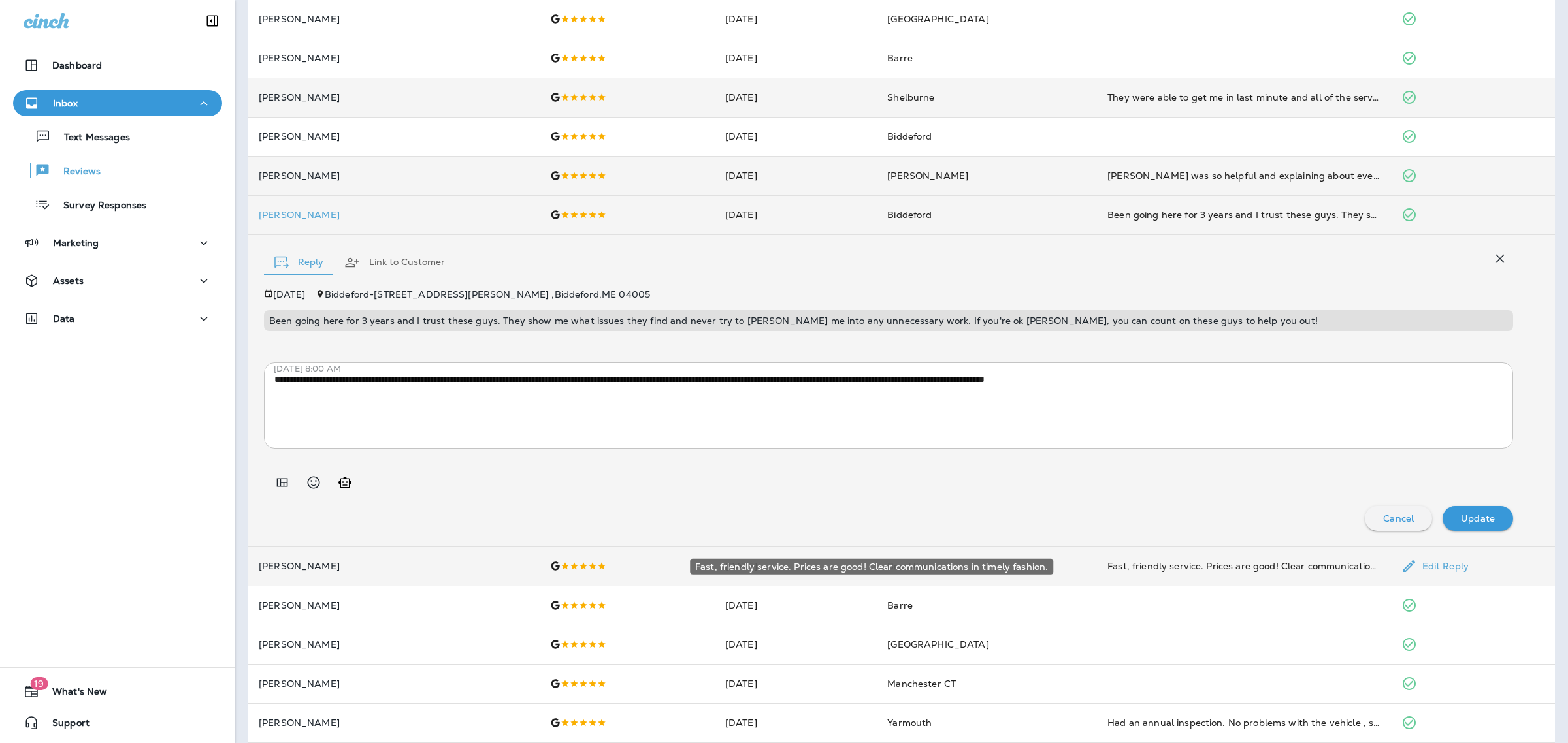
click at [1107, 560] on div "Fast, friendly service. Prices are good! Clear communications in timely fashion." at bounding box center [1243, 566] width 273 height 13
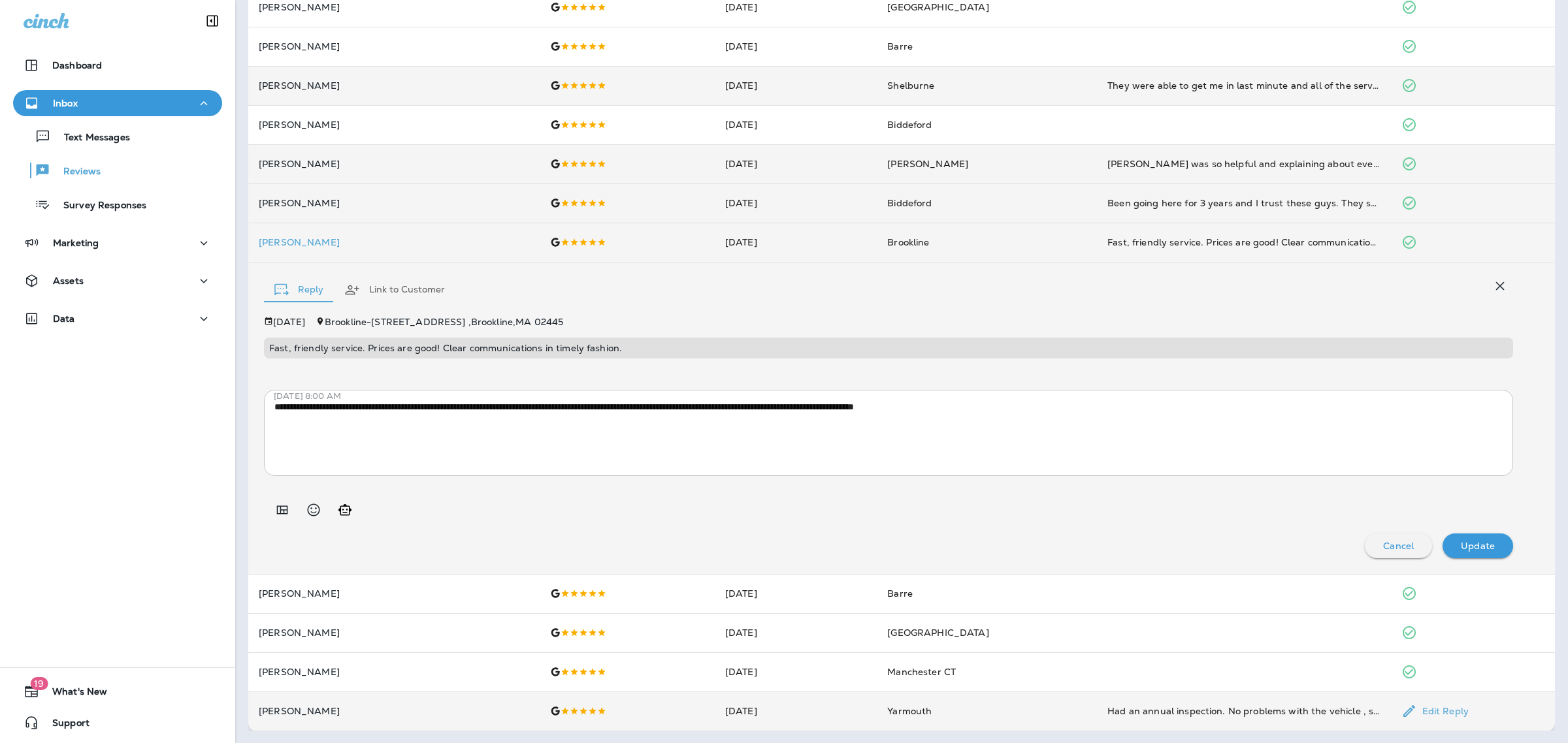
scroll to position [0, 0]
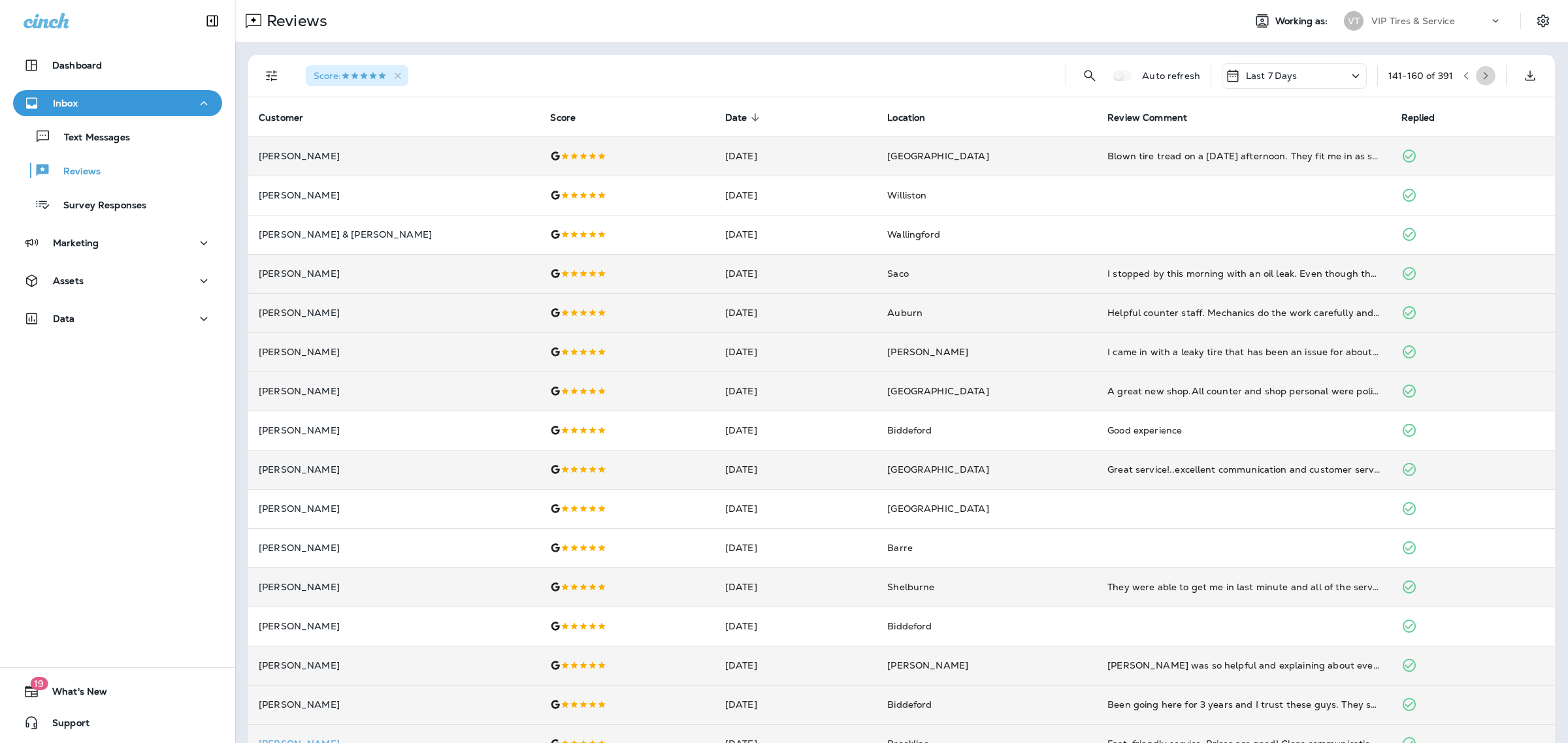
click at [1475, 83] on button "button" at bounding box center [1485, 76] width 20 height 20
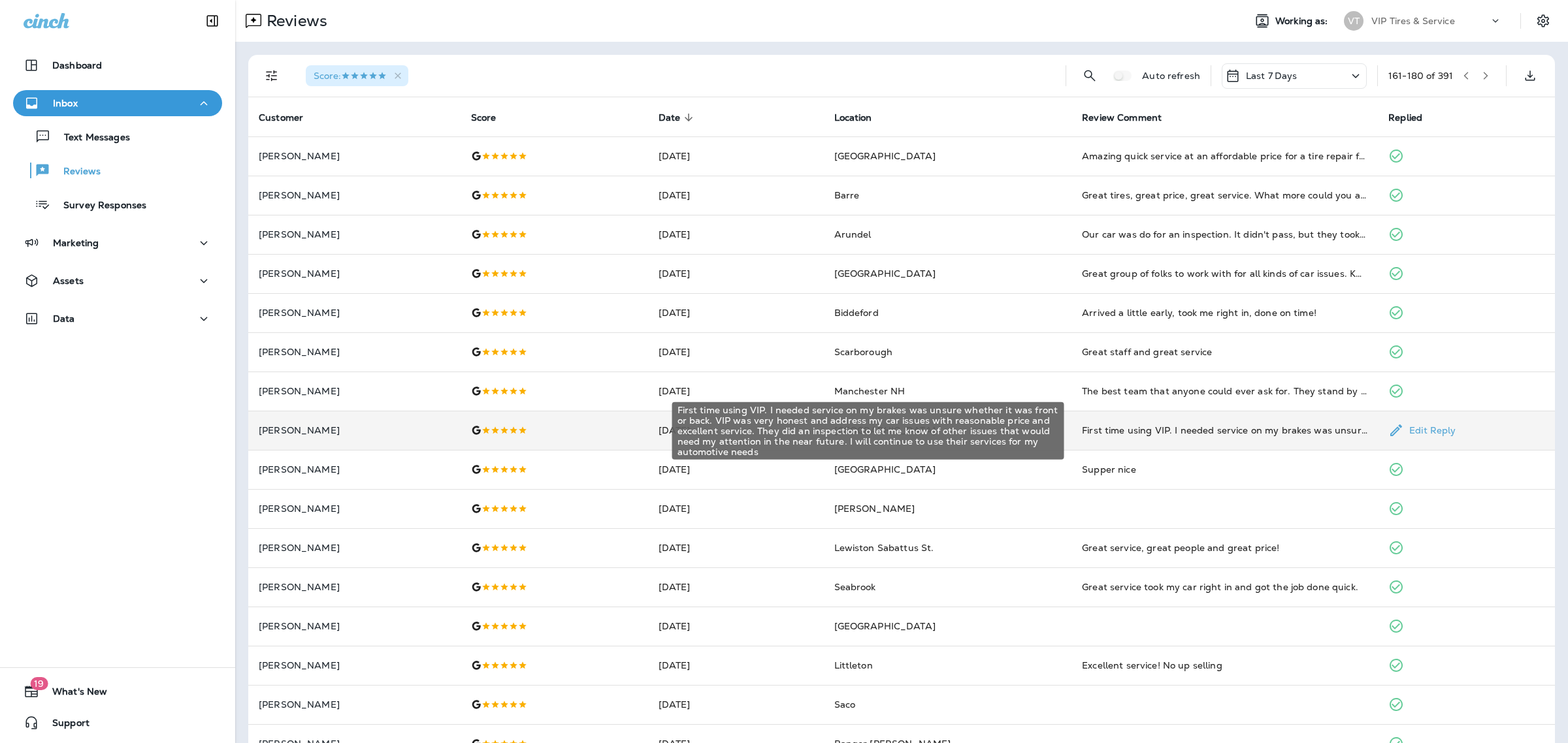
click at [1156, 426] on div "First time using VIP. I needed service on my brakes was unsure whether it was f…" at bounding box center [1225, 430] width 286 height 13
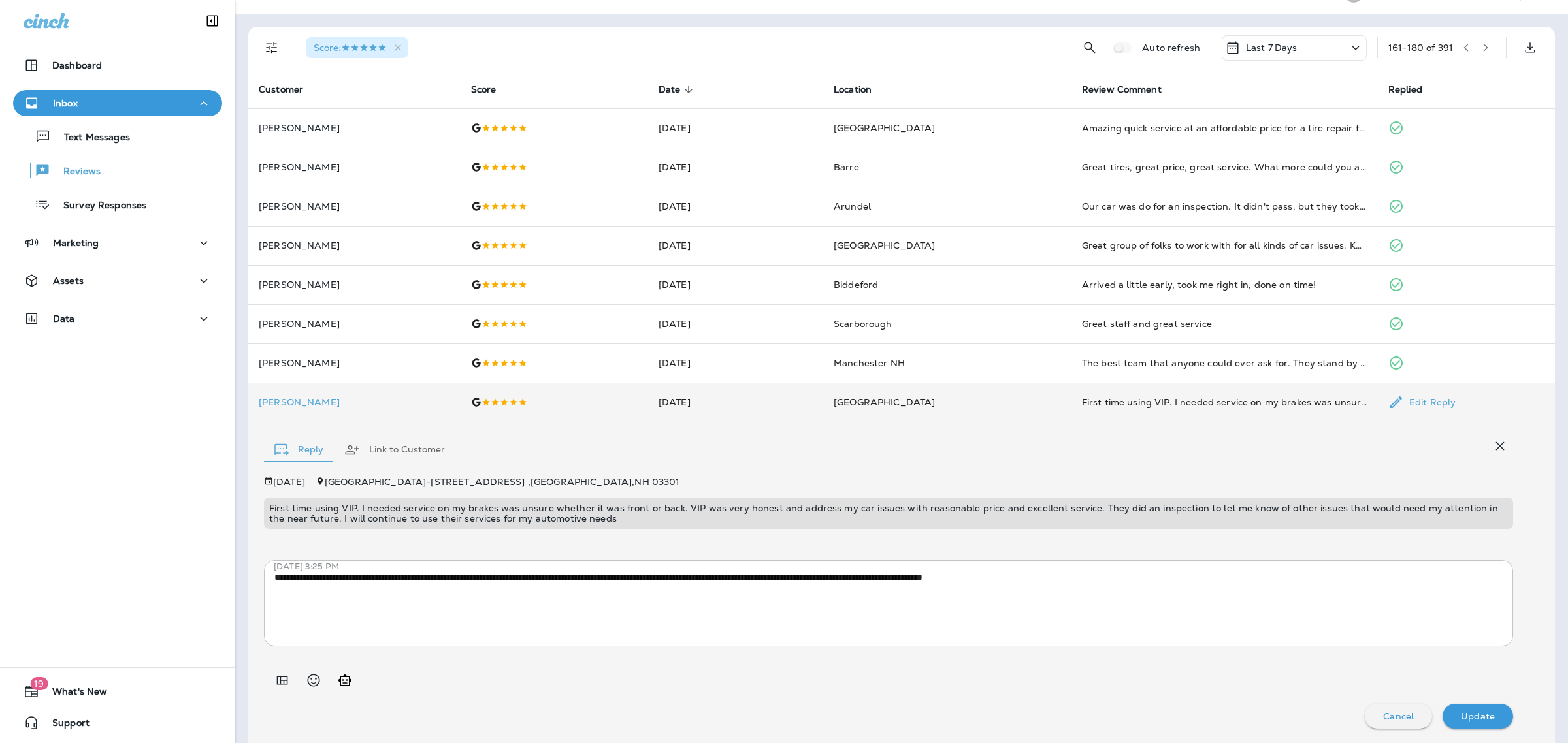
click at [533, 511] on p "First time using VIP. I needed service on my brakes was unsure whether it was f…" at bounding box center [888, 514] width 1238 height 21
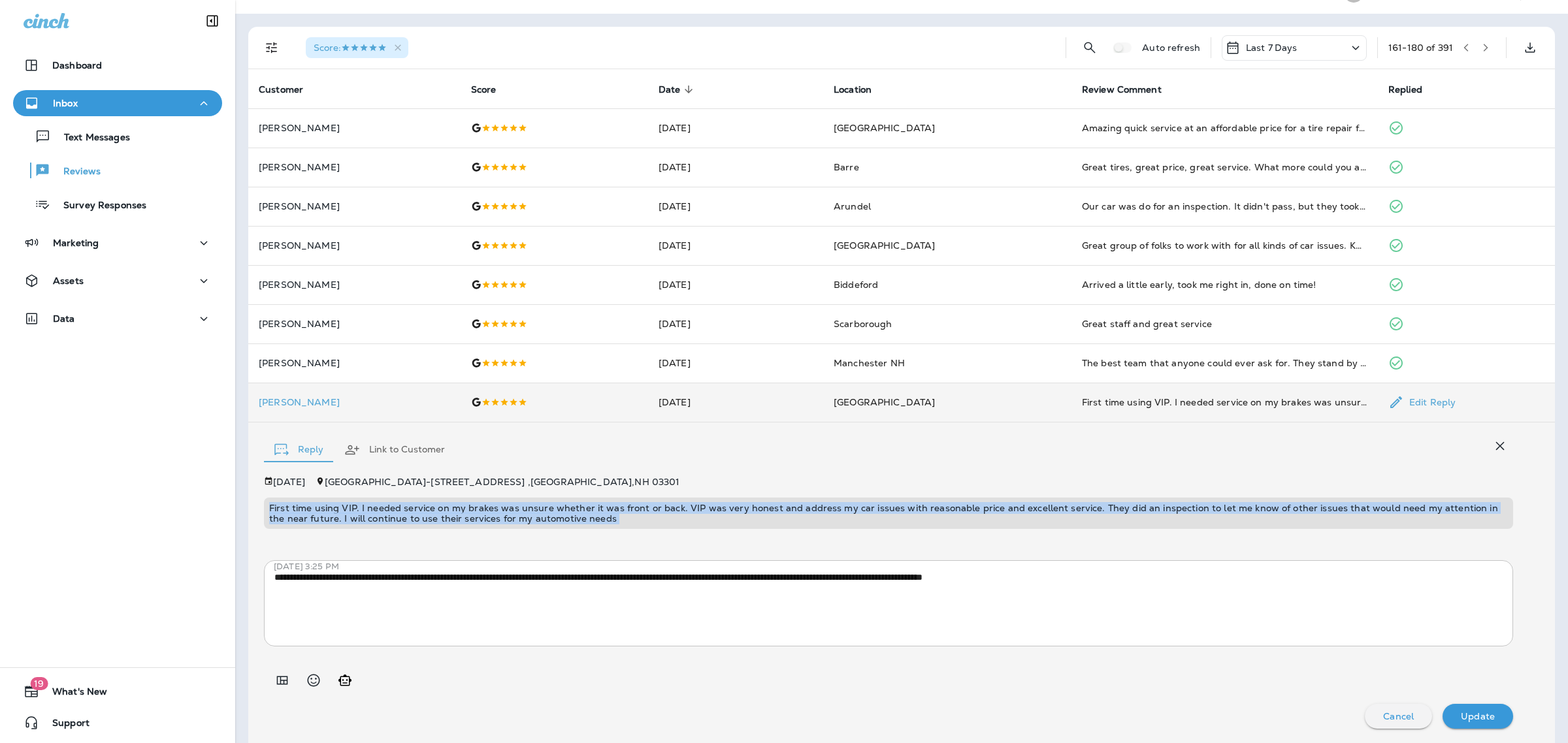
click at [533, 511] on p "First time using VIP. I needed service on my brakes was unsure whether it was f…" at bounding box center [888, 514] width 1238 height 21
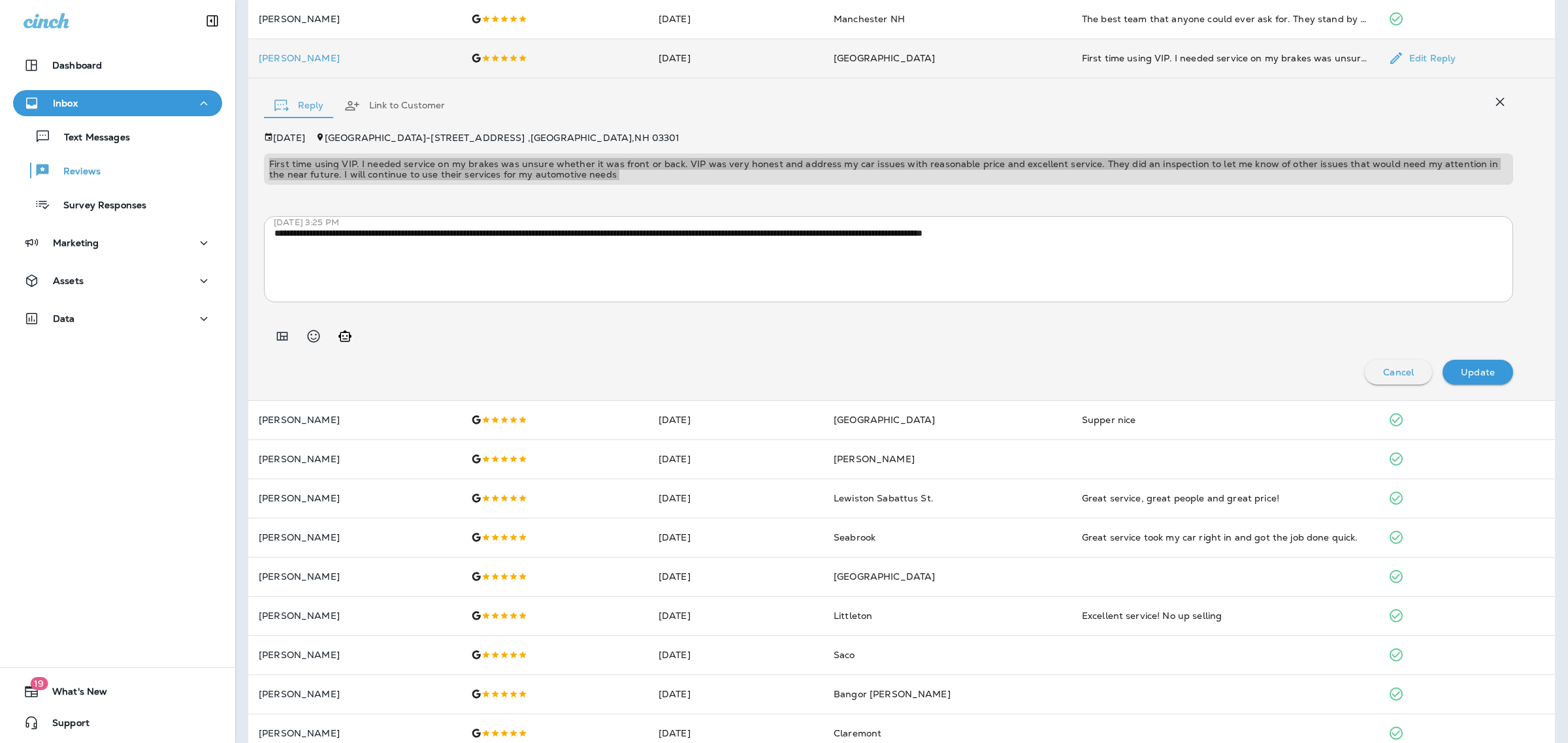
scroll to position [513, 0]
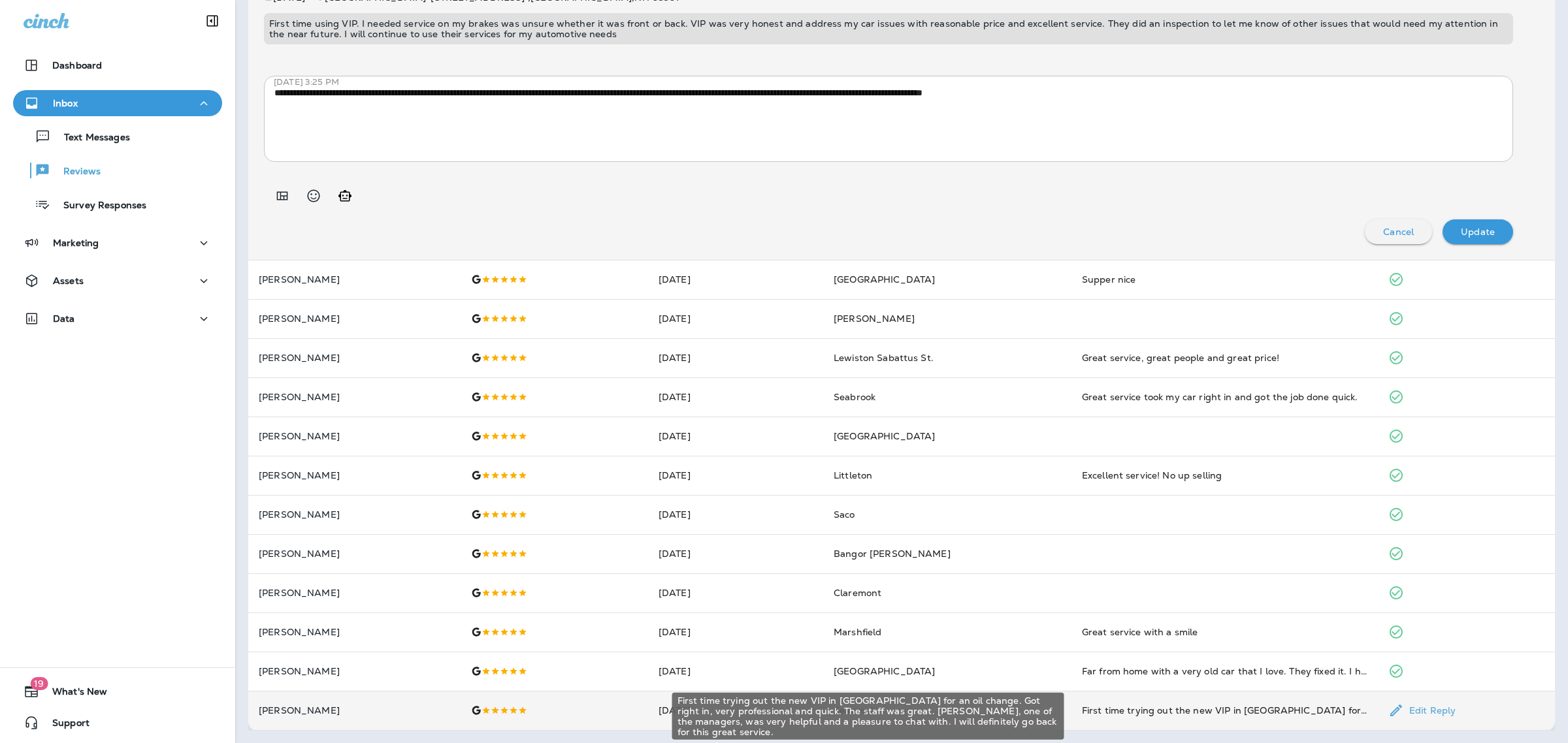
click at [1153, 716] on div "First time trying out the new VIP in [GEOGRAPHIC_DATA] for an oil change. Got r…" at bounding box center [1225, 710] width 286 height 13
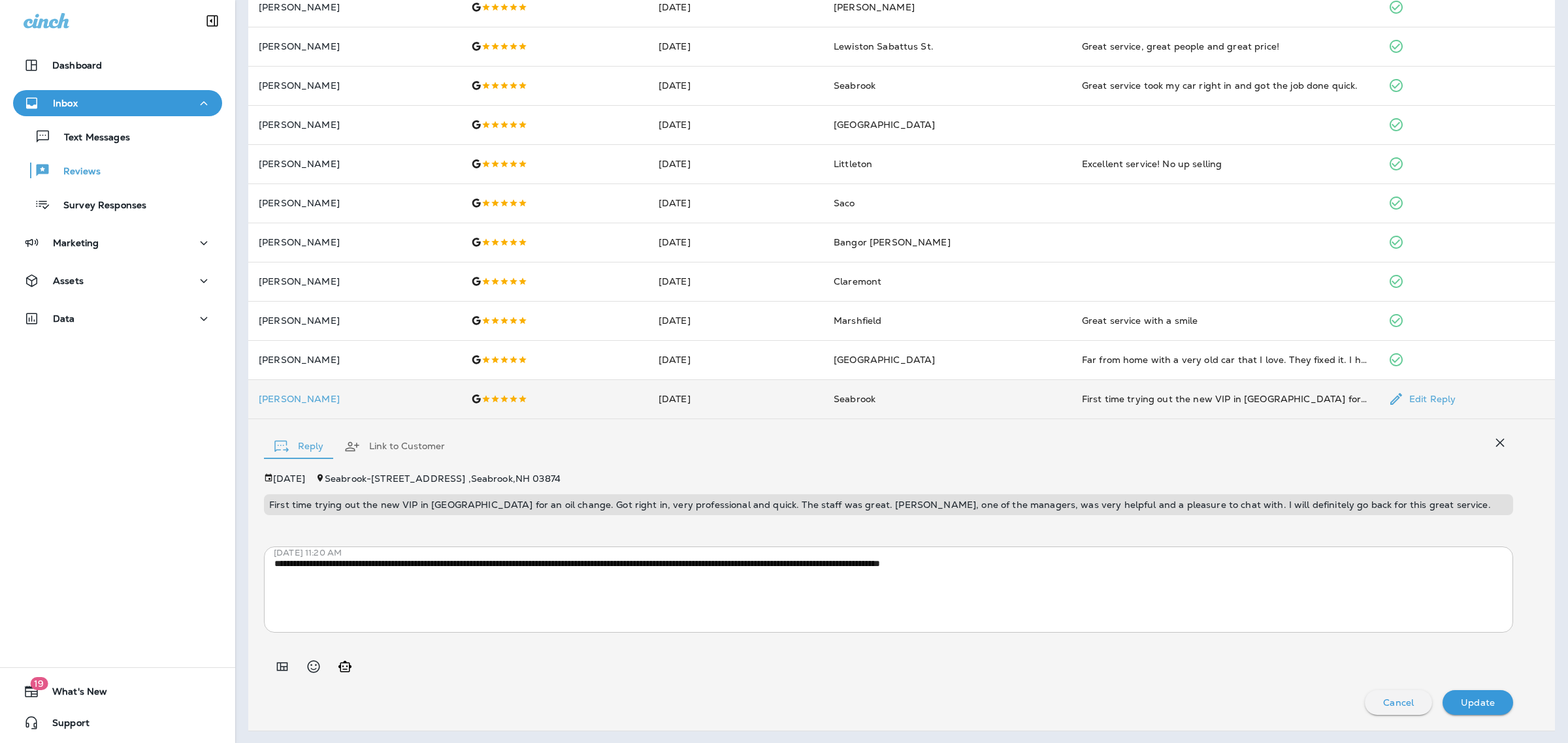
scroll to position [0, 0]
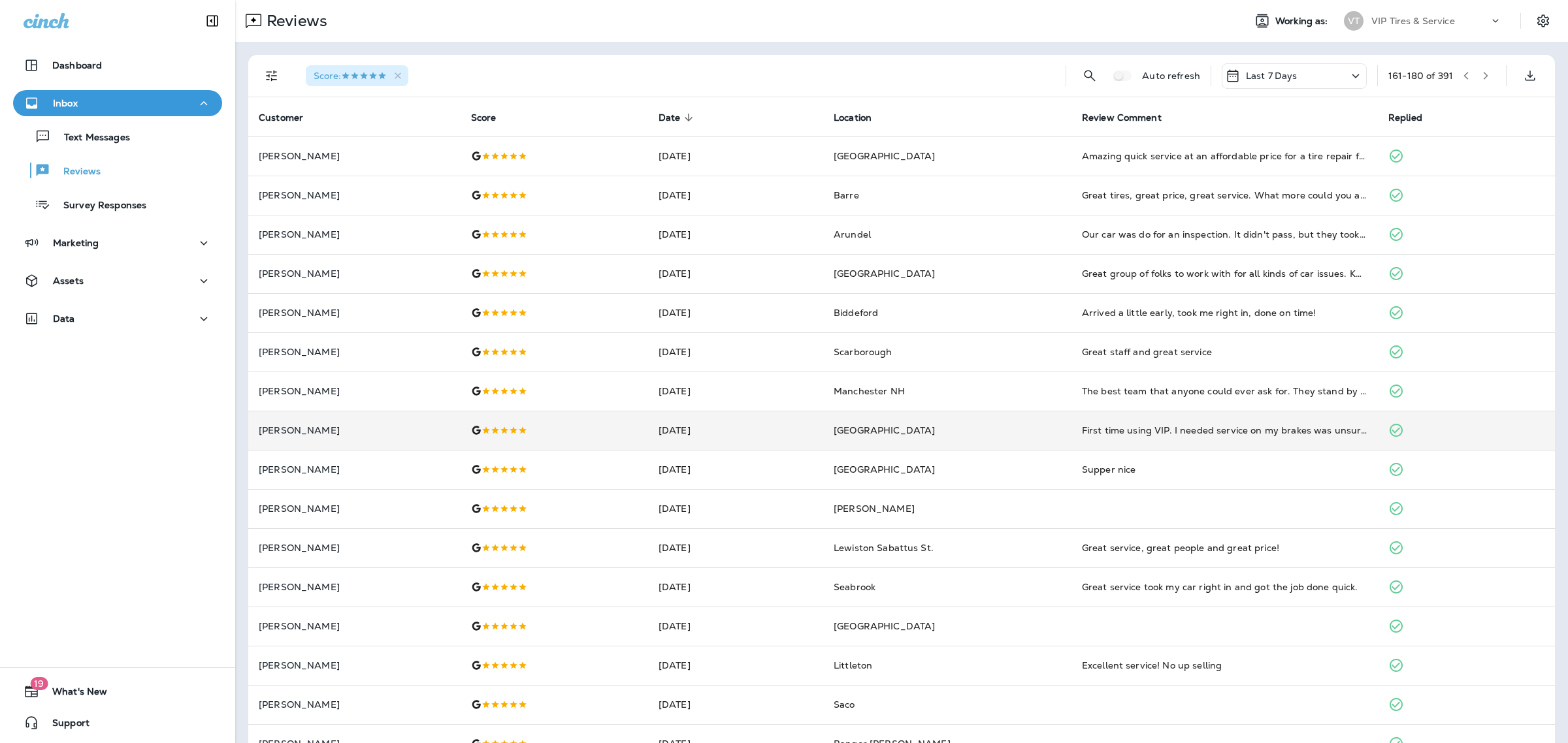
click at [1462, 66] on div "161 - 180 of 391" at bounding box center [1441, 76] width 107 height 20
click at [1481, 76] on icon "button" at bounding box center [1485, 76] width 9 height 9
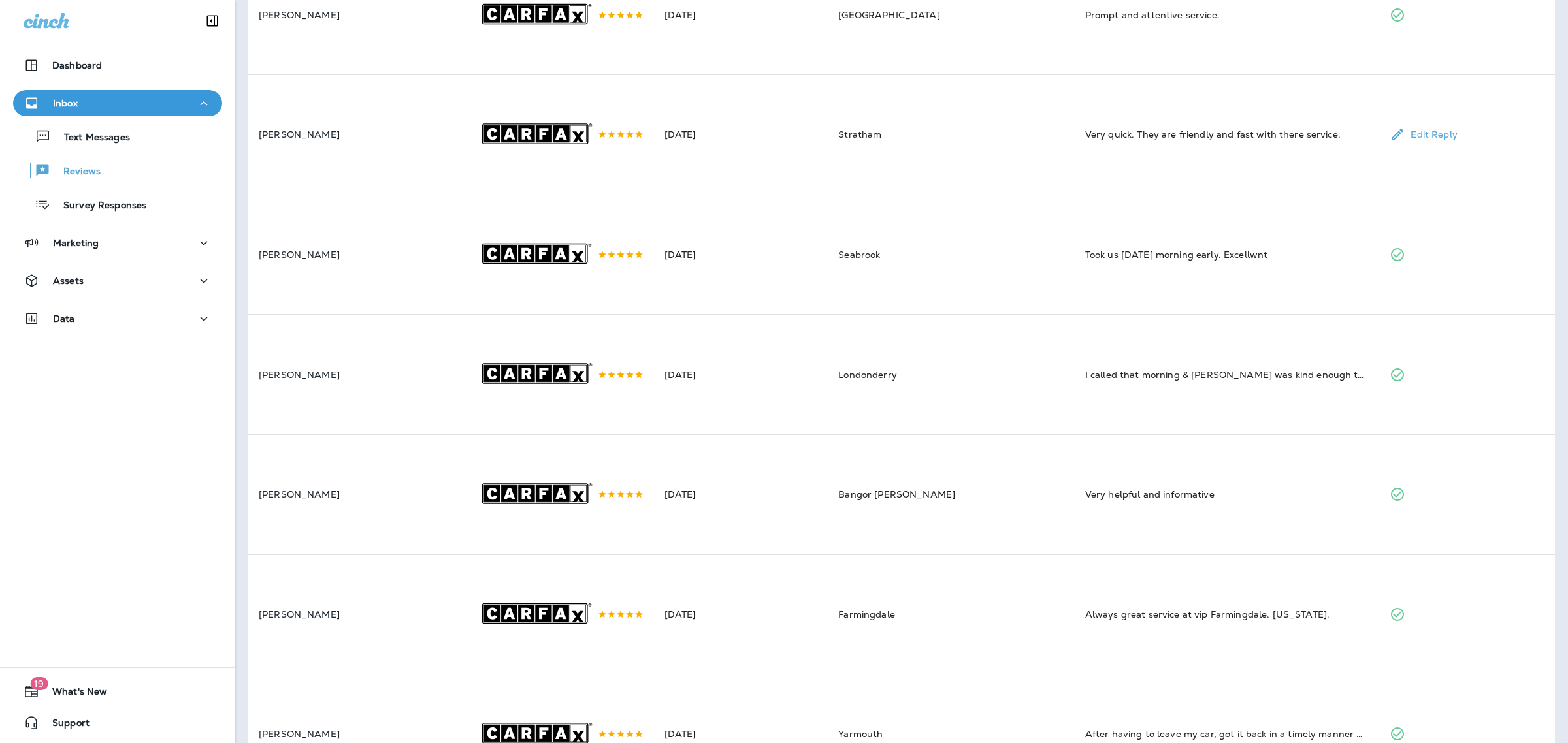
scroll to position [223, 0]
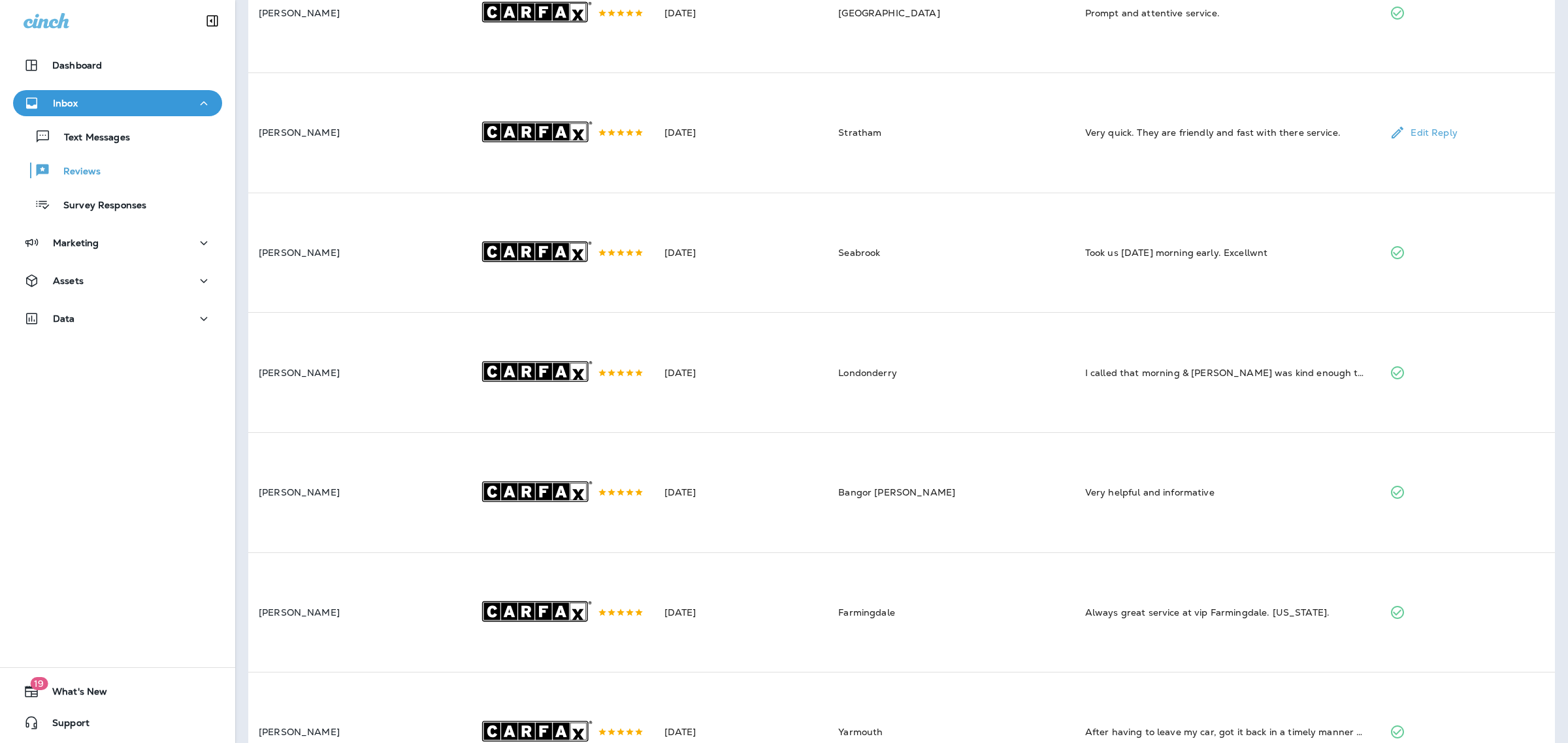
click at [1182, 161] on td "Very quick. They are friendly and fast with there service." at bounding box center [1227, 133] width 305 height 120
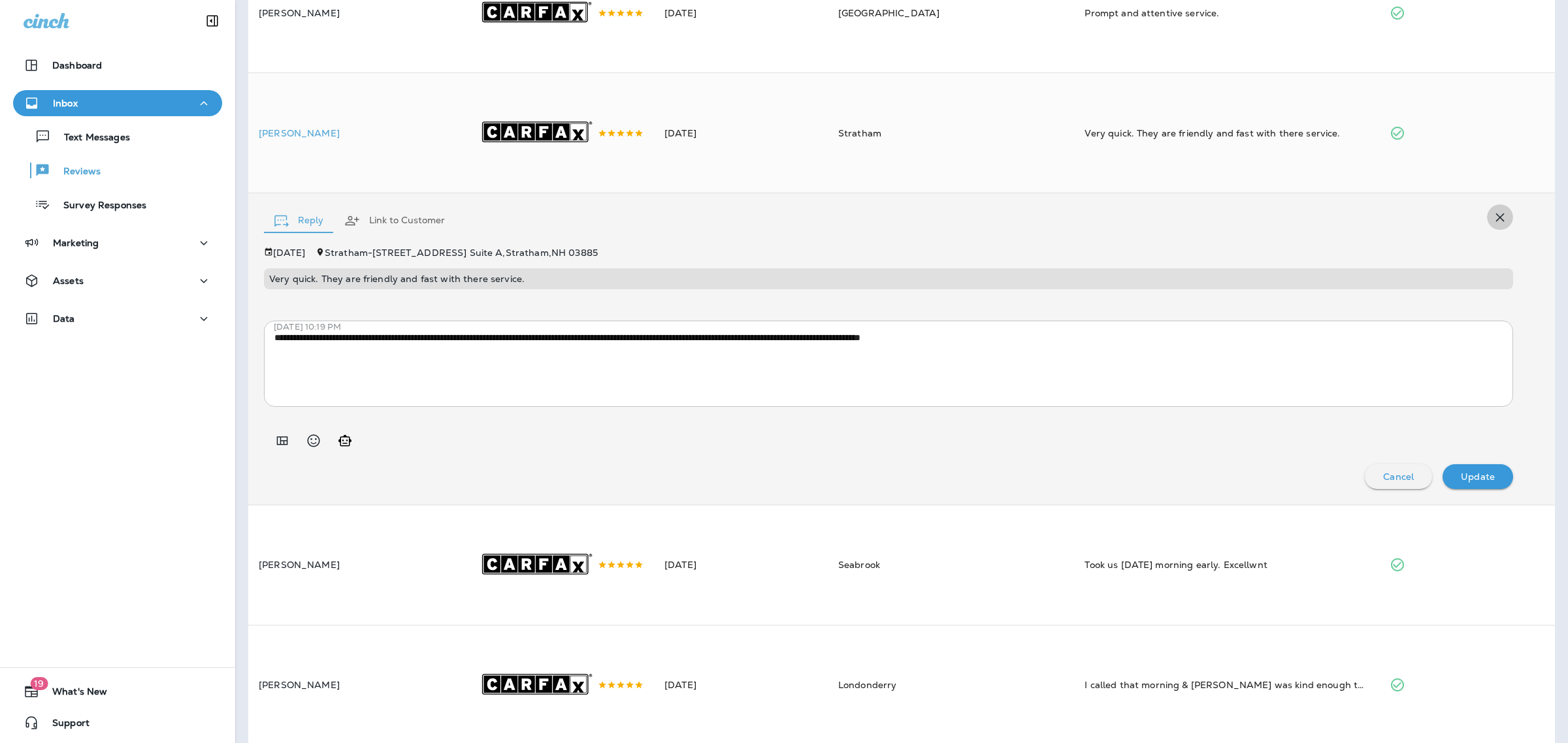
click at [1494, 226] on icon "button" at bounding box center [1500, 217] width 16 height 16
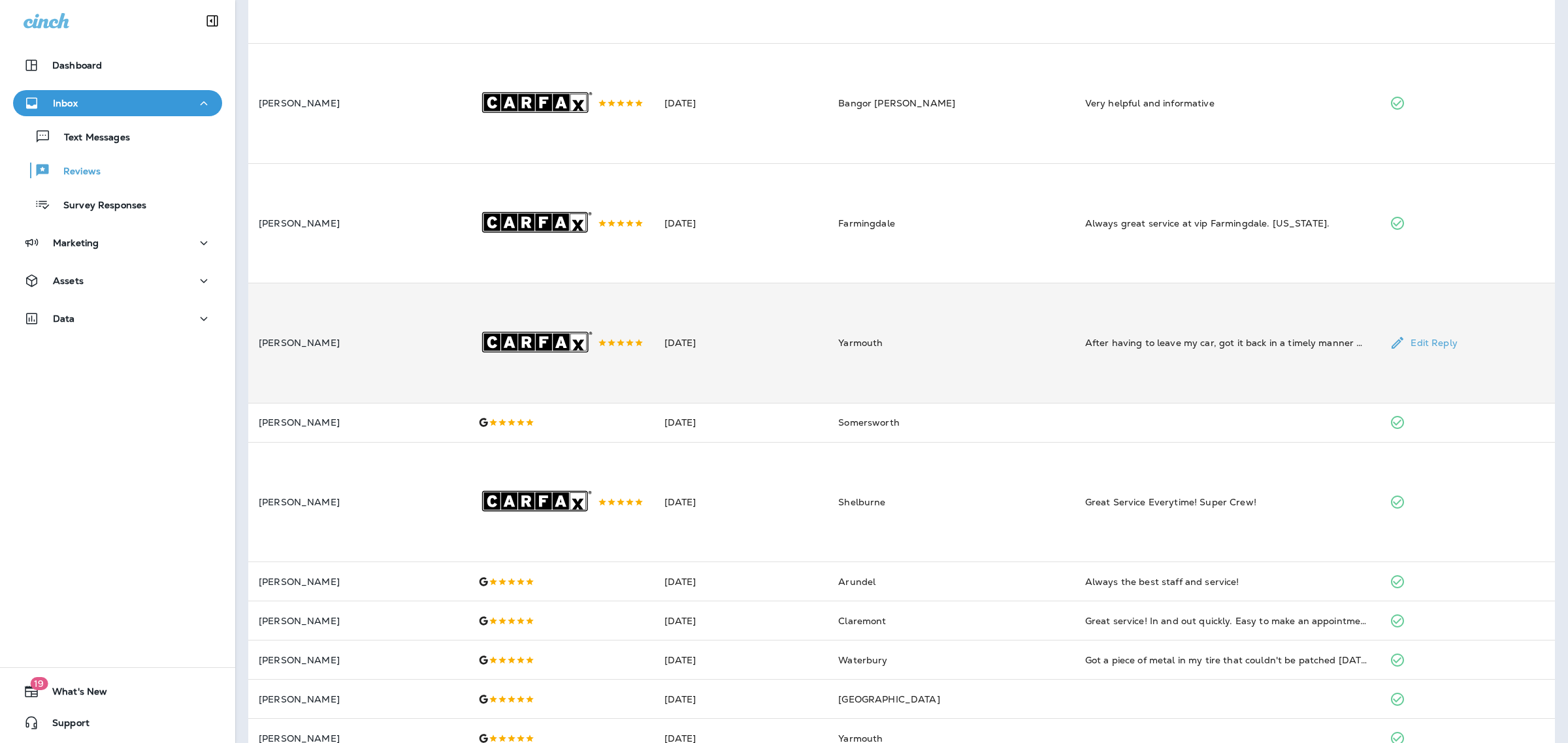
scroll to position [631, 0]
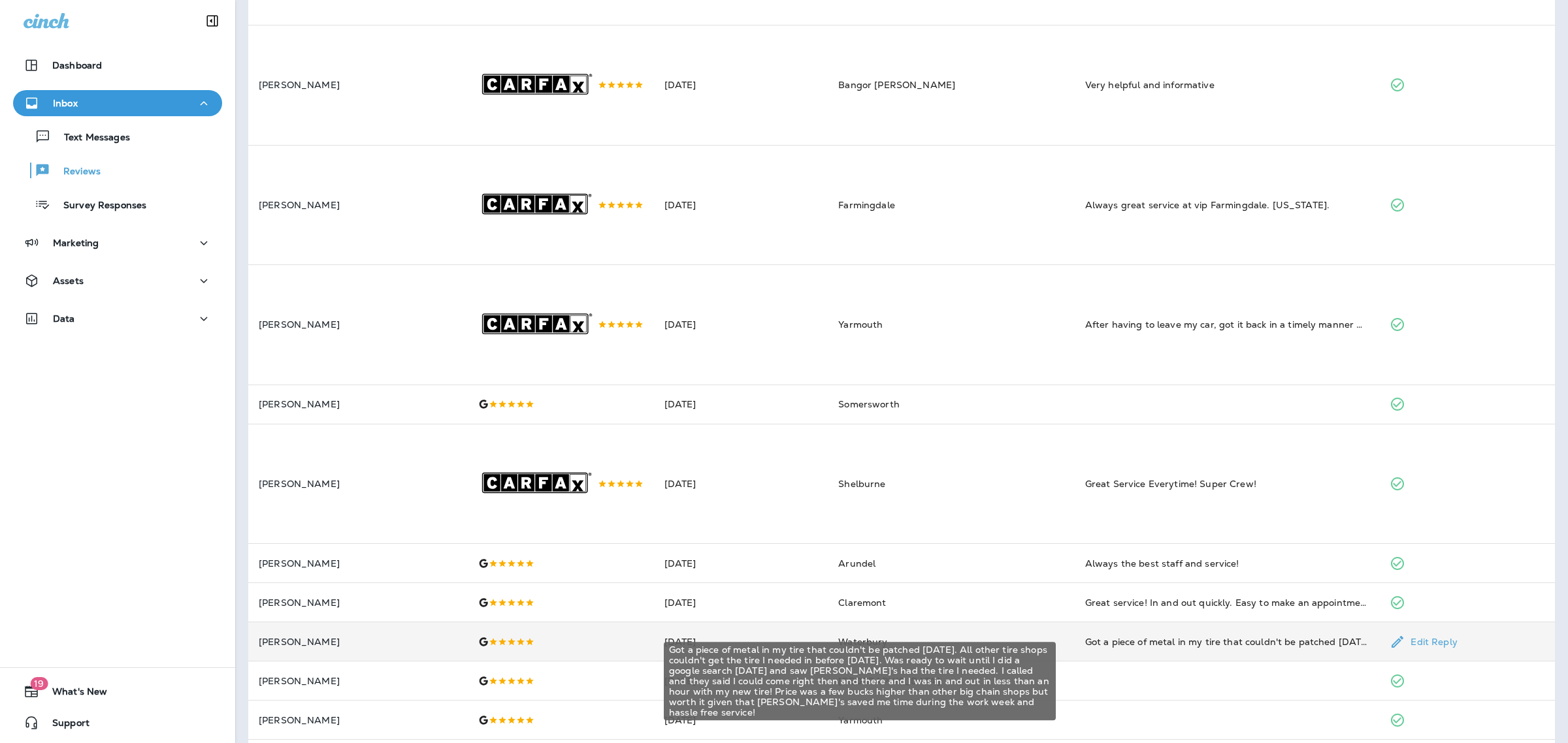
click at [1157, 649] on div "Got a piece of metal in my tire that couldn't be patched [DATE]. All other tire…" at bounding box center [1227, 642] width 284 height 13
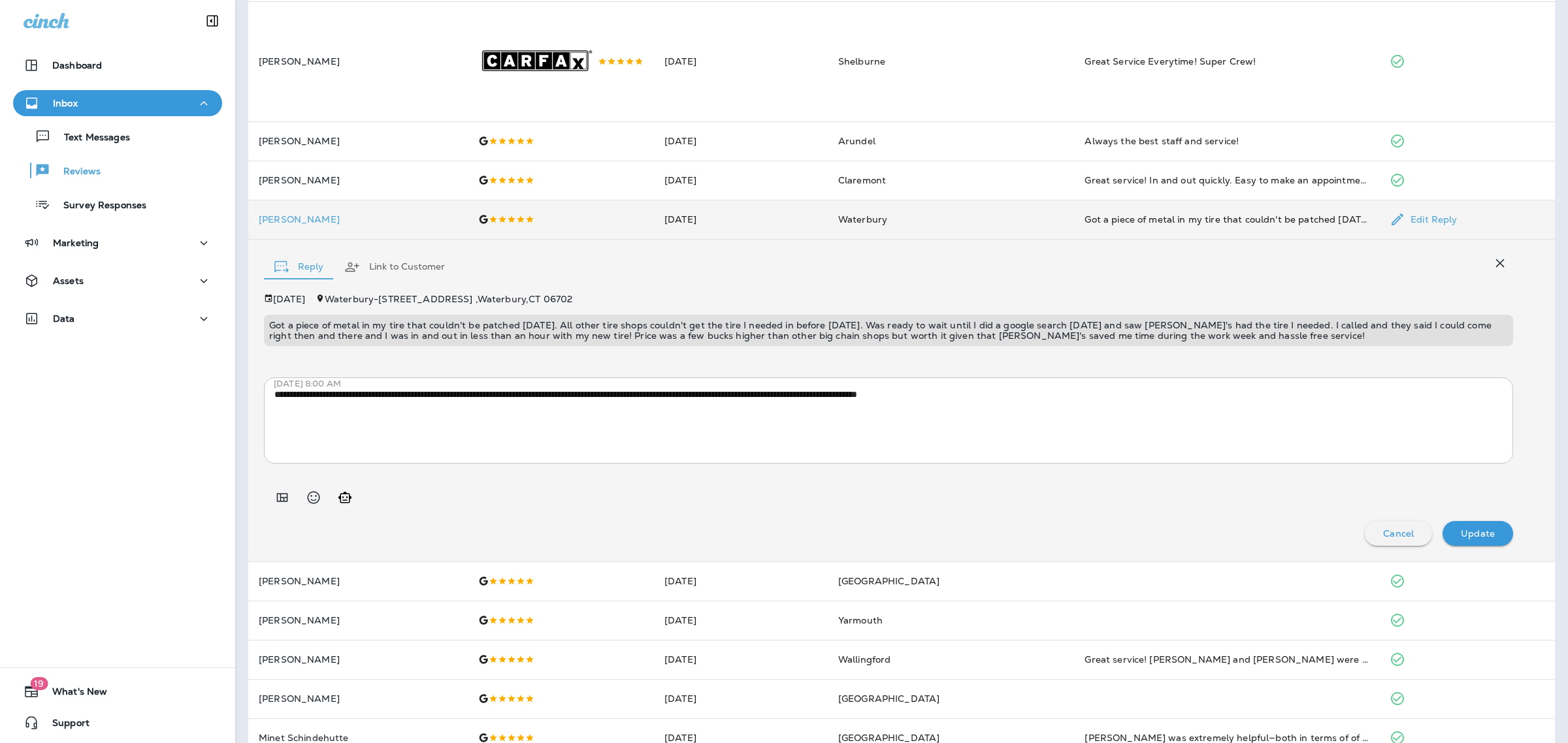
scroll to position [1055, 0]
click at [530, 340] on p "Got a piece of metal in my tire that couldn't be patched [DATE]. All other tire…" at bounding box center [888, 330] width 1238 height 21
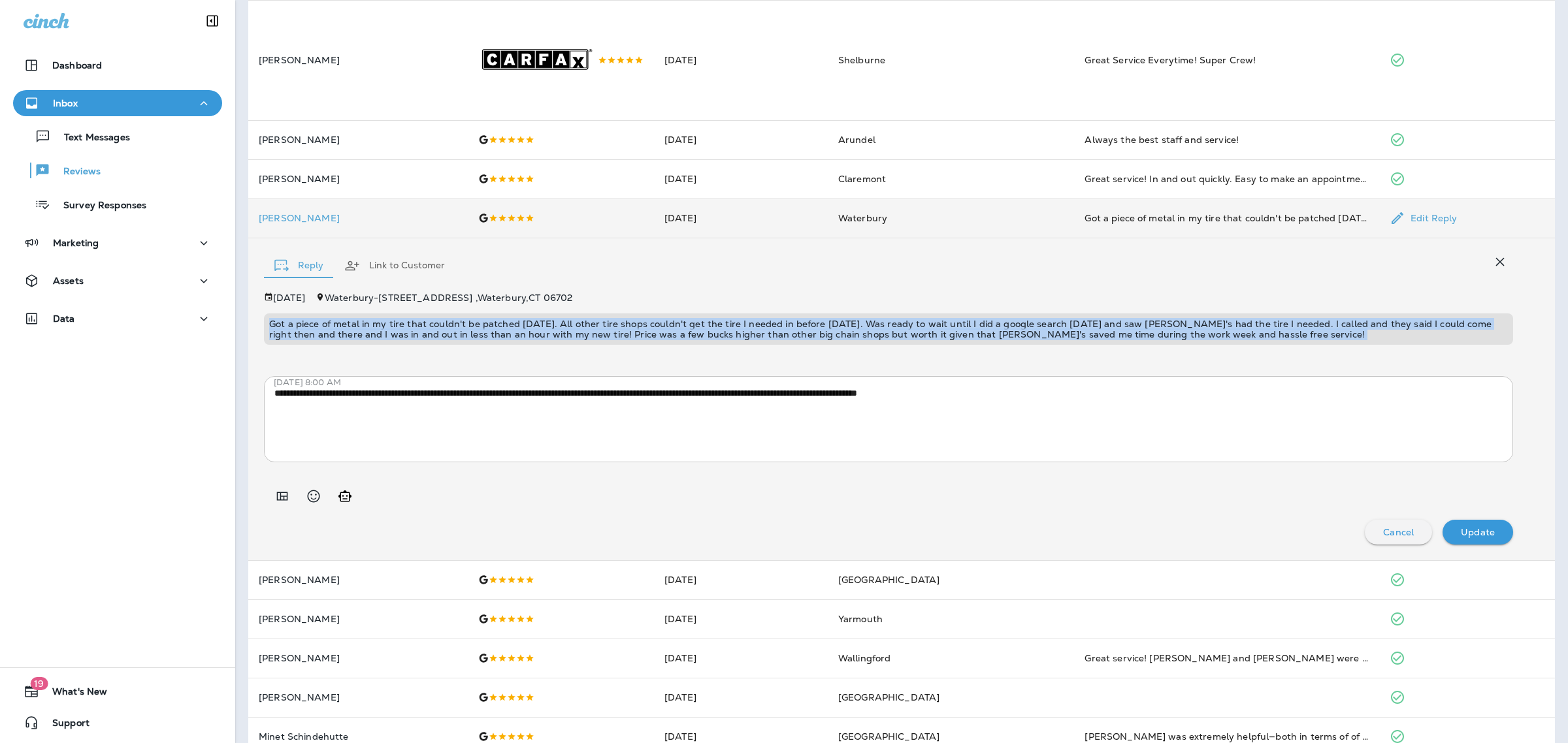
click at [530, 340] on p "Got a piece of metal in my tire that couldn't be patched [DATE]. All other tire…" at bounding box center [888, 330] width 1238 height 21
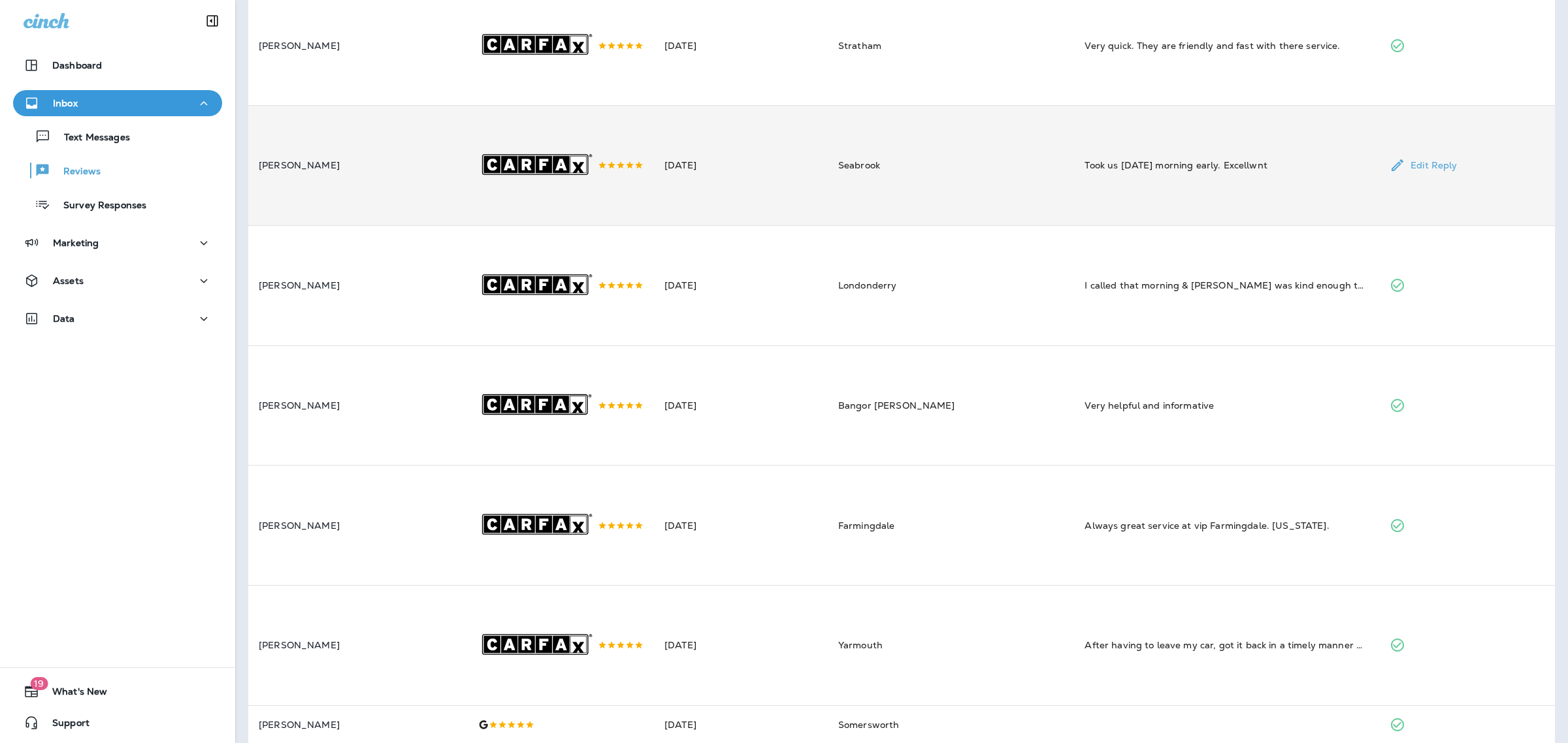
scroll to position [0, 0]
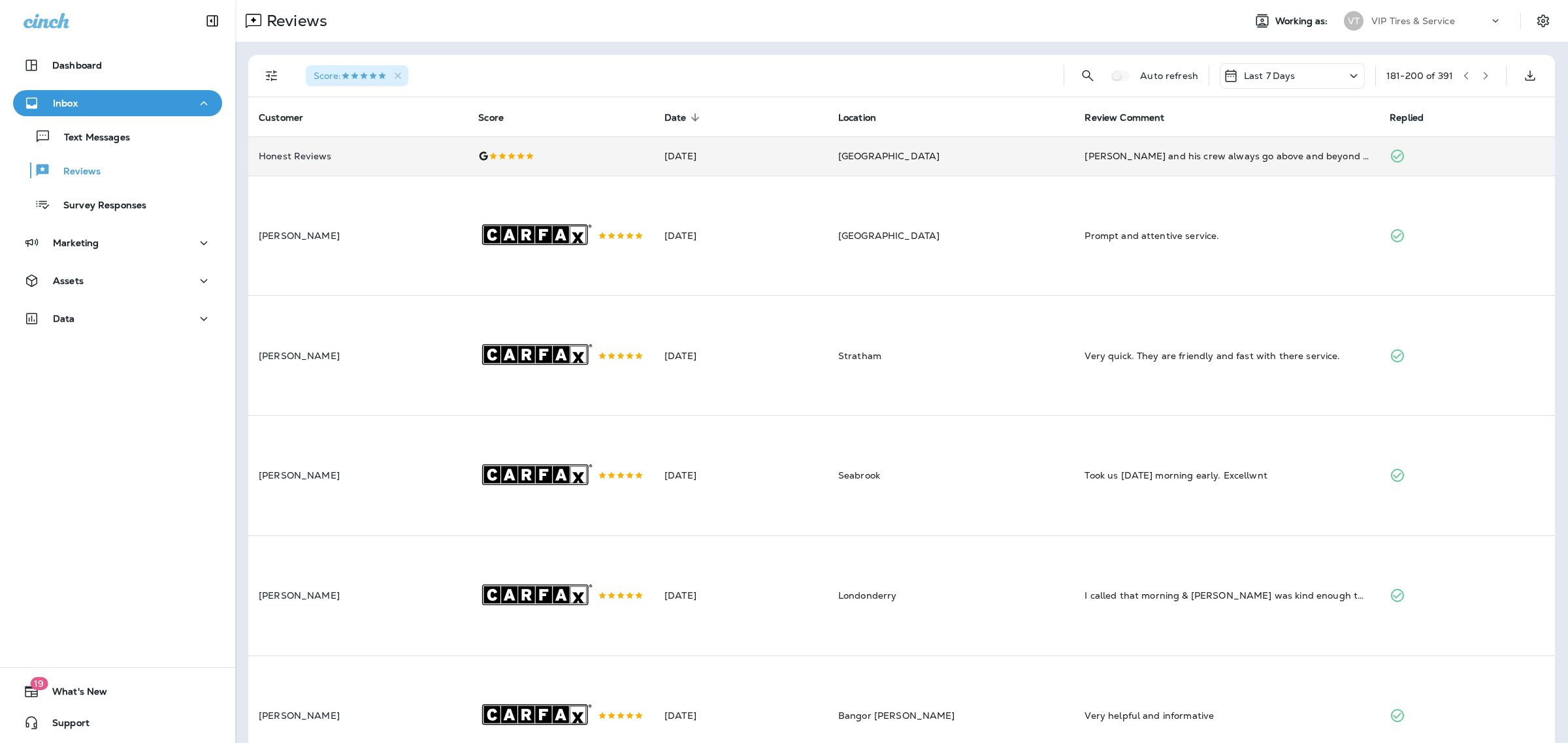
click at [1481, 74] on icon "button" at bounding box center [1485, 76] width 9 height 9
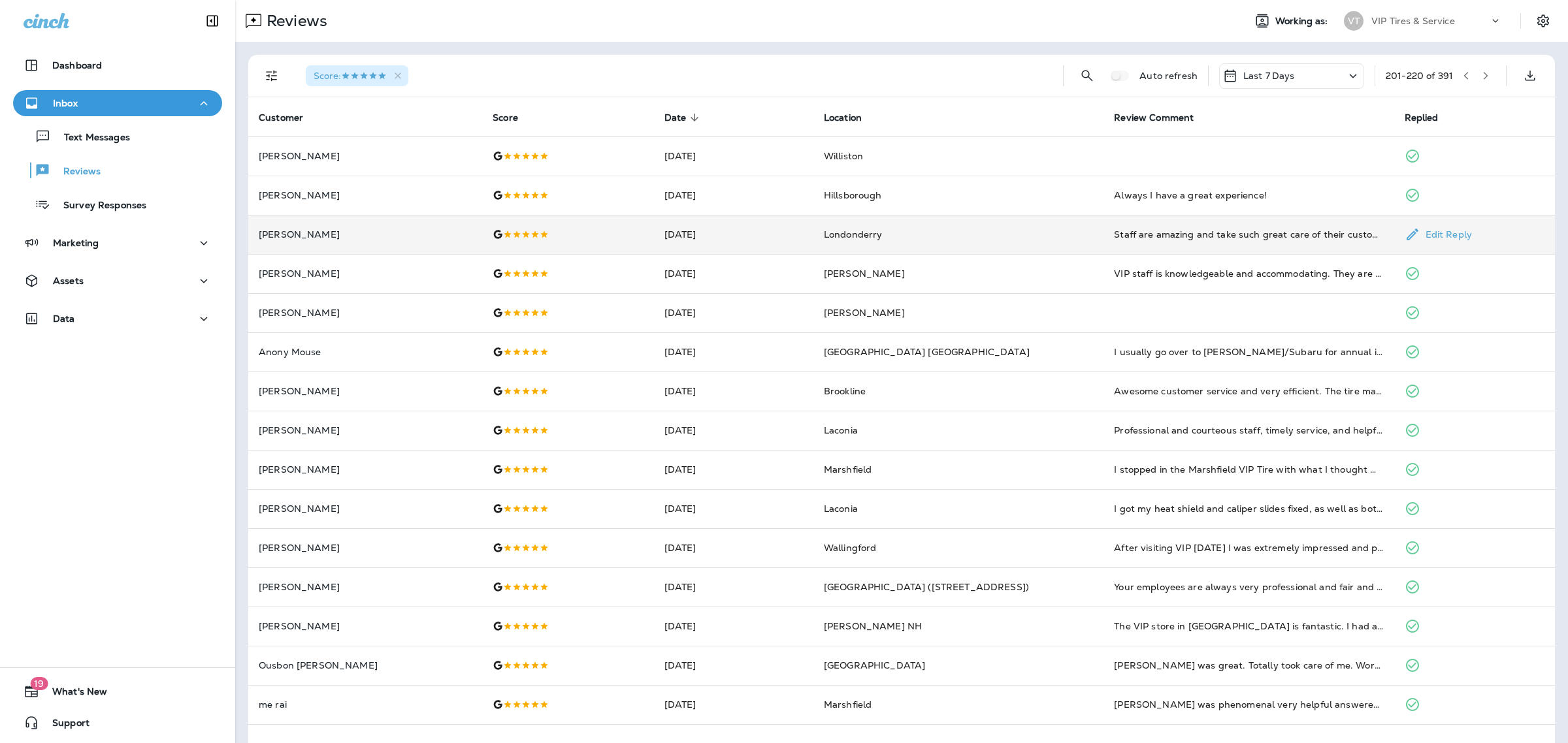
click at [1194, 230] on div "Staff are amazing and take such great care of their customers!" at bounding box center [1248, 234] width 269 height 13
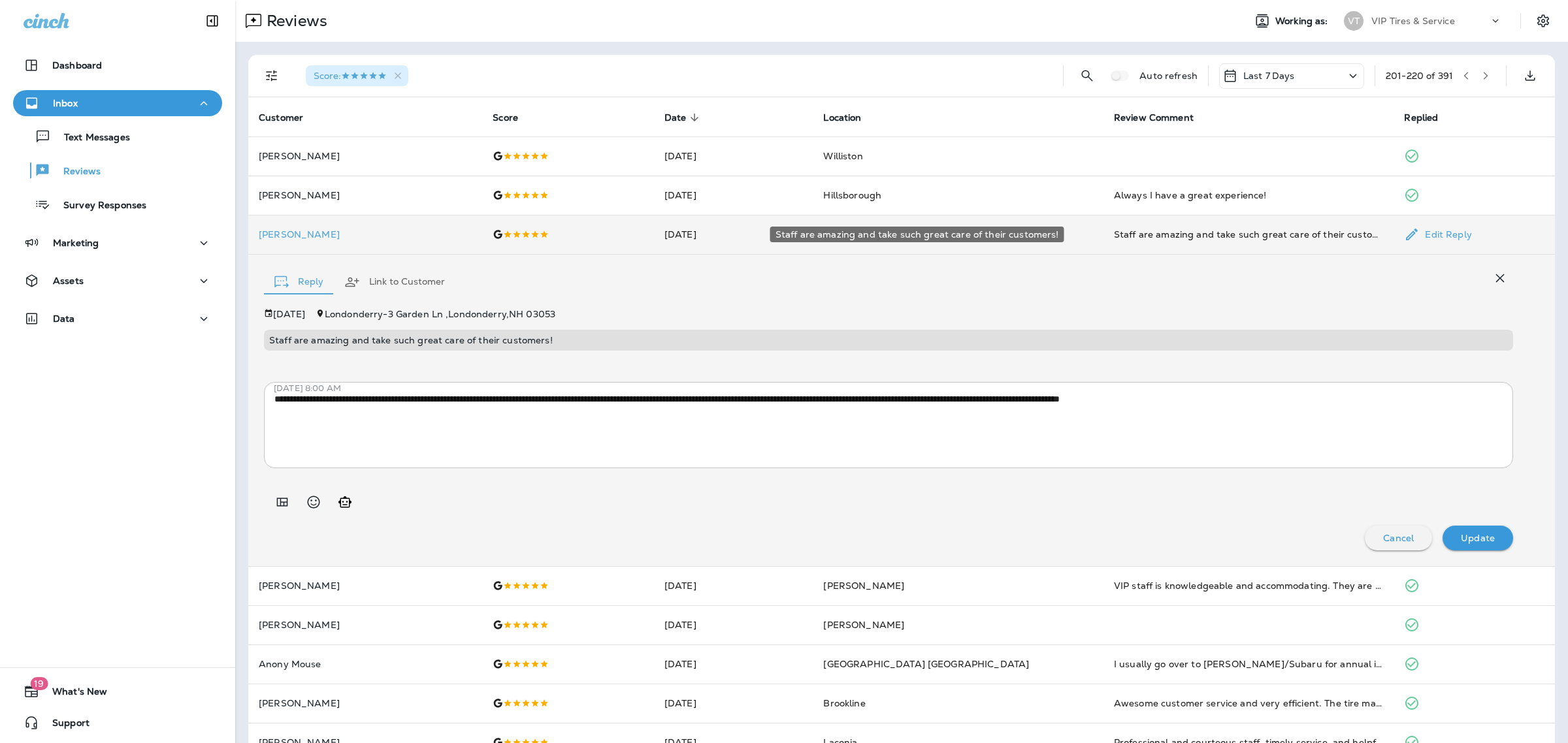
click at [1194, 230] on div "Staff are amazing and take such great care of their customers!" at bounding box center [1248, 234] width 270 height 13
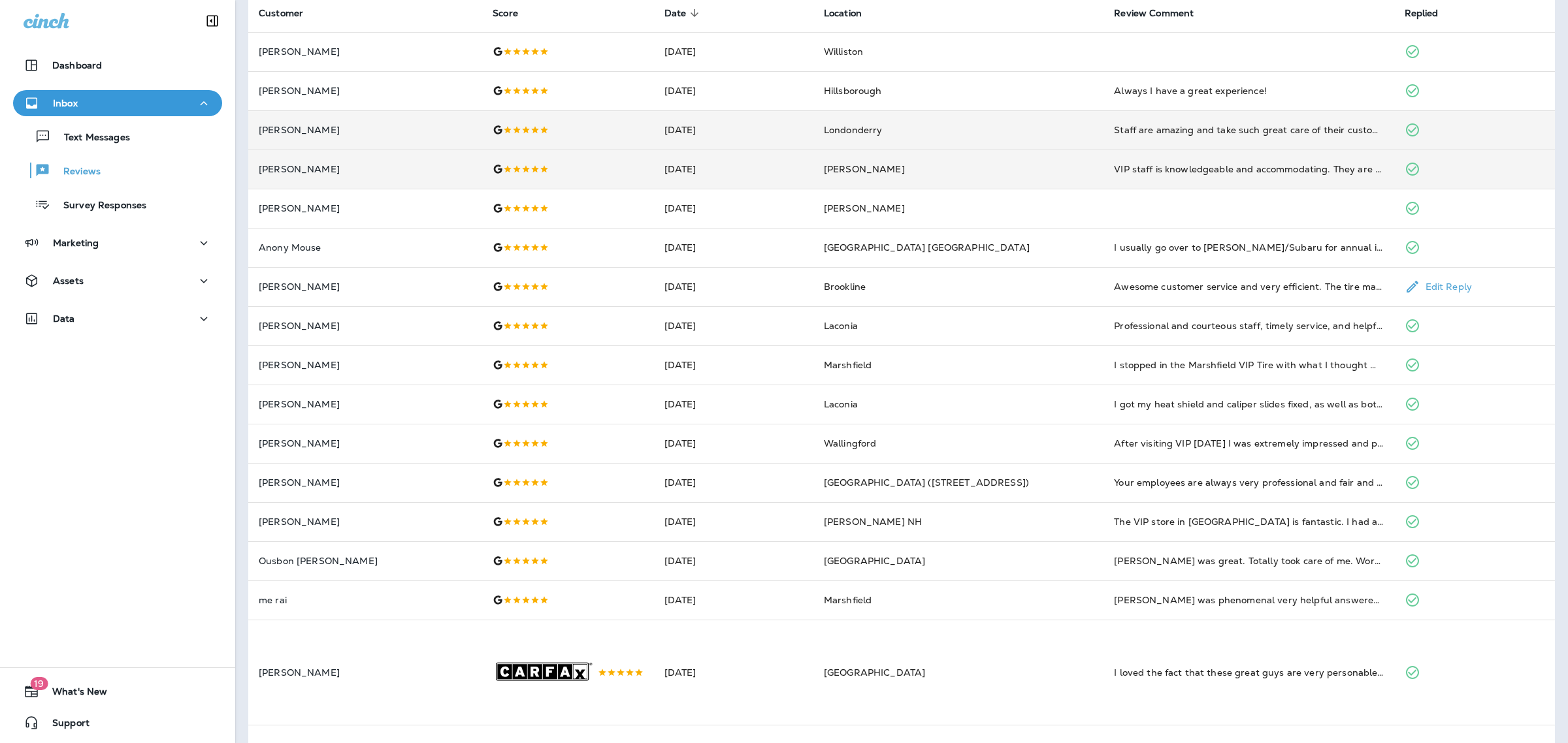
scroll to position [106, 0]
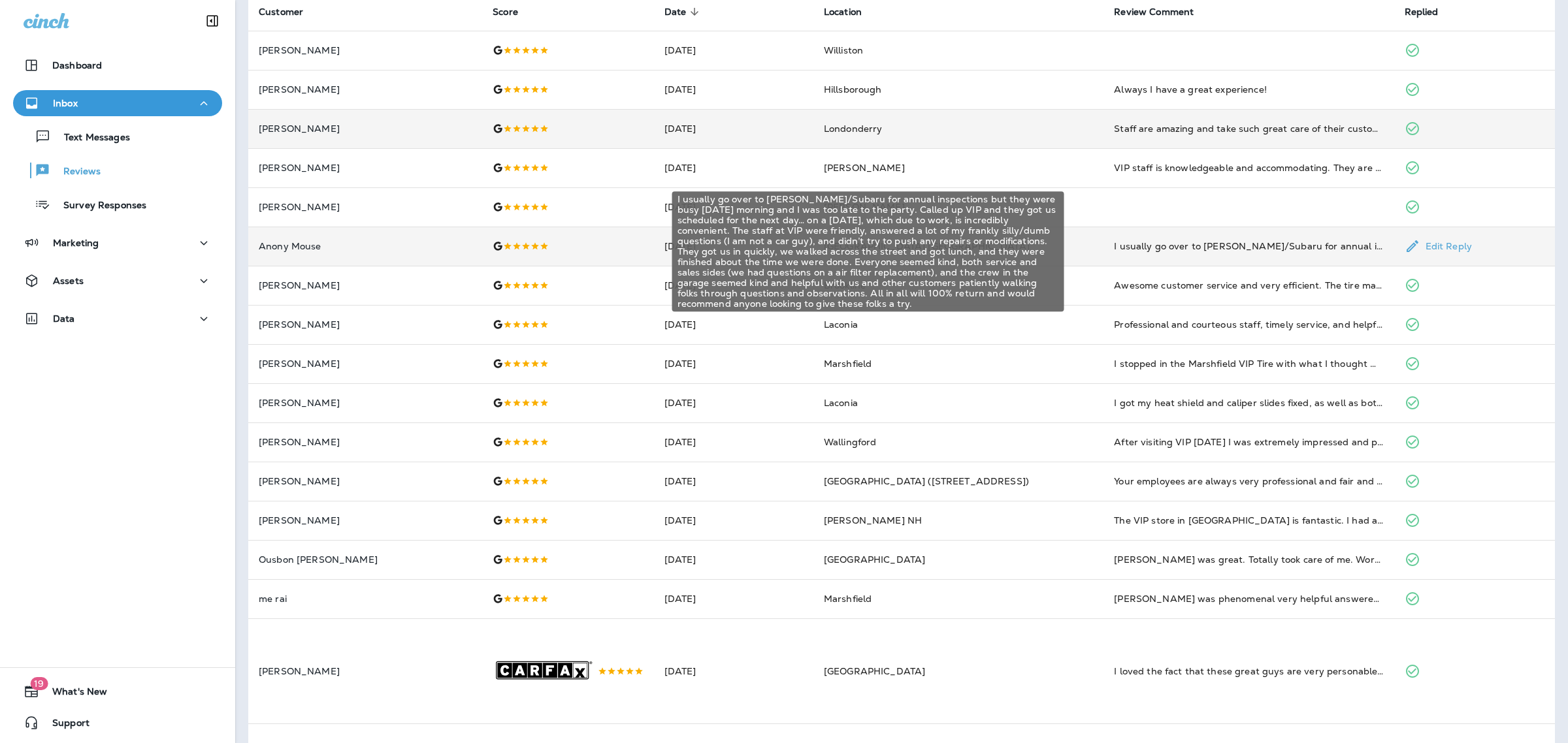
click at [1147, 248] on div "I usually go over to [PERSON_NAME]/Subaru for annual inspections but they were …" at bounding box center [1248, 246] width 269 height 13
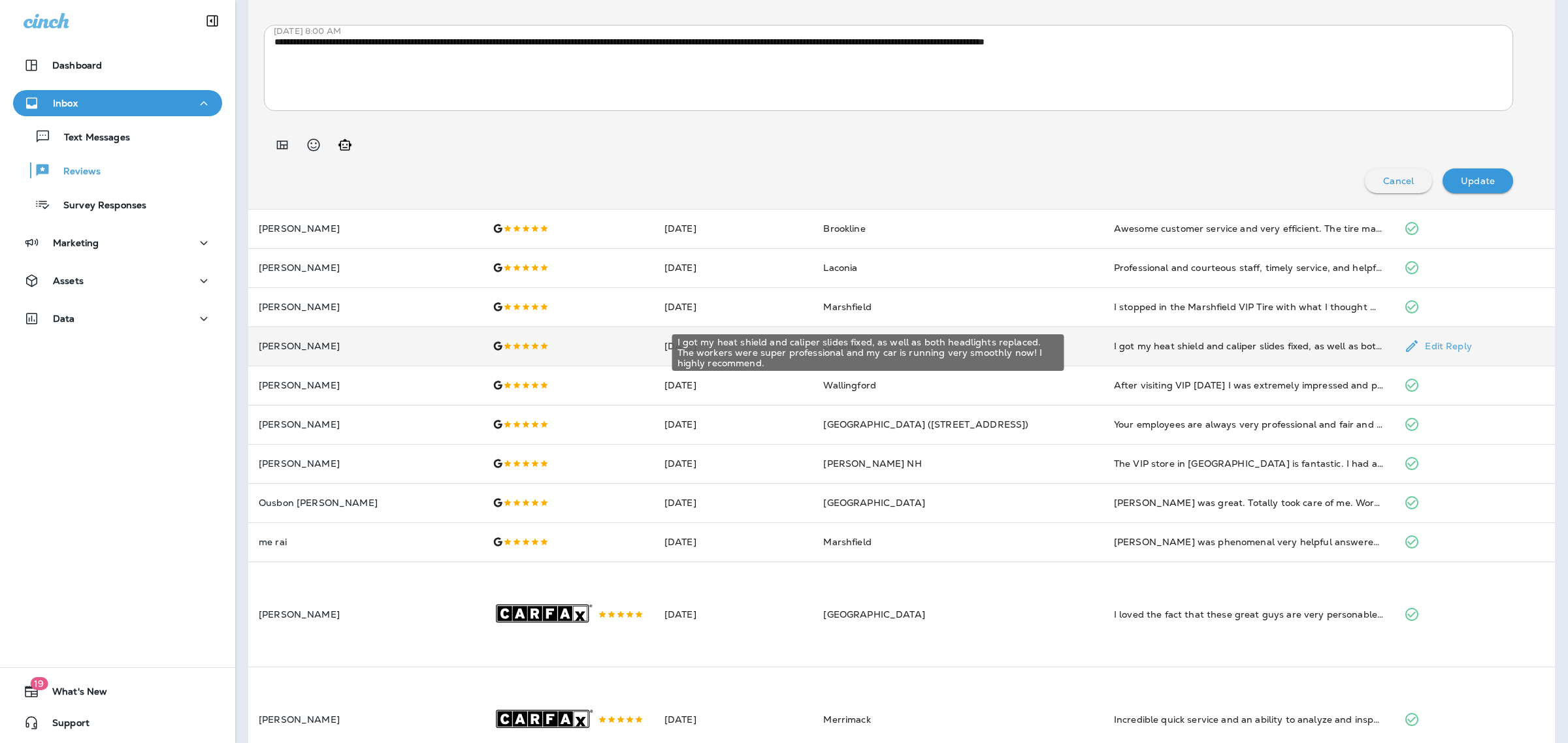
scroll to position [507, 0]
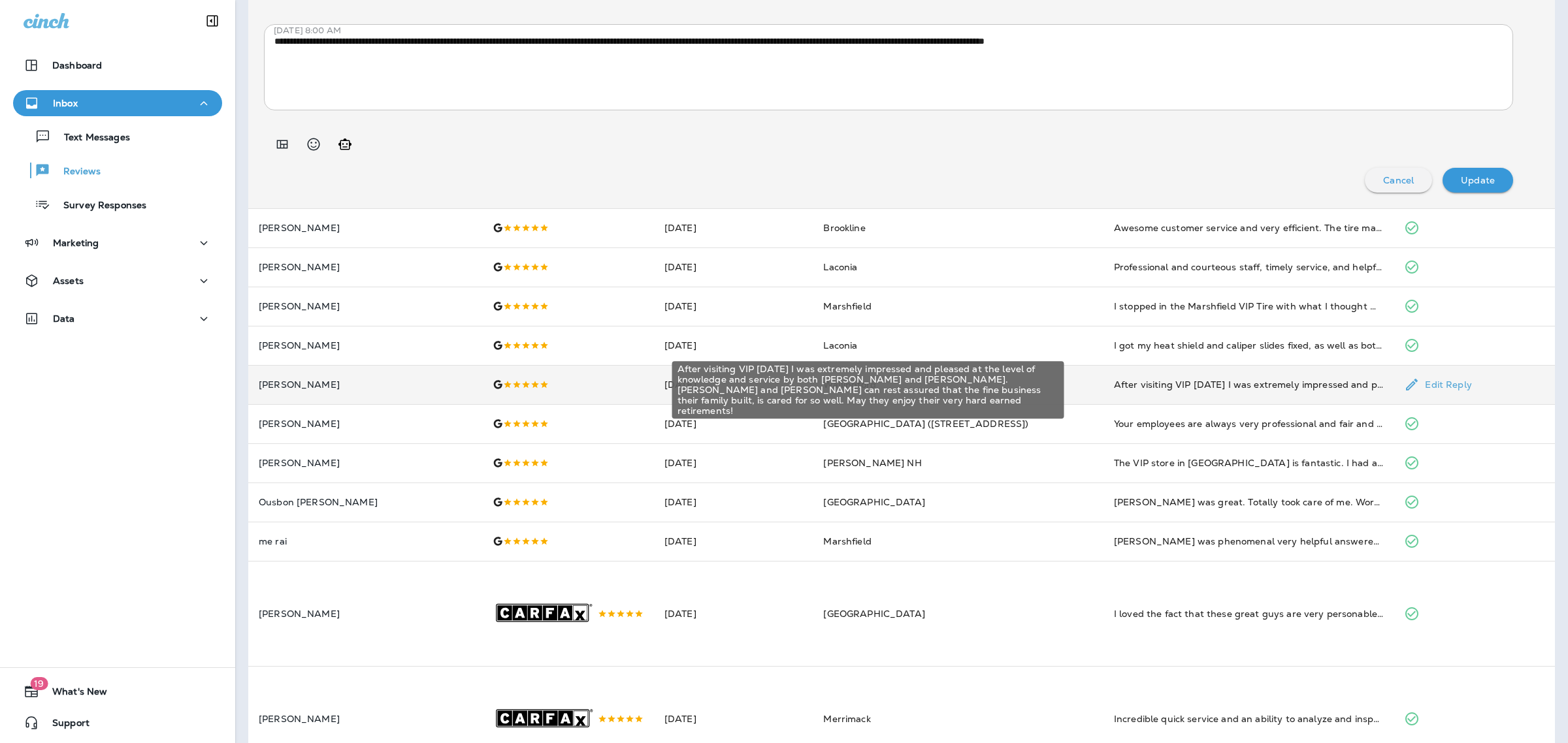
click at [1114, 383] on div "After visiting VIP [DATE] I was extremely impressed and pleased at the level of…" at bounding box center [1248, 384] width 270 height 13
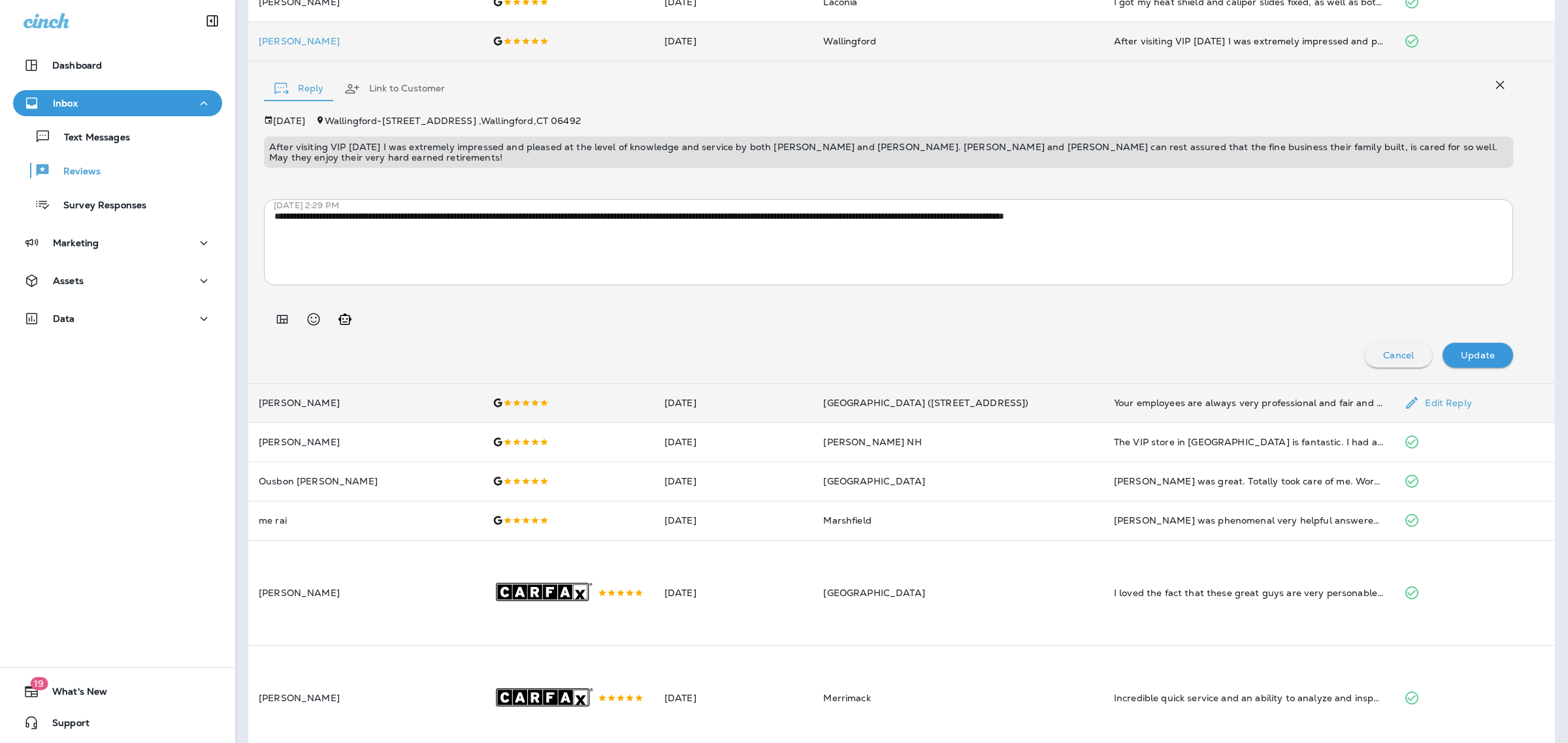
click at [1109, 400] on td "Your employees are always very professional and fair and understanding. I've be…" at bounding box center [1248, 403] width 291 height 40
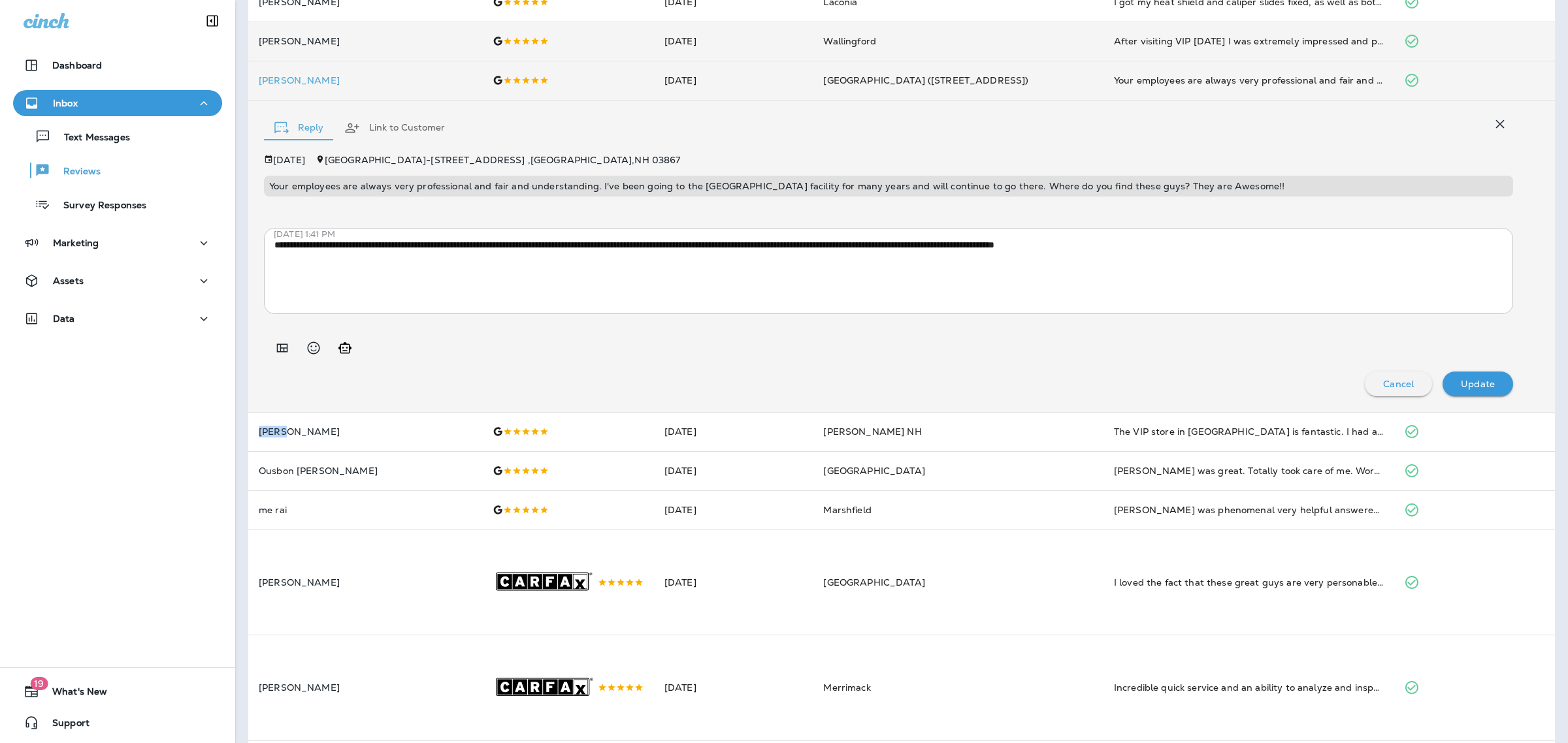
click at [1109, 400] on div "**********" at bounding box center [902, 256] width 1307 height 311
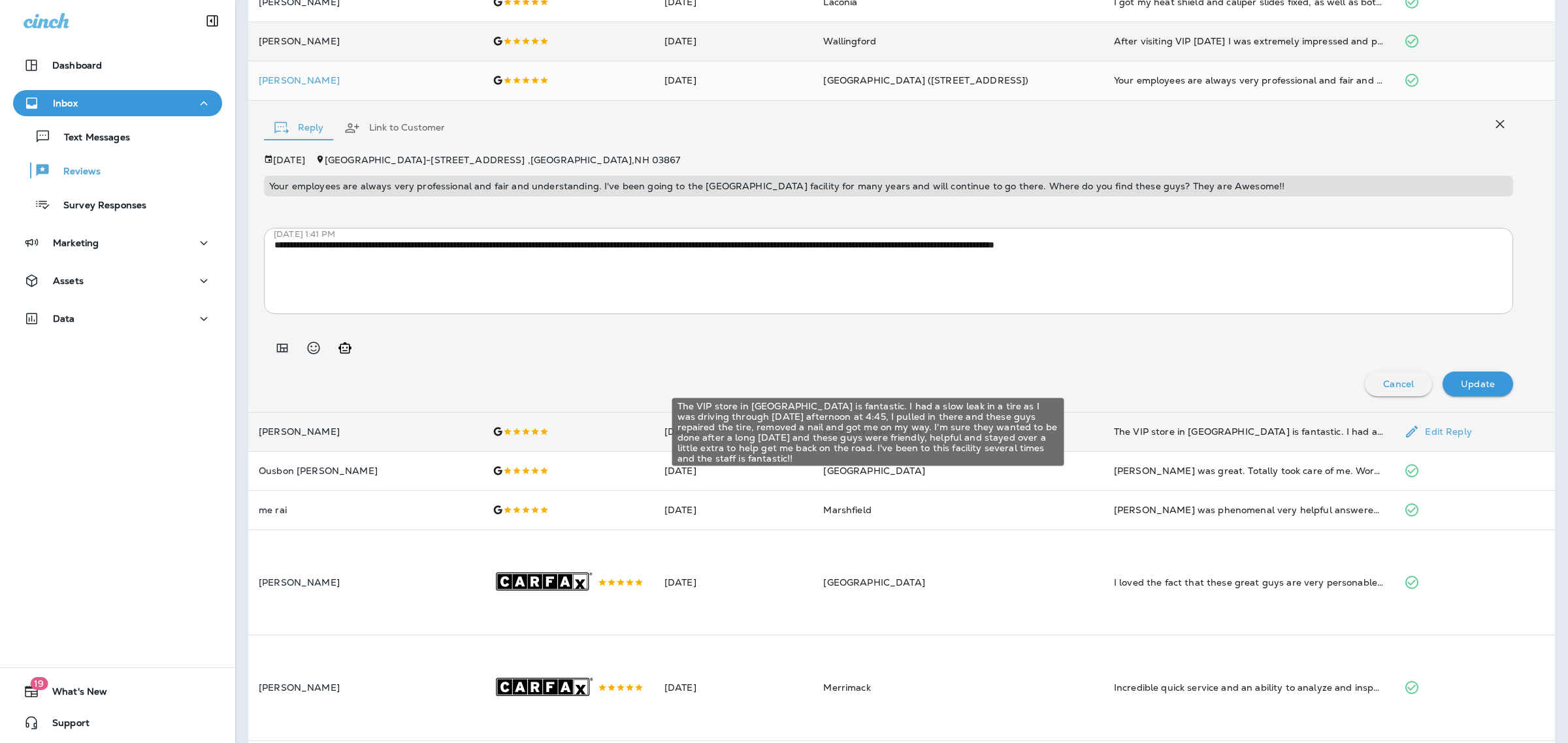
click at [1114, 430] on div "The VIP store in [GEOGRAPHIC_DATA] is fantastic. I had a slow leak in a tire as…" at bounding box center [1248, 432] width 270 height 13
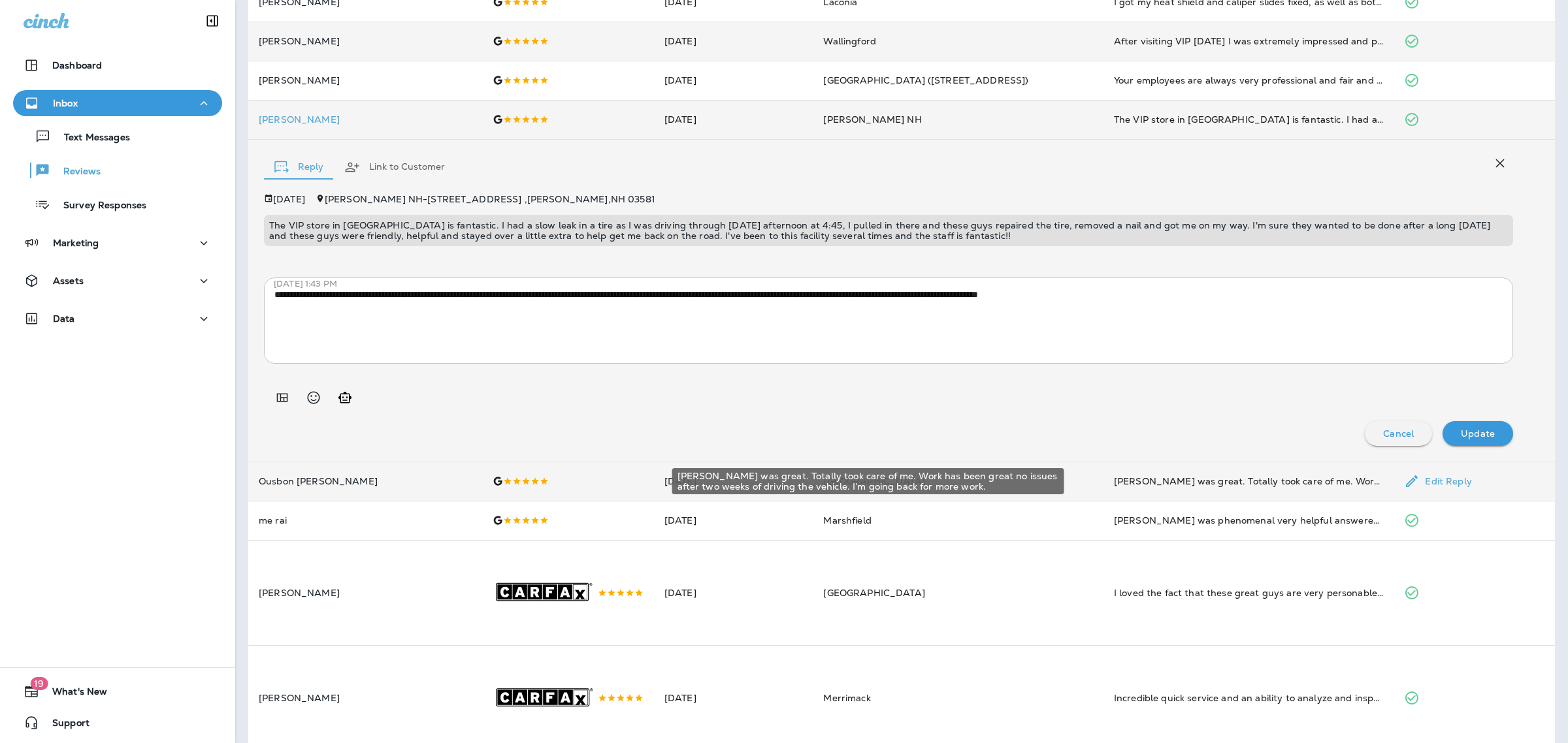
click at [1114, 482] on div "[PERSON_NAME] was great. Totally took care of me. Work has been great no issues…" at bounding box center [1248, 481] width 270 height 13
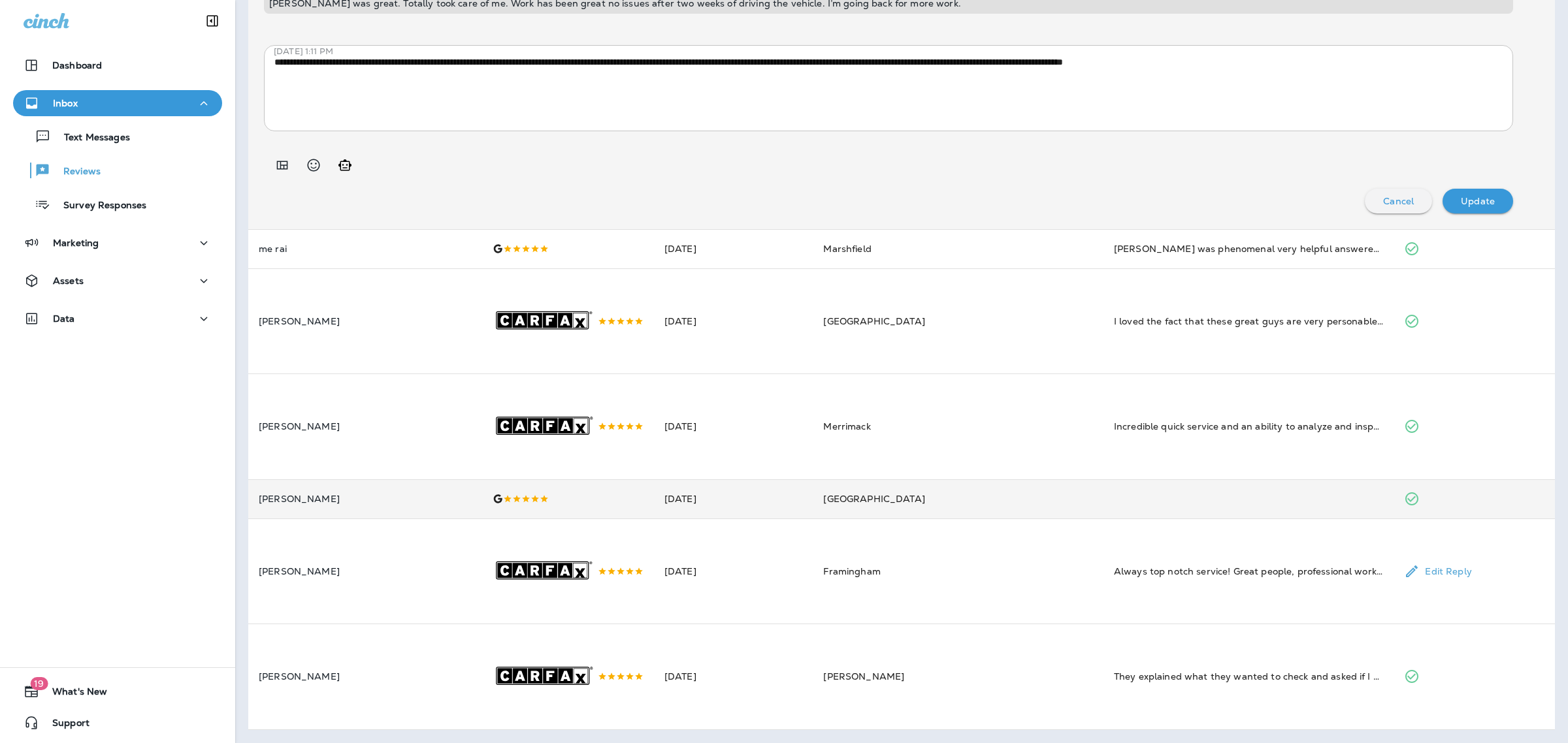
scroll to position [0, 0]
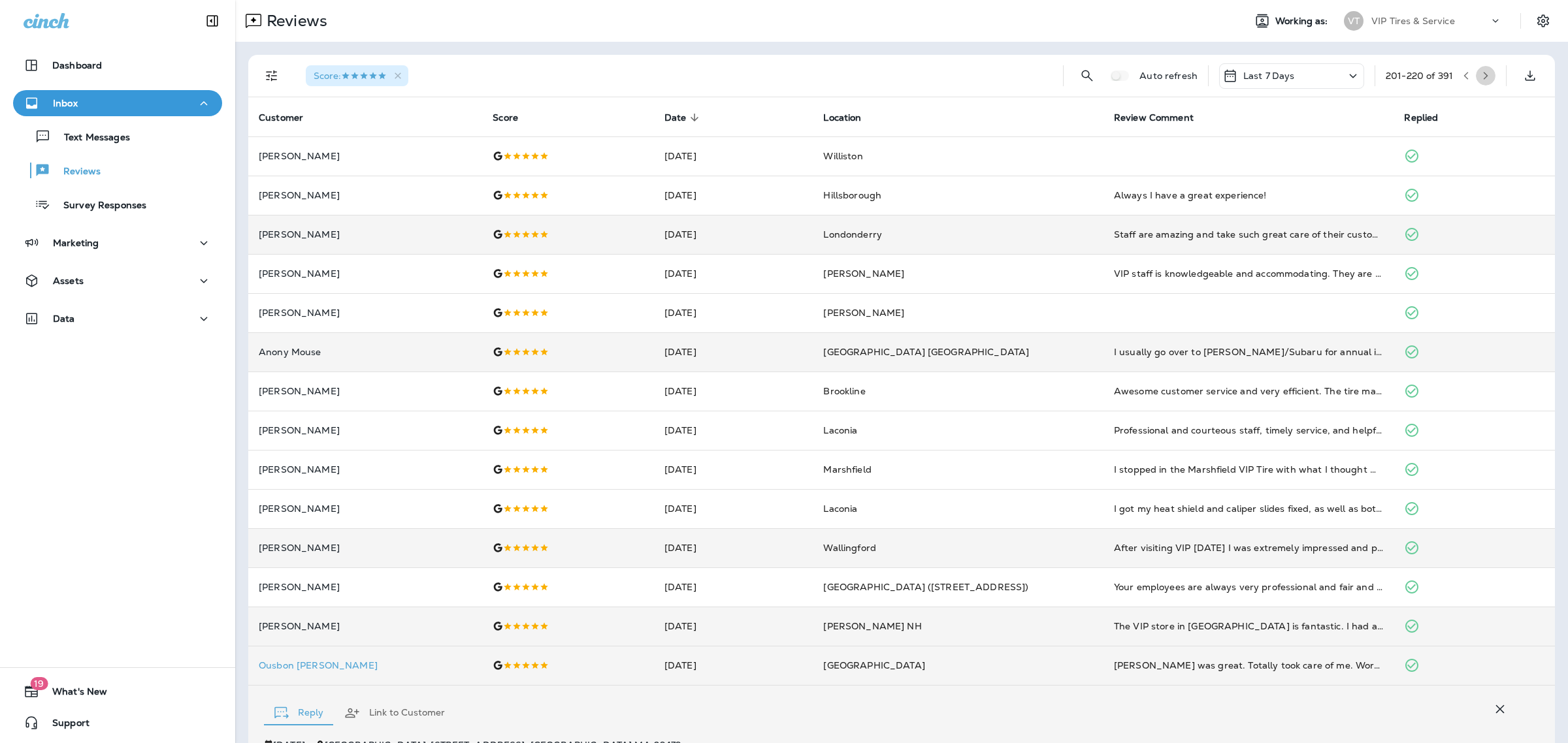
click at [1481, 73] on icon "button" at bounding box center [1485, 76] width 9 height 9
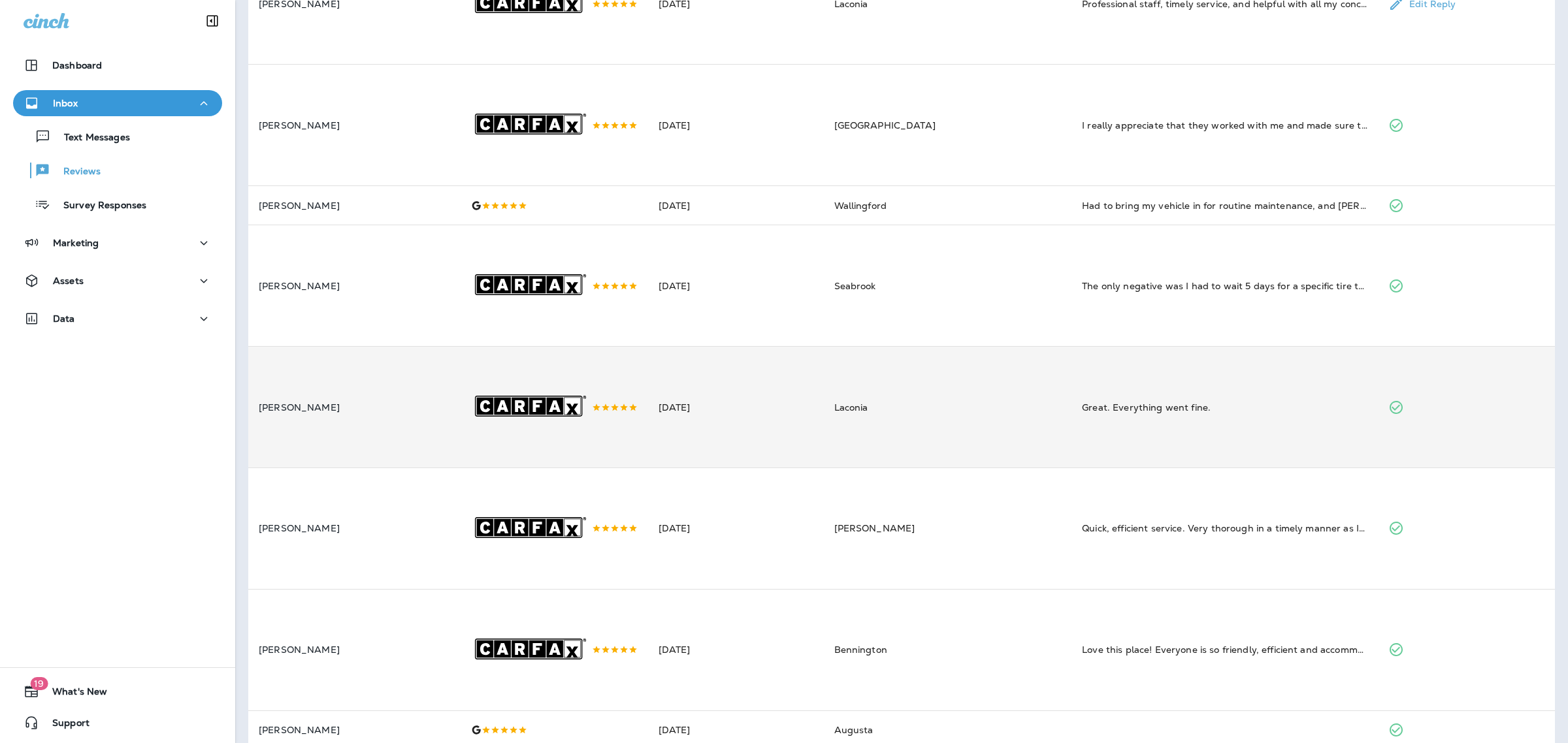
scroll to position [315, 0]
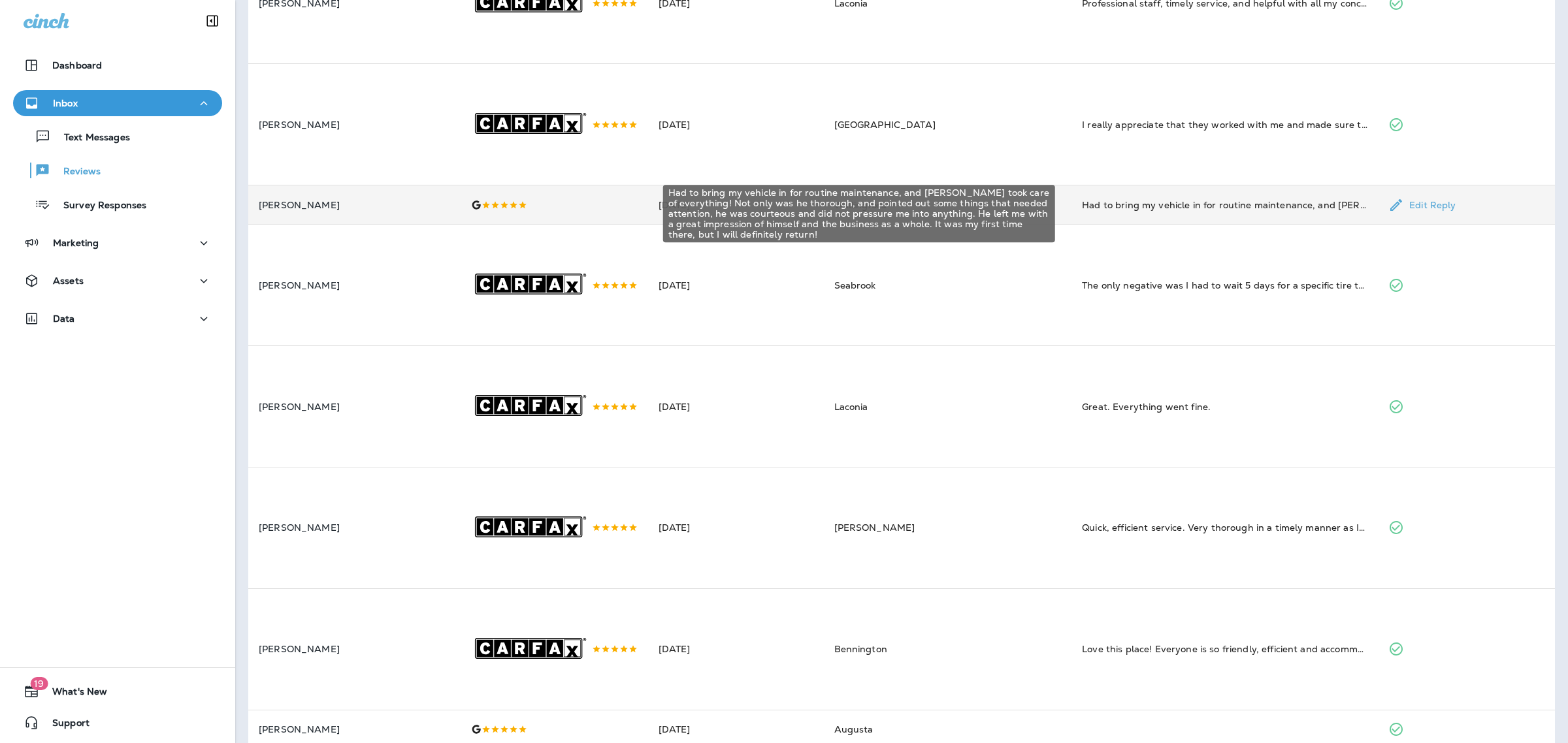
click at [1145, 212] on div "Had to bring my vehicle in for routine maintenance, and [PERSON_NAME] took care…" at bounding box center [1225, 204] width 286 height 13
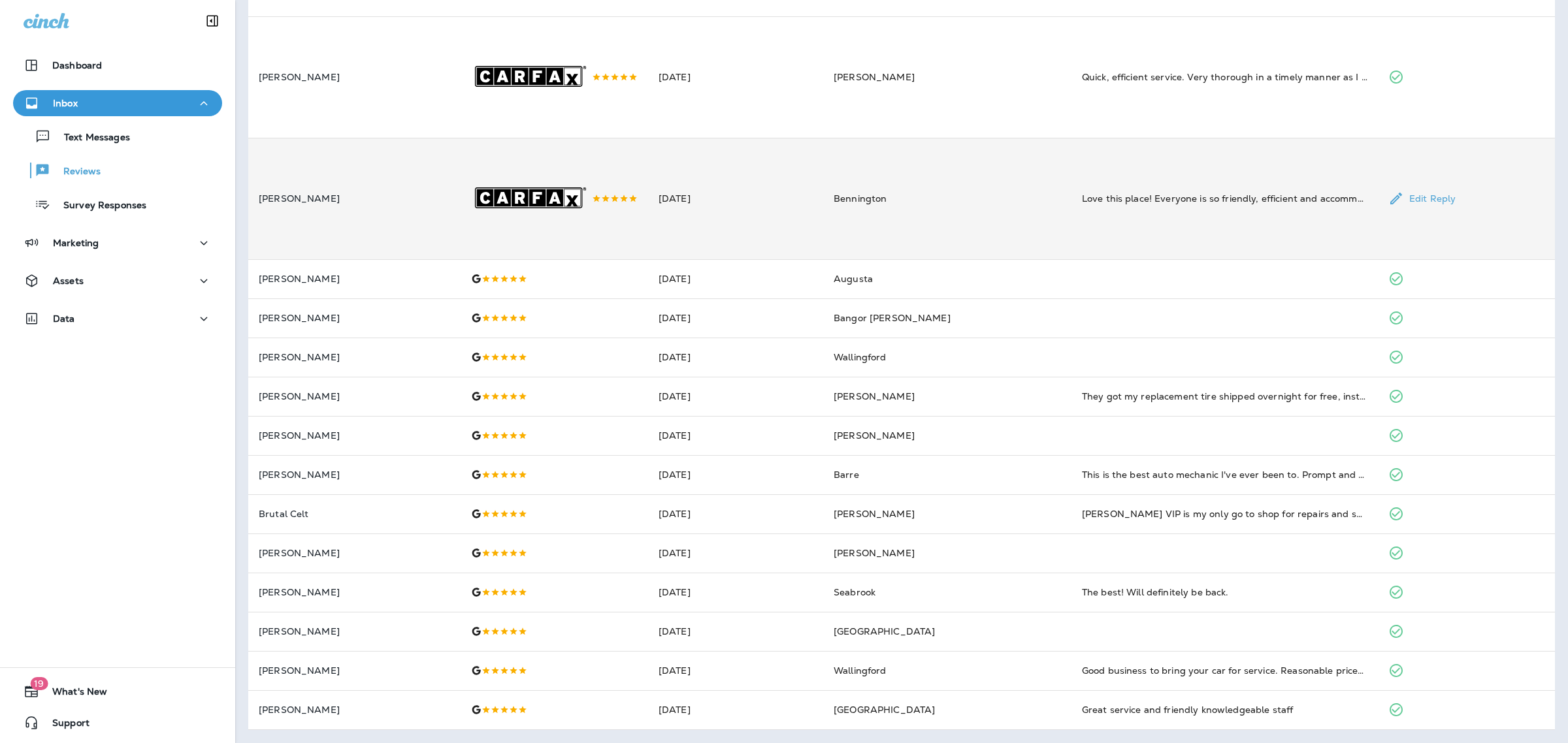
scroll to position [1109, 0]
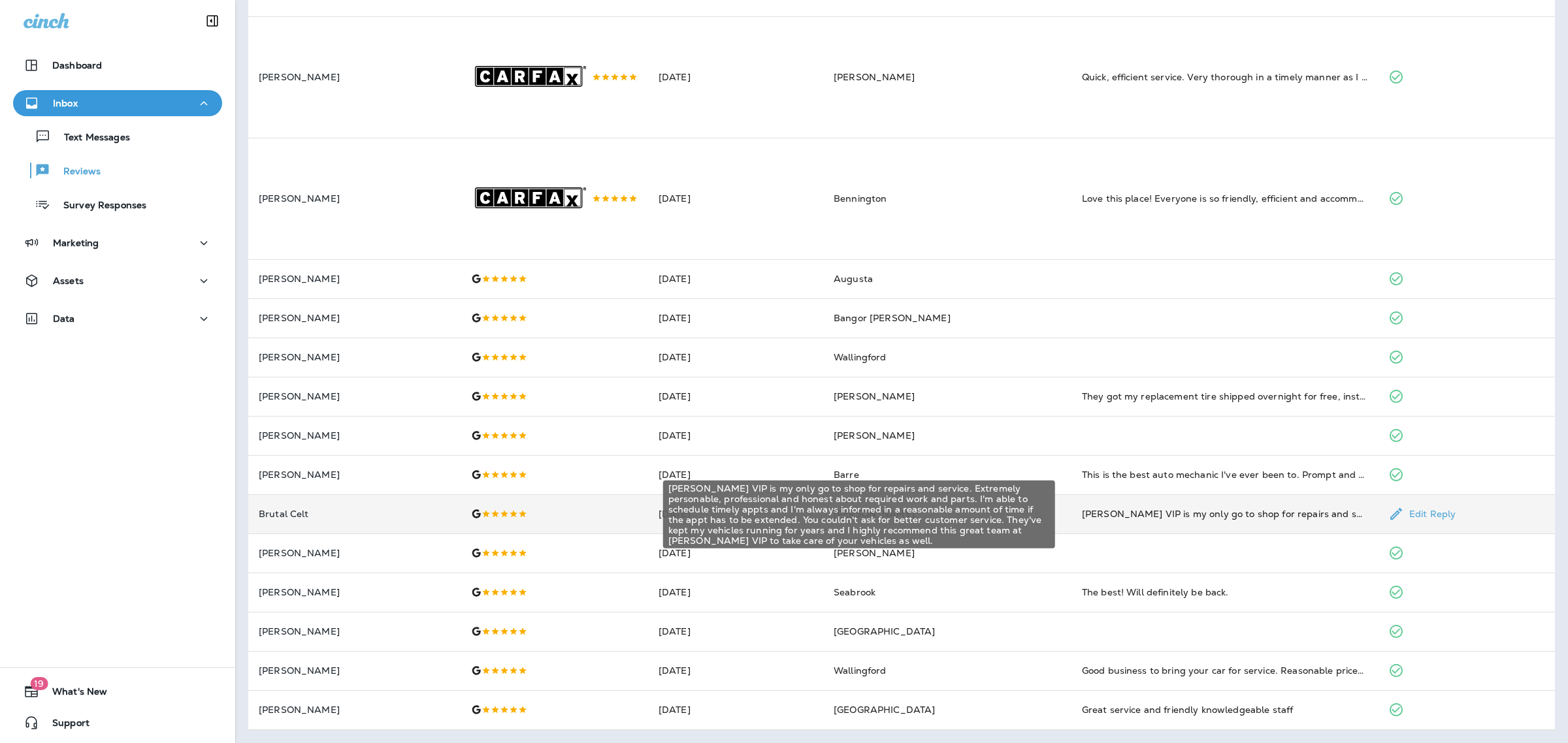
click at [1125, 514] on div "[PERSON_NAME] VIP is my only go to shop for repairs and service. Extremely pers…" at bounding box center [1225, 514] width 286 height 13
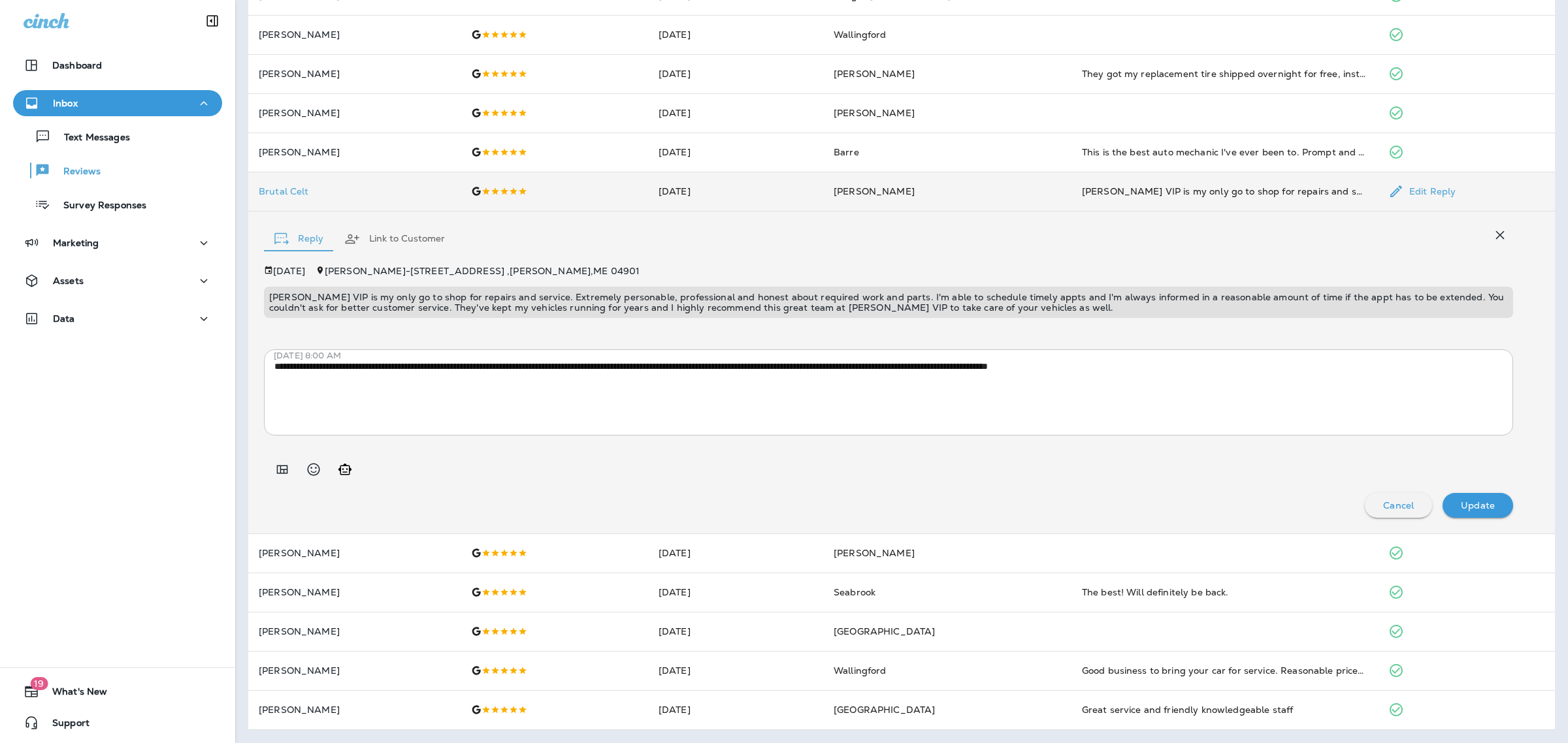
click at [714, 301] on p "[PERSON_NAME] VIP is my only go to shop for repairs and service. Extremely pers…" at bounding box center [888, 302] width 1238 height 21
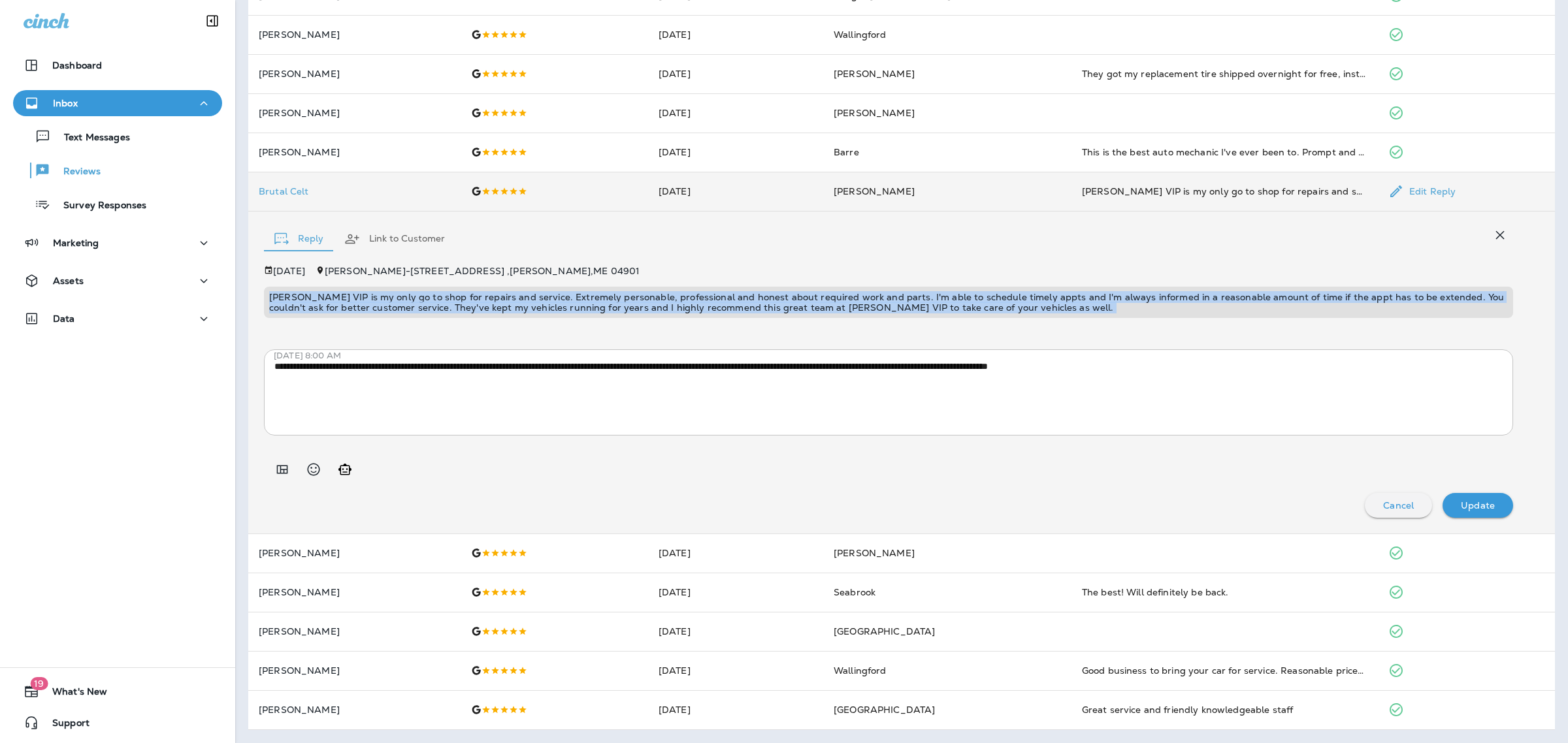
click at [714, 301] on p "[PERSON_NAME] VIP is my only go to shop for repairs and service. Extremely pers…" at bounding box center [888, 302] width 1238 height 21
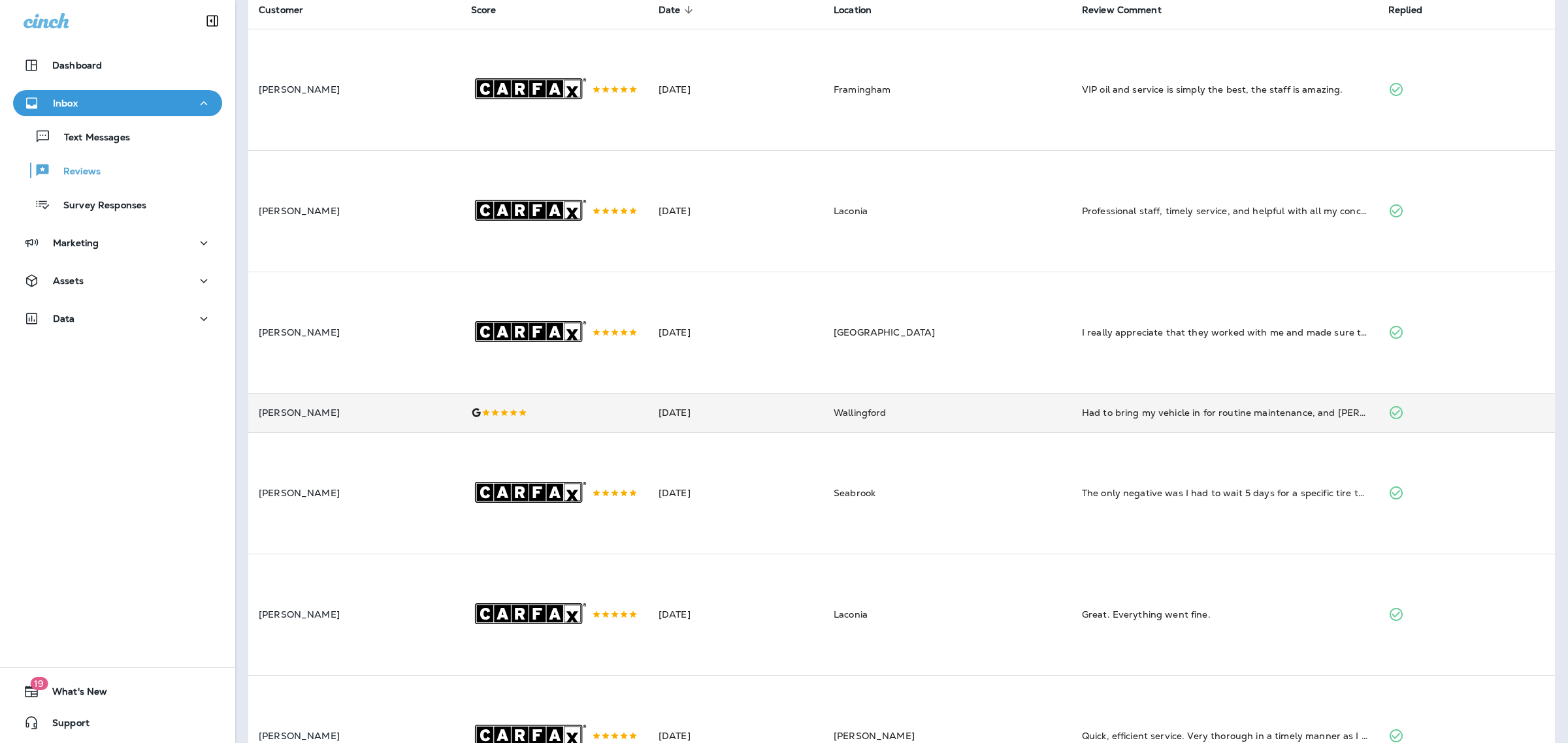
scroll to position [0, 0]
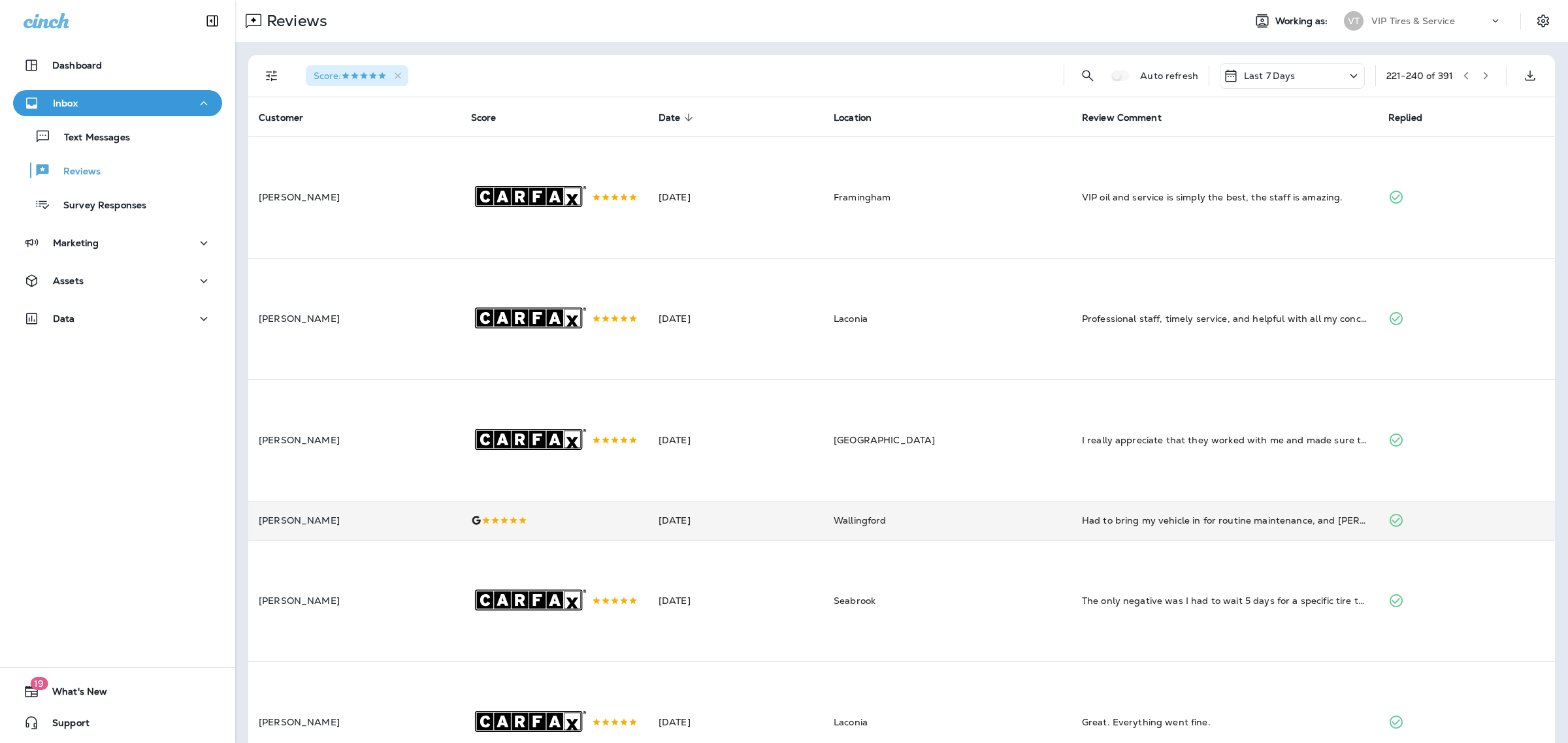
click at [1475, 70] on button "button" at bounding box center [1485, 76] width 20 height 20
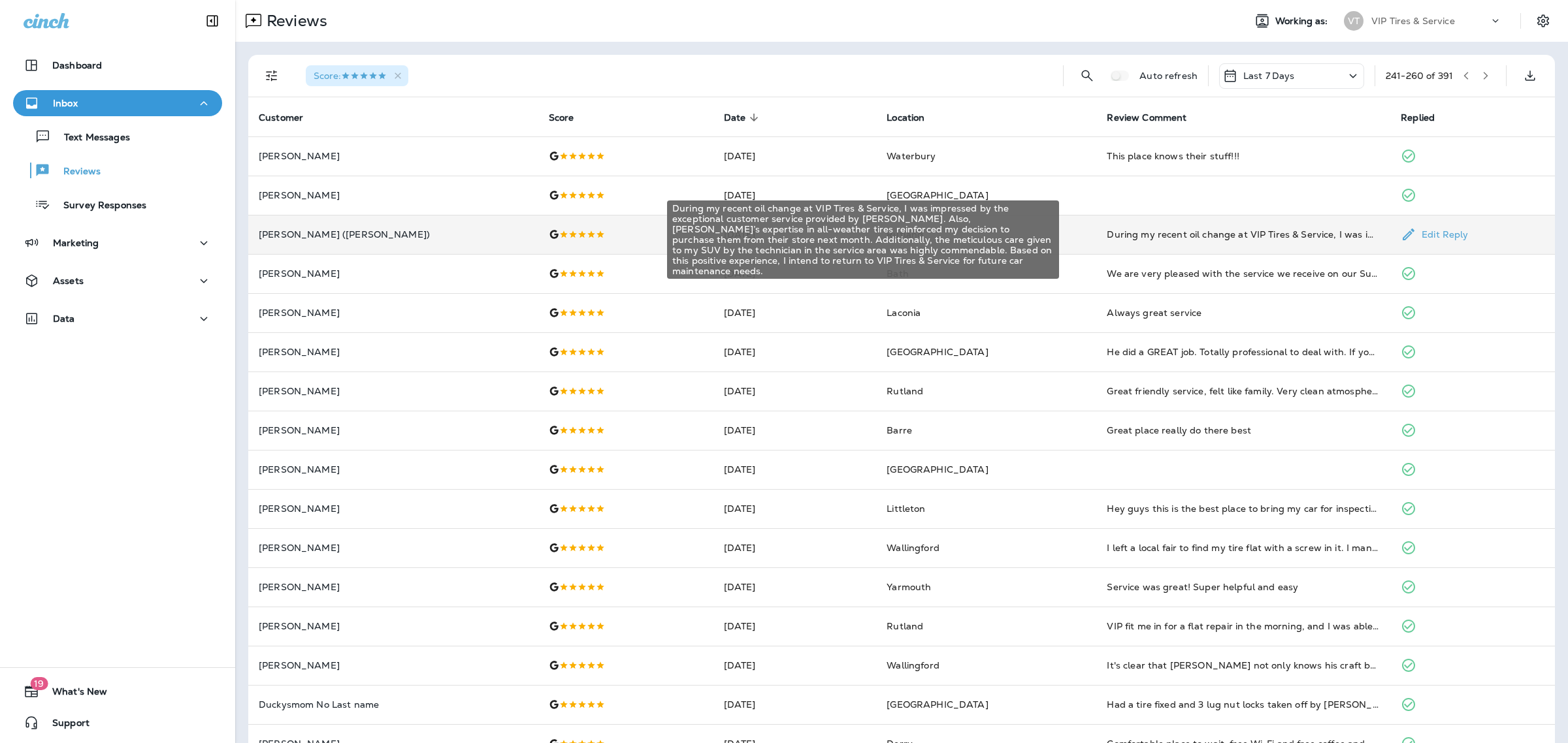
click at [1150, 234] on div "During my recent oil change at VIP Tires & Service, I was impressed by the exce…" at bounding box center [1243, 234] width 273 height 13
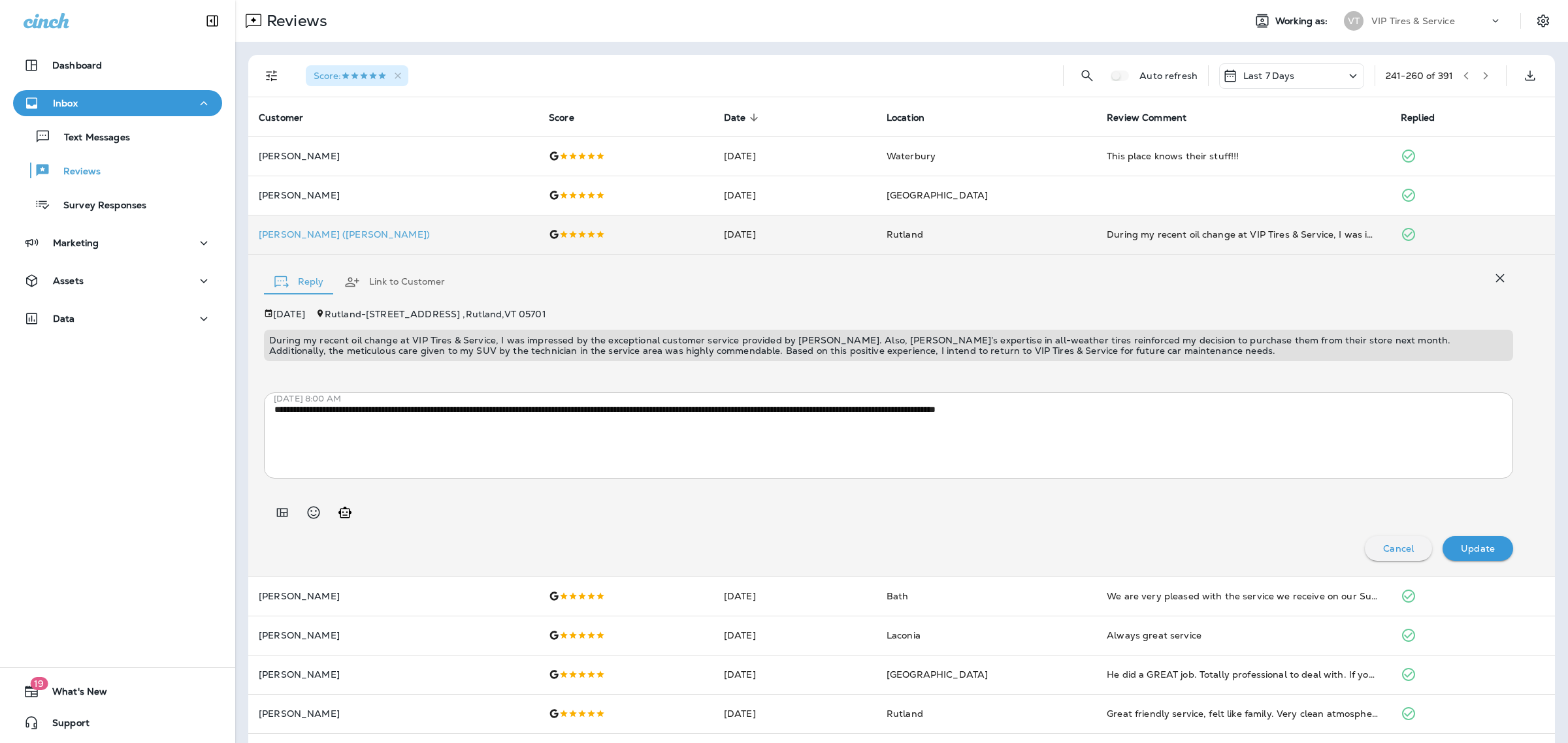
click at [533, 348] on p "During my recent oil change at VIP Tires & Service, I was impressed by the exce…" at bounding box center [888, 346] width 1238 height 21
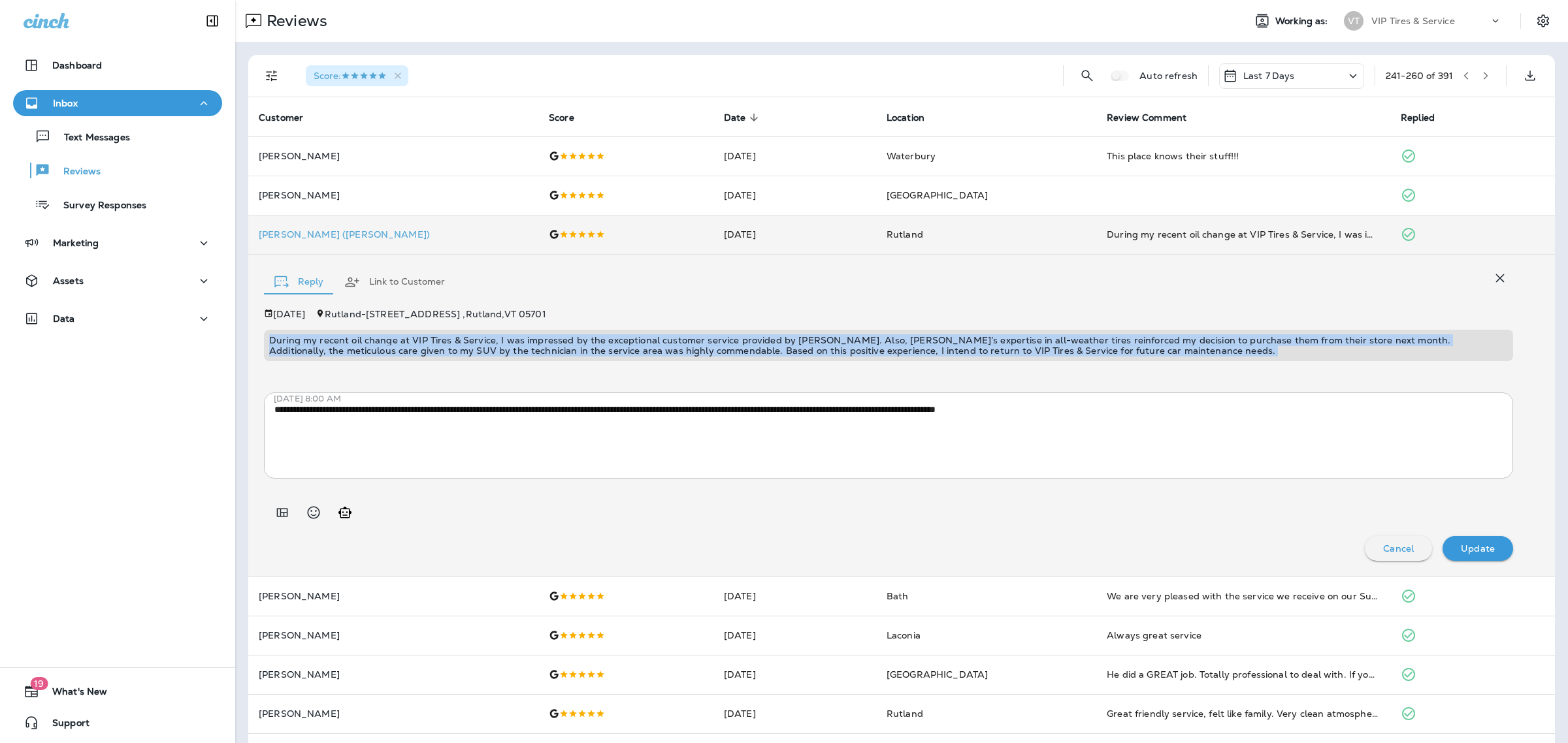
click at [533, 348] on p "During my recent oil change at VIP Tires & Service, I was impressed by the exce…" at bounding box center [888, 346] width 1238 height 21
click at [1481, 72] on icon "button" at bounding box center [1485, 76] width 9 height 9
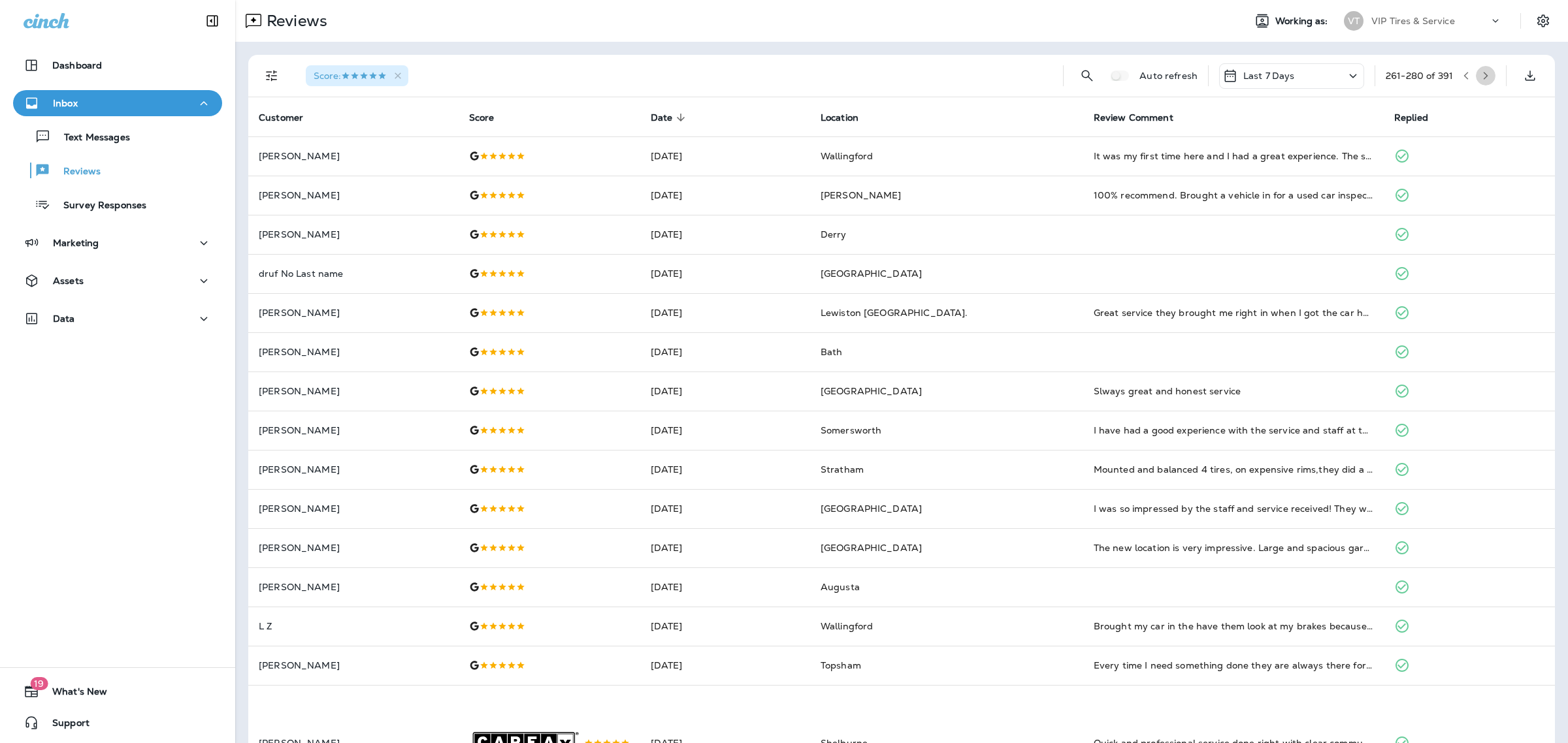
click at [1481, 77] on icon "button" at bounding box center [1485, 76] width 9 height 9
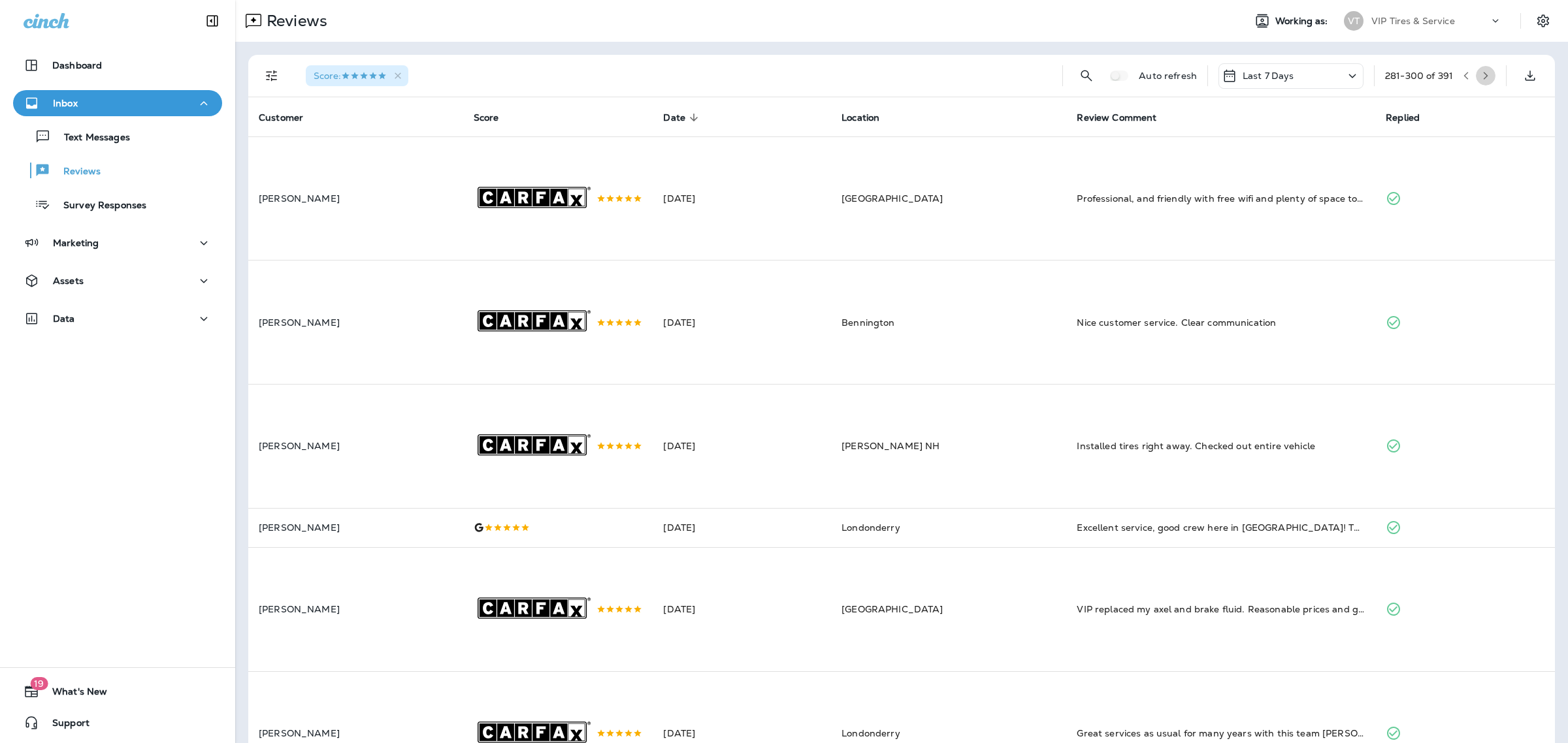
click at [1481, 74] on icon "button" at bounding box center [1485, 76] width 9 height 9
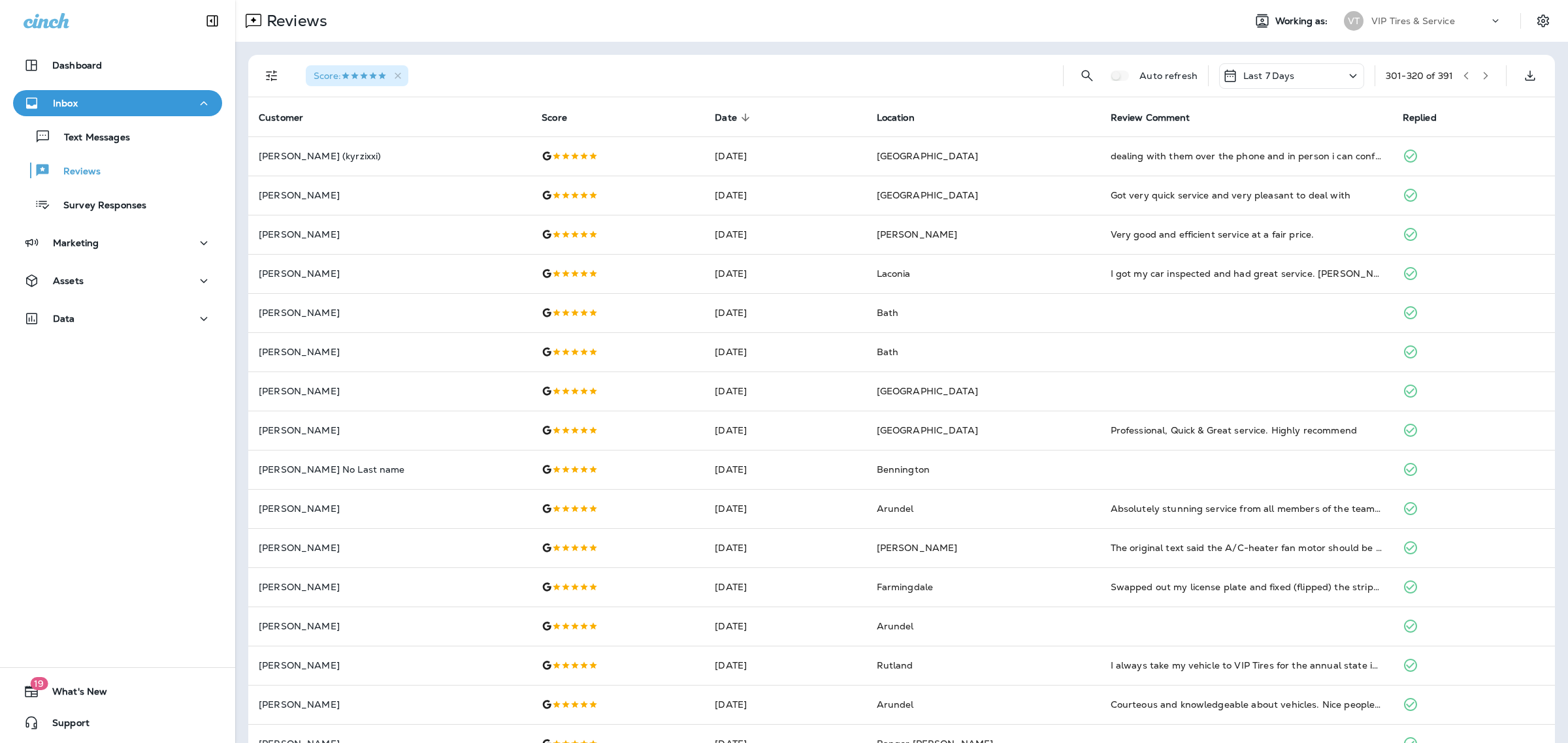
click at [1475, 72] on button "button" at bounding box center [1485, 76] width 20 height 20
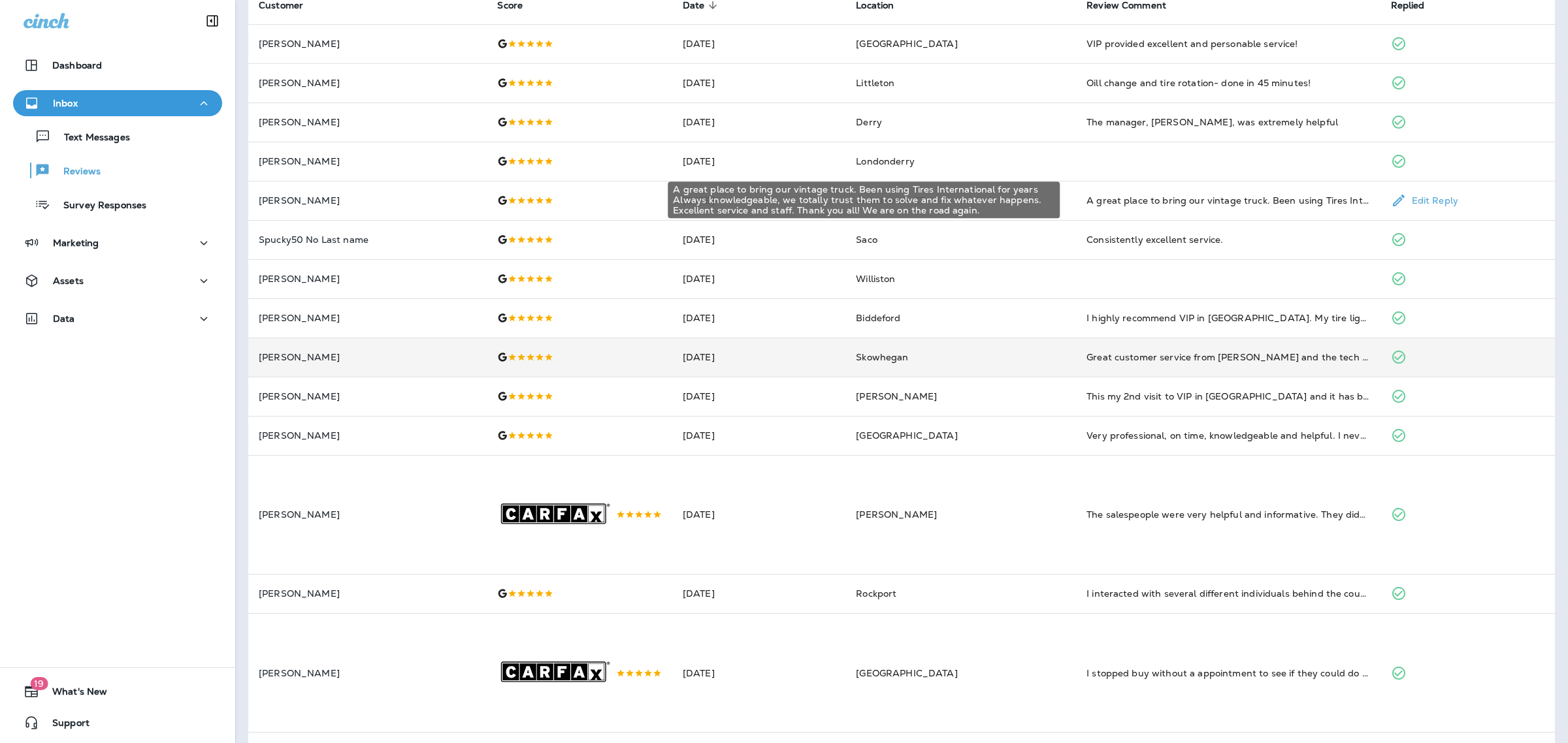
scroll to position [113, 0]
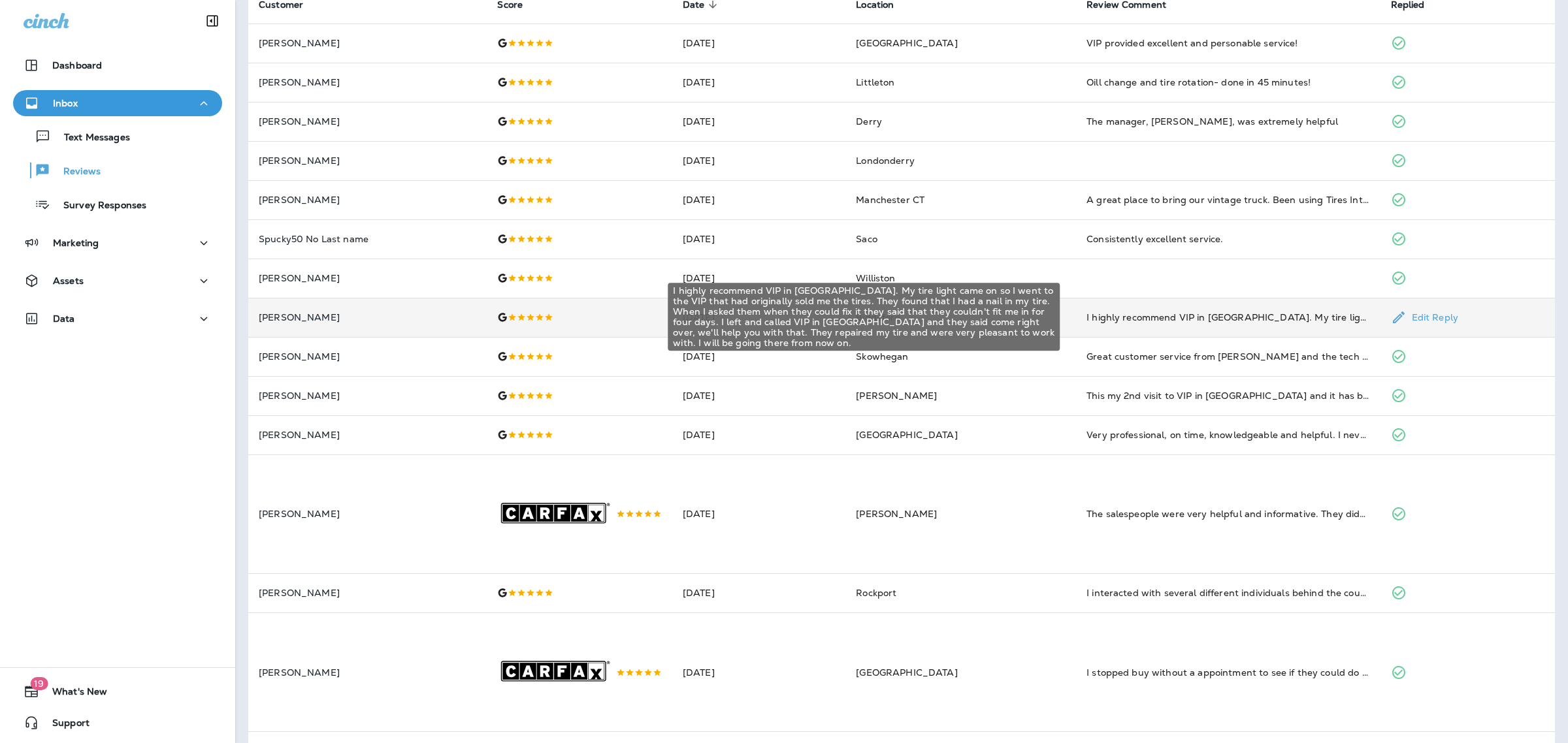
click at [1174, 318] on div "I highly recommend VIP in [GEOGRAPHIC_DATA]. My tire light came on so I went to…" at bounding box center [1228, 317] width 283 height 13
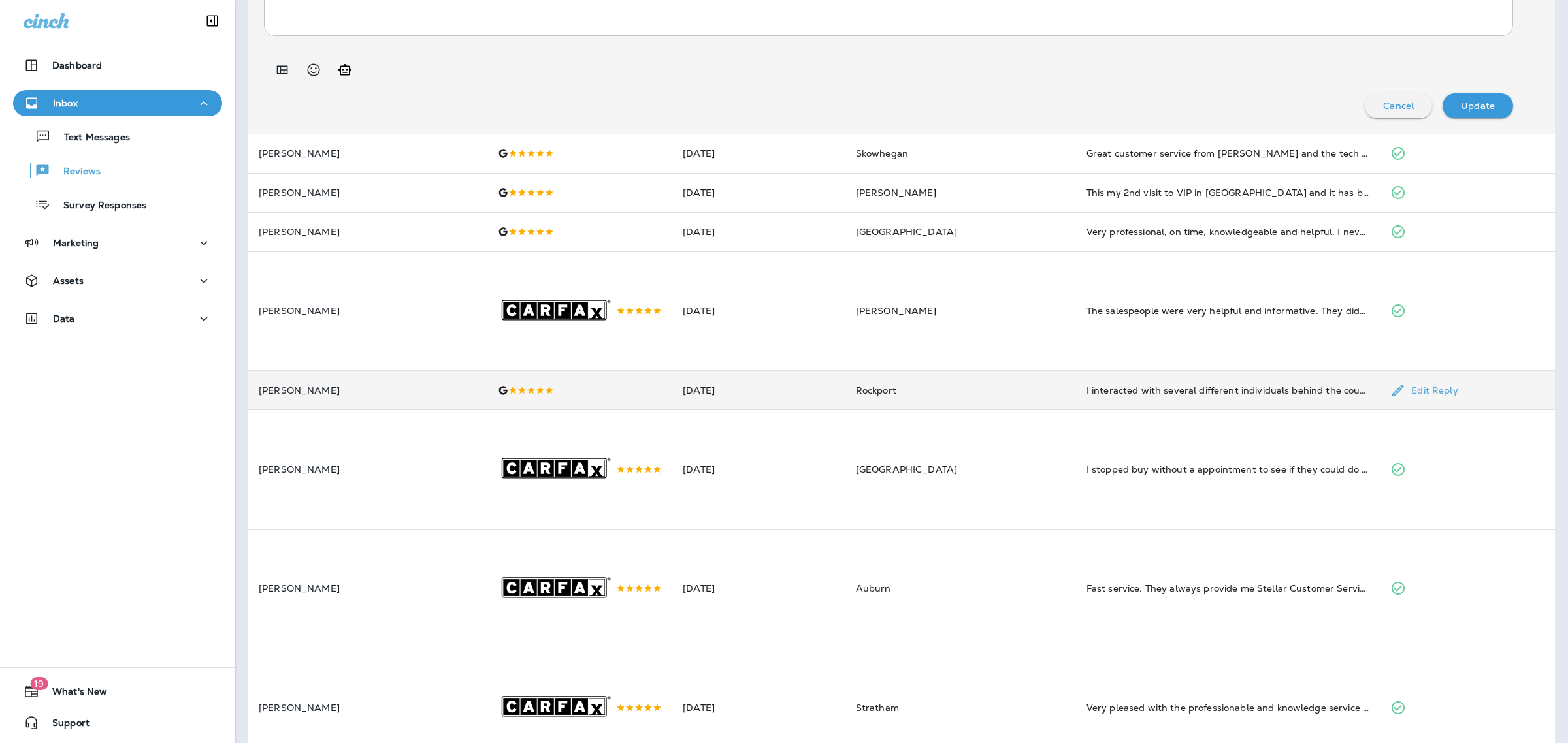
scroll to position [638, 0]
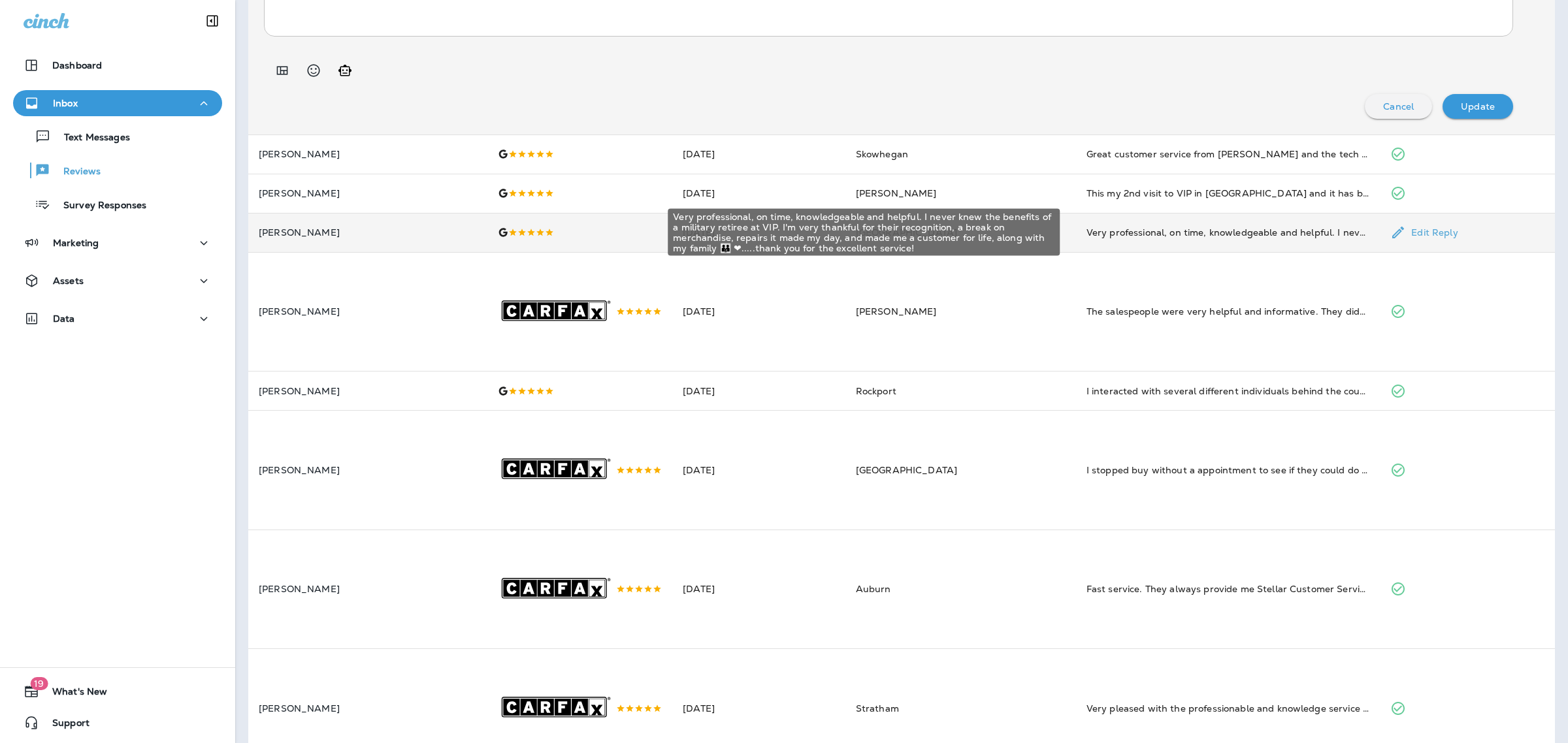
click at [1146, 232] on div "Very professional, on time, knowledgeable and helpful. I never knew the benefit…" at bounding box center [1228, 232] width 283 height 13
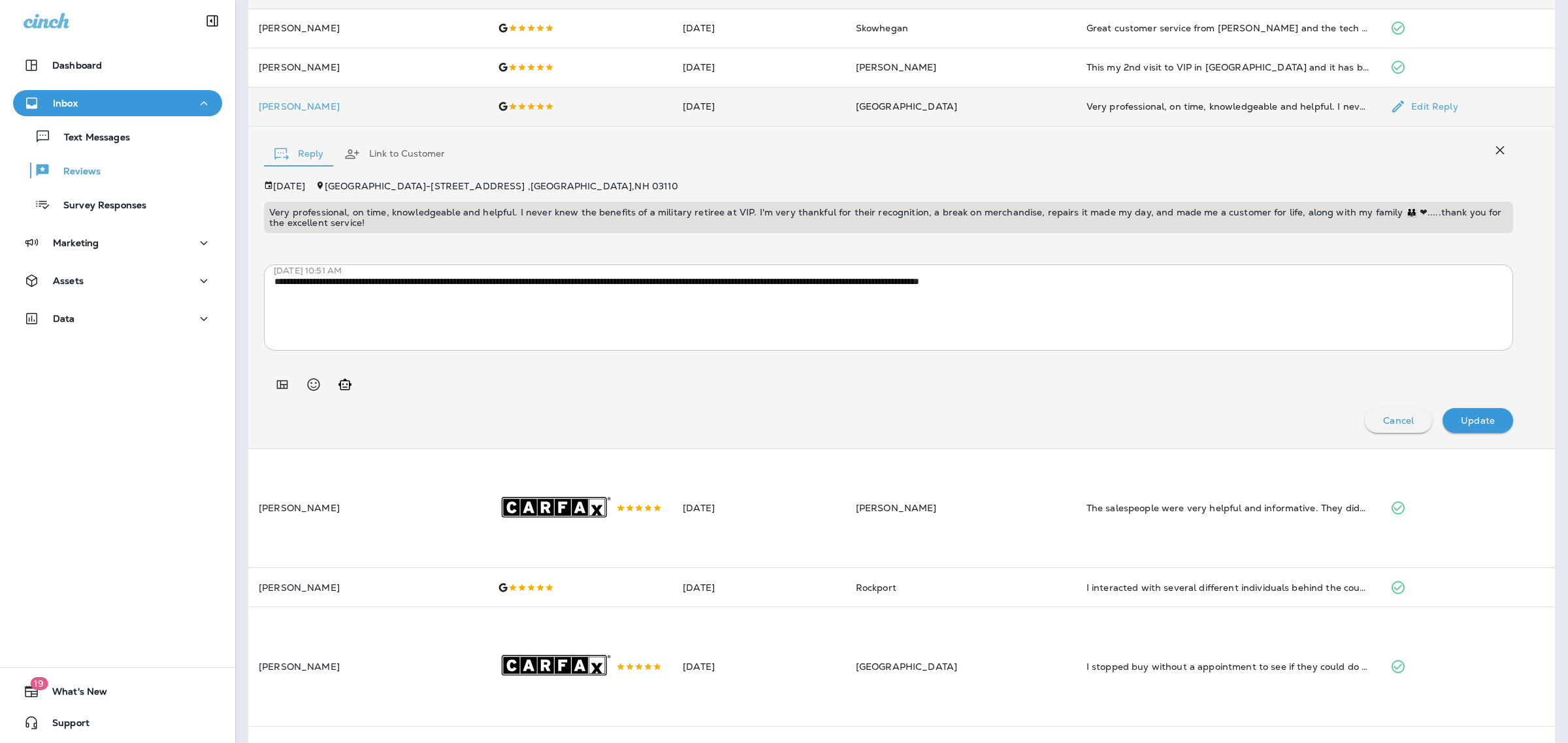
scroll to position [440, 0]
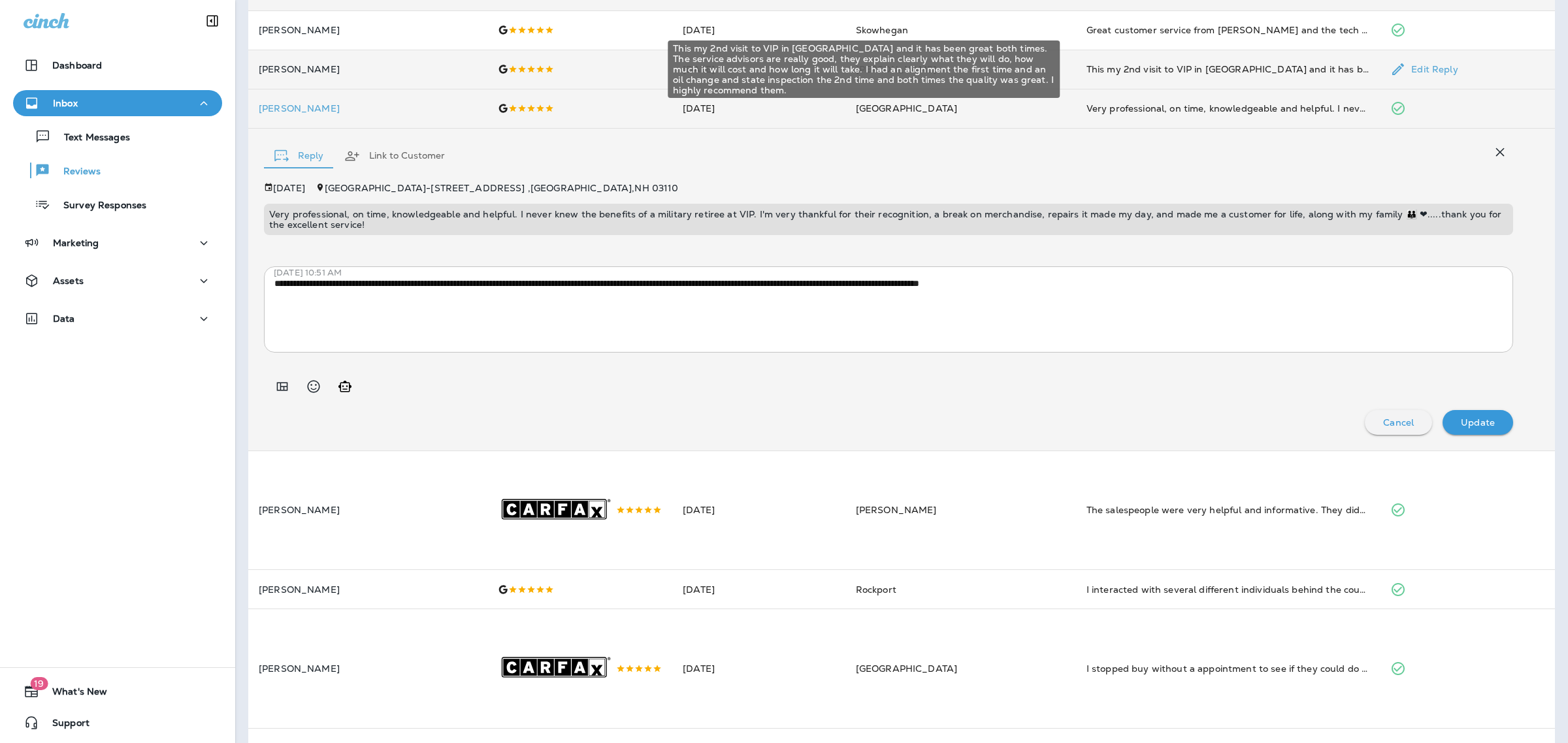
click at [1159, 72] on div "This my 2nd visit to VIP in [GEOGRAPHIC_DATA] and it has been great both times.…" at bounding box center [1228, 69] width 283 height 13
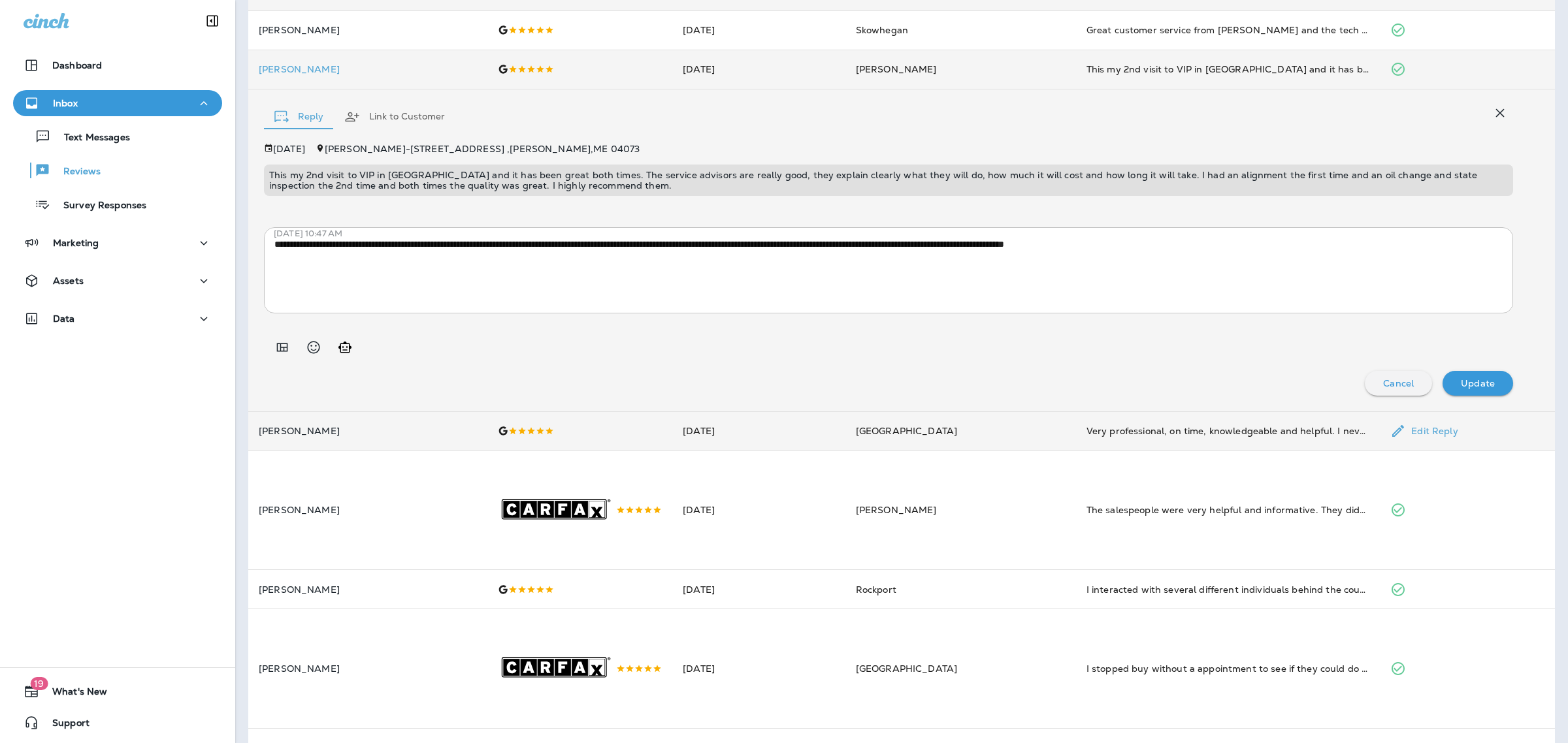
click at [1190, 422] on td "Very professional, on time, knowledgeable and helpful. I never knew the benefit…" at bounding box center [1228, 432] width 305 height 40
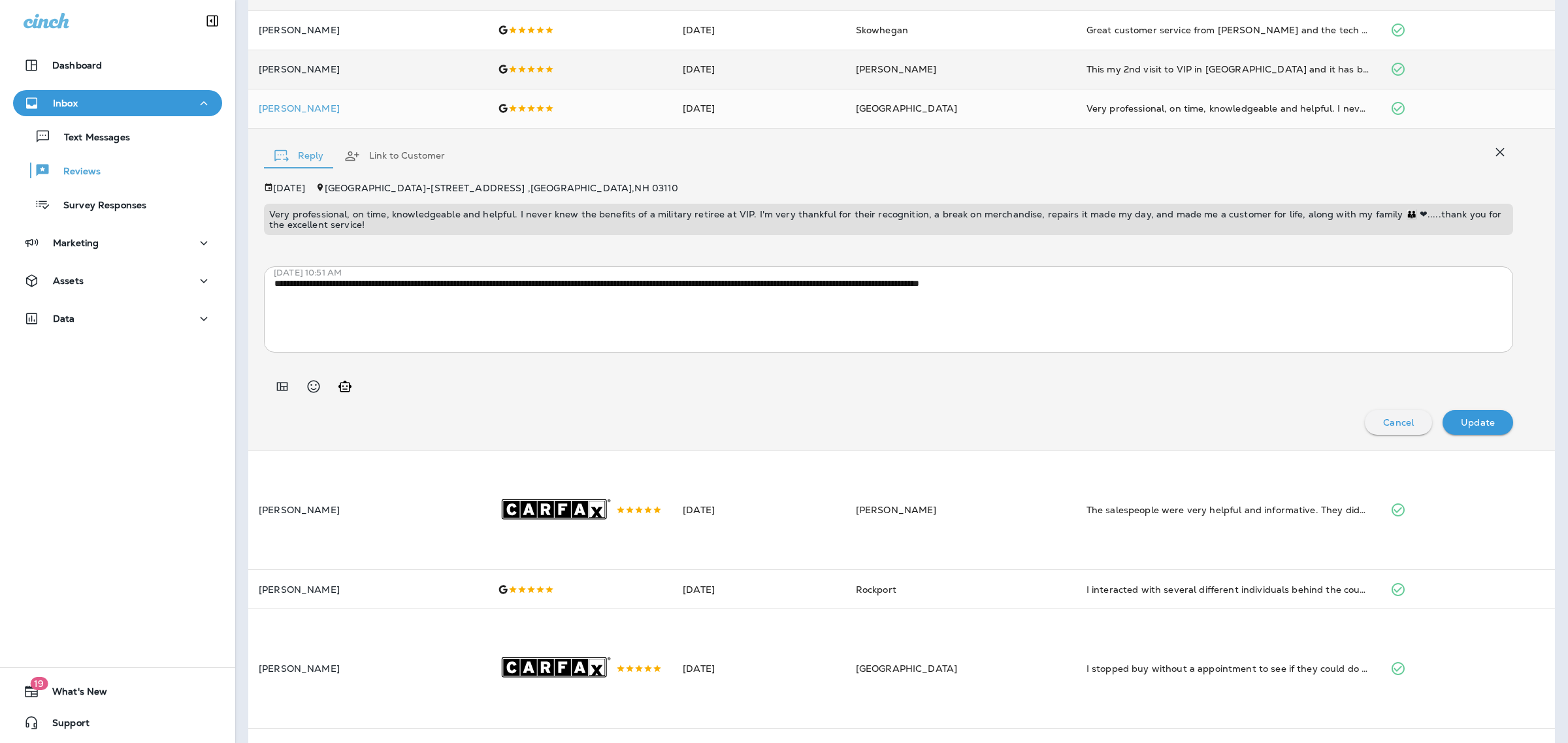
click at [998, 217] on p "Very professional, on time, knowledgeable and helpful. I never knew the benefit…" at bounding box center [888, 220] width 1238 height 21
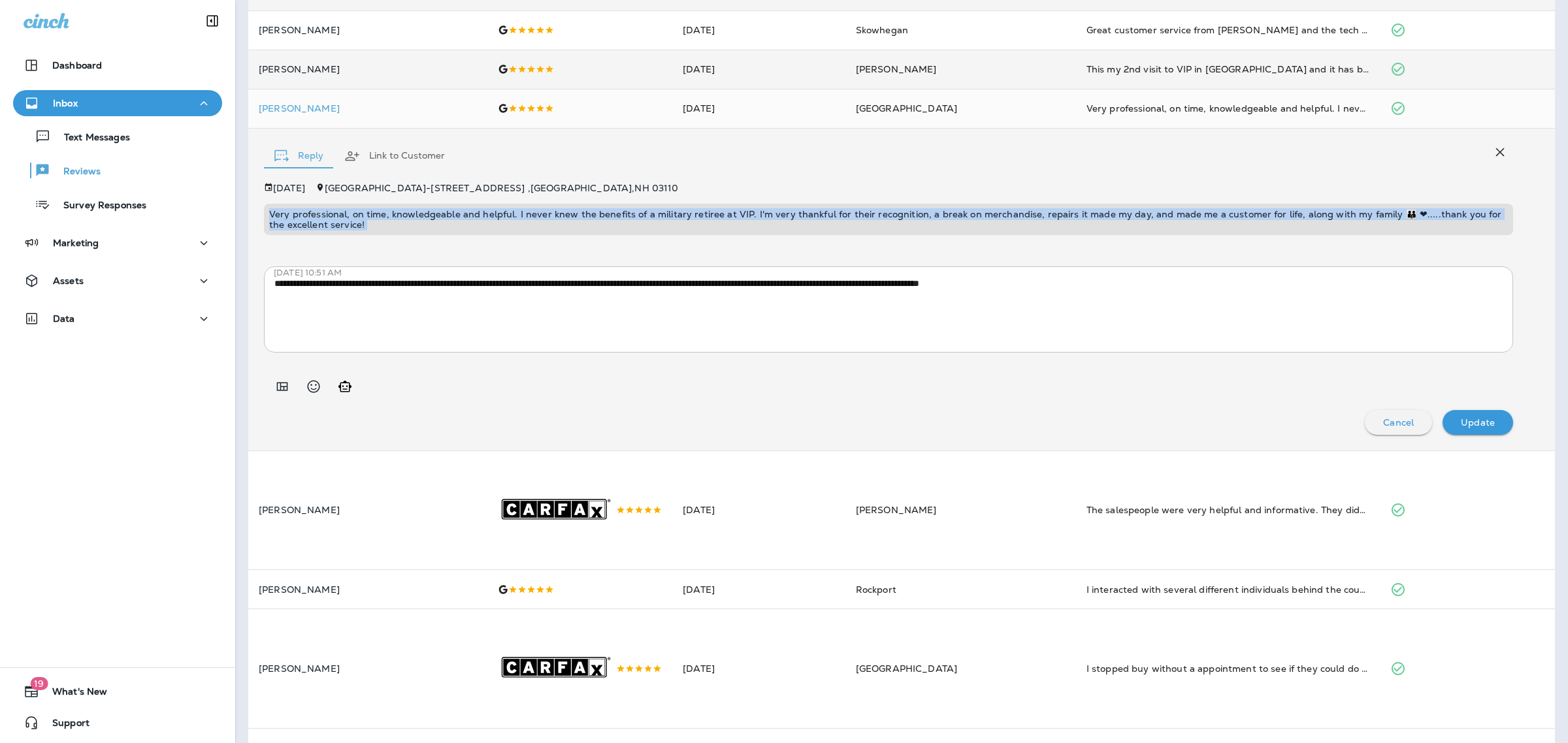
click at [998, 217] on p "Very professional, on time, knowledgeable and helpful. I never knew the benefit…" at bounding box center [888, 220] width 1238 height 21
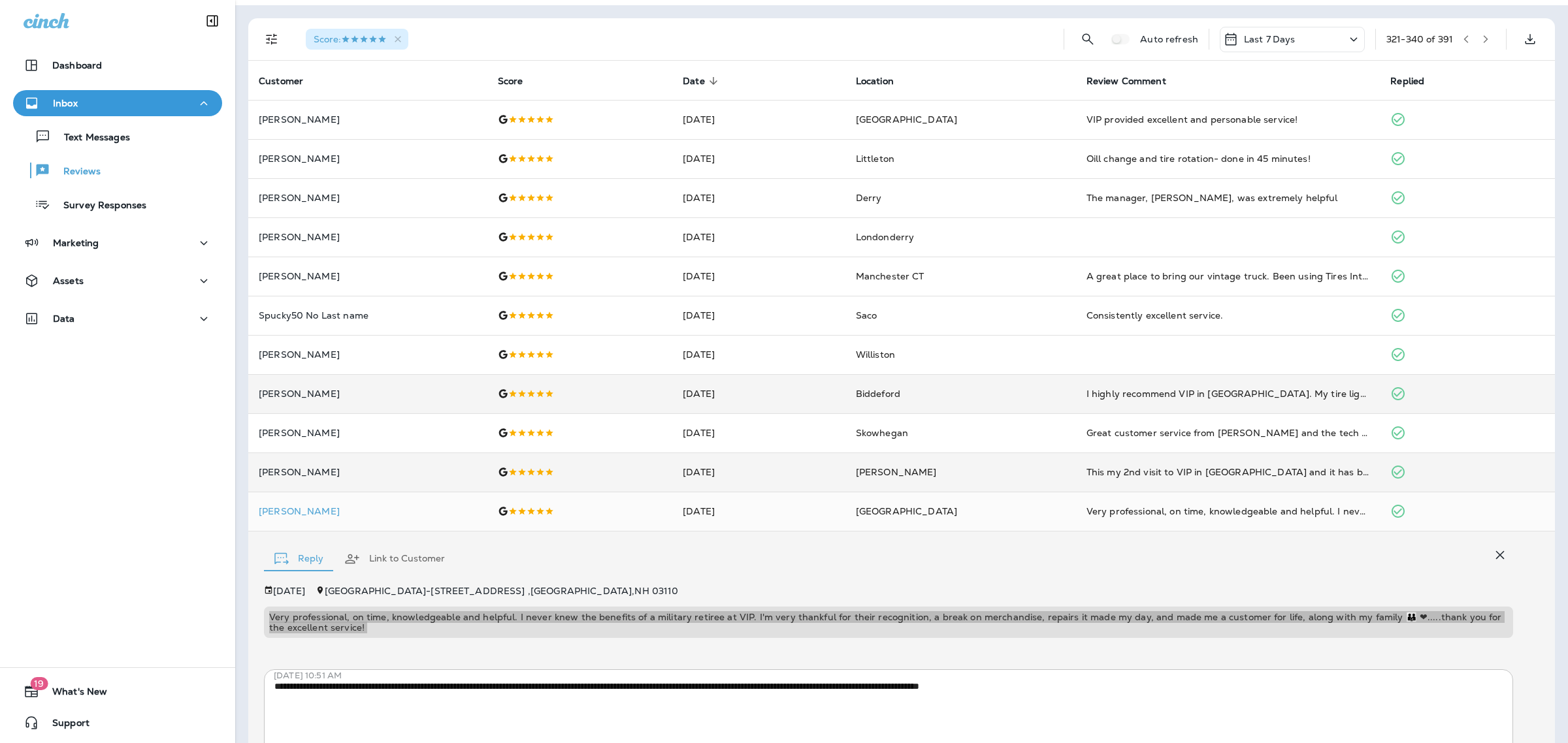
scroll to position [0, 0]
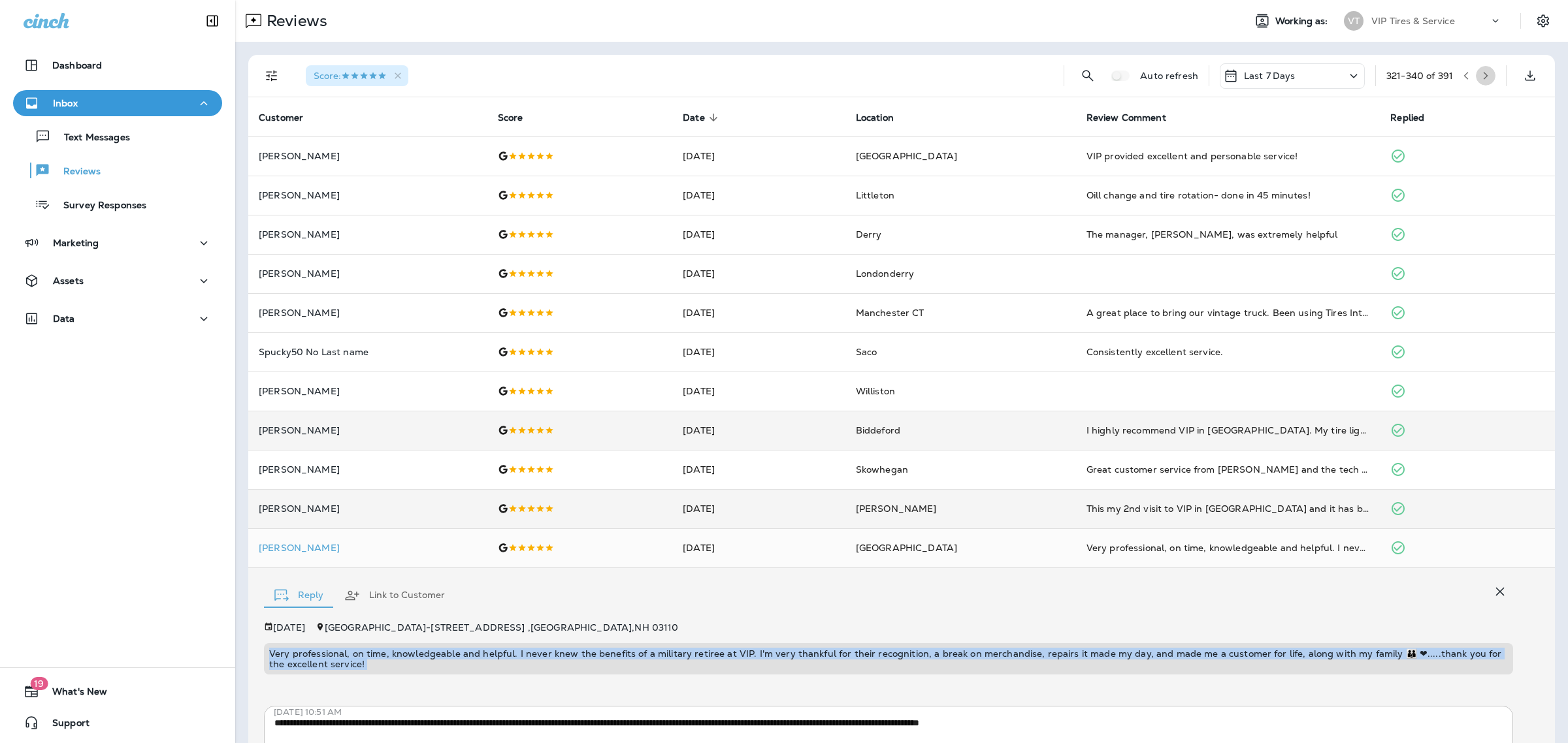
click at [1478, 76] on button "button" at bounding box center [1485, 76] width 20 height 20
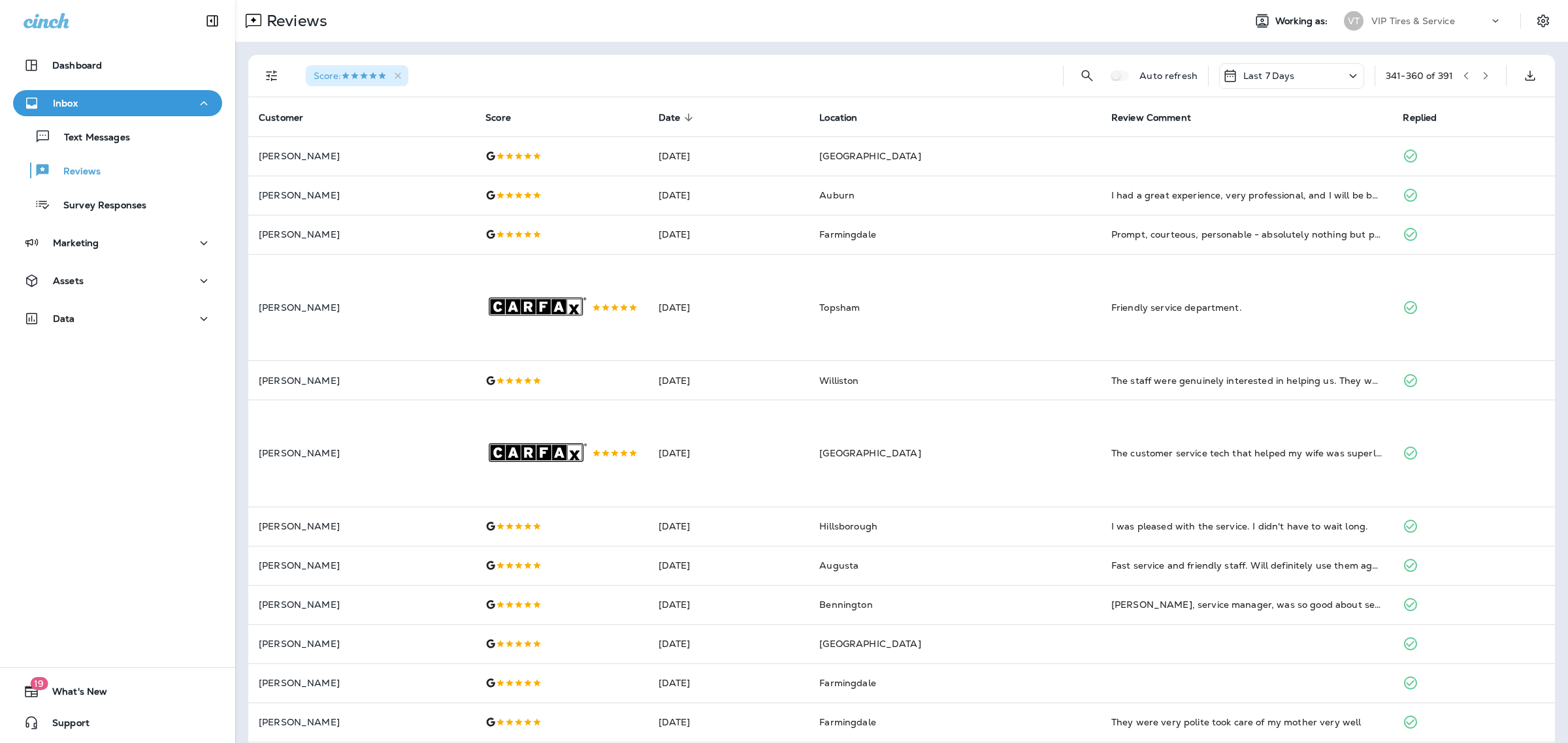
click at [275, 77] on icon "Filters" at bounding box center [271, 75] width 16 height 16
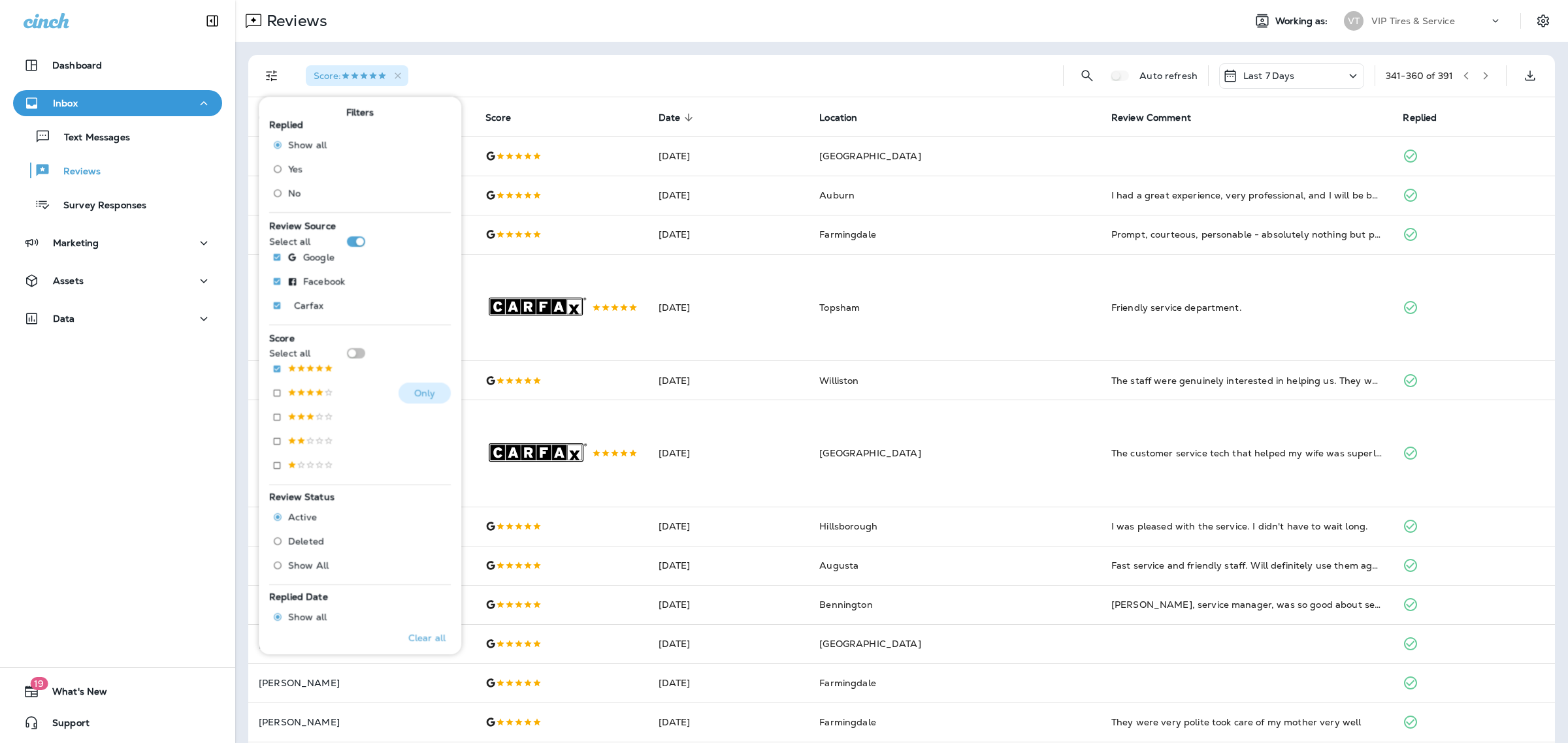
scroll to position [423, 0]
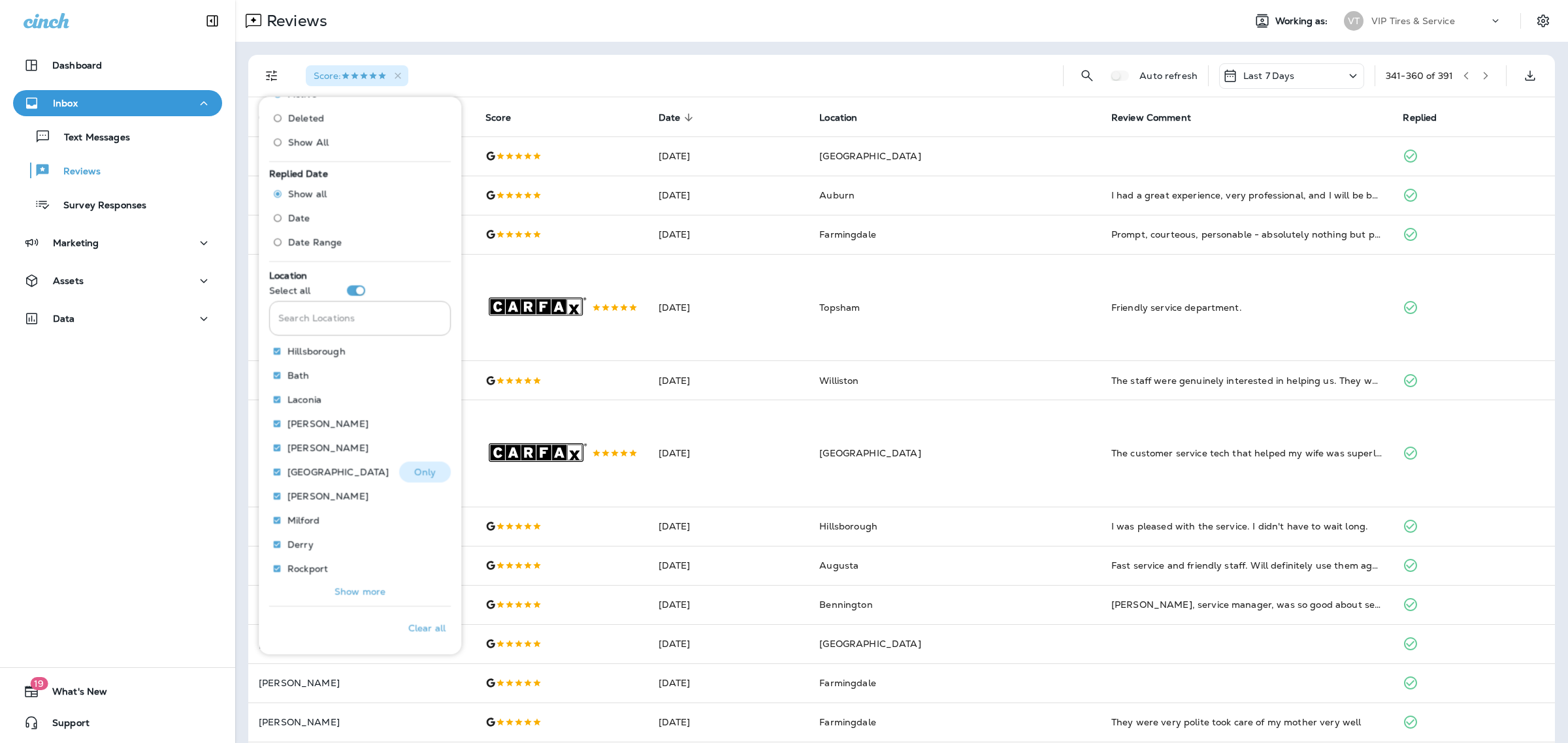
click at [426, 473] on p "Only" at bounding box center [425, 473] width 21 height 11
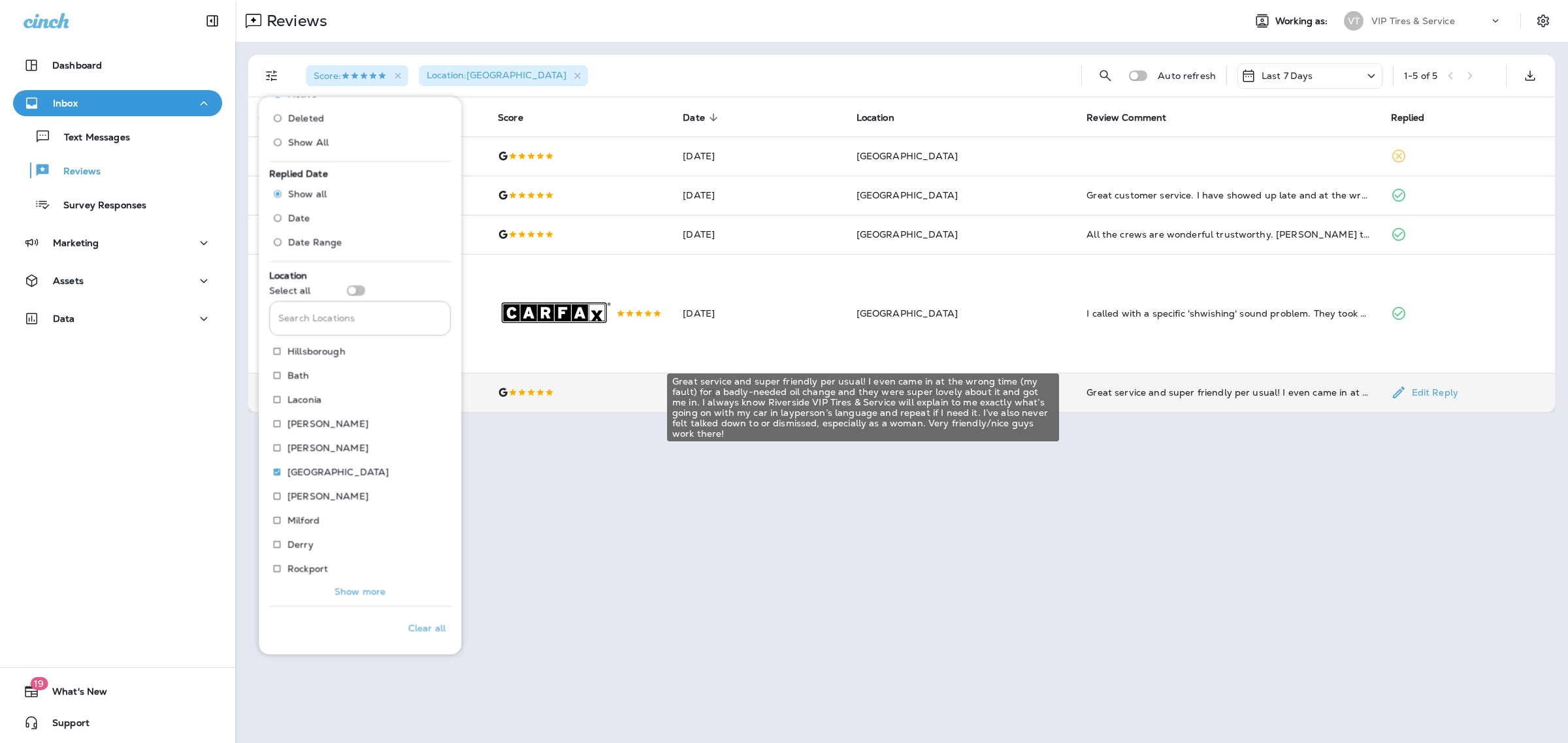
click at [1141, 399] on div "Great service and super friendly per usual! I even came in at the wrong time (m…" at bounding box center [1228, 392] width 283 height 13
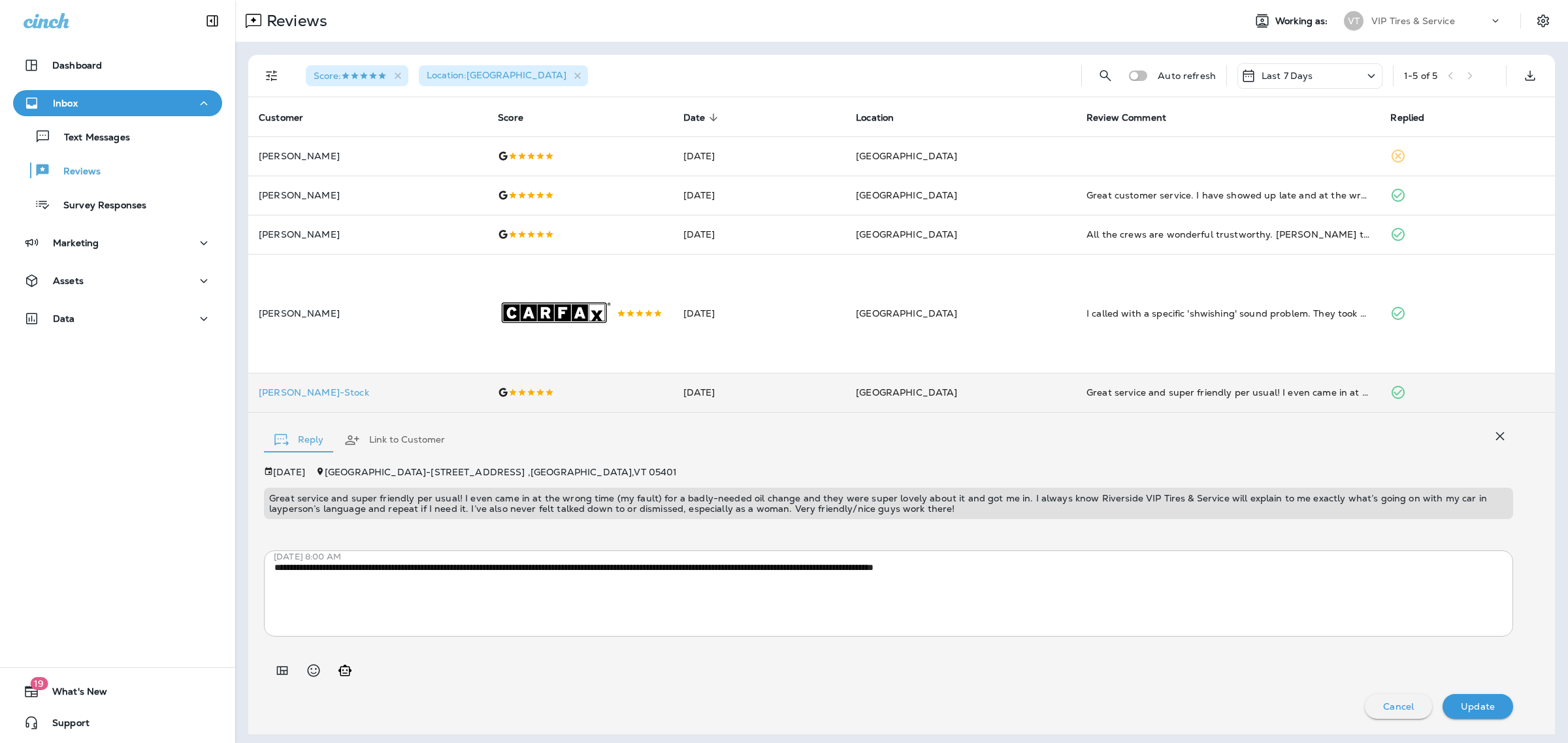
click at [978, 504] on p "Great service and super friendly per usual! I even came in at the wrong time (m…" at bounding box center [888, 504] width 1238 height 21
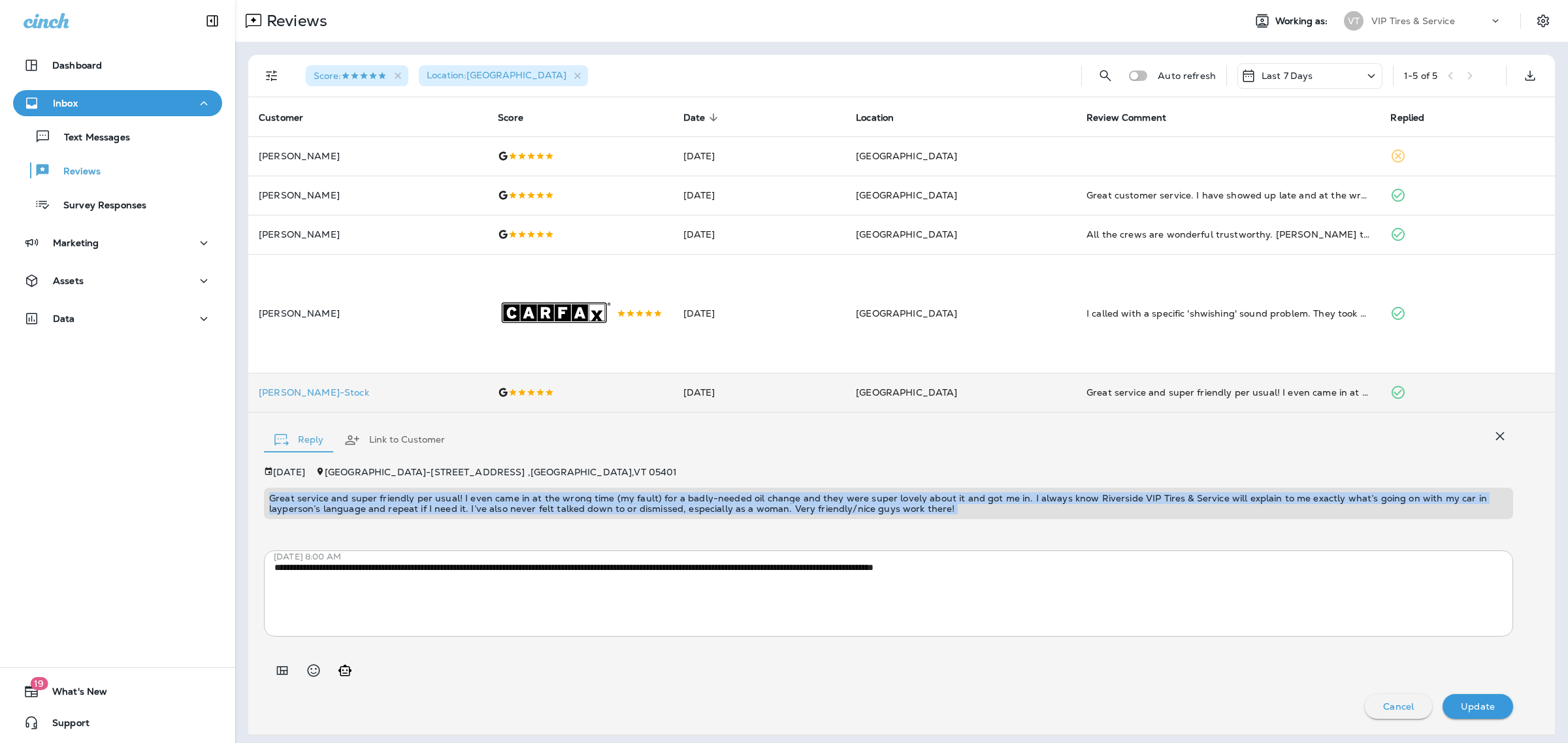
click at [978, 504] on p "Great service and super friendly per usual! I even came in at the wrong time (m…" at bounding box center [888, 504] width 1238 height 21
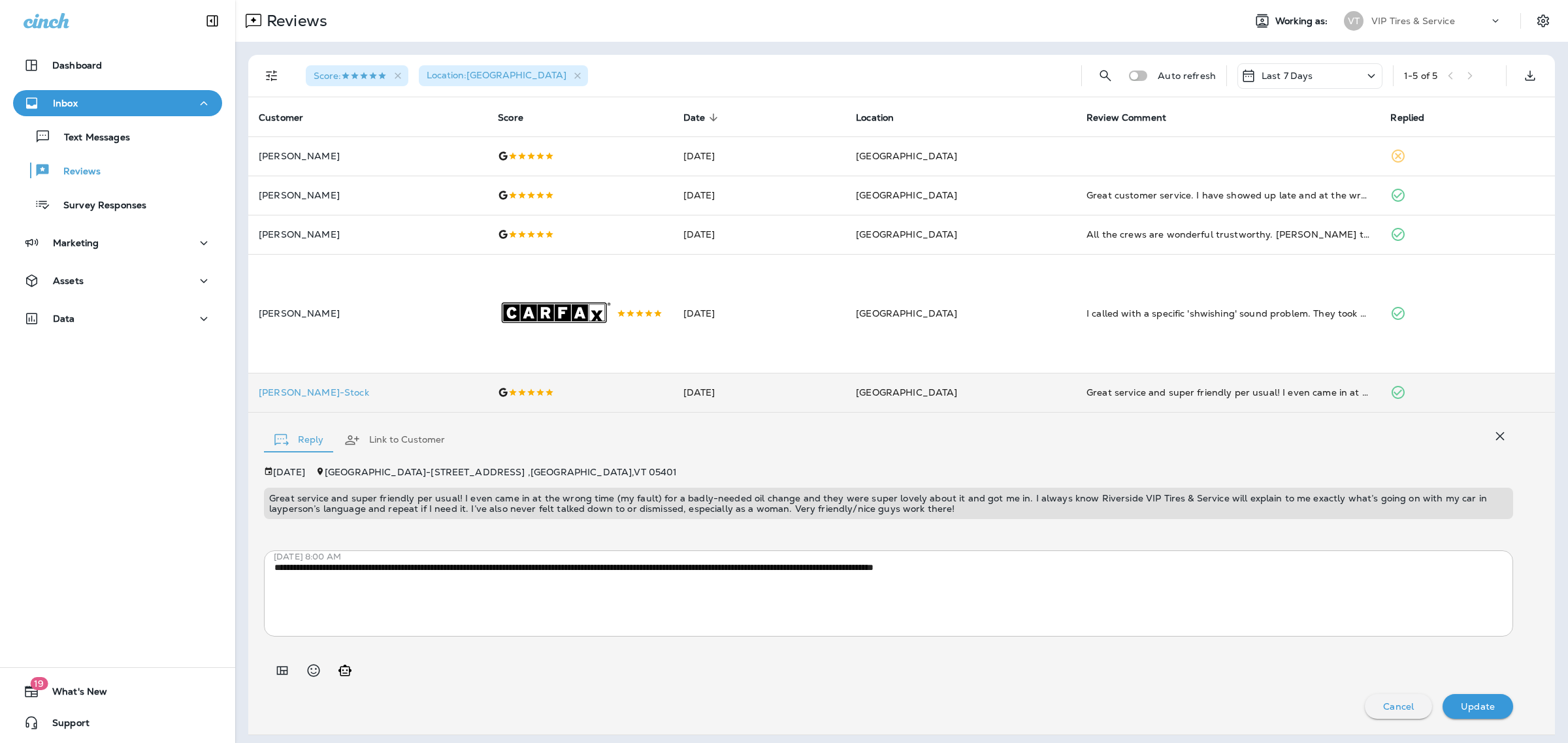
click at [791, 681] on div at bounding box center [888, 666] width 1249 height 36
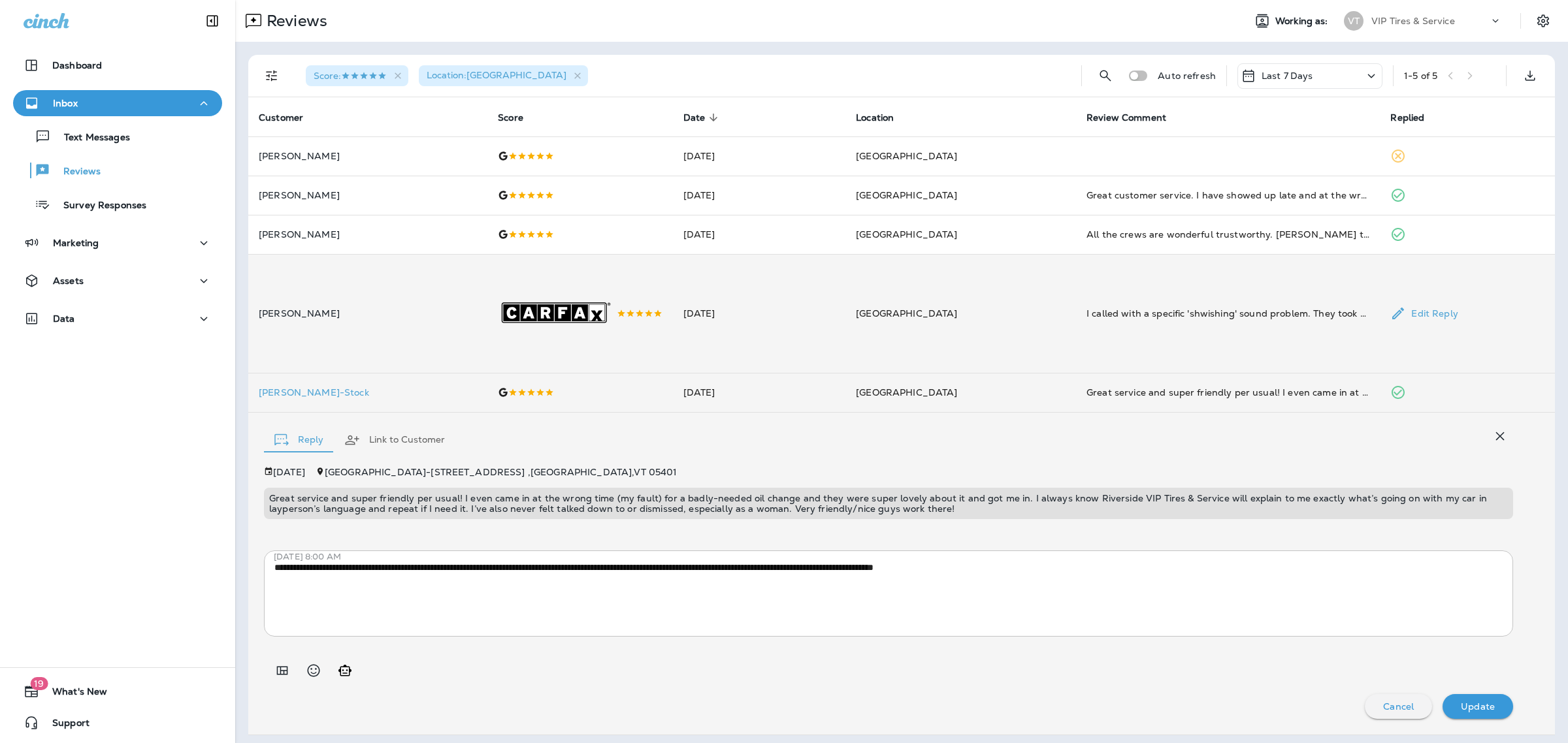
click at [1109, 312] on div "I called with a specific 'shwishing' sound problem. They took me in the same da…" at bounding box center [1228, 313] width 283 height 13
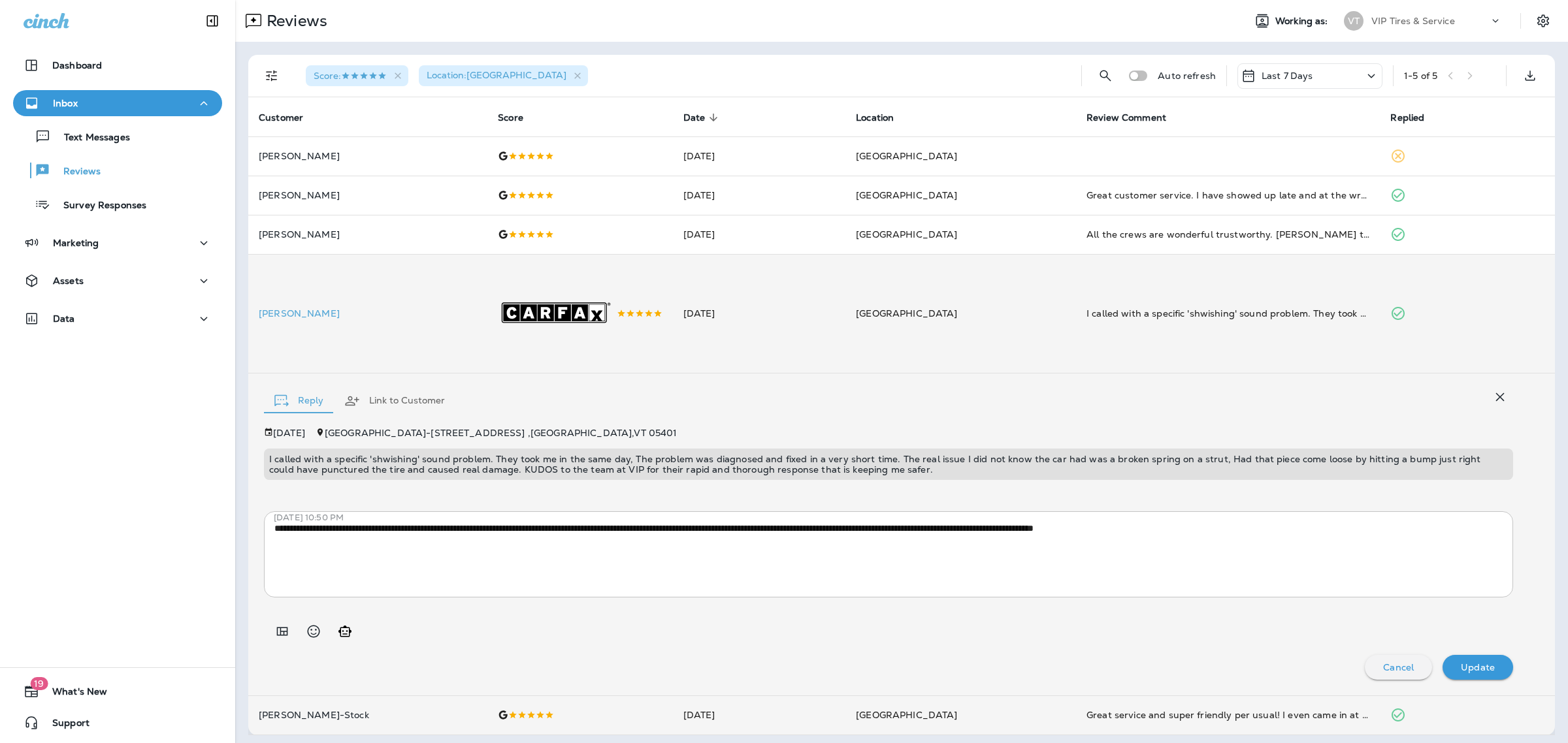
click at [649, 475] on p "I called with a specific 'shwishing' sound problem. They took me in the same da…" at bounding box center [888, 465] width 1238 height 21
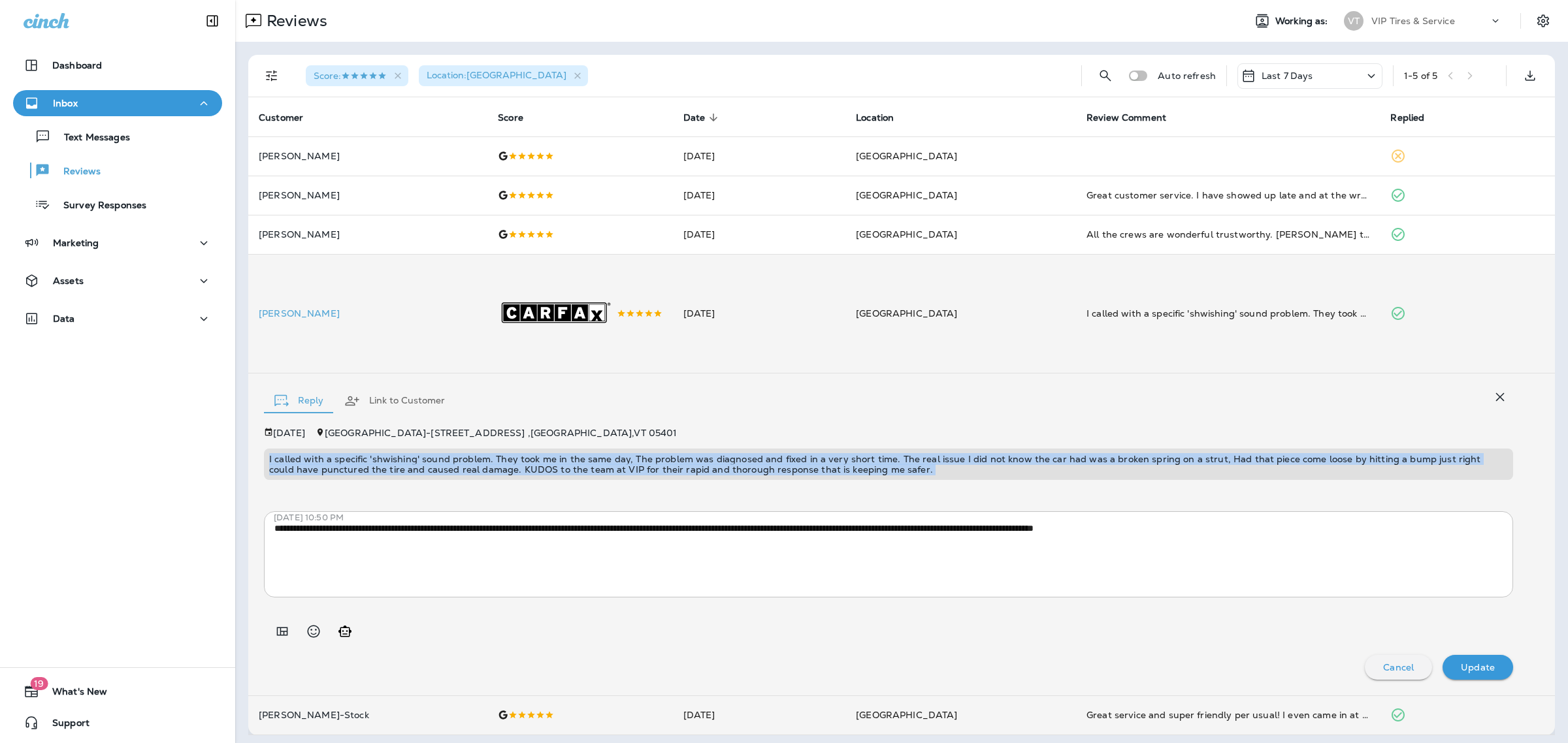
click at [649, 475] on p "I called with a specific 'shwishing' sound problem. They took me in the same da…" at bounding box center [888, 465] width 1238 height 21
click at [765, 480] on div "I called with a specific 'shwishing' sound problem. They took me in the same da…" at bounding box center [888, 464] width 1249 height 31
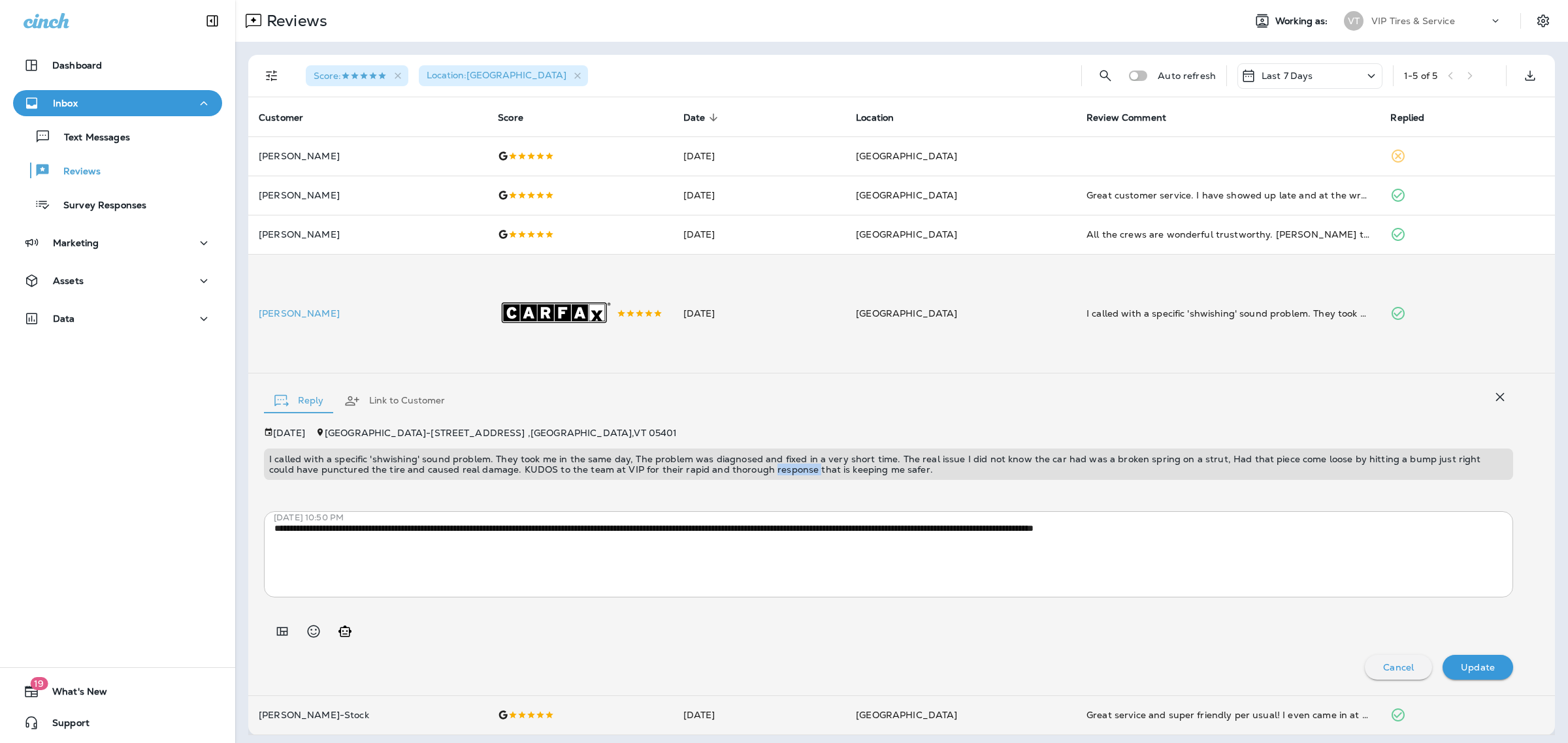
click at [765, 480] on div "I called with a specific 'shwishing' sound problem. They took me in the same da…" at bounding box center [888, 464] width 1249 height 31
click at [748, 457] on div "I called with a specific 'shwishing' sound problem. They took me in the same da…" at bounding box center [888, 464] width 1249 height 31
click at [757, 475] on p "I called with a specific 'shwishing' sound problem. They took me in the same da…" at bounding box center [888, 465] width 1238 height 21
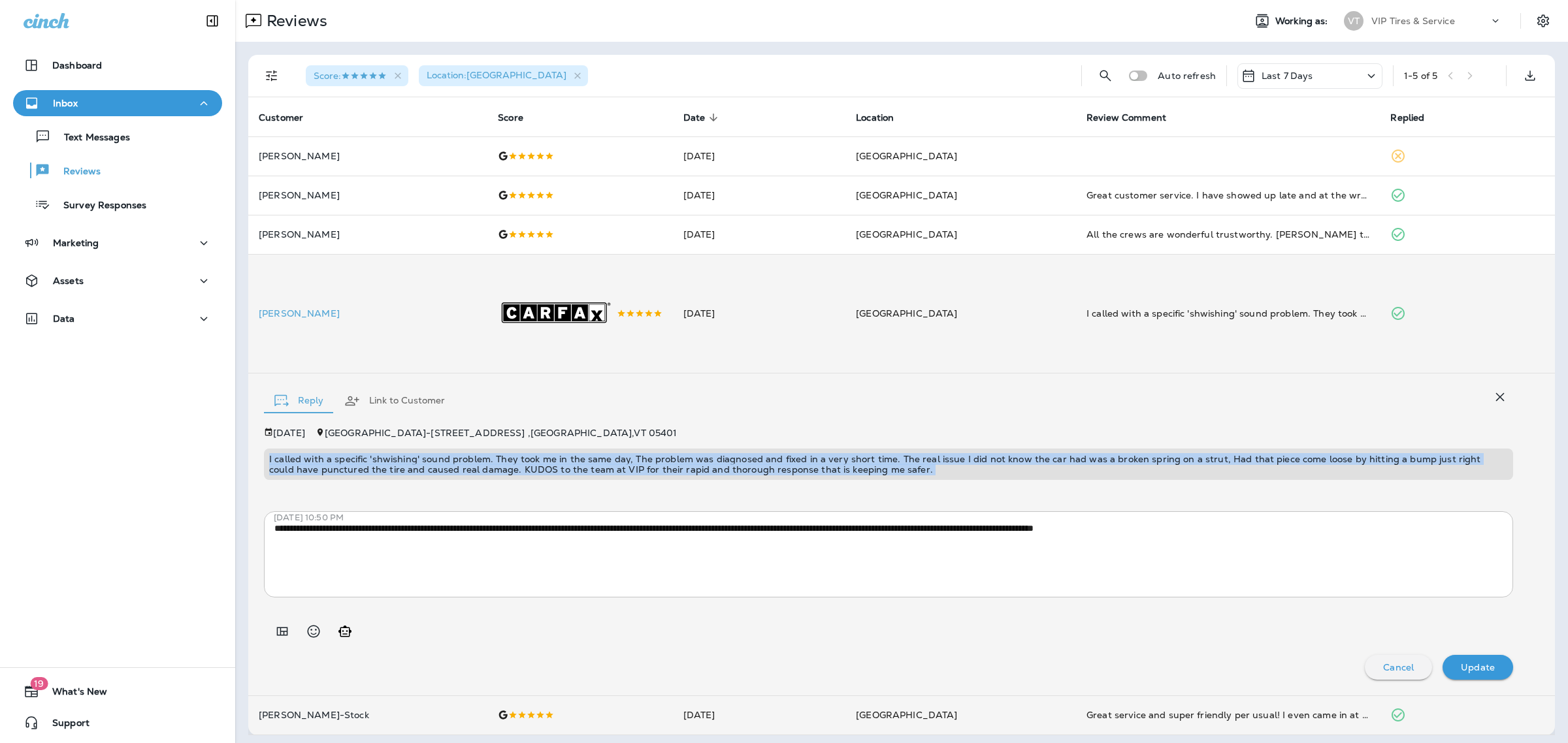
click at [757, 475] on p "I called with a specific 'shwishing' sound problem. They took me in the same da…" at bounding box center [888, 465] width 1238 height 21
